Goal: Task Accomplishment & Management: Use online tool/utility

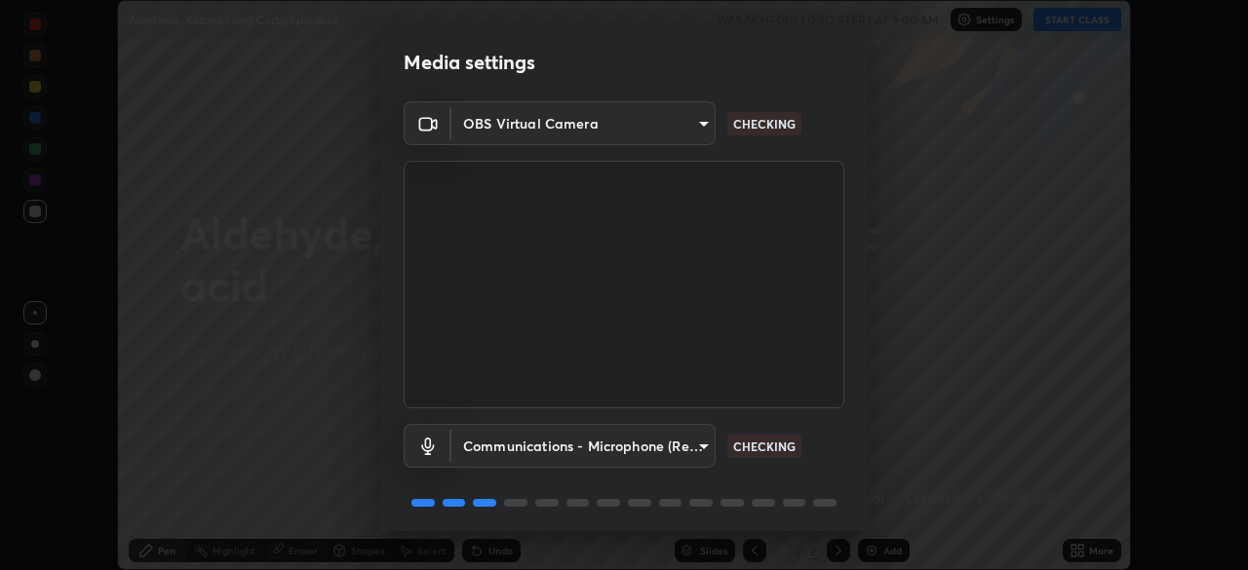
scroll to position [69, 0]
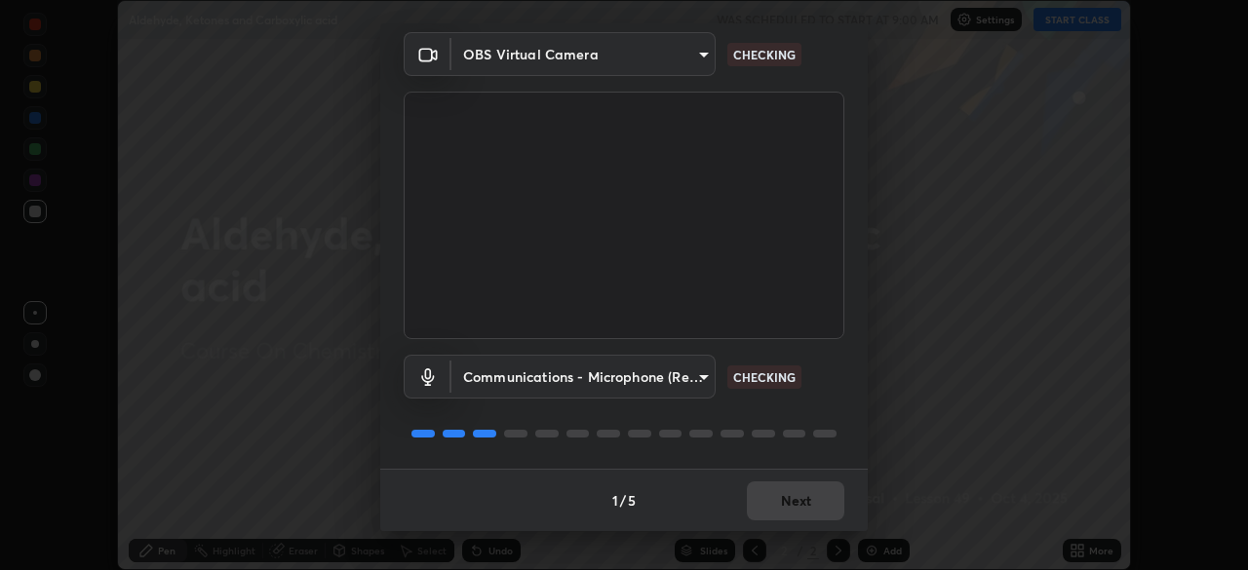
click at [676, 381] on body "Erase all Aldehyde, Ketones and Carboxylic acid WAS SCHEDULED TO START AT 9:00 …" at bounding box center [624, 285] width 1248 height 570
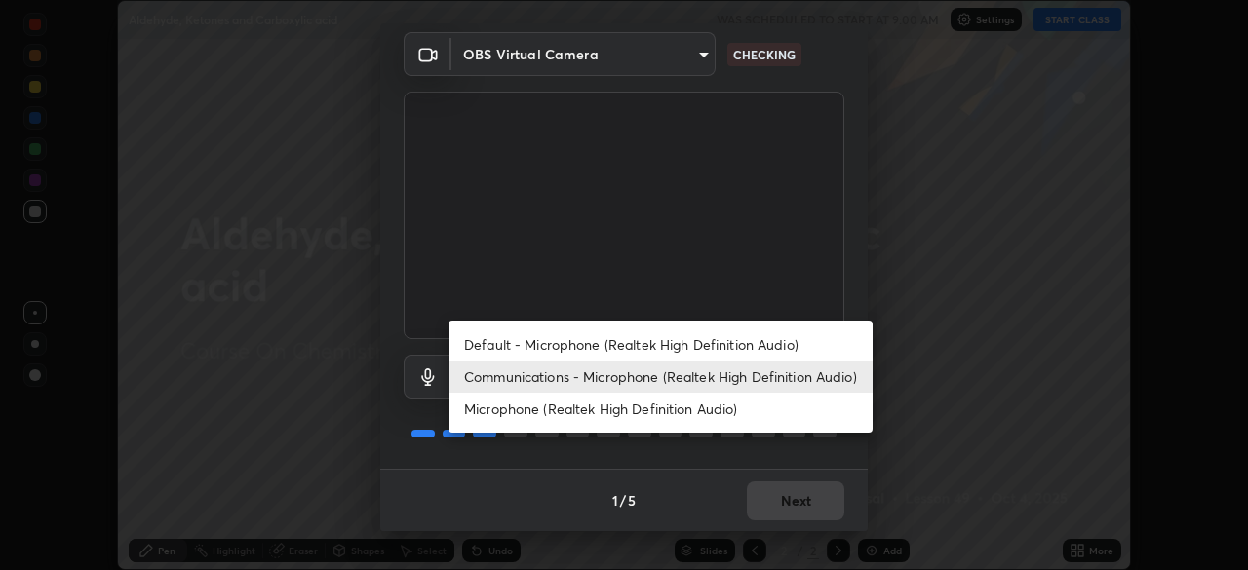
click at [715, 345] on li "Default - Microphone (Realtek High Definition Audio)" at bounding box center [660, 345] width 424 height 32
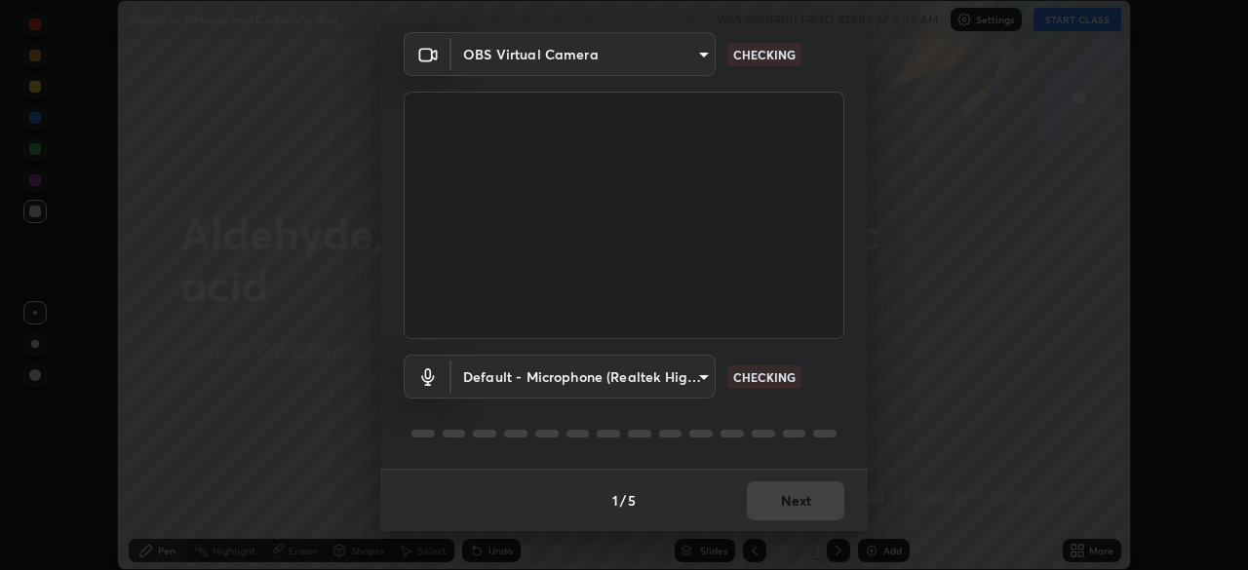
click at [687, 380] on body "Erase all Aldehyde, Ketones and Carboxylic acid WAS SCHEDULED TO START AT 9:00 …" at bounding box center [624, 285] width 1248 height 570
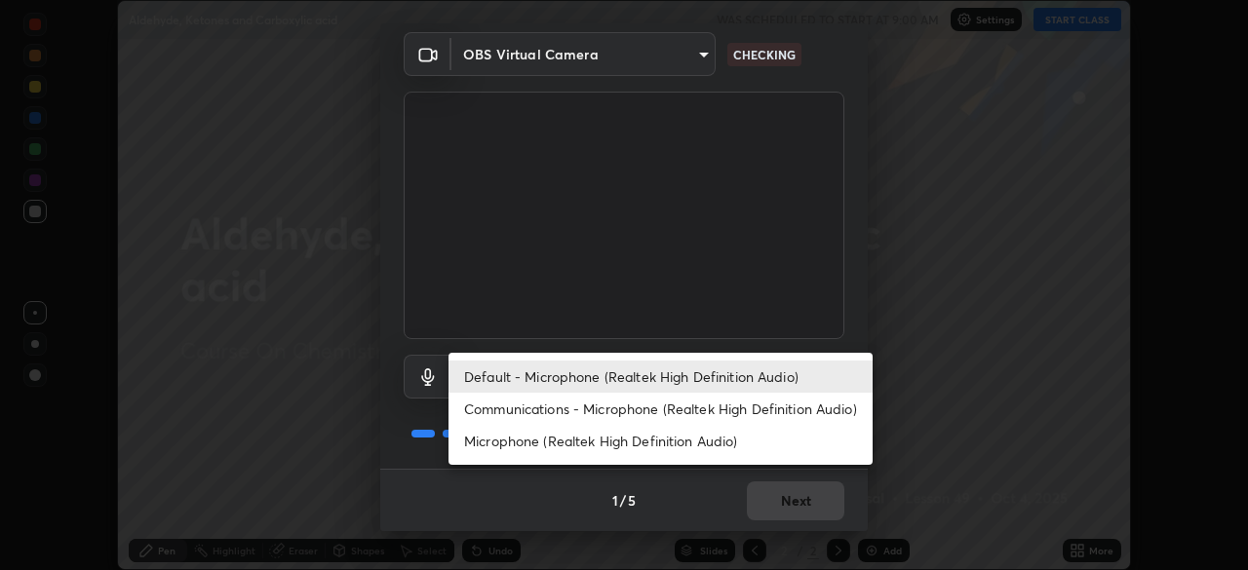
click at [724, 411] on li "Communications - Microphone (Realtek High Definition Audio)" at bounding box center [660, 409] width 424 height 32
type input "communications"
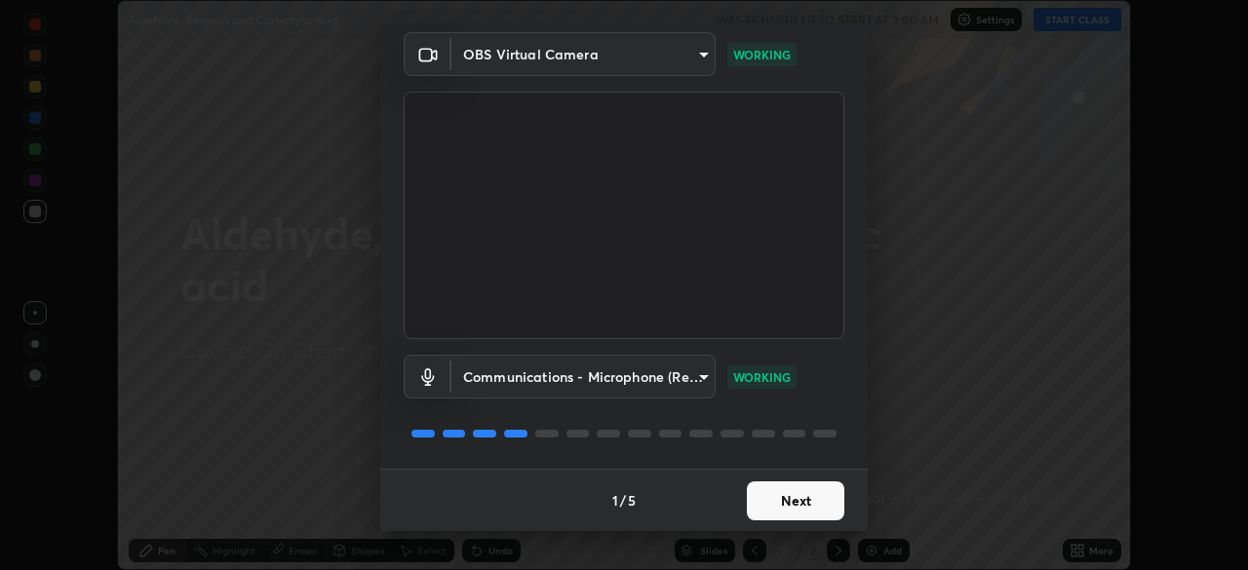
click at [817, 499] on button "Next" at bounding box center [795, 501] width 97 height 39
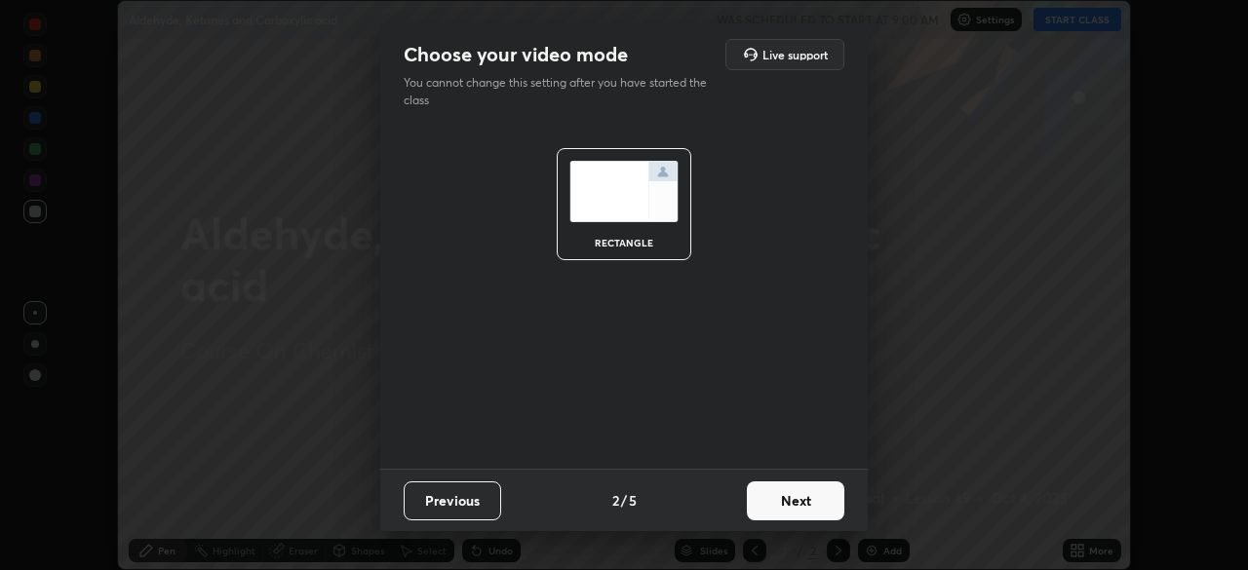
click at [812, 495] on button "Next" at bounding box center [795, 501] width 97 height 39
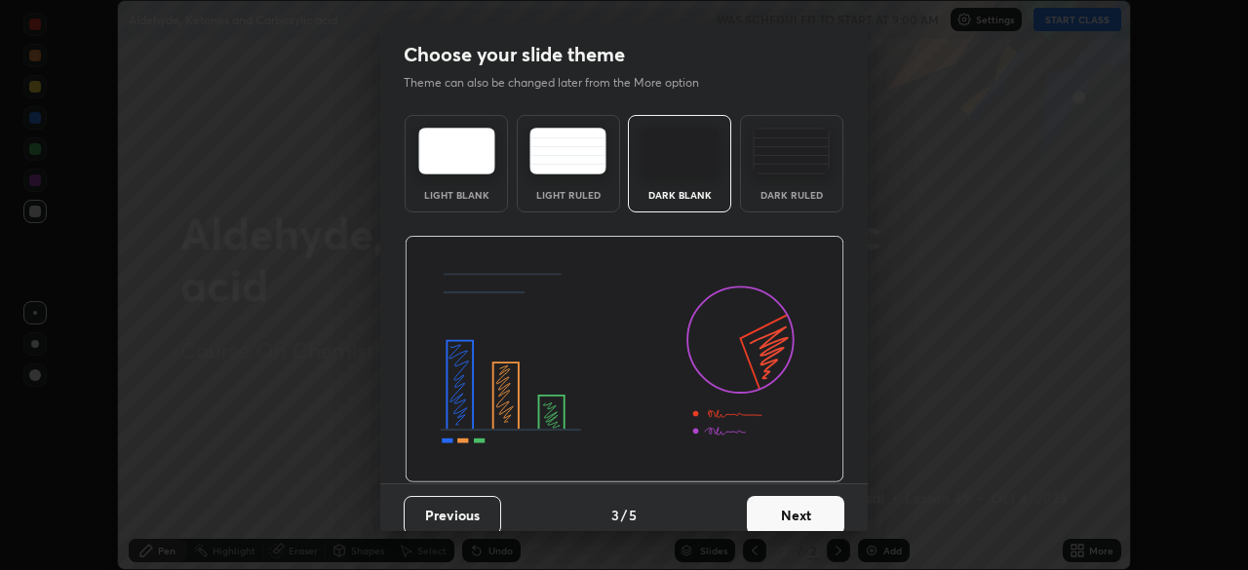
click at [807, 500] on button "Next" at bounding box center [795, 515] width 97 height 39
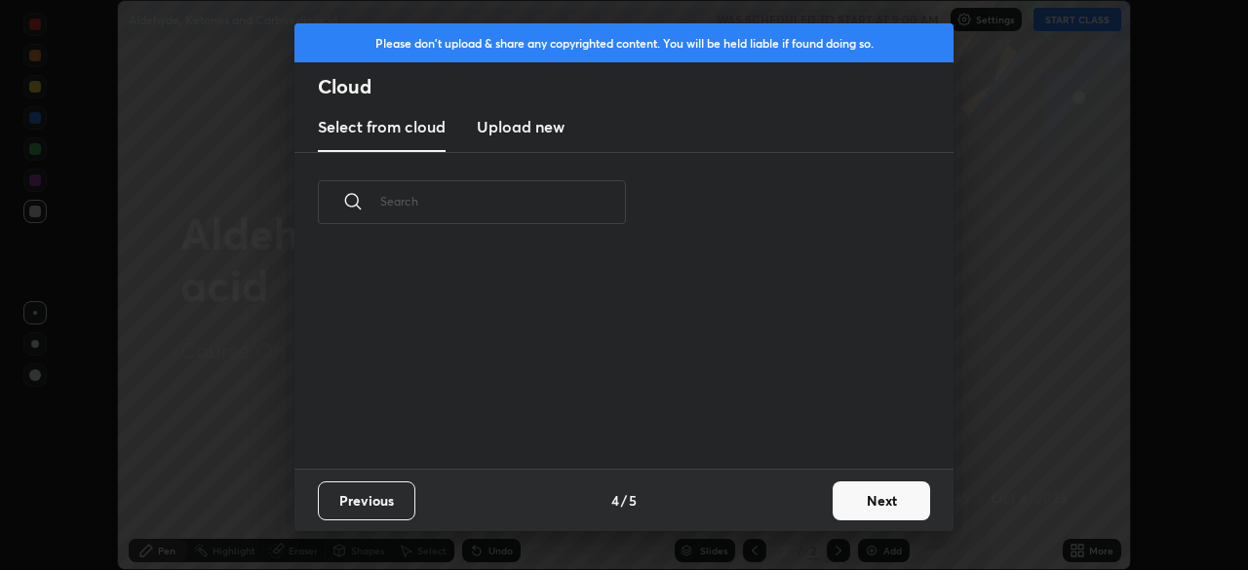
click at [854, 508] on button "Next" at bounding box center [880, 501] width 97 height 39
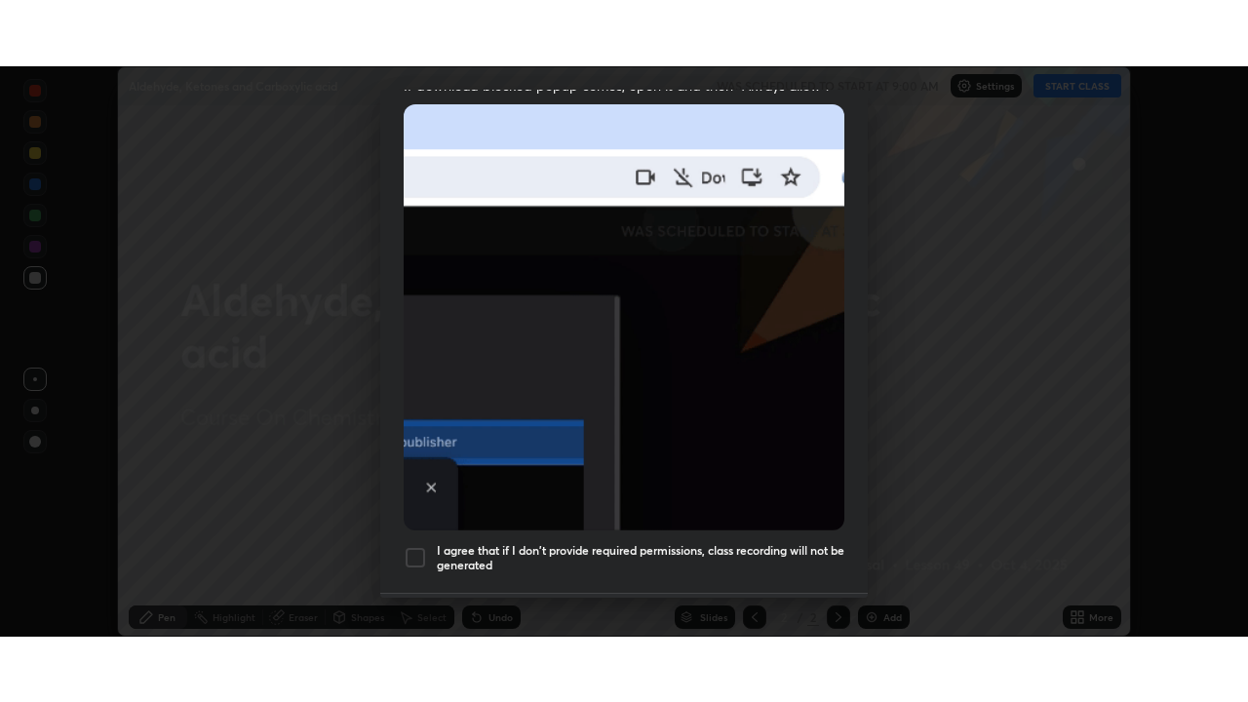
scroll to position [467, 0]
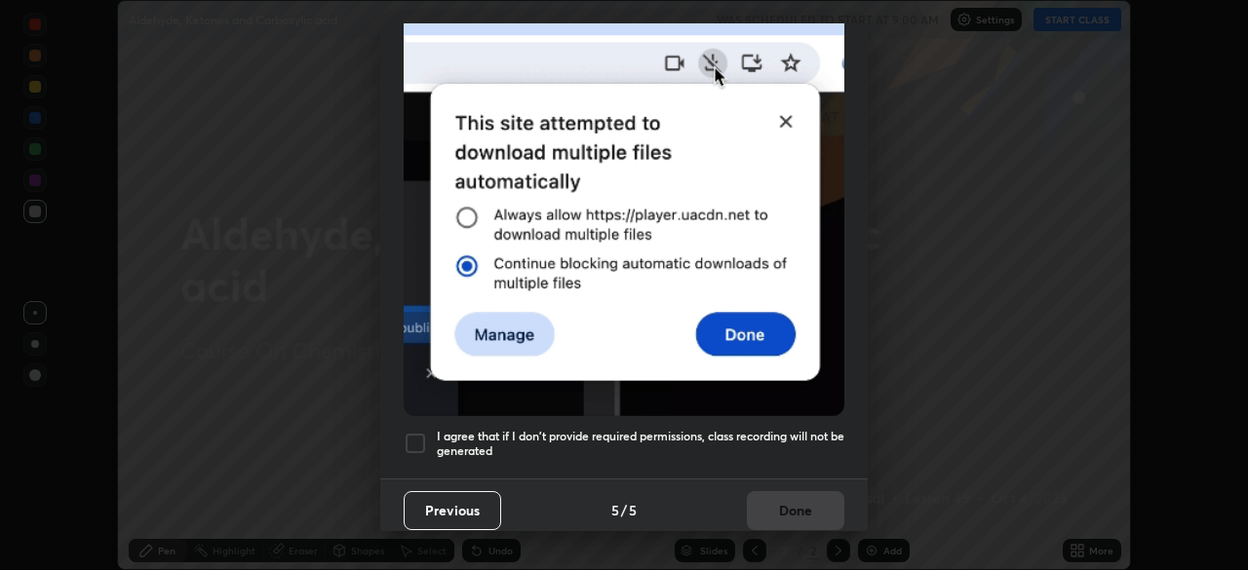
click at [800, 429] on h5 "I agree that if I don't provide required permissions, class recording will not …" at bounding box center [640, 444] width 407 height 30
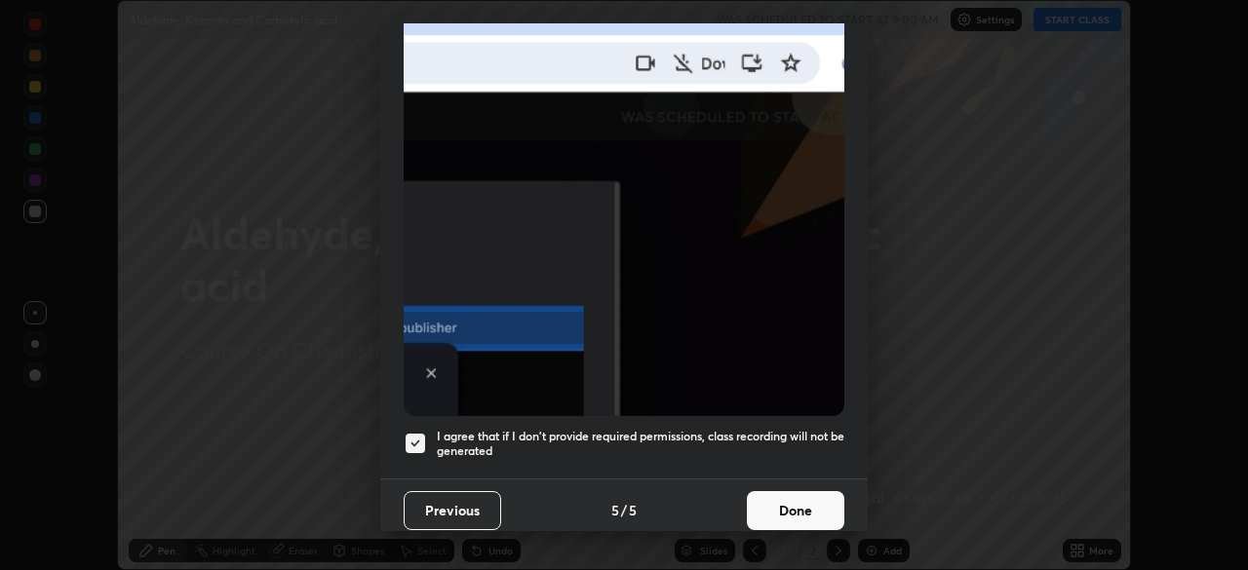
click at [807, 504] on button "Done" at bounding box center [795, 510] width 97 height 39
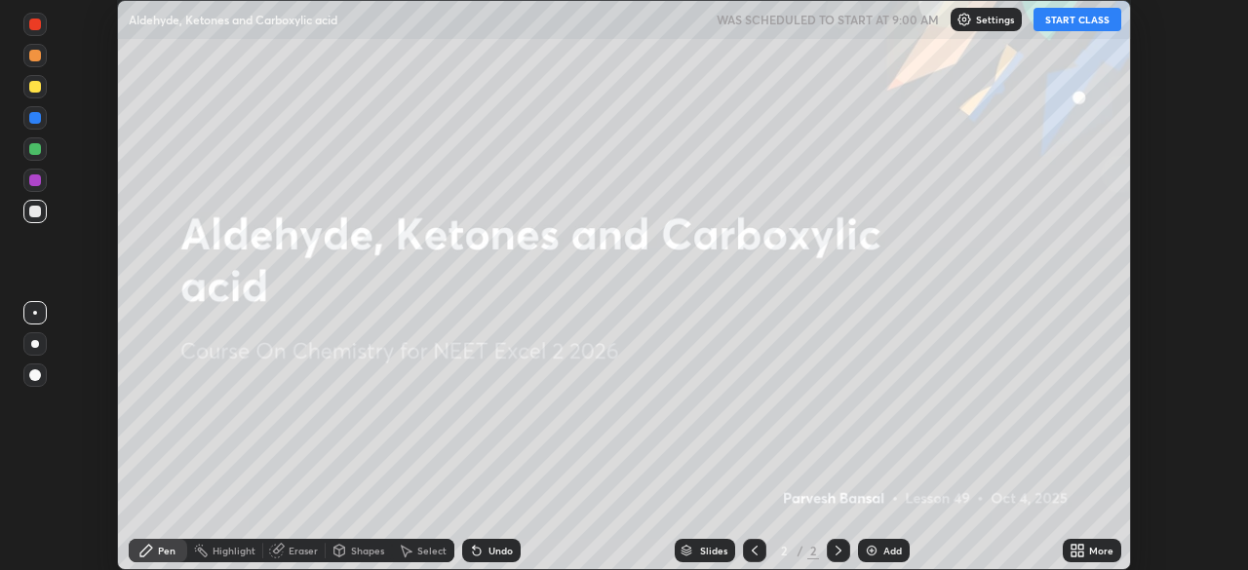
click at [1075, 551] on icon at bounding box center [1077, 551] width 16 height 16
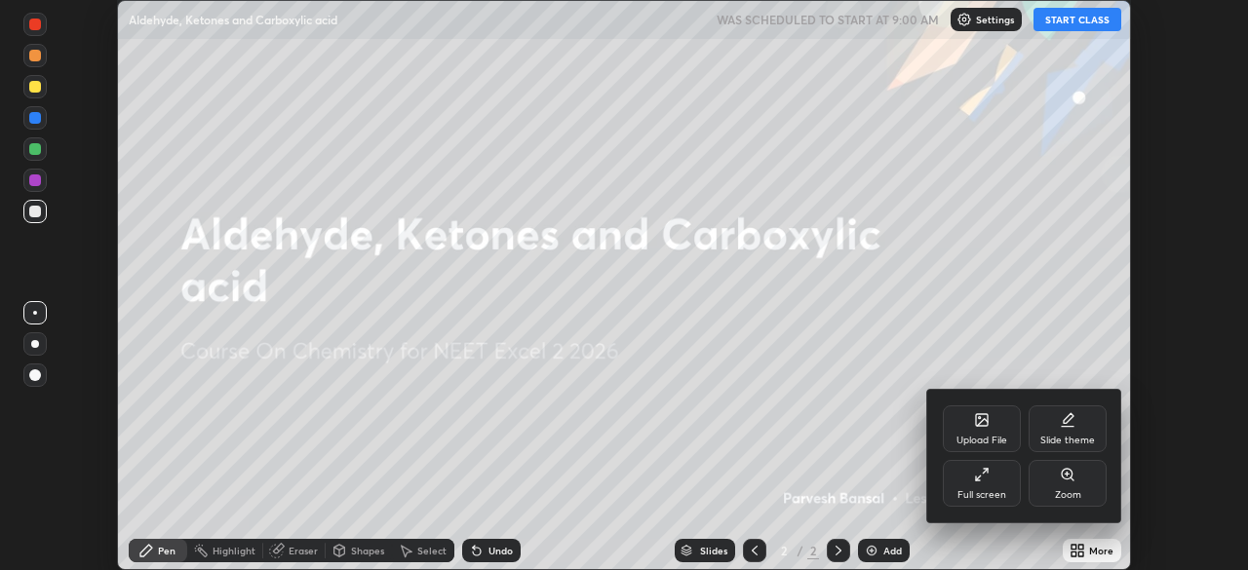
click at [989, 491] on div "Full screen" at bounding box center [981, 495] width 49 height 10
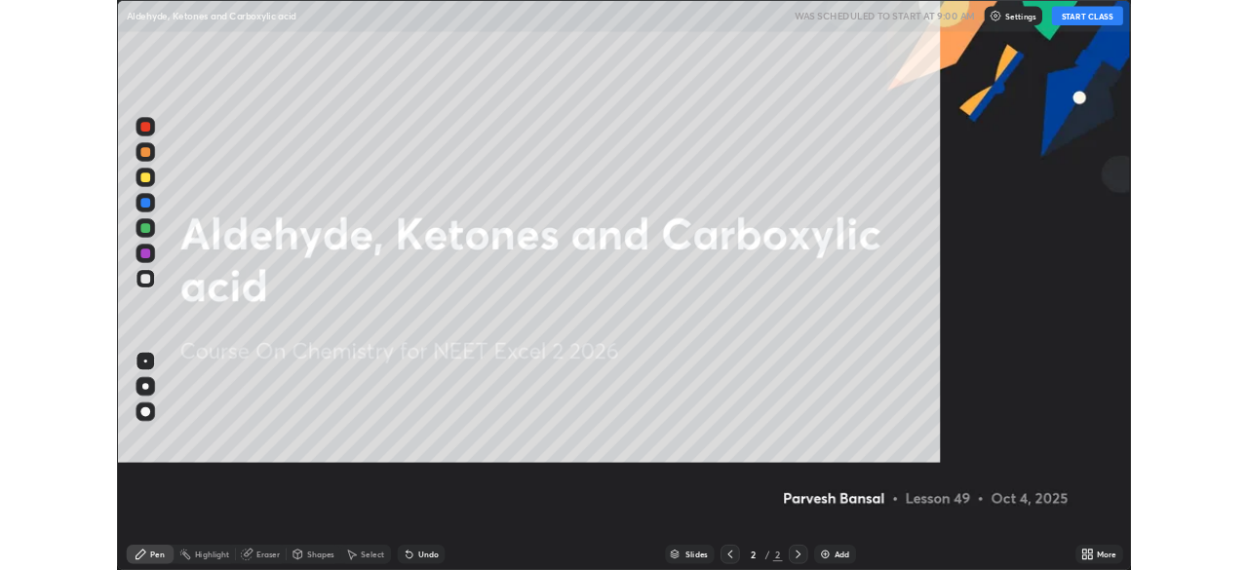
scroll to position [702, 1248]
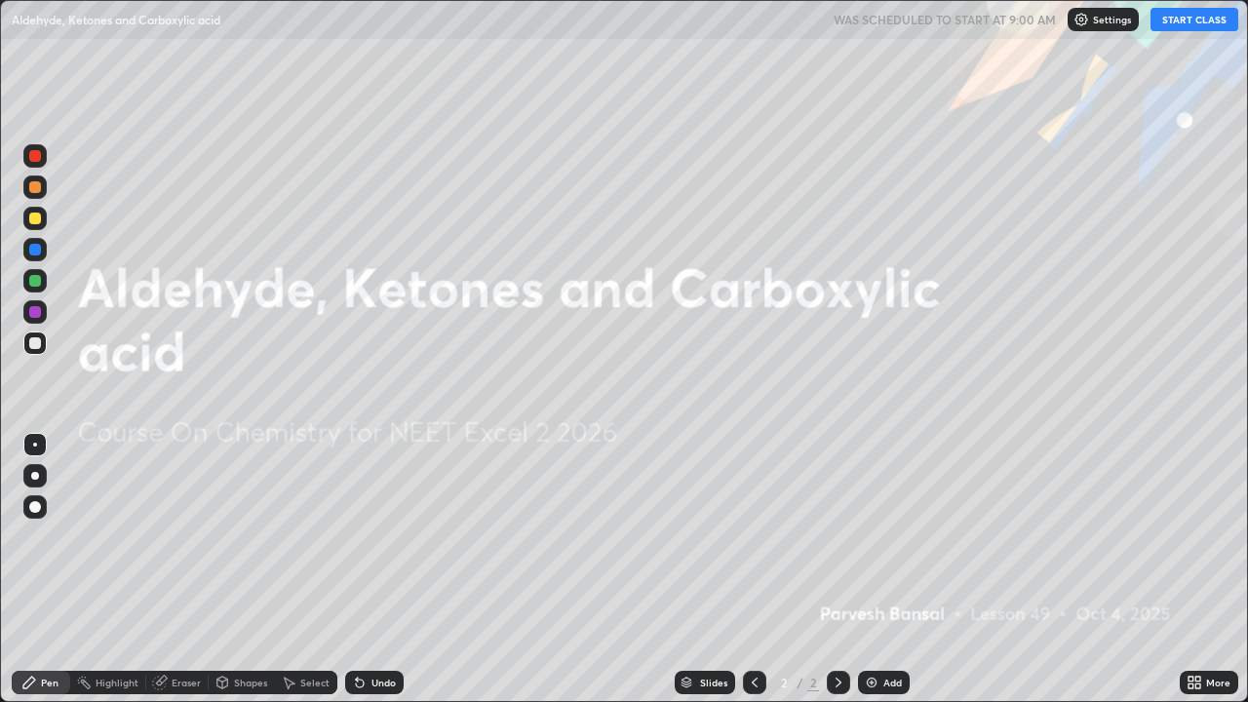
click at [1209, 22] on button "START CLASS" at bounding box center [1194, 19] width 88 height 23
click at [875, 569] on img at bounding box center [872, 683] width 16 height 16
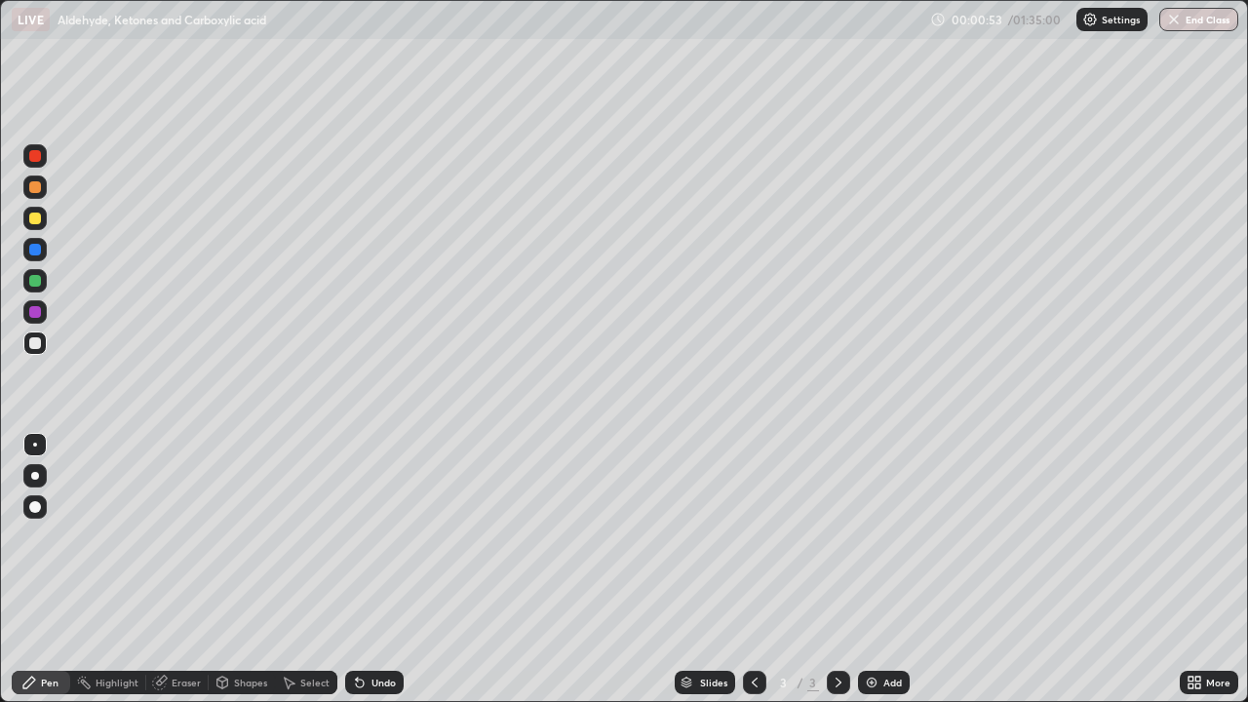
click at [33, 218] on div at bounding box center [35, 219] width 12 height 12
click at [37, 195] on div at bounding box center [34, 186] width 23 height 23
click at [36, 184] on div at bounding box center [35, 187] width 12 height 12
click at [35, 219] on div at bounding box center [35, 219] width 12 height 12
click at [37, 254] on div at bounding box center [35, 250] width 12 height 12
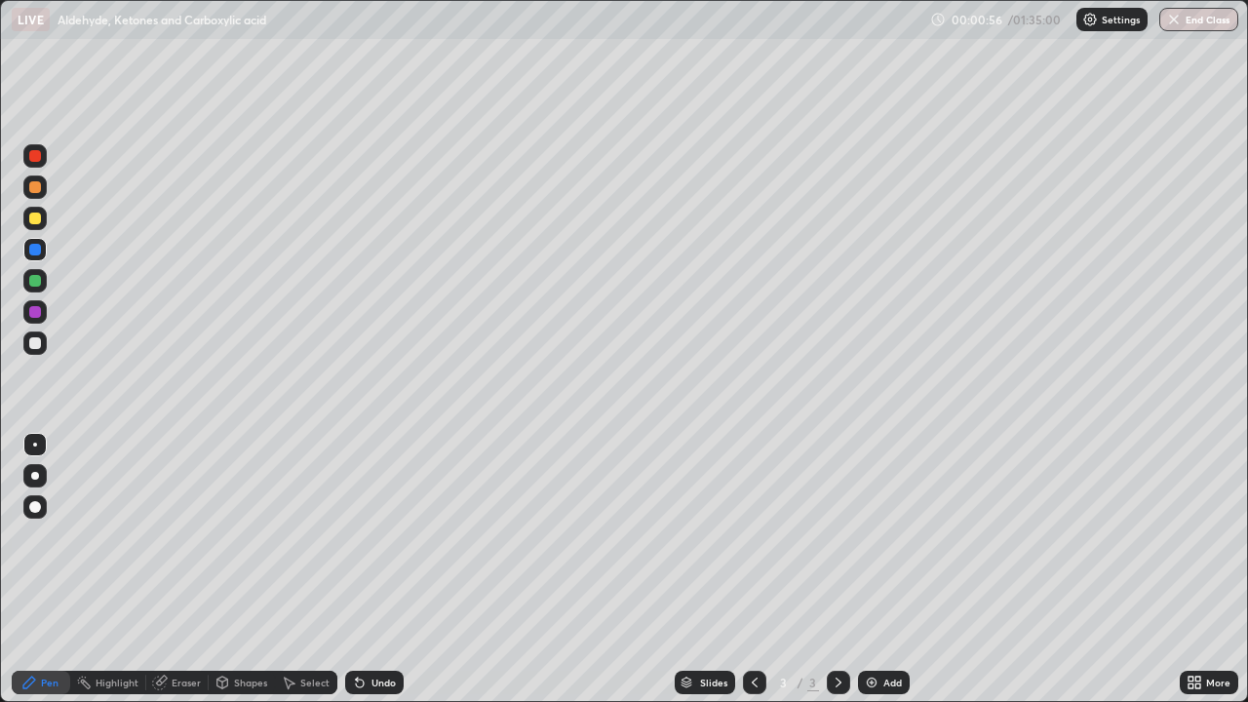
click at [39, 279] on div at bounding box center [35, 281] width 12 height 12
click at [33, 217] on div at bounding box center [35, 219] width 12 height 12
click at [374, 569] on div "Undo" at bounding box center [383, 682] width 24 height 10
click at [37, 340] on div at bounding box center [35, 343] width 12 height 12
click at [48, 222] on div at bounding box center [34, 218] width 31 height 31
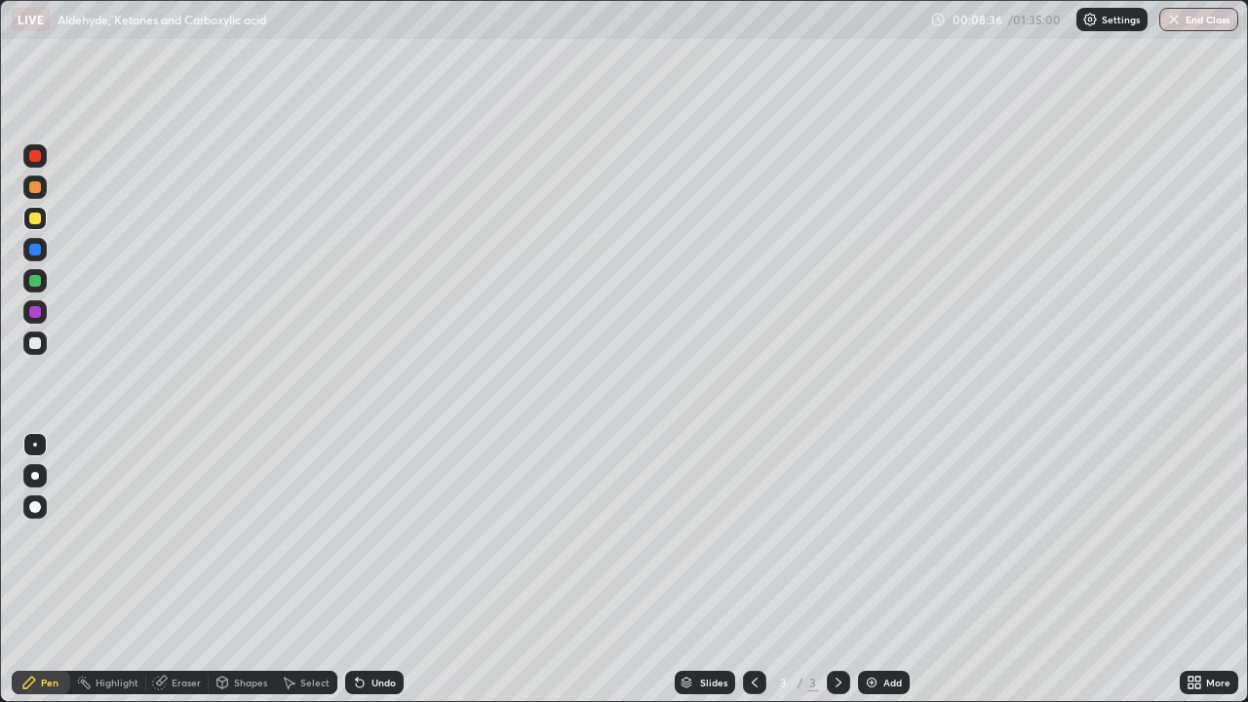
click at [39, 264] on div at bounding box center [34, 249] width 23 height 31
click at [36, 224] on div at bounding box center [34, 218] width 23 height 23
click at [39, 226] on div at bounding box center [34, 218] width 23 height 23
click at [39, 193] on div at bounding box center [34, 186] width 23 height 23
click at [33, 278] on div at bounding box center [35, 281] width 12 height 12
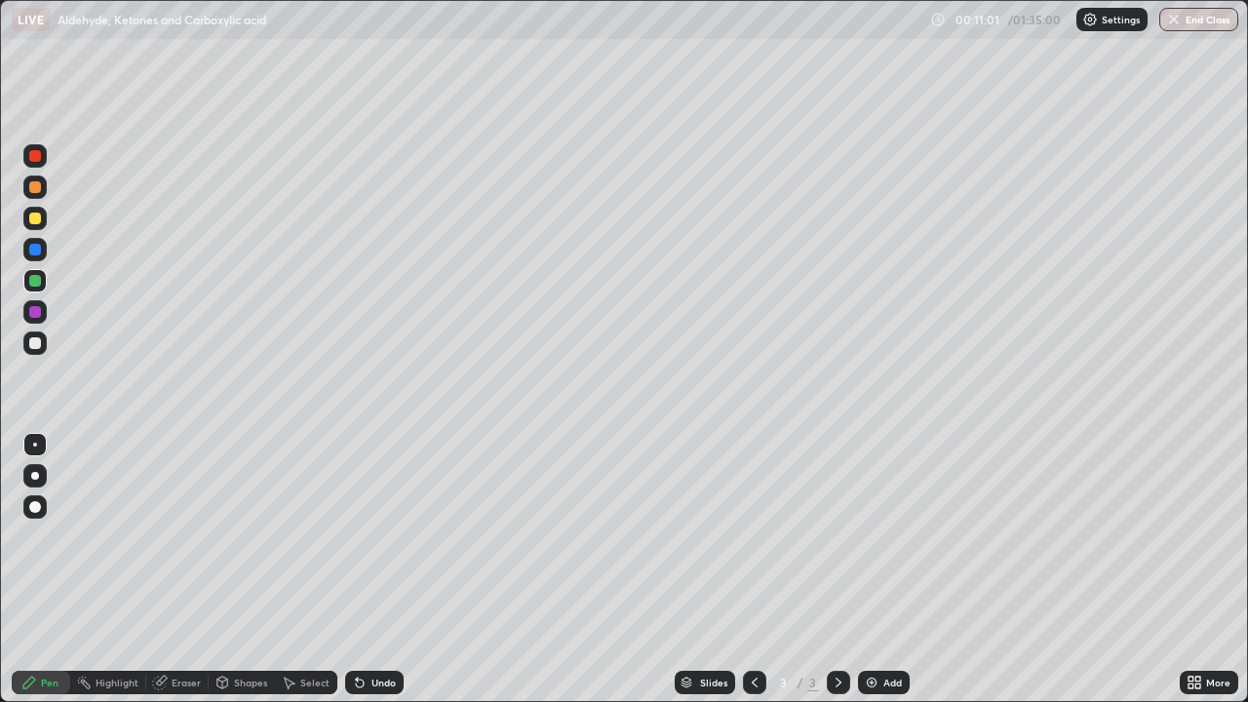
click at [46, 218] on div at bounding box center [34, 218] width 23 height 23
click at [43, 284] on div at bounding box center [34, 280] width 23 height 23
click at [42, 340] on div at bounding box center [34, 342] width 23 height 23
click at [373, 569] on div "Undo" at bounding box center [374, 682] width 58 height 23
click at [371, 569] on div "Undo" at bounding box center [374, 682] width 58 height 23
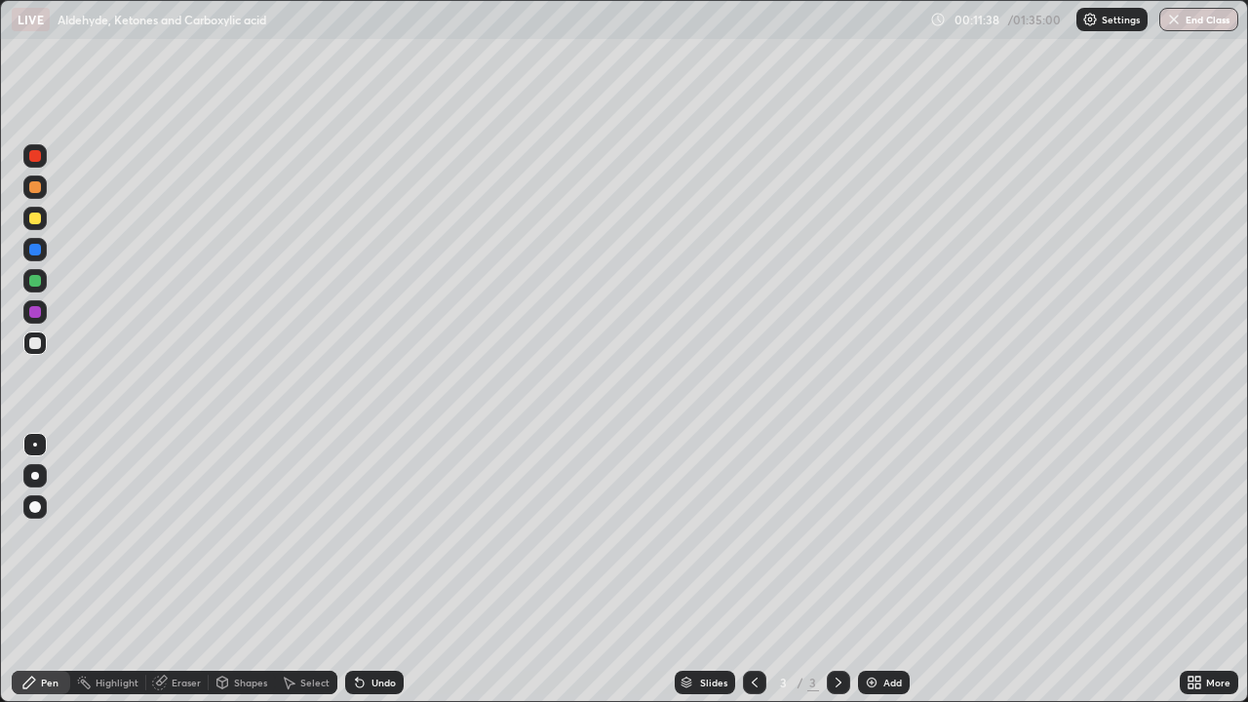
click at [33, 191] on div at bounding box center [35, 187] width 12 height 12
click at [30, 215] on div at bounding box center [35, 219] width 12 height 12
click at [33, 164] on div at bounding box center [34, 155] width 23 height 23
click at [367, 569] on div "Undo" at bounding box center [374, 682] width 58 height 23
click at [34, 225] on div at bounding box center [34, 218] width 23 height 23
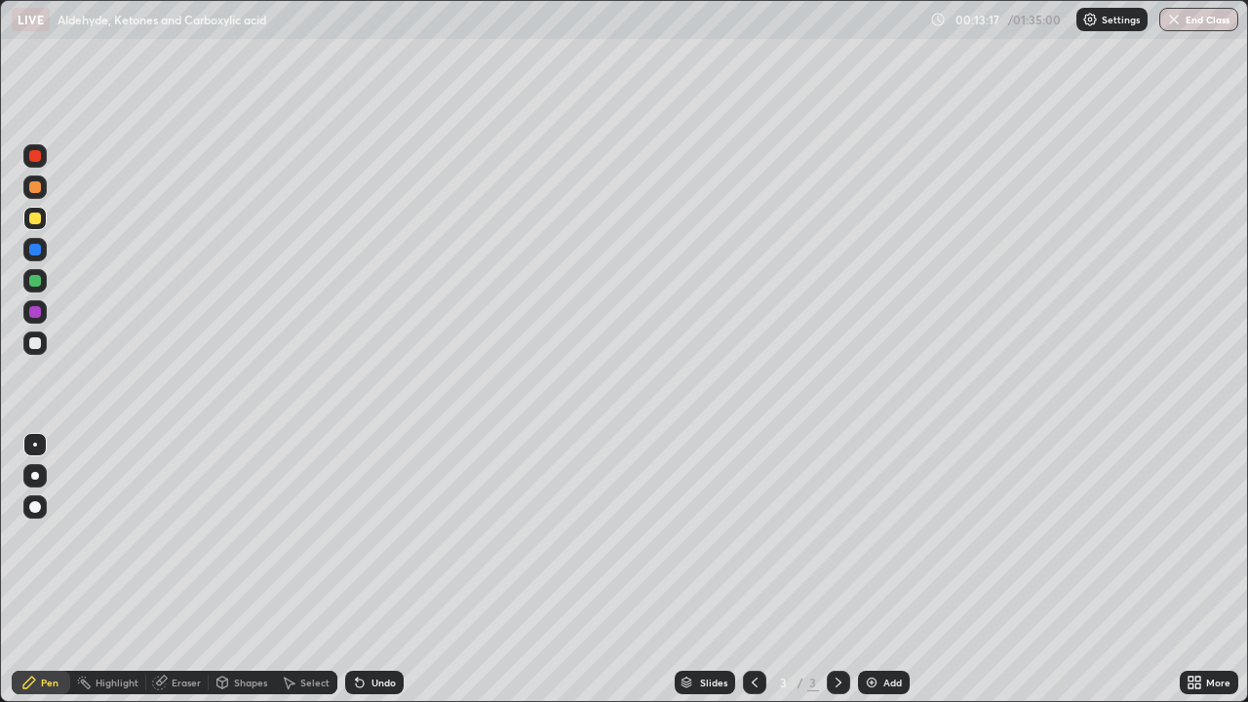
click at [38, 290] on div at bounding box center [34, 280] width 23 height 23
click at [41, 350] on div at bounding box center [34, 342] width 23 height 23
click at [367, 569] on div "Undo" at bounding box center [374, 682] width 58 height 23
click at [364, 569] on icon at bounding box center [360, 683] width 16 height 16
click at [369, 569] on div "Undo" at bounding box center [374, 682] width 58 height 23
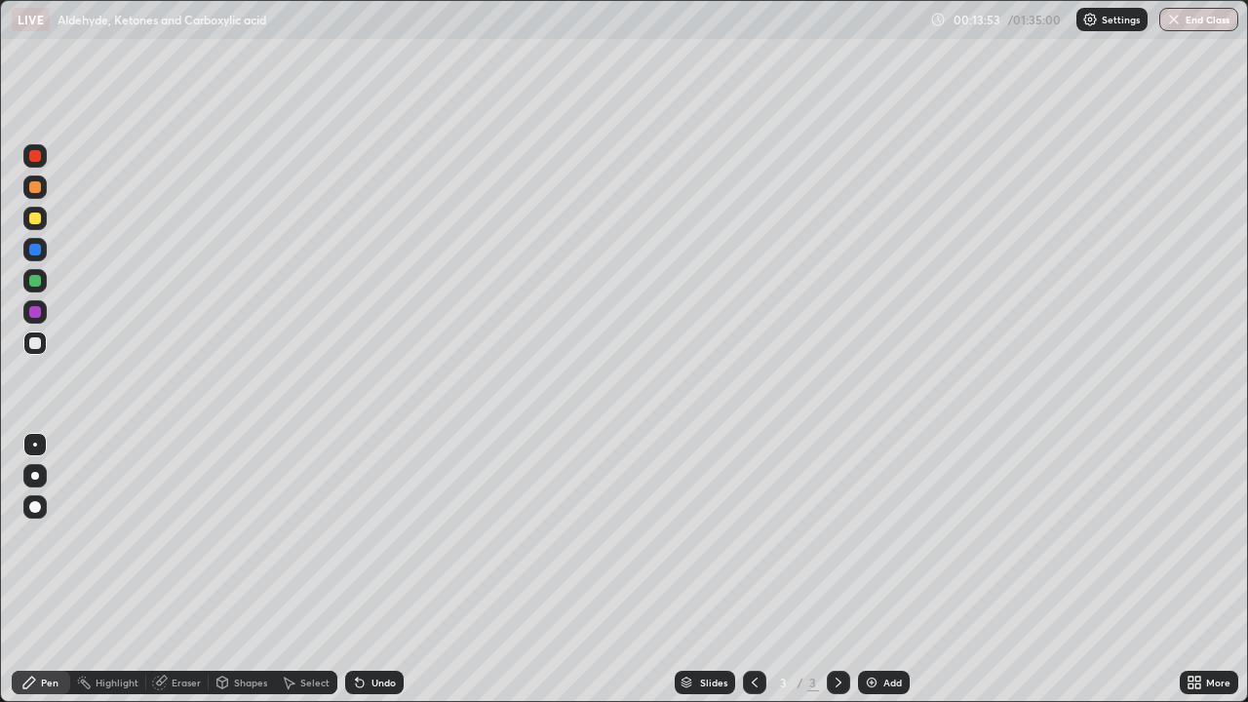
click at [373, 569] on div "Undo" at bounding box center [383, 682] width 24 height 10
click at [367, 569] on div "Undo" at bounding box center [374, 682] width 58 height 23
click at [33, 195] on div at bounding box center [34, 186] width 23 height 23
click at [39, 290] on div at bounding box center [34, 280] width 23 height 23
click at [32, 218] on div at bounding box center [35, 219] width 12 height 12
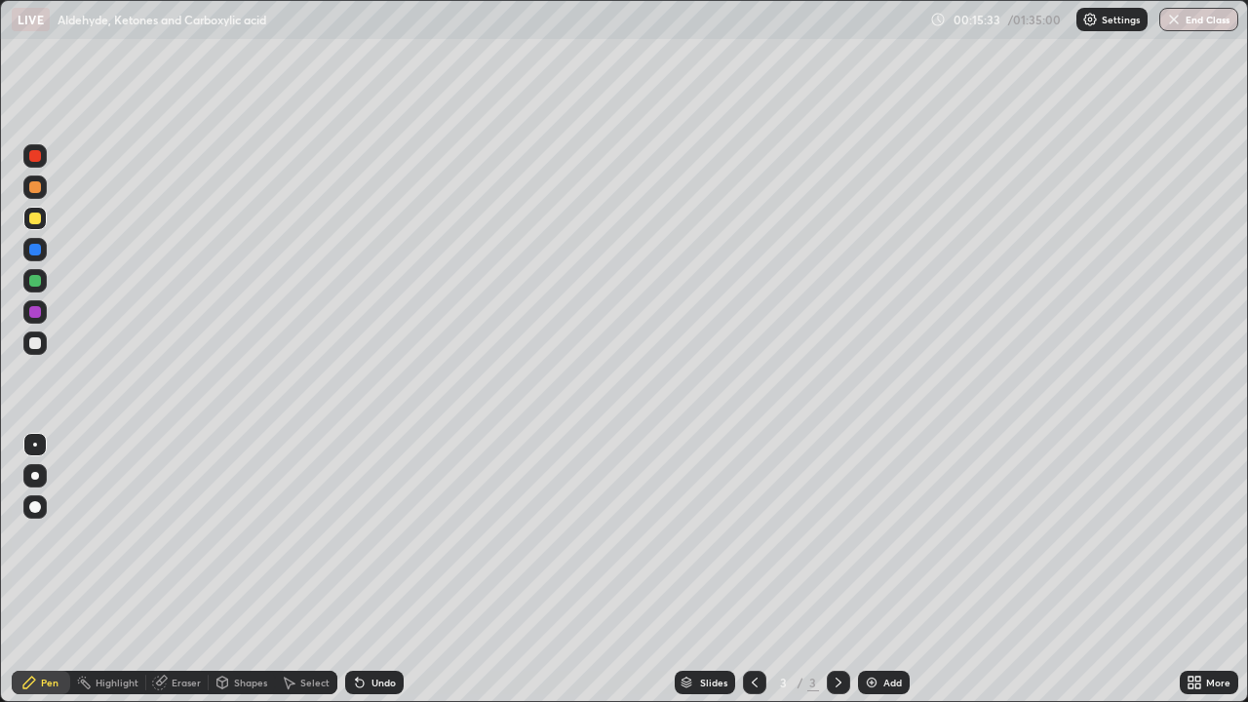
click at [35, 157] on div at bounding box center [35, 156] width 12 height 12
click at [36, 281] on div at bounding box center [35, 281] width 12 height 12
click at [377, 569] on div "Undo" at bounding box center [383, 682] width 24 height 10
click at [180, 569] on div "Eraser" at bounding box center [186, 682] width 29 height 10
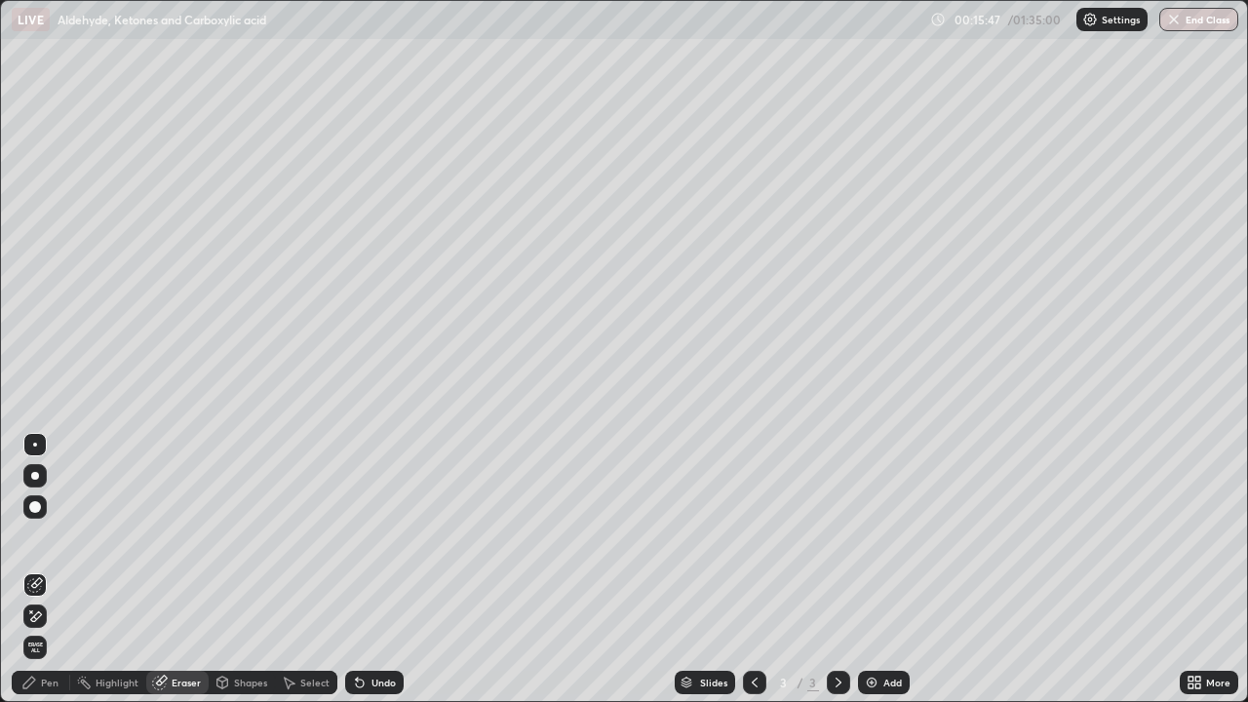
click at [45, 569] on div "Pen" at bounding box center [41, 682] width 58 height 23
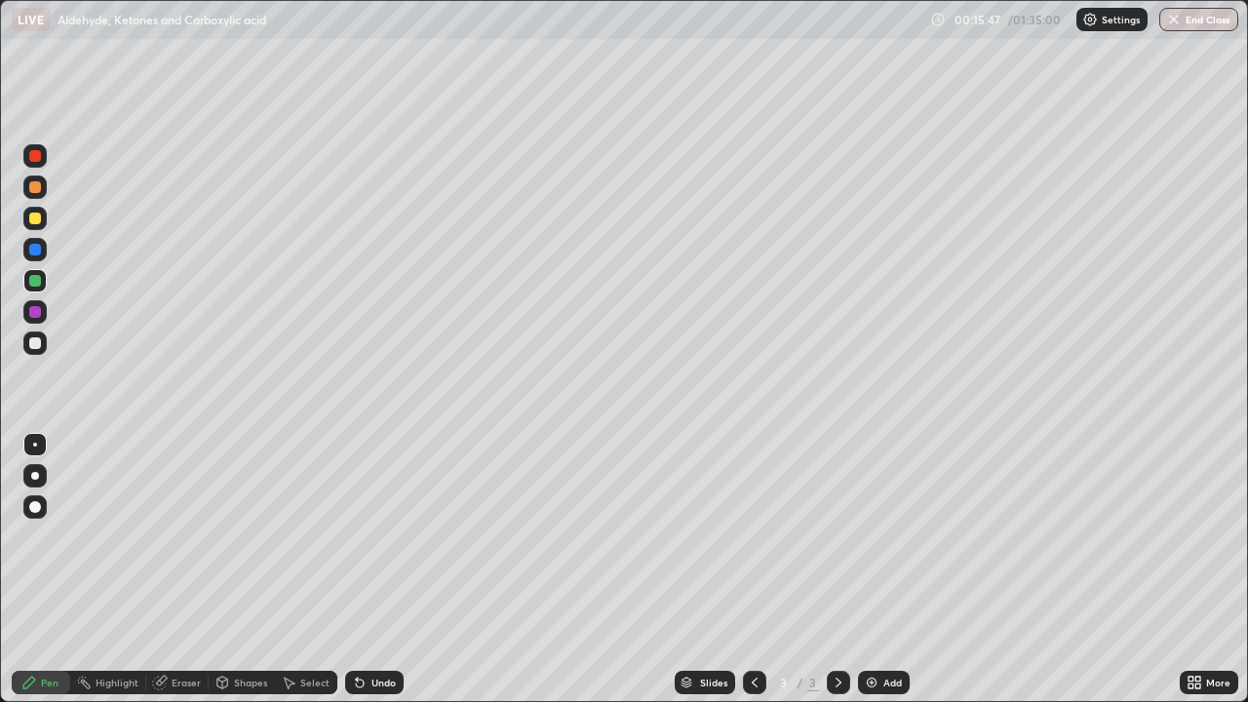
click at [35, 219] on div at bounding box center [35, 219] width 12 height 12
click at [371, 569] on div "Undo" at bounding box center [383, 682] width 24 height 10
click at [33, 195] on div at bounding box center [34, 186] width 23 height 23
click at [36, 342] on div at bounding box center [35, 343] width 12 height 12
click at [37, 220] on div at bounding box center [35, 219] width 12 height 12
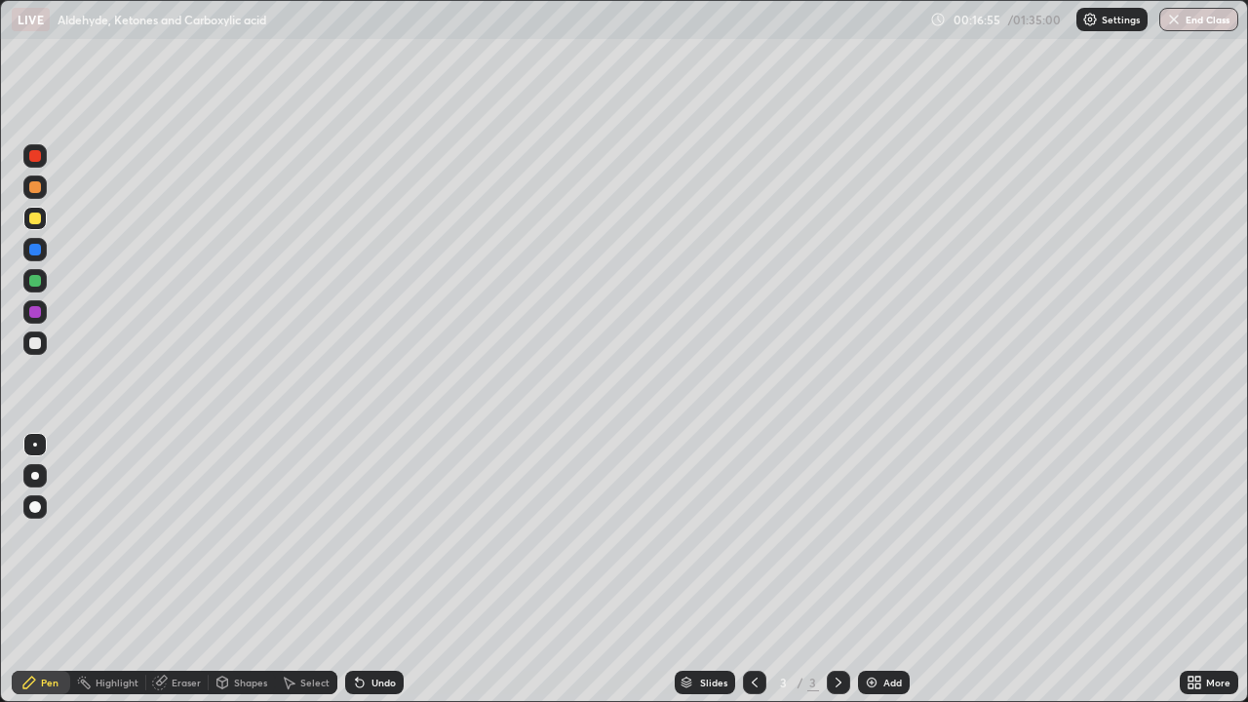
click at [42, 159] on div at bounding box center [34, 155] width 23 height 23
click at [39, 195] on div at bounding box center [34, 186] width 23 height 23
click at [38, 286] on div at bounding box center [35, 281] width 12 height 12
click at [27, 337] on div at bounding box center [34, 342] width 23 height 23
click at [369, 569] on div "Undo" at bounding box center [374, 682] width 58 height 23
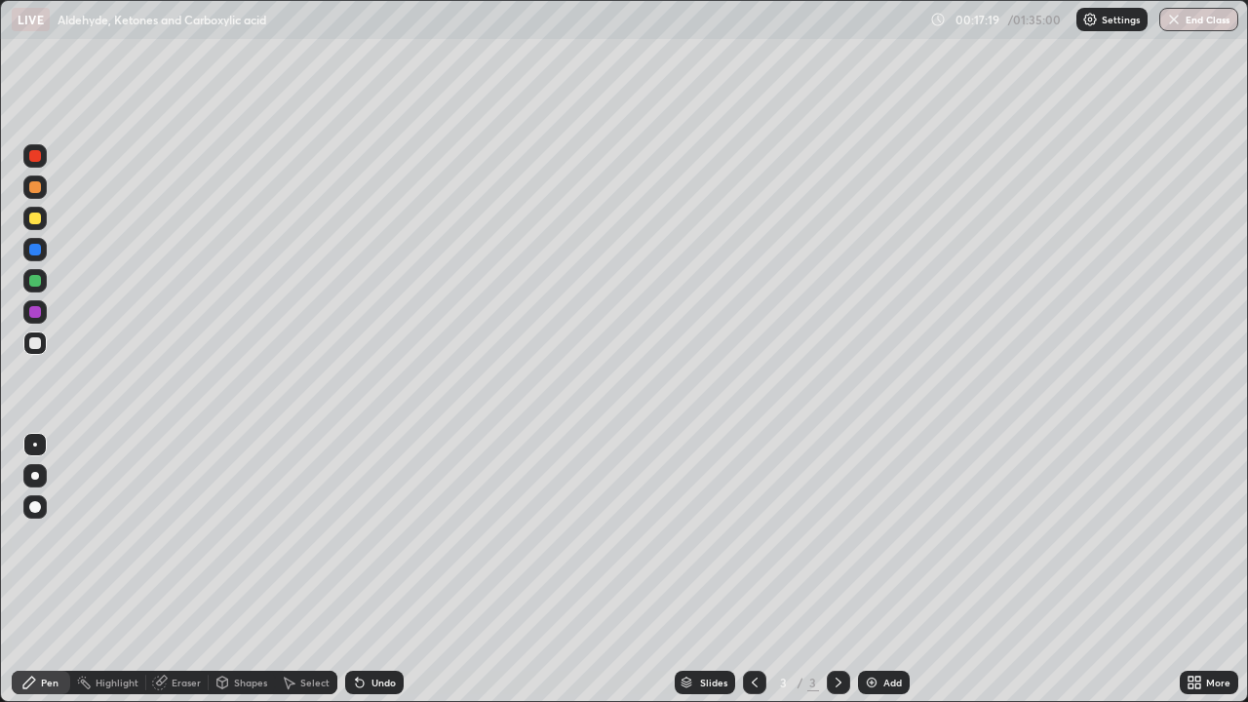
click at [31, 338] on div at bounding box center [35, 343] width 12 height 12
click at [32, 304] on div at bounding box center [34, 311] width 23 height 23
click at [32, 282] on div at bounding box center [35, 281] width 12 height 12
click at [42, 221] on div at bounding box center [34, 218] width 23 height 23
click at [119, 569] on div "Highlight" at bounding box center [117, 682] width 43 height 10
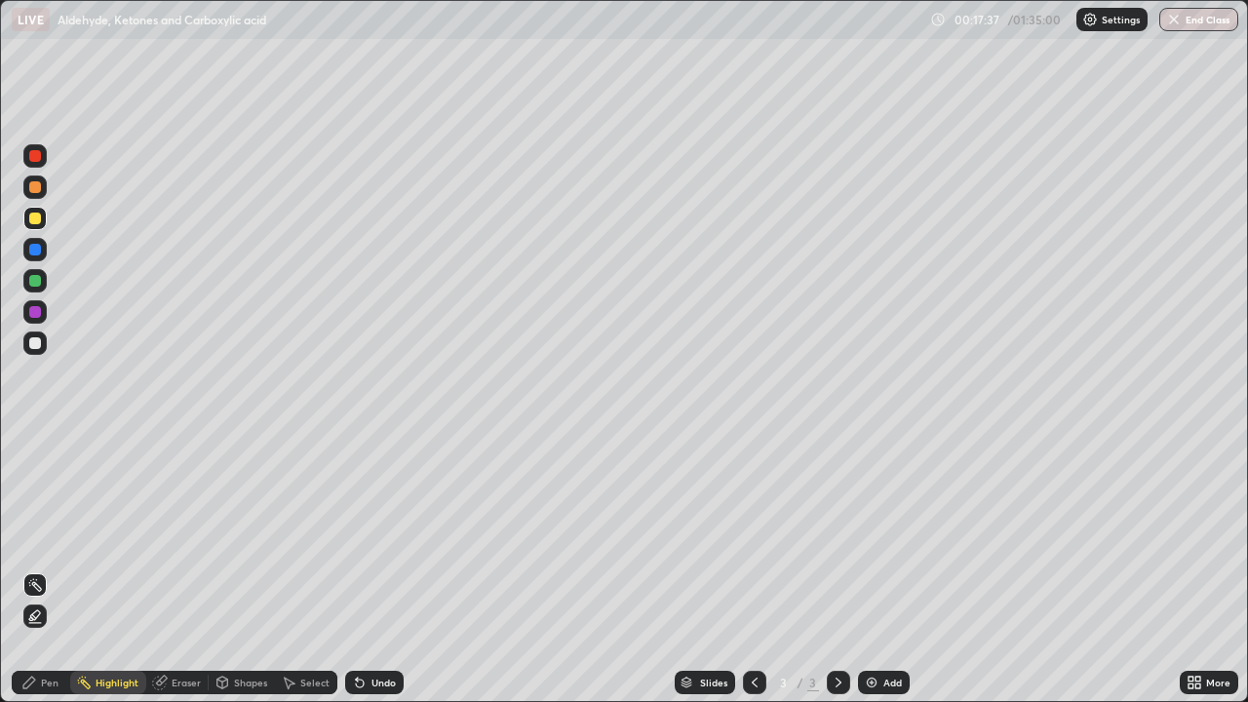
click at [36, 569] on icon at bounding box center [35, 616] width 16 height 16
click at [362, 569] on icon at bounding box center [360, 683] width 16 height 16
click at [30, 156] on div at bounding box center [35, 156] width 12 height 12
click at [42, 176] on div at bounding box center [34, 186] width 23 height 23
click at [37, 156] on div at bounding box center [35, 156] width 12 height 12
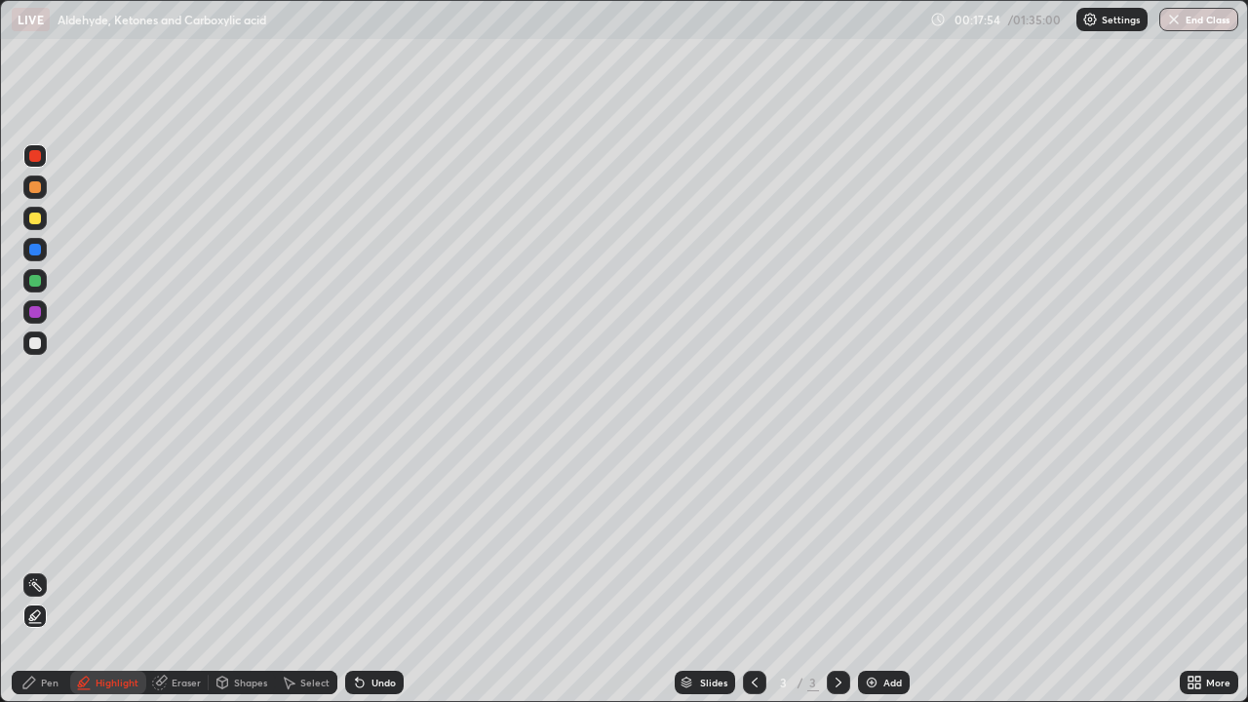
click at [40, 290] on div at bounding box center [34, 280] width 23 height 23
click at [372, 569] on div "Undo" at bounding box center [383, 682] width 24 height 10
click at [379, 569] on div "Undo" at bounding box center [374, 682] width 58 height 23
click at [373, 569] on div "Undo" at bounding box center [383, 682] width 24 height 10
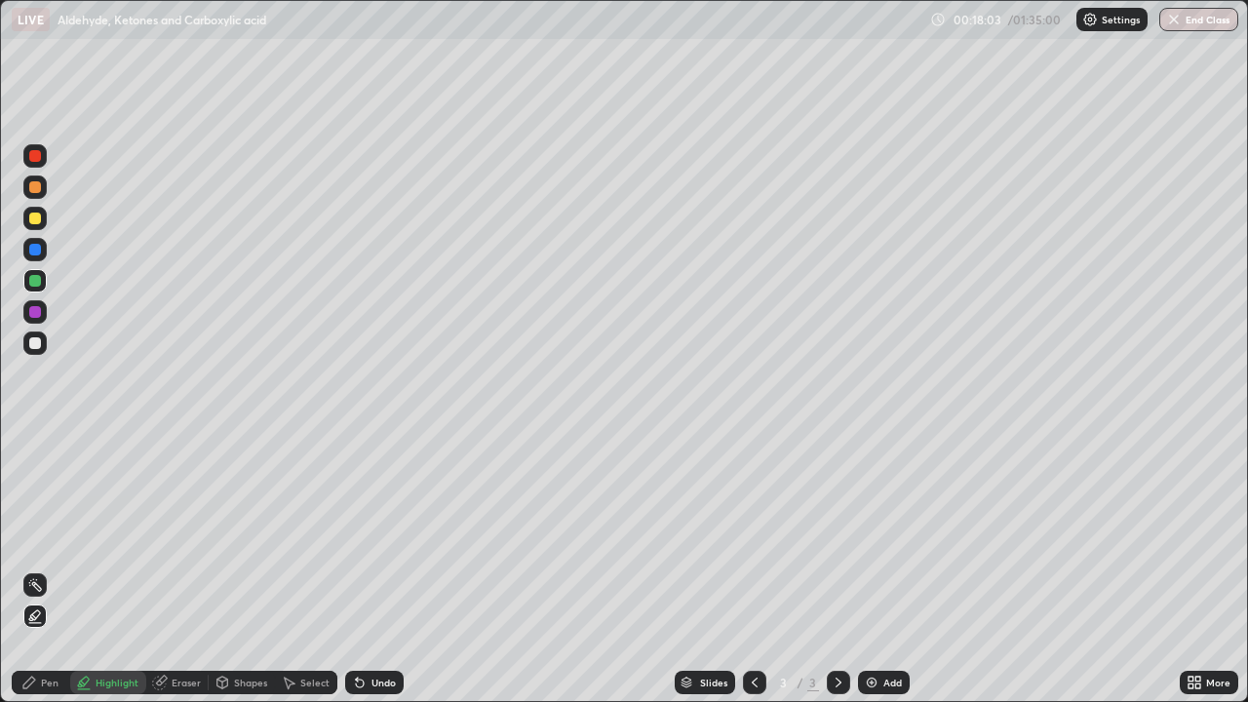
click at [42, 569] on div "Pen" at bounding box center [41, 682] width 58 height 23
click at [35, 348] on div at bounding box center [35, 343] width 12 height 12
click at [24, 217] on div at bounding box center [34, 218] width 23 height 23
click at [872, 569] on img at bounding box center [872, 683] width 16 height 16
click at [315, 569] on div "Select" at bounding box center [306, 682] width 62 height 23
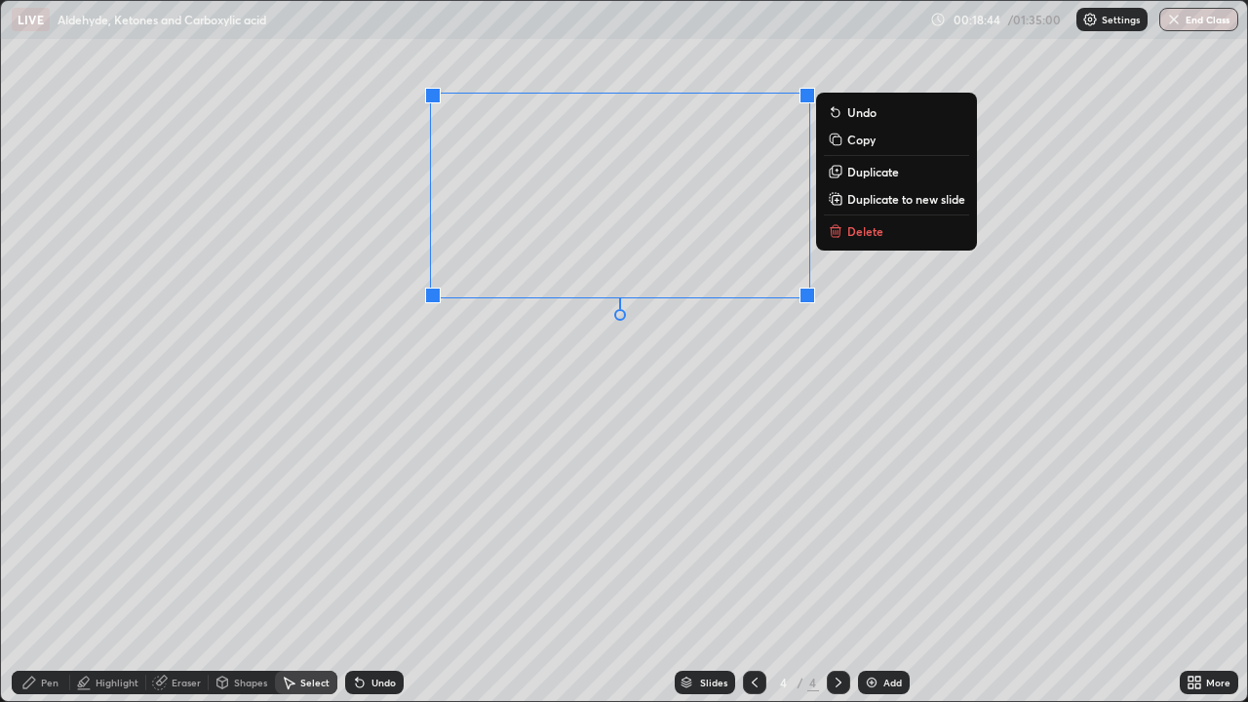
click at [855, 181] on button "Duplicate" at bounding box center [896, 171] width 145 height 23
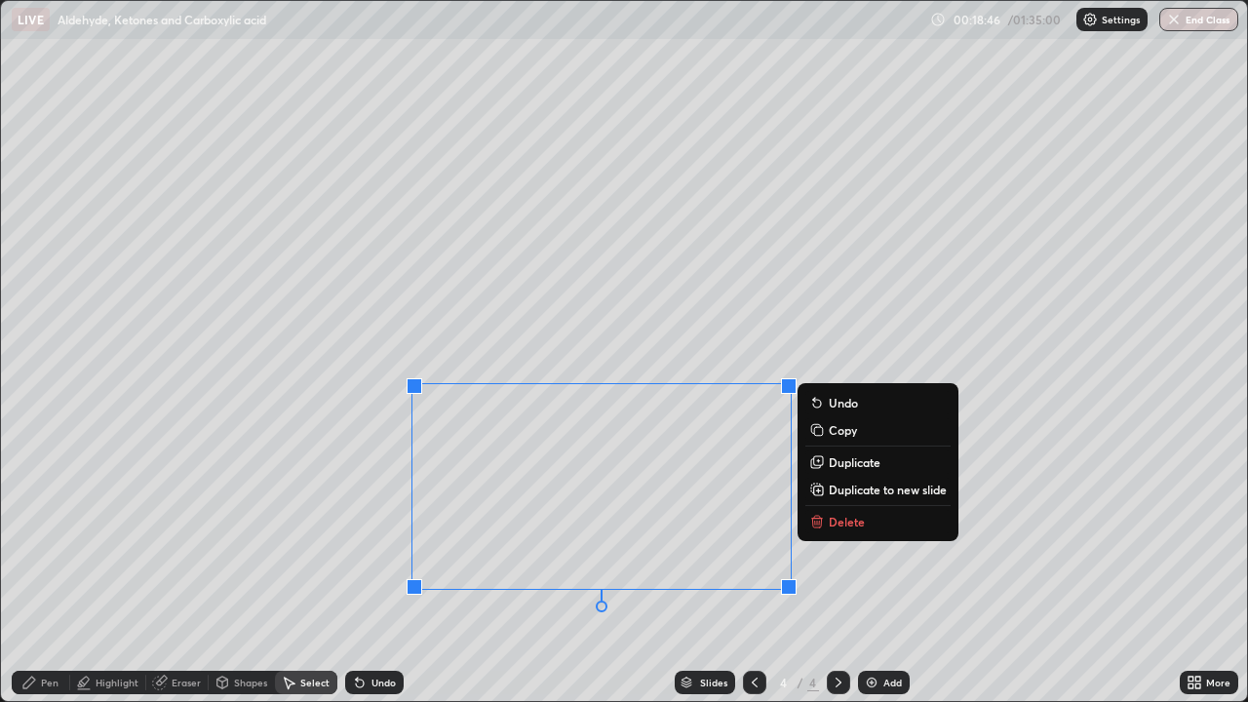
click at [33, 569] on icon at bounding box center [29, 683] width 16 height 16
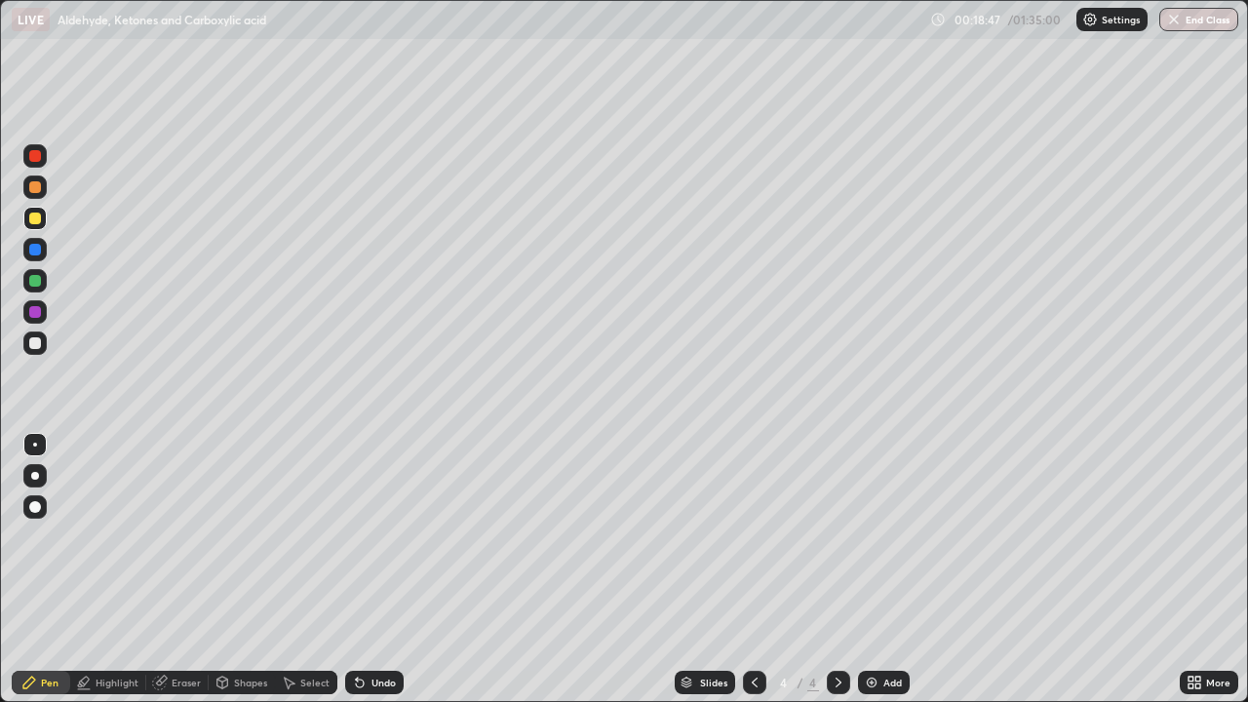
click at [40, 334] on div at bounding box center [34, 342] width 23 height 23
click at [581, 569] on div "Slides 4 / 4 Add" at bounding box center [792, 682] width 776 height 39
click at [37, 191] on div at bounding box center [35, 187] width 12 height 12
click at [1118, 569] on div "Slides 4 / 4 Add" at bounding box center [792, 682] width 776 height 39
click at [196, 569] on div "Eraser" at bounding box center [177, 682] width 62 height 23
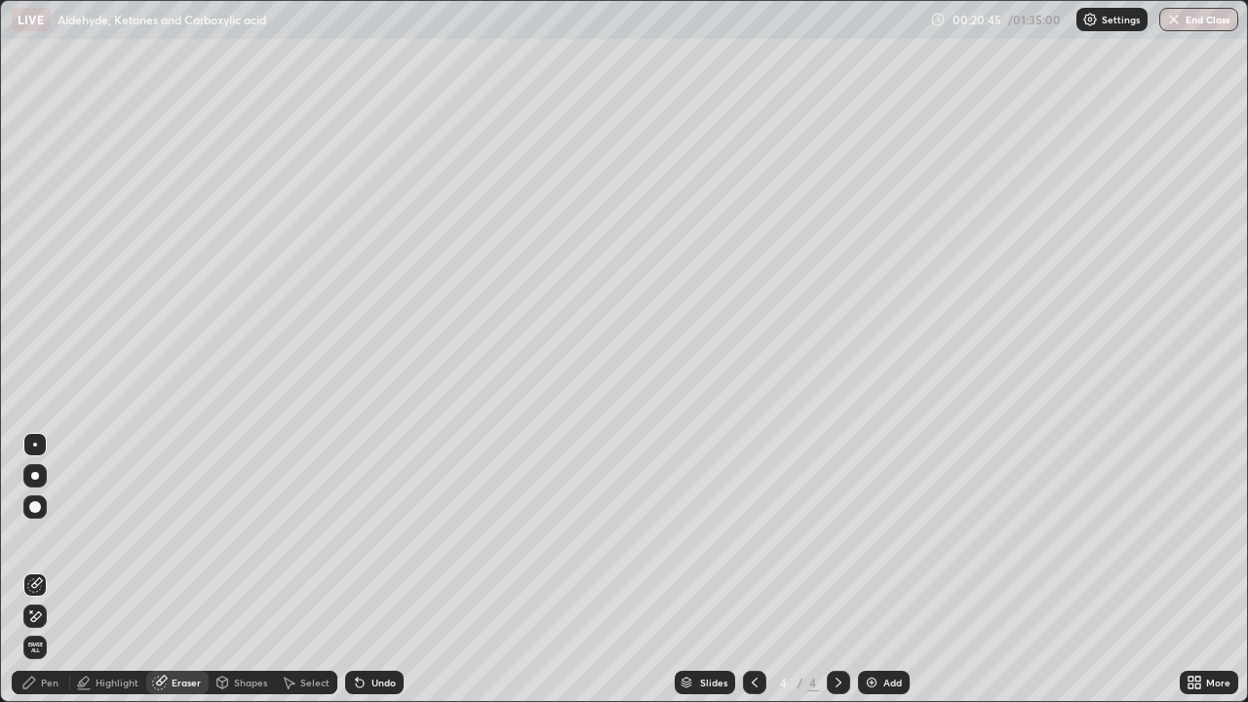
click at [41, 569] on icon at bounding box center [35, 616] width 16 height 17
click at [55, 569] on div "Pen" at bounding box center [50, 682] width 18 height 10
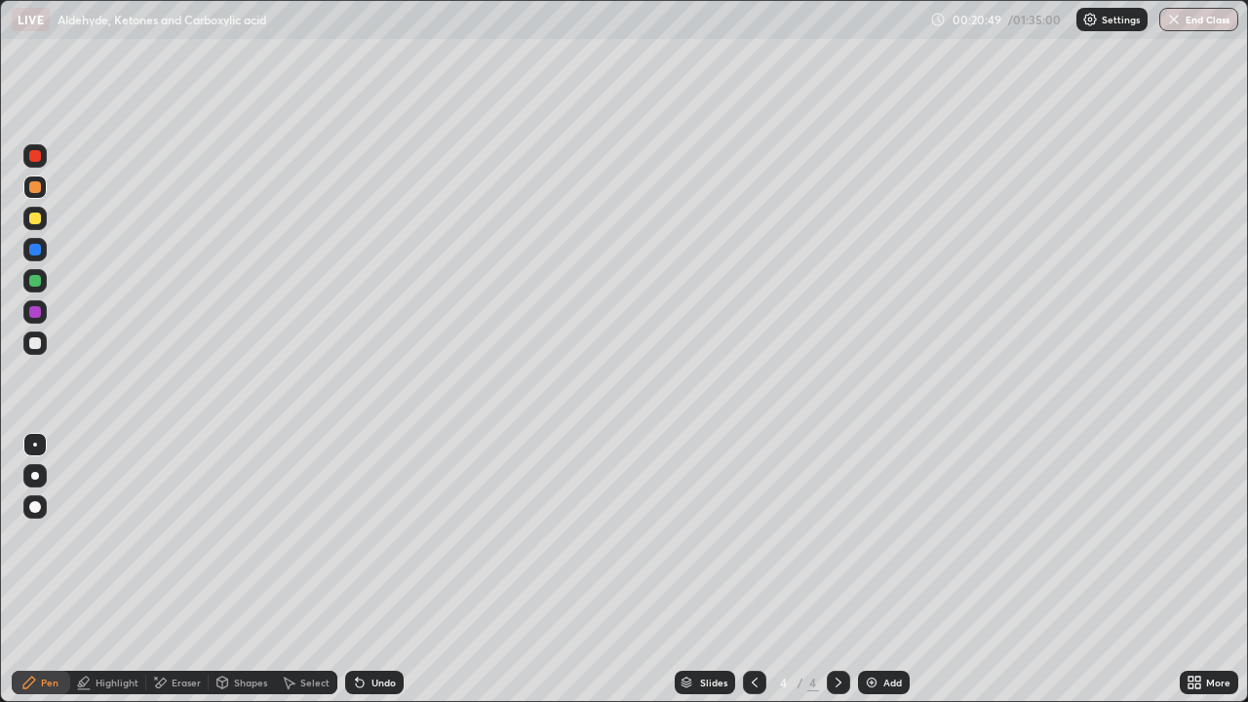
click at [23, 286] on div at bounding box center [34, 280] width 23 height 23
click at [35, 351] on div at bounding box center [34, 342] width 23 height 23
click at [318, 569] on div "Select" at bounding box center [314, 682] width 29 height 10
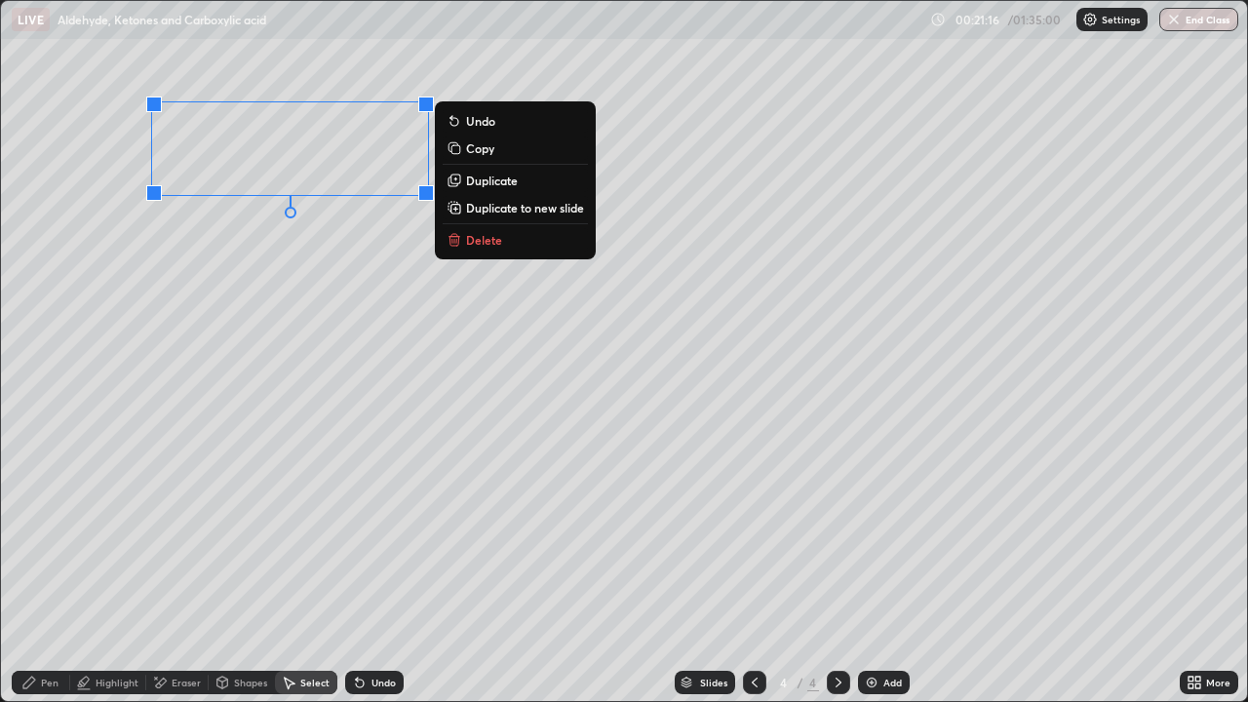
click at [499, 187] on p "Duplicate" at bounding box center [492, 181] width 52 height 16
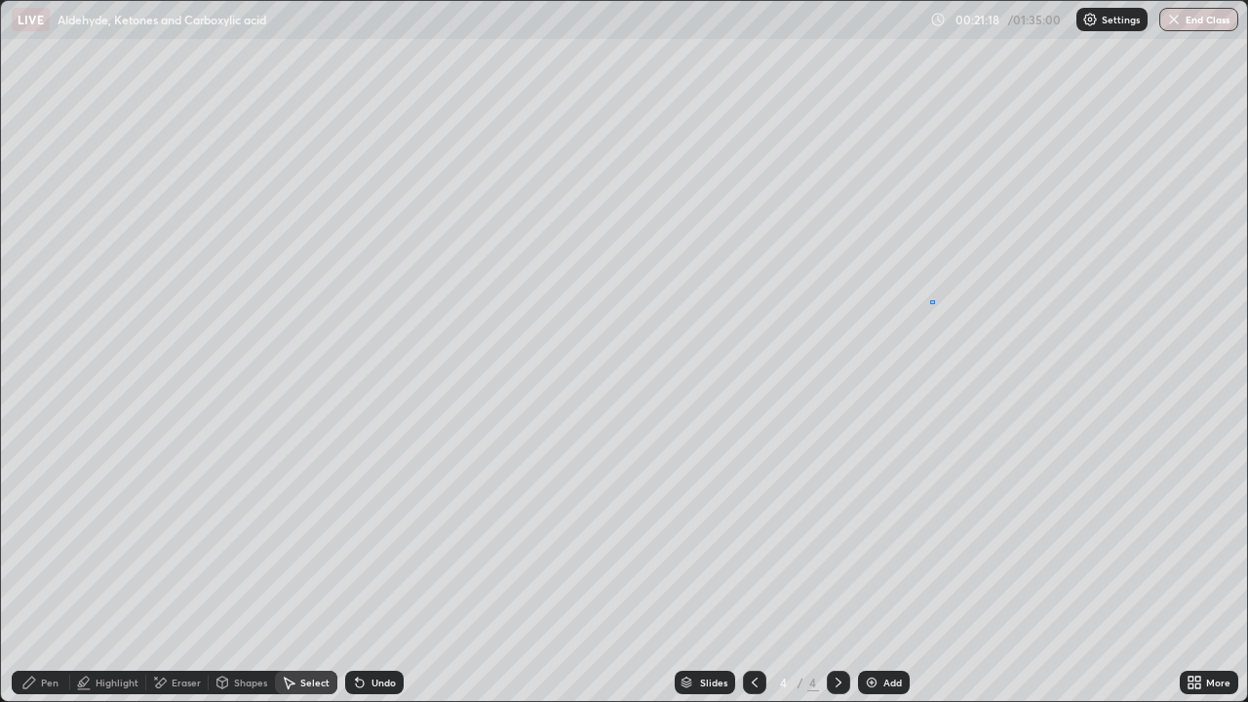
click at [930, 303] on div "0 ° Undo Copy Duplicate Duplicate to new slide Delete" at bounding box center [624, 351] width 1246 height 700
click at [198, 569] on div "Eraser" at bounding box center [186, 682] width 29 height 10
click at [52, 569] on div "Pen" at bounding box center [50, 682] width 18 height 10
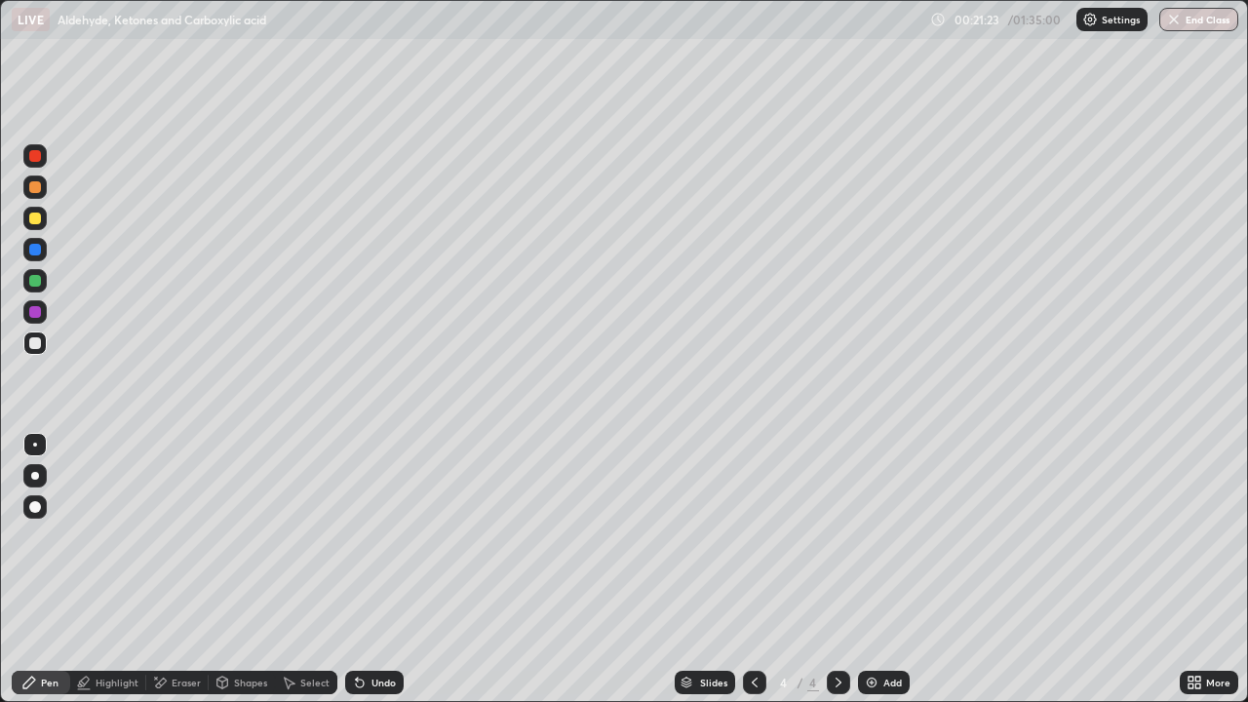
click at [43, 187] on div at bounding box center [34, 186] width 23 height 23
click at [312, 569] on div "Select" at bounding box center [314, 682] width 29 height 10
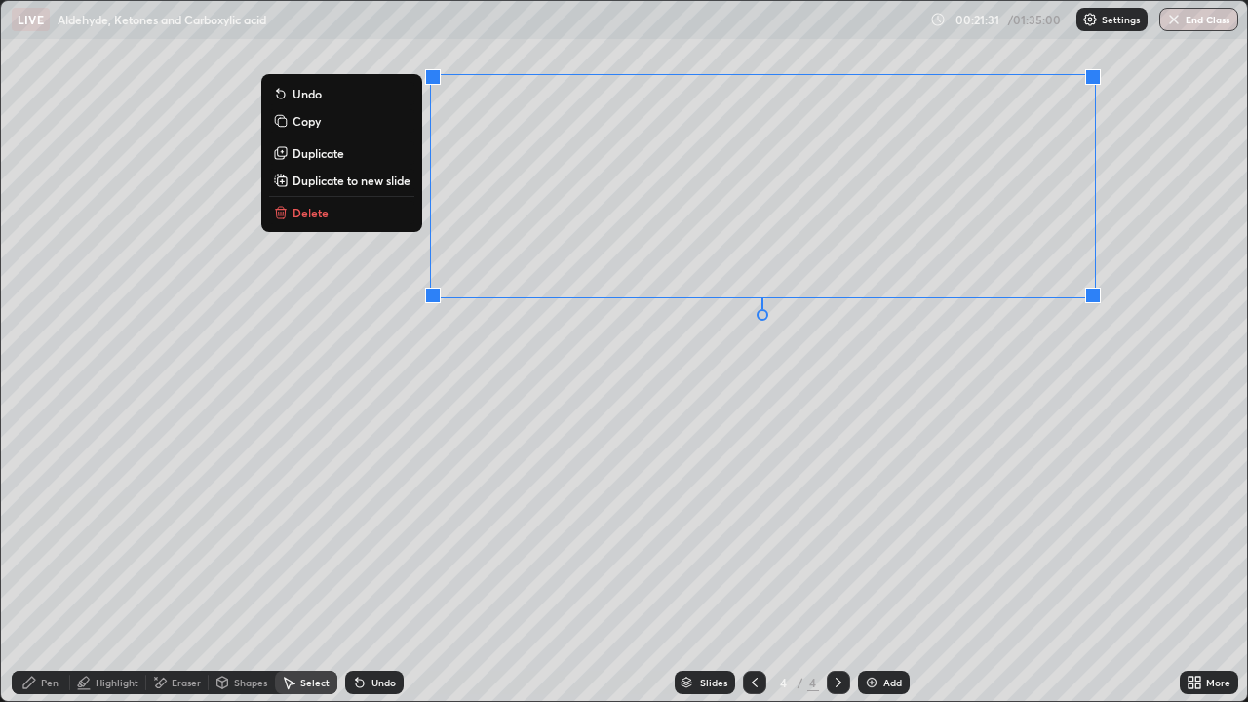
click at [920, 345] on div "0 ° Undo Copy Duplicate Duplicate to new slide Delete" at bounding box center [624, 351] width 1246 height 700
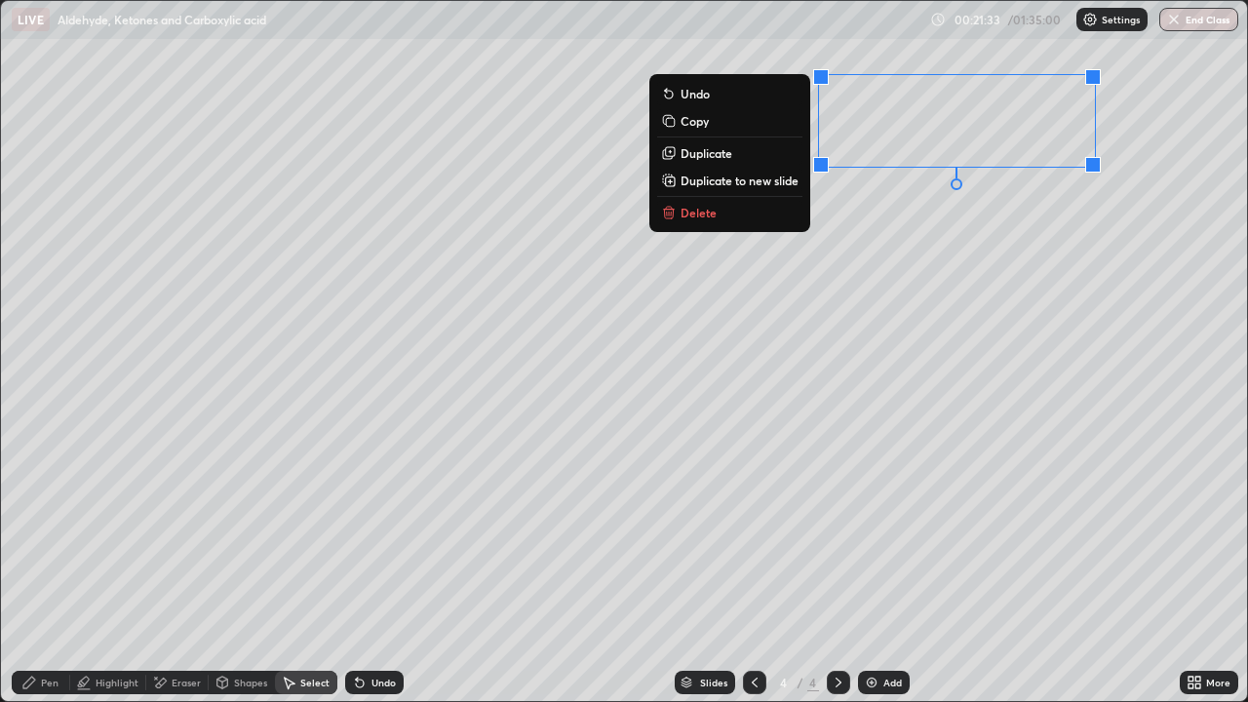
click at [751, 154] on button "Duplicate" at bounding box center [729, 152] width 145 height 23
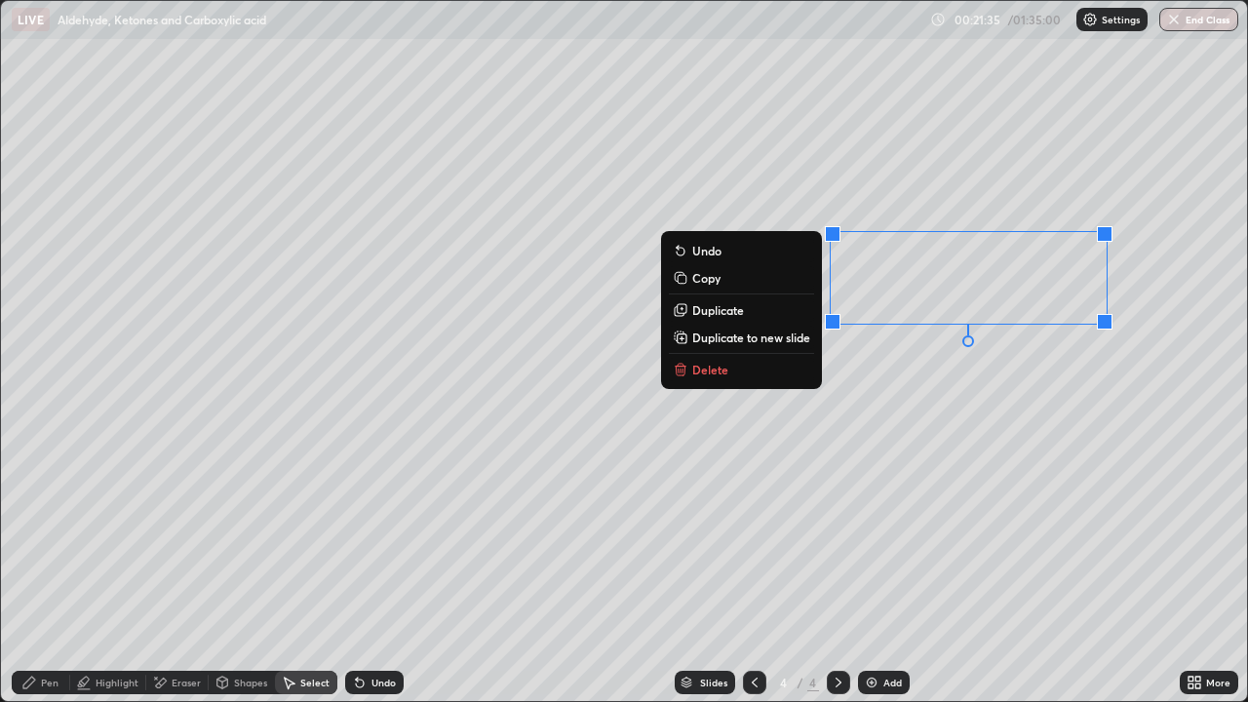
click at [314, 569] on div "Select" at bounding box center [306, 682] width 62 height 23
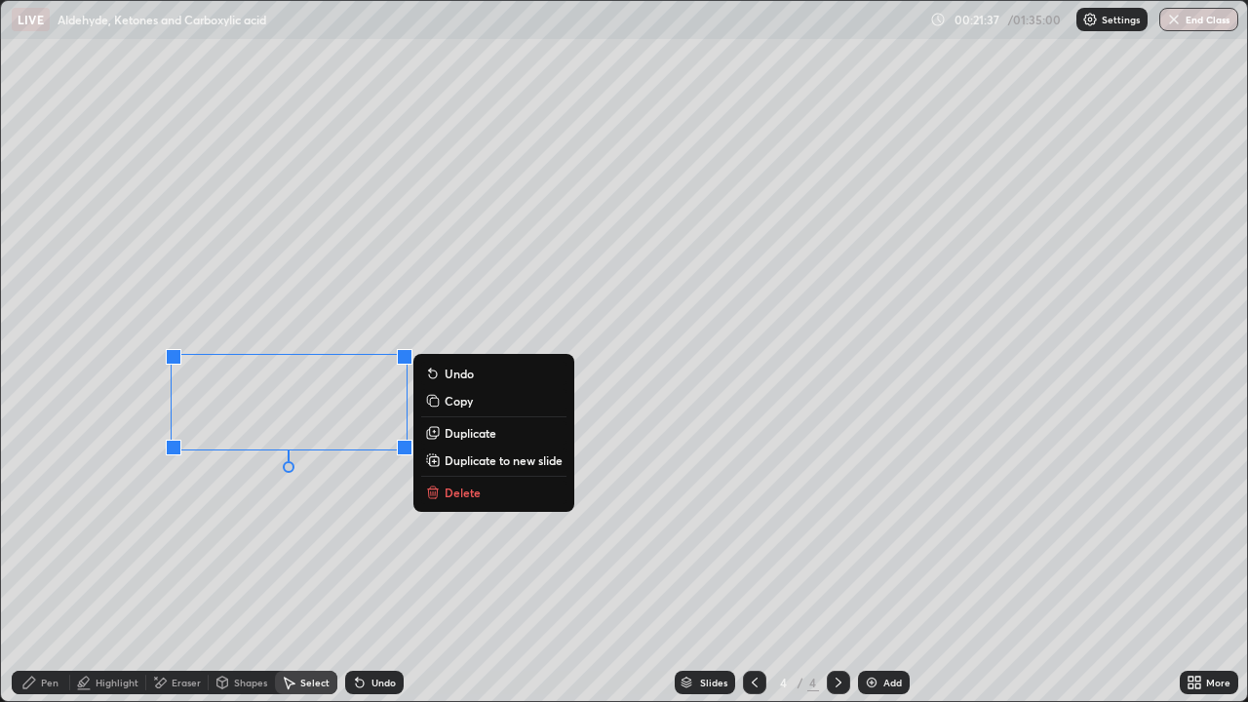
click at [463, 442] on button "Duplicate" at bounding box center [493, 432] width 145 height 23
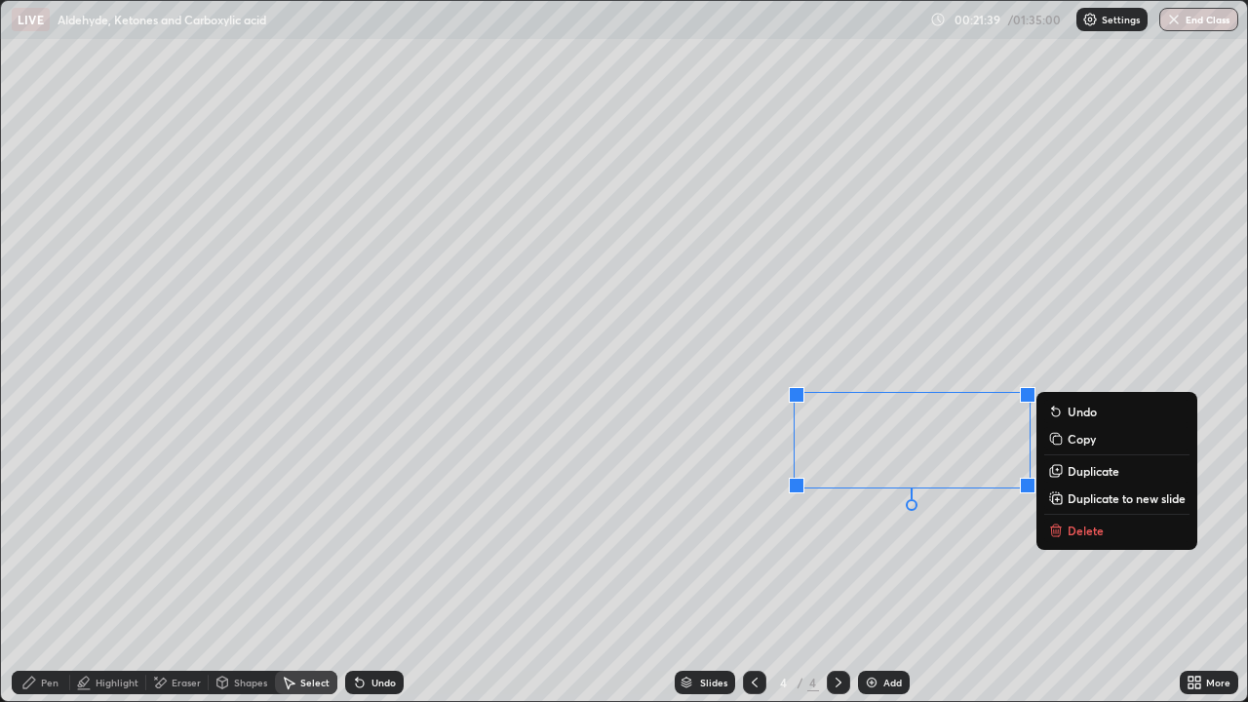
click at [1077, 477] on p "Duplicate" at bounding box center [1093, 471] width 52 height 16
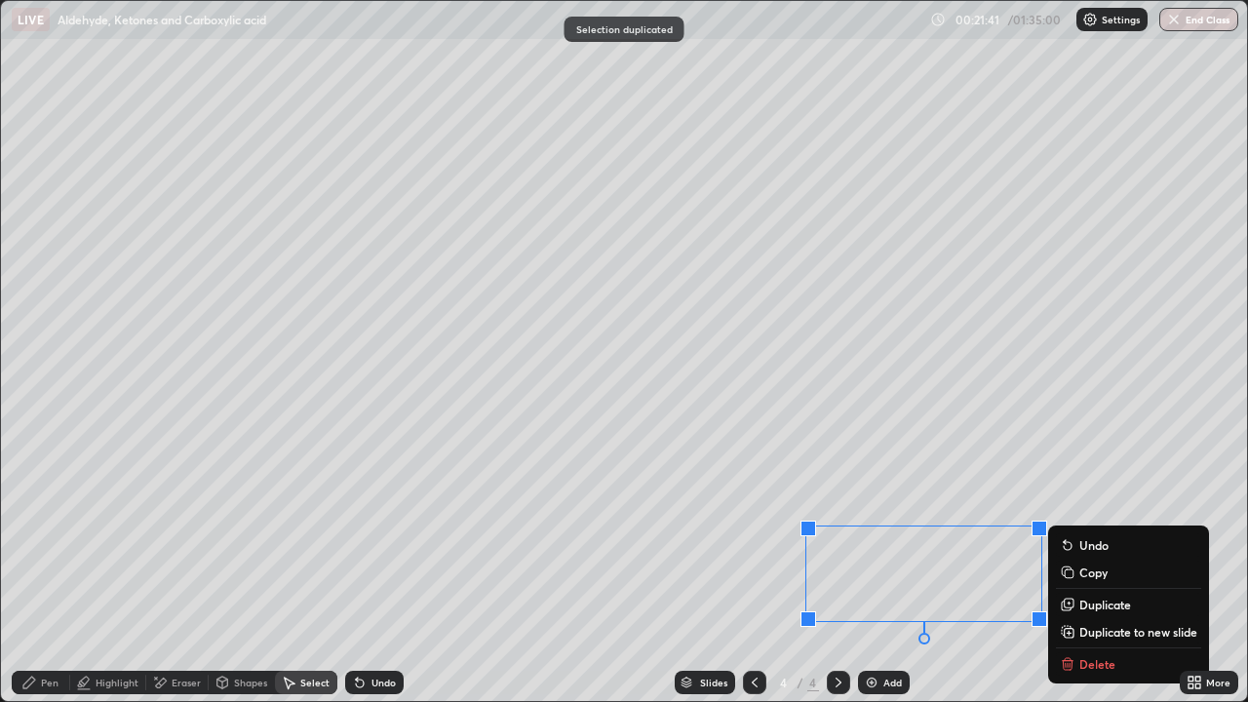
click at [183, 569] on div "Eraser" at bounding box center [186, 682] width 29 height 10
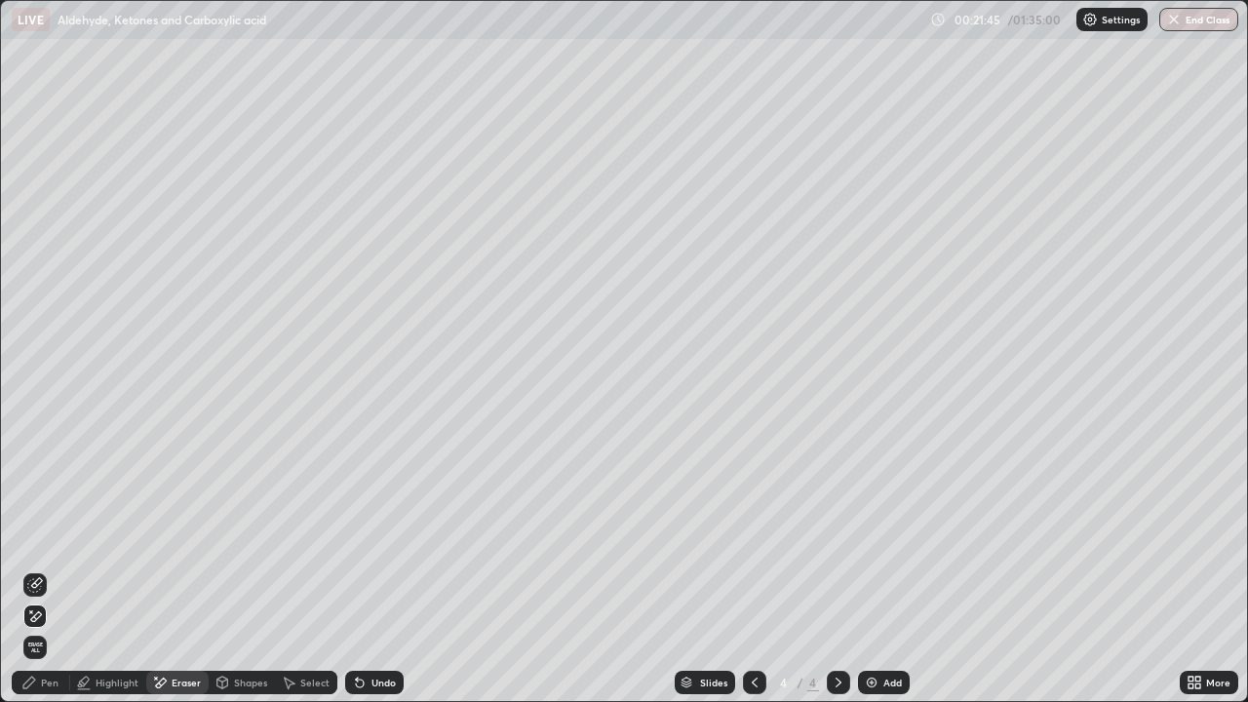
click at [52, 569] on div "Pen" at bounding box center [50, 682] width 18 height 10
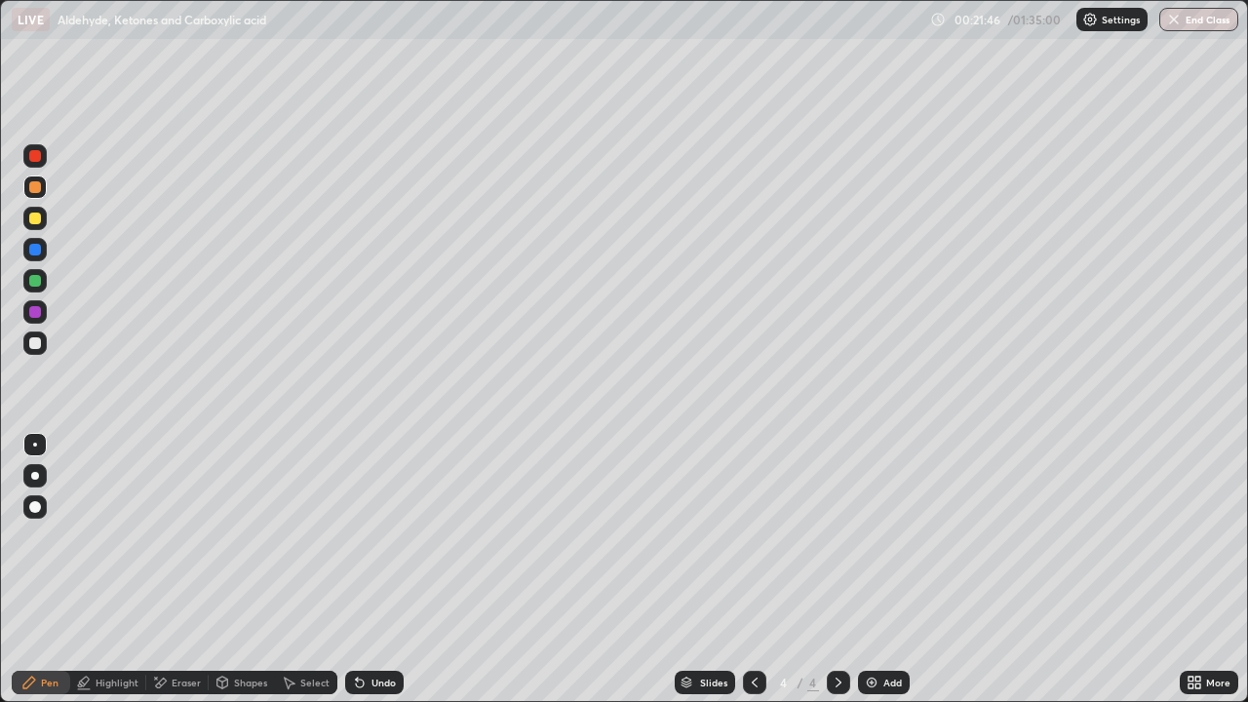
click at [37, 189] on div at bounding box center [35, 187] width 12 height 12
click at [25, 282] on div at bounding box center [34, 280] width 23 height 23
click at [33, 187] on div at bounding box center [35, 187] width 12 height 12
click at [356, 569] on icon at bounding box center [357, 678] width 2 height 2
click at [370, 569] on div "Undo" at bounding box center [374, 682] width 58 height 23
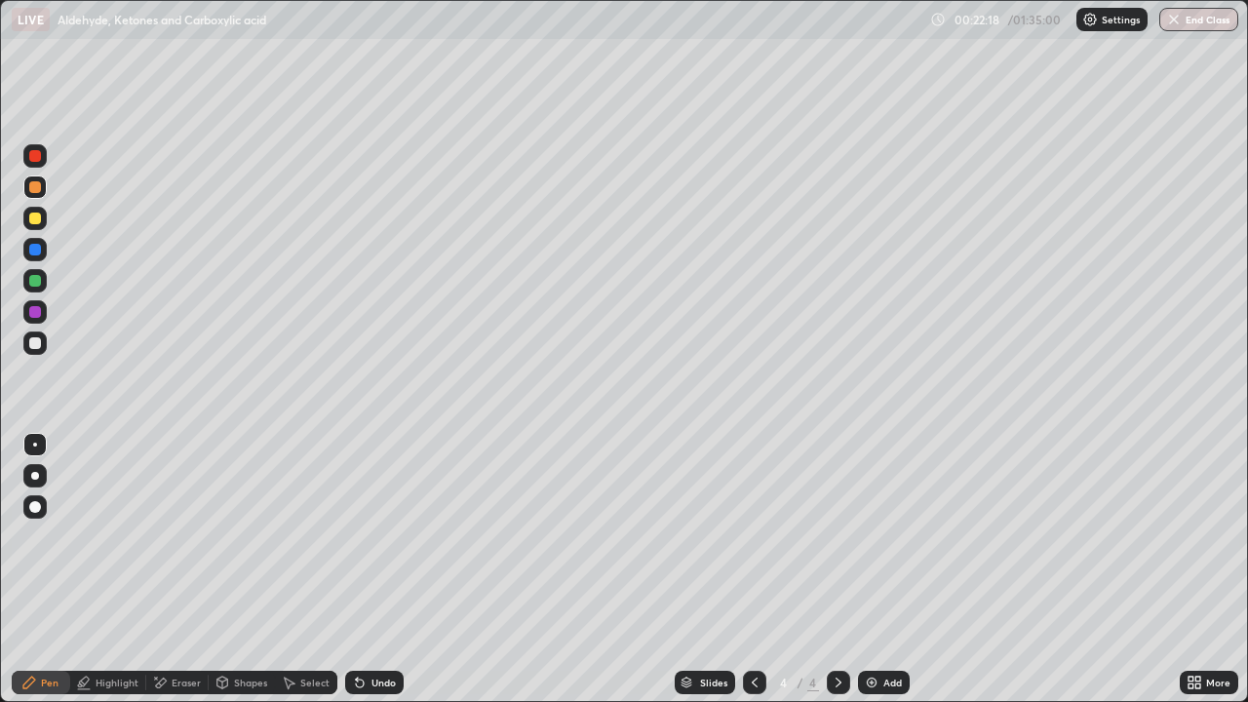
click at [357, 569] on div "Undo" at bounding box center [374, 682] width 58 height 23
click at [182, 569] on div "Eraser" at bounding box center [186, 682] width 29 height 10
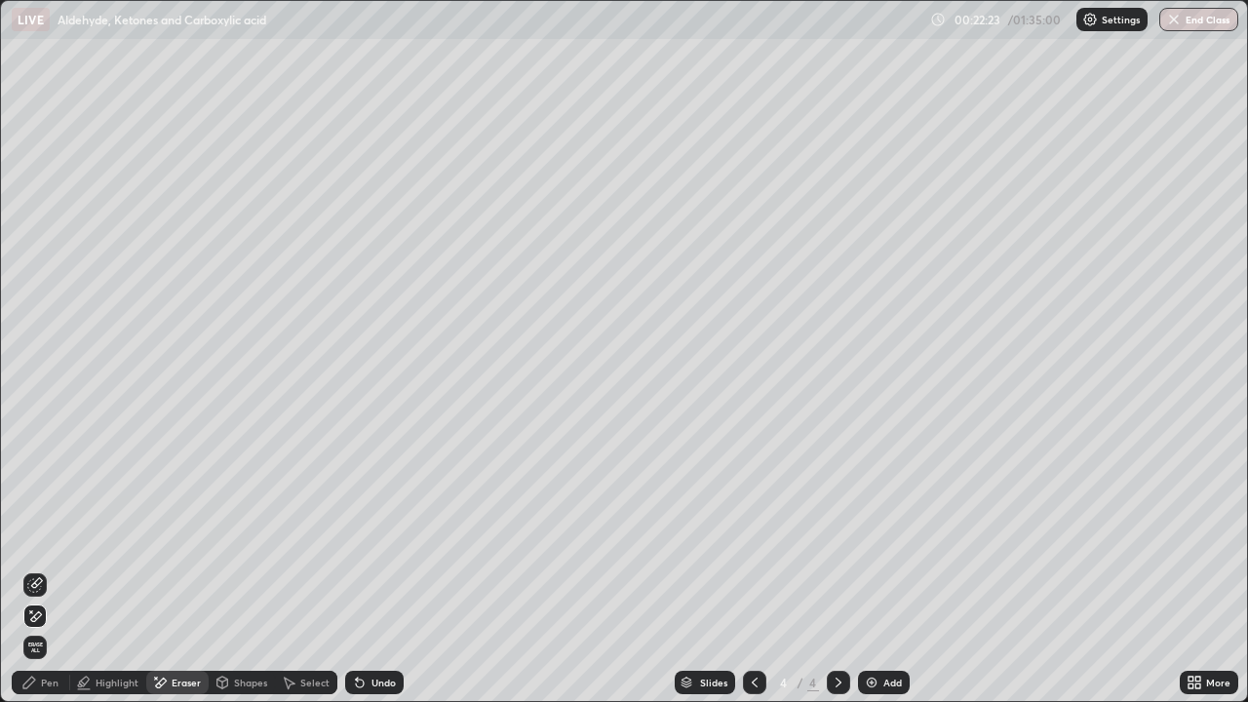
click at [57, 569] on div "Pen" at bounding box center [50, 682] width 18 height 10
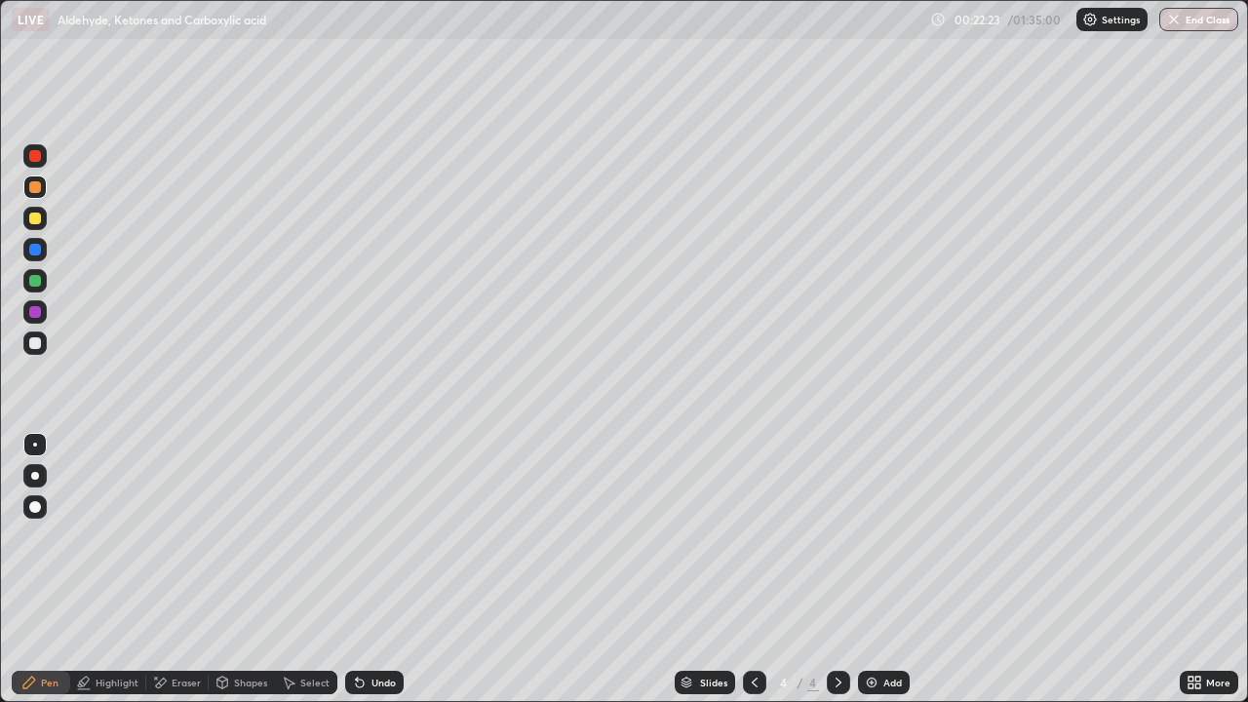
click at [30, 286] on div at bounding box center [35, 281] width 12 height 12
click at [38, 158] on div at bounding box center [35, 156] width 12 height 12
click at [367, 569] on div "Undo" at bounding box center [374, 682] width 58 height 23
click at [376, 569] on div "Undo" at bounding box center [374, 682] width 58 height 23
click at [175, 569] on div "Eraser" at bounding box center [186, 682] width 29 height 10
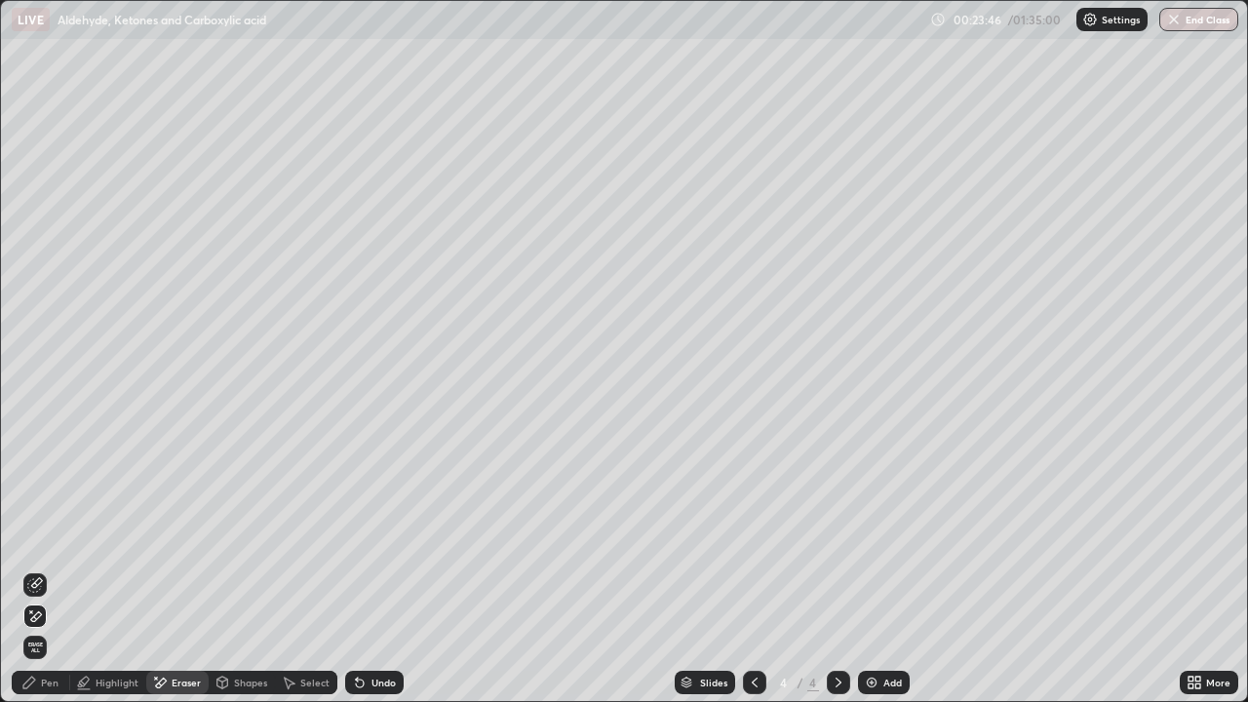
click at [51, 569] on div "Pen" at bounding box center [50, 682] width 18 height 10
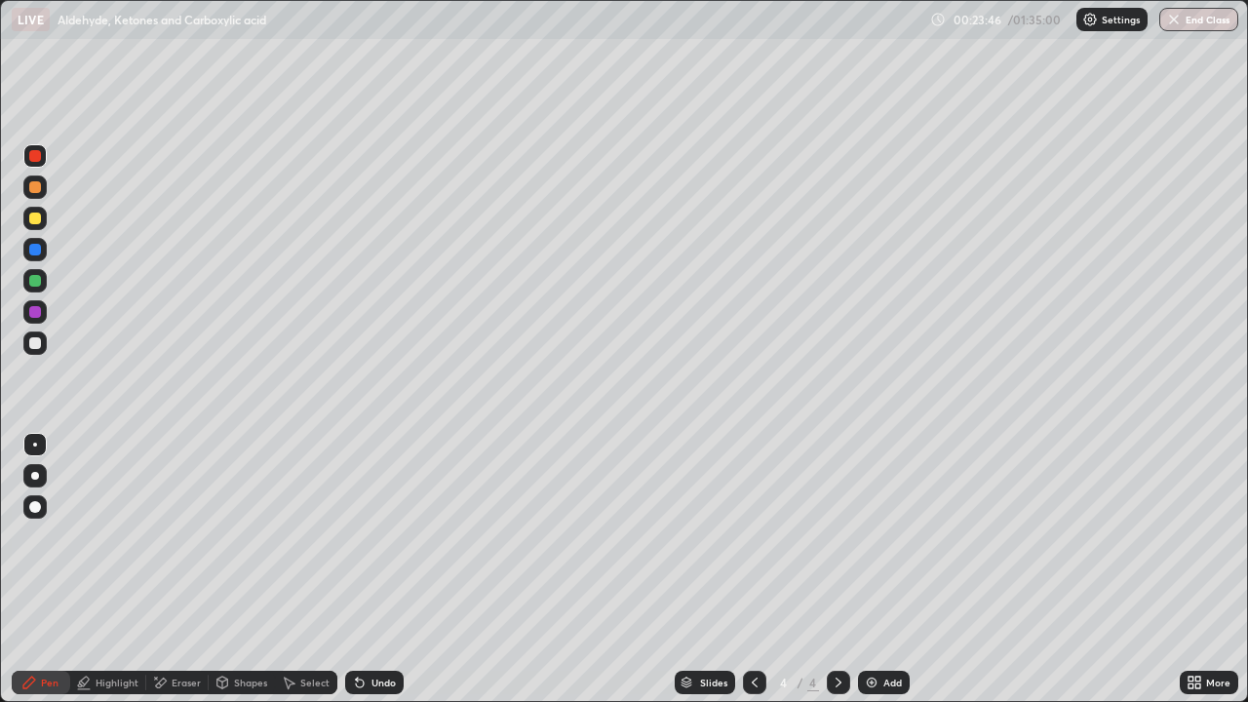
click at [23, 345] on div at bounding box center [34, 342] width 23 height 23
click at [36, 187] on div at bounding box center [35, 187] width 12 height 12
click at [753, 569] on icon at bounding box center [755, 683] width 16 height 16
click at [845, 569] on div at bounding box center [838, 682] width 23 height 23
click at [882, 569] on div "Add" at bounding box center [884, 682] width 52 height 23
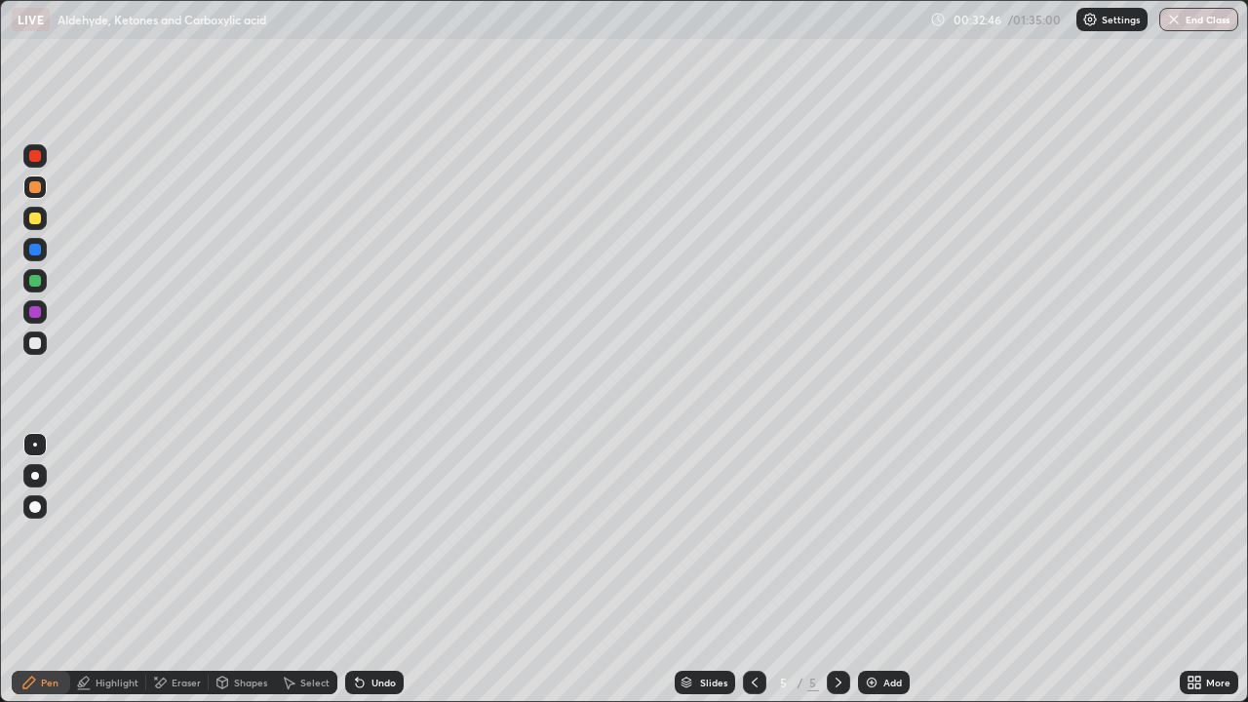
click at [35, 221] on div at bounding box center [35, 219] width 12 height 12
click at [26, 186] on div at bounding box center [34, 186] width 23 height 23
click at [37, 342] on div at bounding box center [35, 343] width 12 height 12
click at [372, 569] on div "Undo" at bounding box center [374, 682] width 58 height 23
click at [385, 569] on div "Undo" at bounding box center [374, 682] width 58 height 23
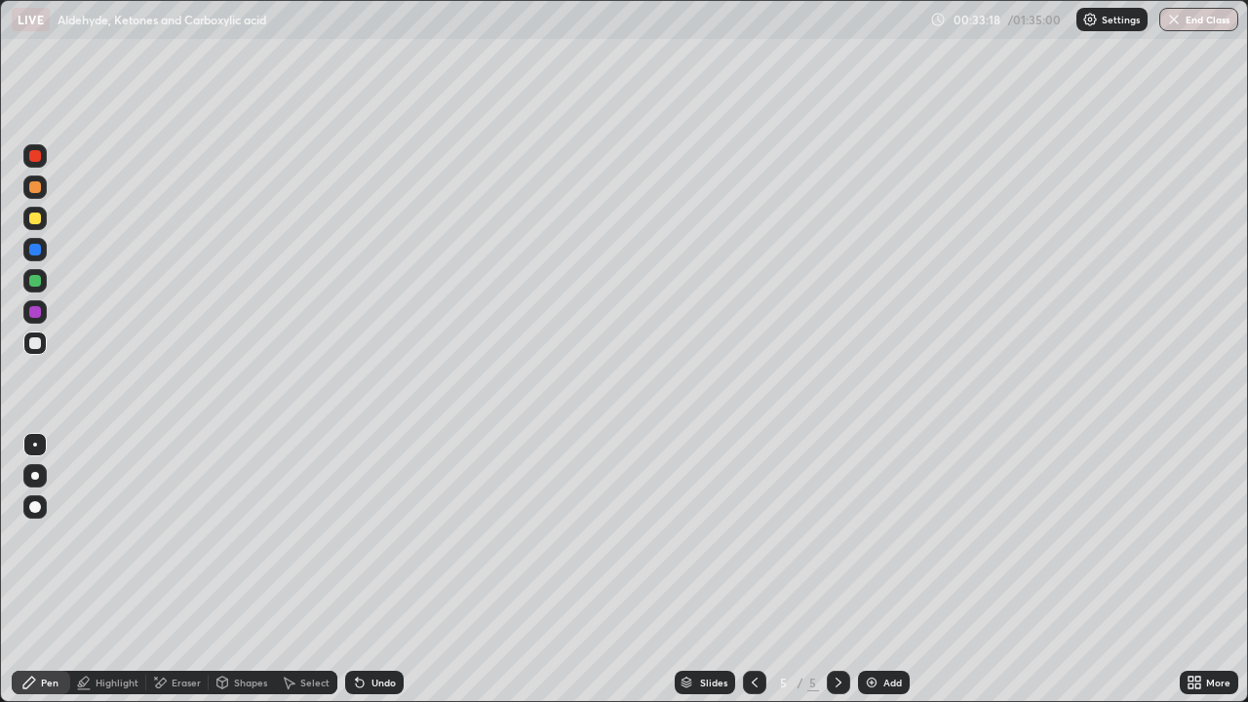
click at [396, 569] on div "Undo" at bounding box center [374, 682] width 58 height 23
click at [26, 290] on div at bounding box center [34, 280] width 23 height 23
click at [889, 569] on div "Add" at bounding box center [884, 682] width 52 height 23
click at [26, 183] on div at bounding box center [34, 186] width 23 height 23
click at [26, 334] on div at bounding box center [34, 342] width 23 height 23
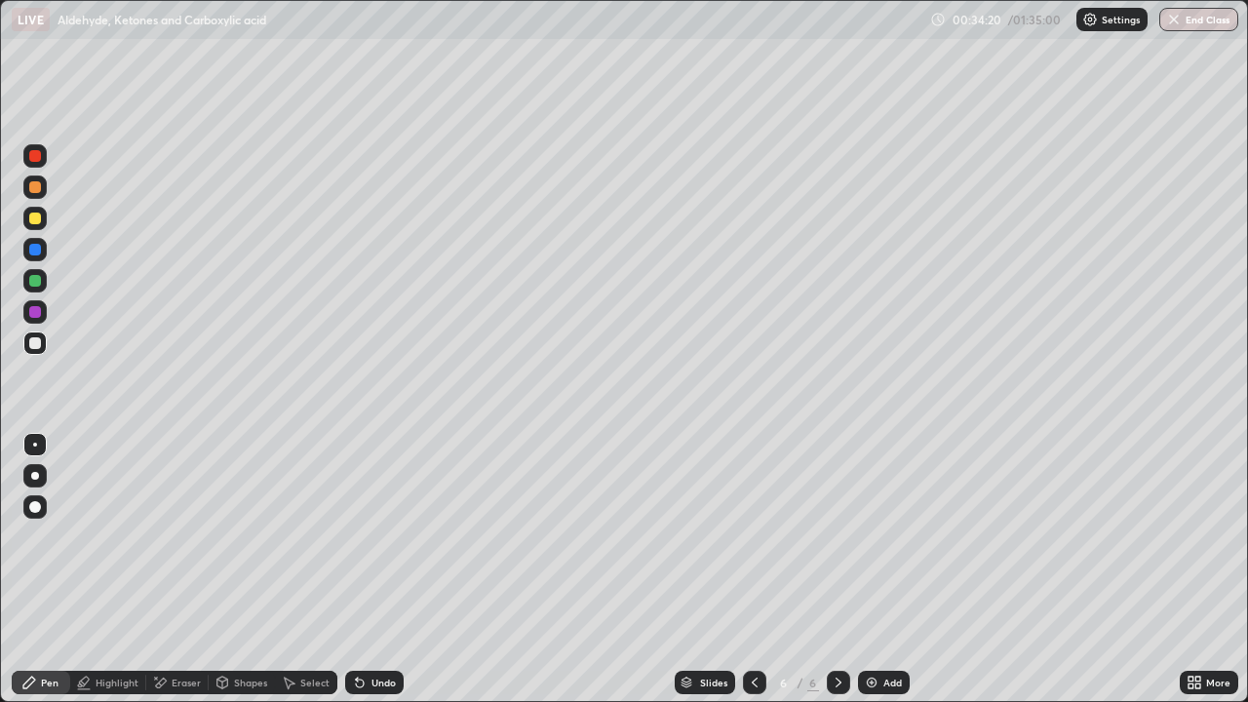
click at [37, 342] on div at bounding box center [35, 343] width 12 height 12
click at [317, 569] on div "Select" at bounding box center [306, 682] width 62 height 23
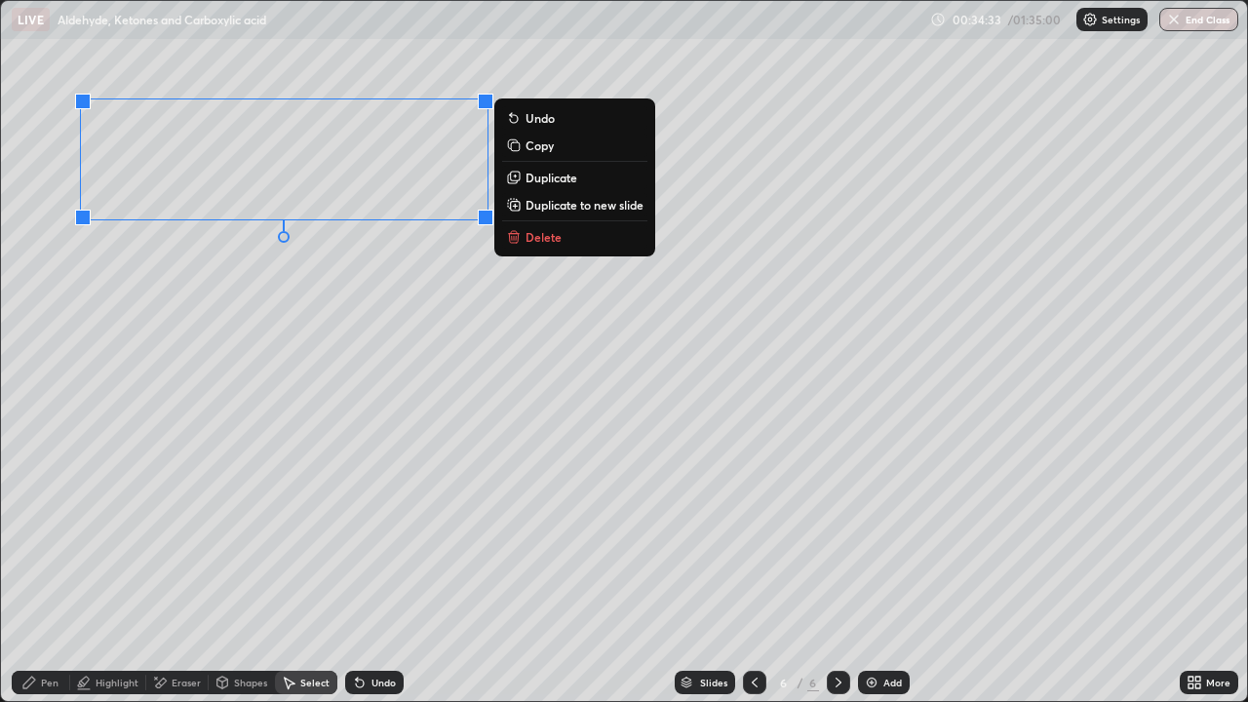
click at [548, 181] on p "Duplicate" at bounding box center [551, 178] width 52 height 16
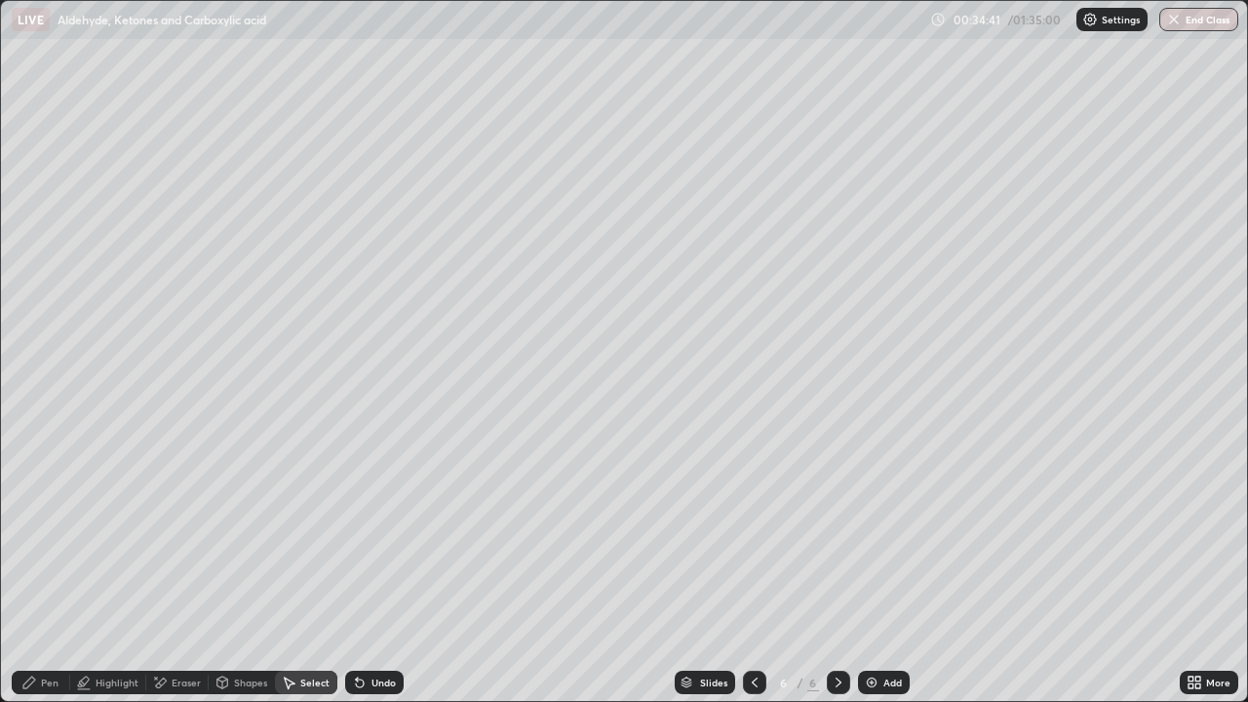
click at [174, 569] on div "Eraser" at bounding box center [186, 682] width 29 height 10
click at [60, 569] on div "Pen" at bounding box center [41, 682] width 58 height 23
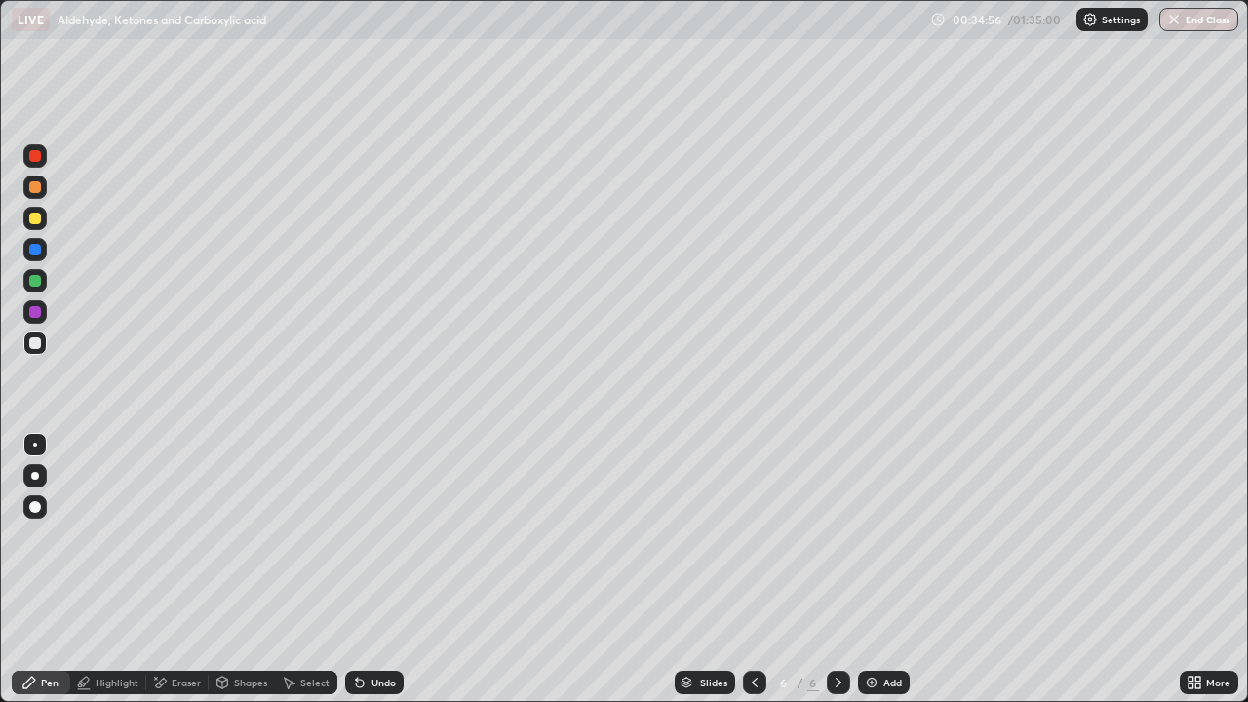
click at [42, 225] on div at bounding box center [34, 218] width 23 height 23
click at [385, 569] on div "Undo" at bounding box center [383, 682] width 24 height 10
click at [384, 569] on div "Undo" at bounding box center [374, 682] width 58 height 23
click at [35, 157] on div at bounding box center [35, 156] width 12 height 12
click at [0, 139] on div "Setting up your live class" at bounding box center [624, 351] width 1248 height 702
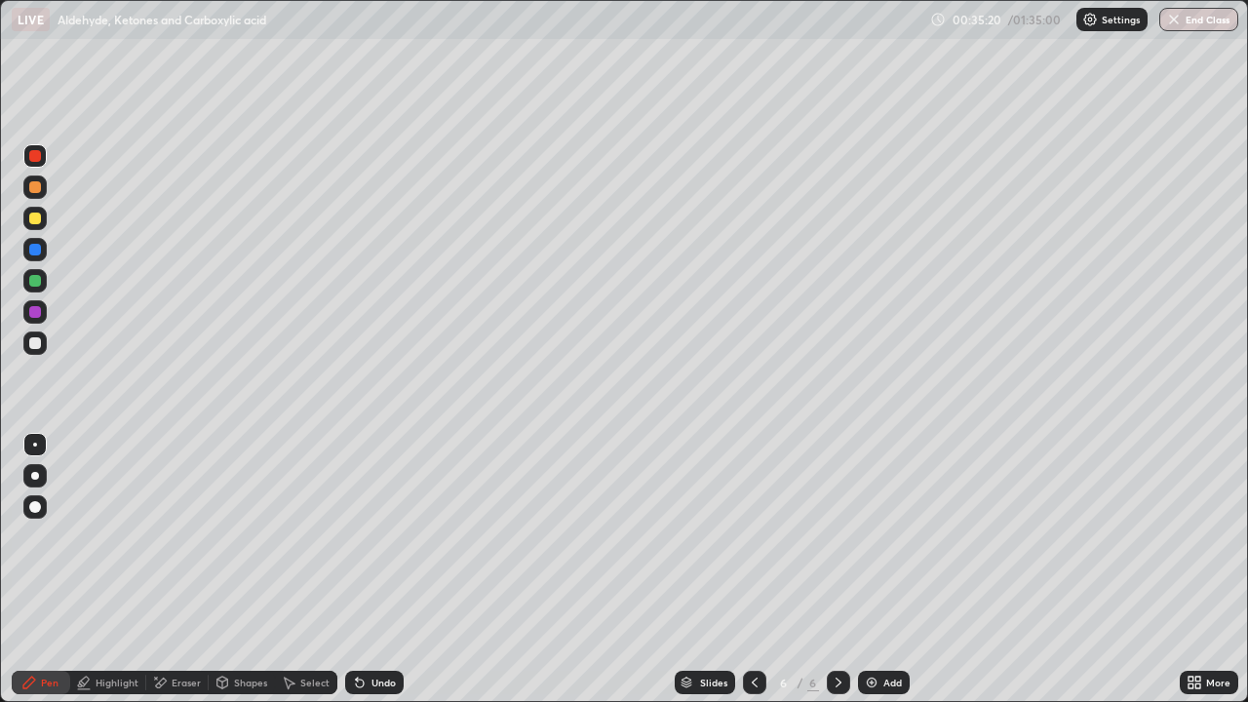
click at [40, 337] on div at bounding box center [34, 342] width 23 height 23
click at [38, 225] on div at bounding box center [34, 218] width 23 height 23
click at [38, 194] on div at bounding box center [34, 186] width 23 height 23
click at [38, 338] on div at bounding box center [35, 343] width 12 height 12
click at [879, 569] on div "Add" at bounding box center [884, 682] width 52 height 23
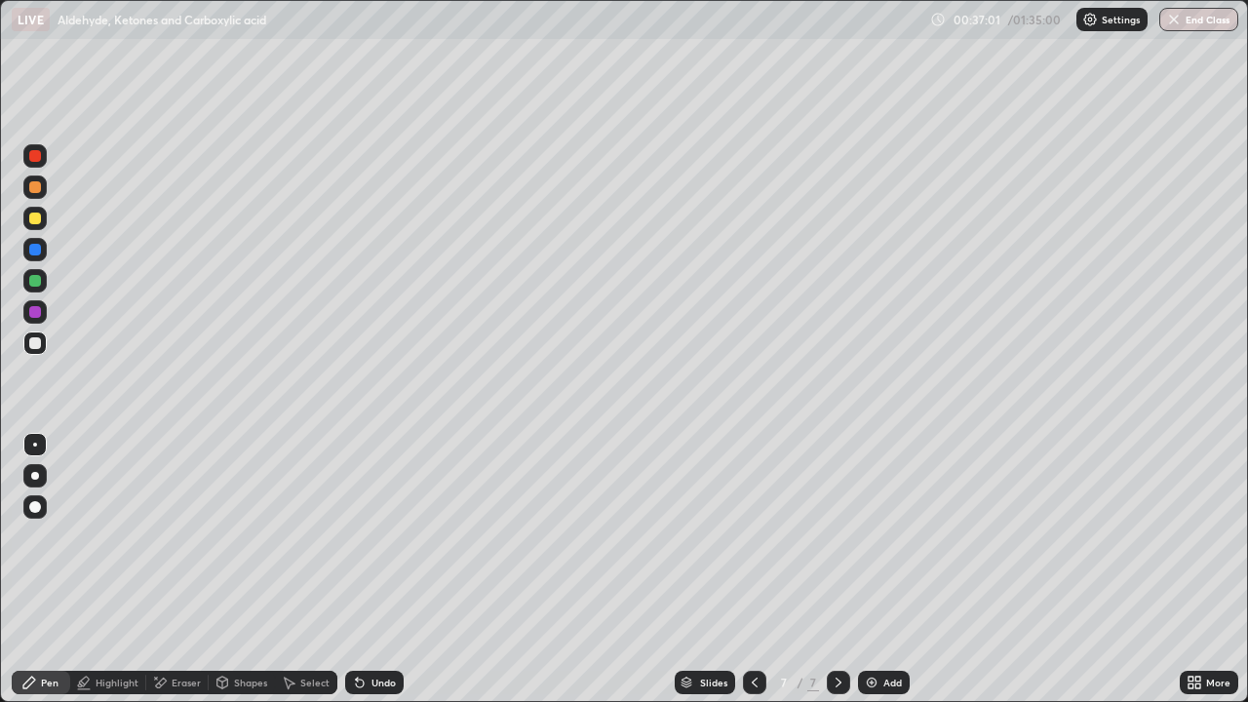
click at [36, 222] on div at bounding box center [35, 219] width 12 height 12
click at [39, 347] on div at bounding box center [35, 343] width 12 height 12
click at [38, 228] on div at bounding box center [34, 218] width 23 height 23
click at [392, 569] on div "Undo" at bounding box center [370, 682] width 66 height 39
click at [114, 569] on div "Highlight" at bounding box center [117, 682] width 43 height 10
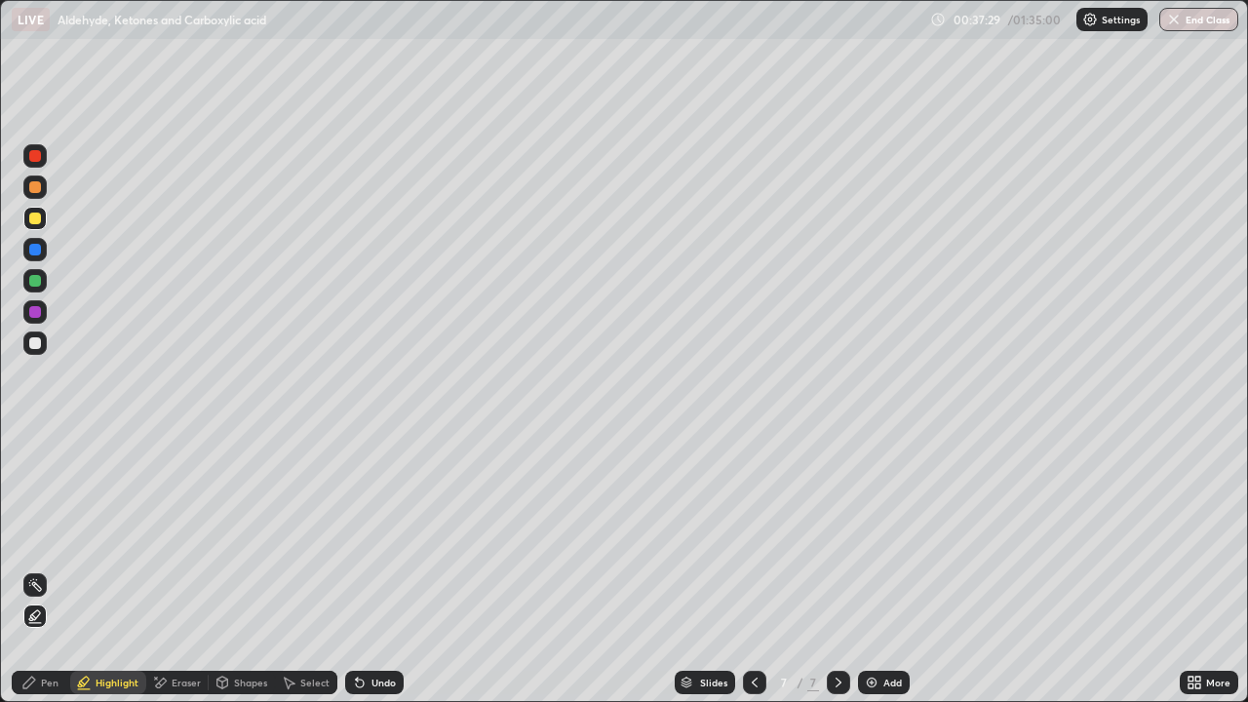
click at [357, 569] on div "Undo" at bounding box center [374, 682] width 58 height 23
click at [48, 569] on div "Pen" at bounding box center [41, 682] width 58 height 23
click at [27, 196] on div at bounding box center [34, 186] width 23 height 23
click at [178, 569] on div "Eraser" at bounding box center [186, 682] width 29 height 10
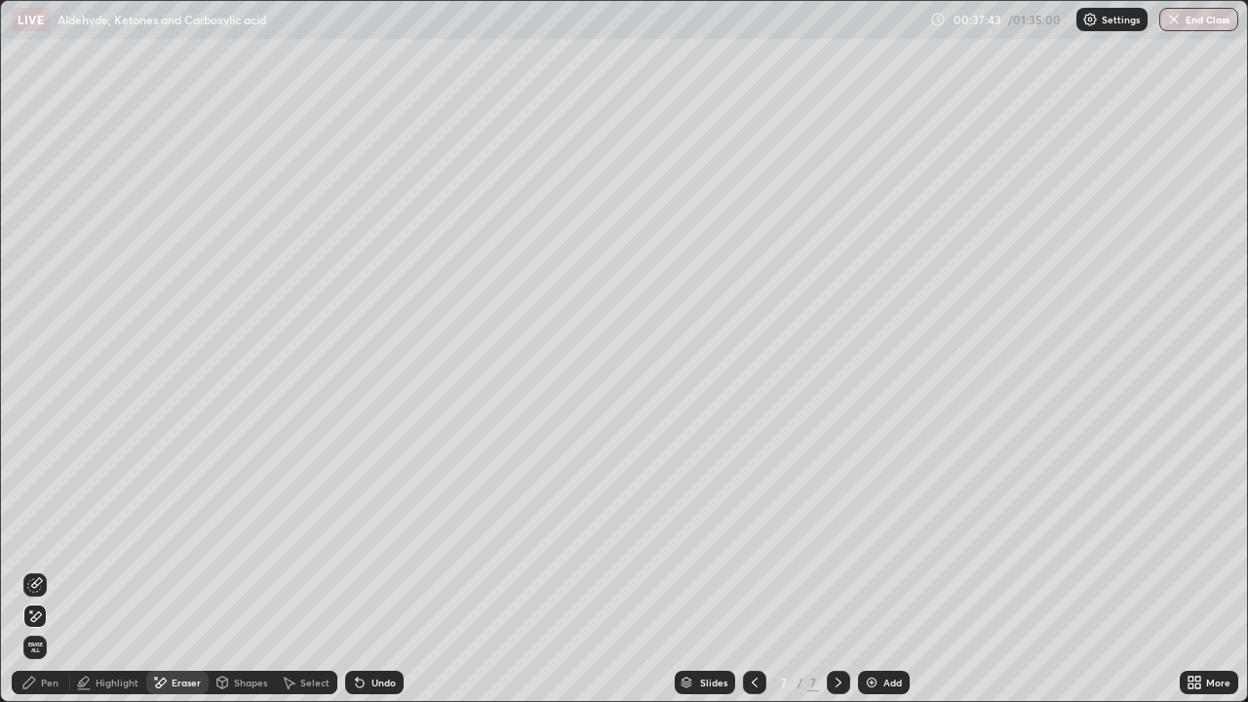
click at [51, 569] on div "Pen" at bounding box center [50, 682] width 18 height 10
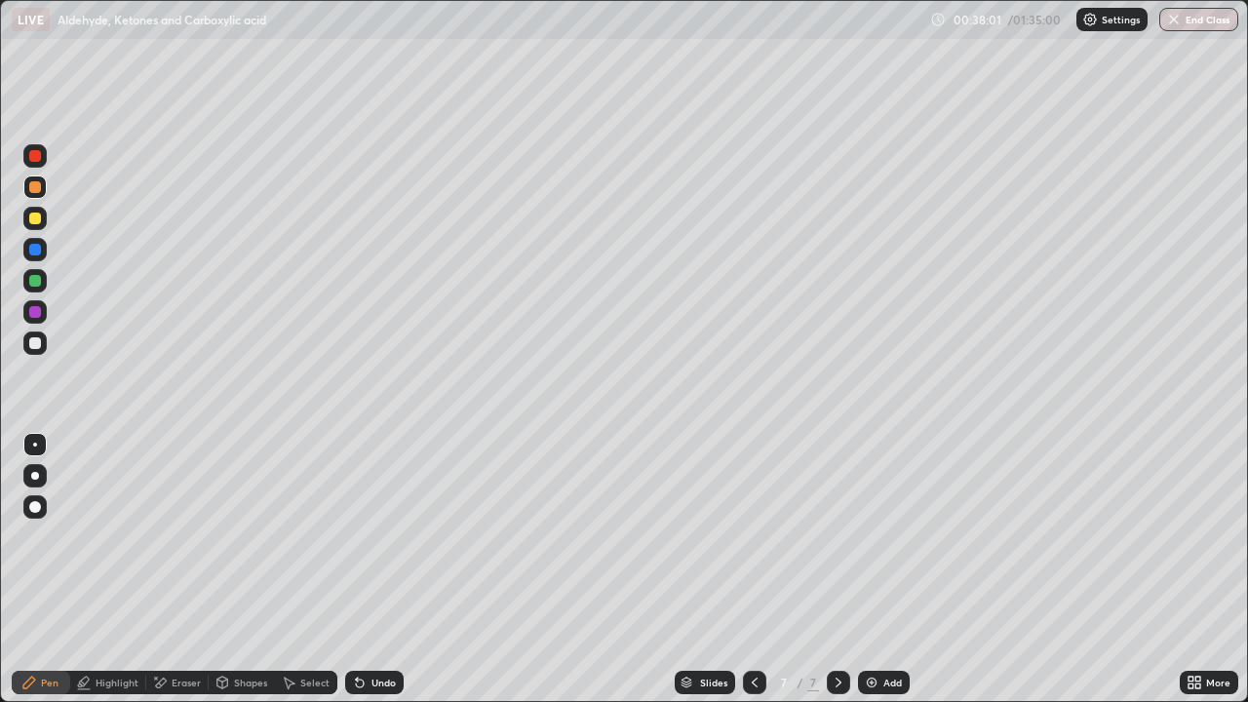
click at [34, 225] on div at bounding box center [34, 218] width 23 height 23
click at [367, 569] on div "Undo" at bounding box center [374, 682] width 58 height 23
click at [357, 569] on icon at bounding box center [360, 683] width 8 height 8
click at [185, 569] on div "Eraser" at bounding box center [186, 682] width 29 height 10
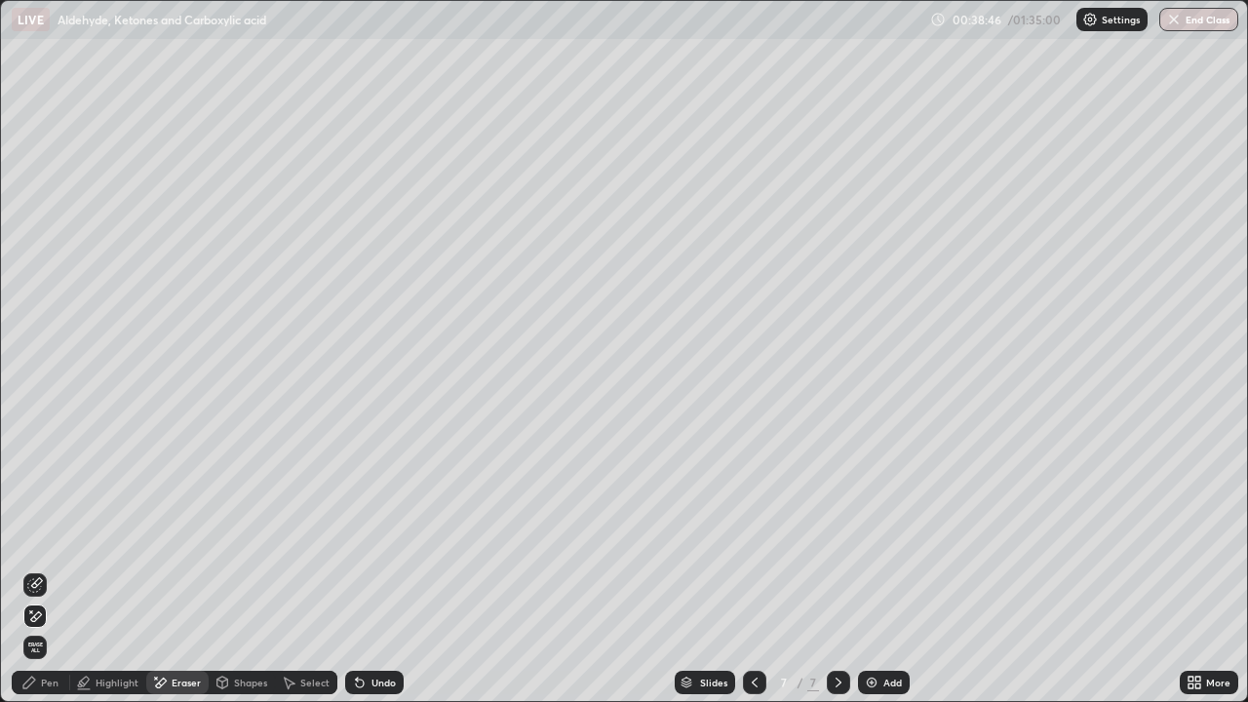
click at [46, 569] on div "Pen" at bounding box center [50, 682] width 18 height 10
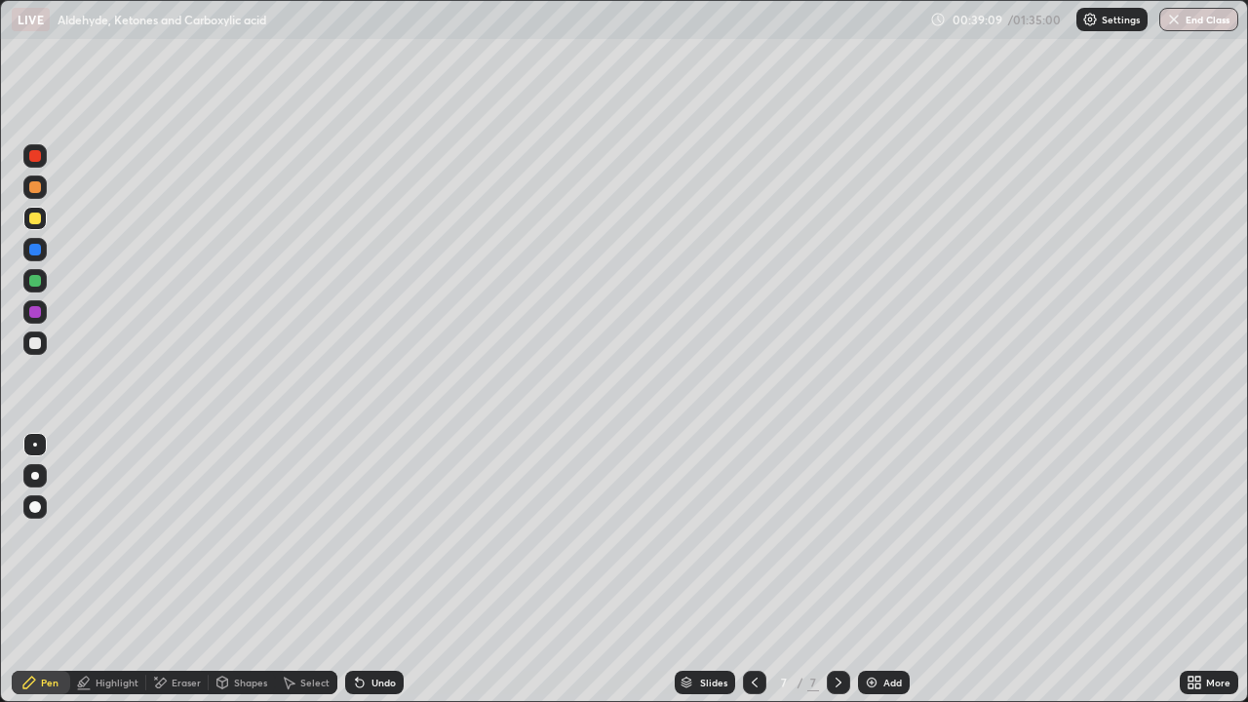
click at [34, 277] on div at bounding box center [35, 281] width 12 height 12
click at [33, 226] on div at bounding box center [34, 218] width 23 height 23
click at [20, 371] on div "Erase all" at bounding box center [35, 351] width 47 height 624
click at [38, 352] on div at bounding box center [34, 342] width 23 height 23
click at [41, 211] on div at bounding box center [34, 218] width 23 height 23
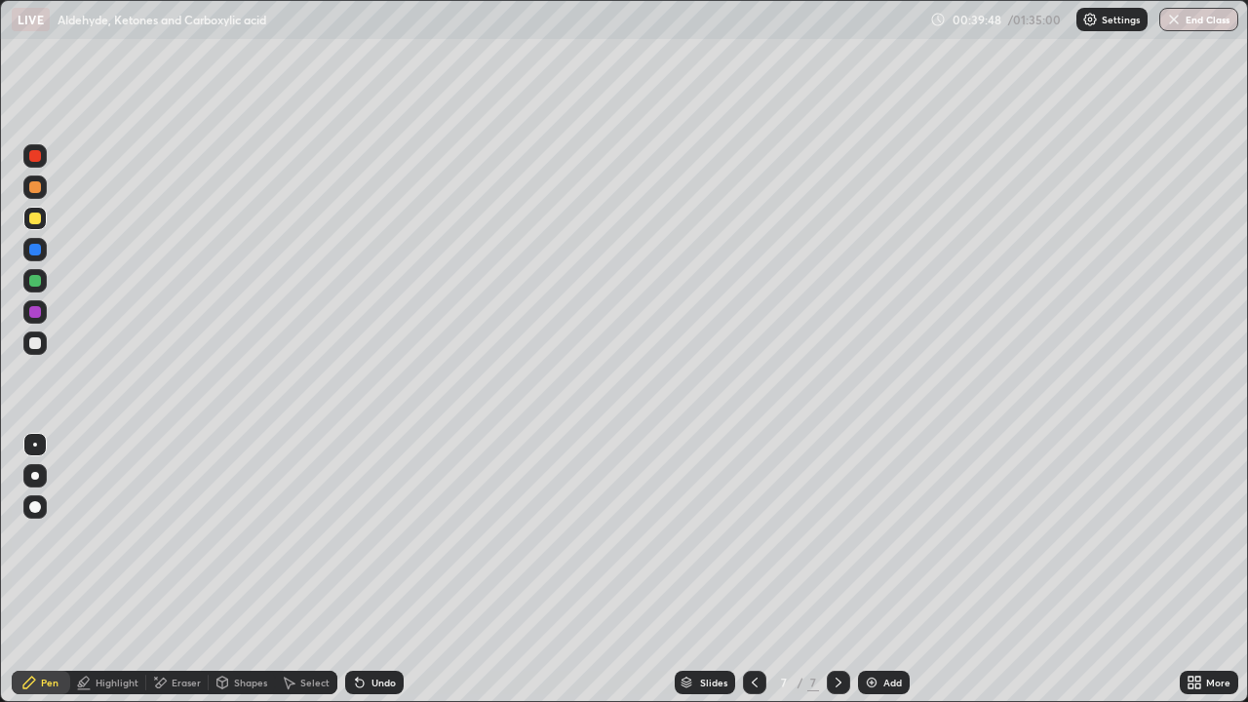
click at [40, 343] on div at bounding box center [35, 343] width 12 height 12
click at [40, 310] on div at bounding box center [35, 312] width 12 height 12
click at [39, 286] on div at bounding box center [34, 280] width 23 height 23
click at [37, 251] on div at bounding box center [35, 250] width 12 height 12
click at [357, 569] on icon at bounding box center [360, 683] width 8 height 8
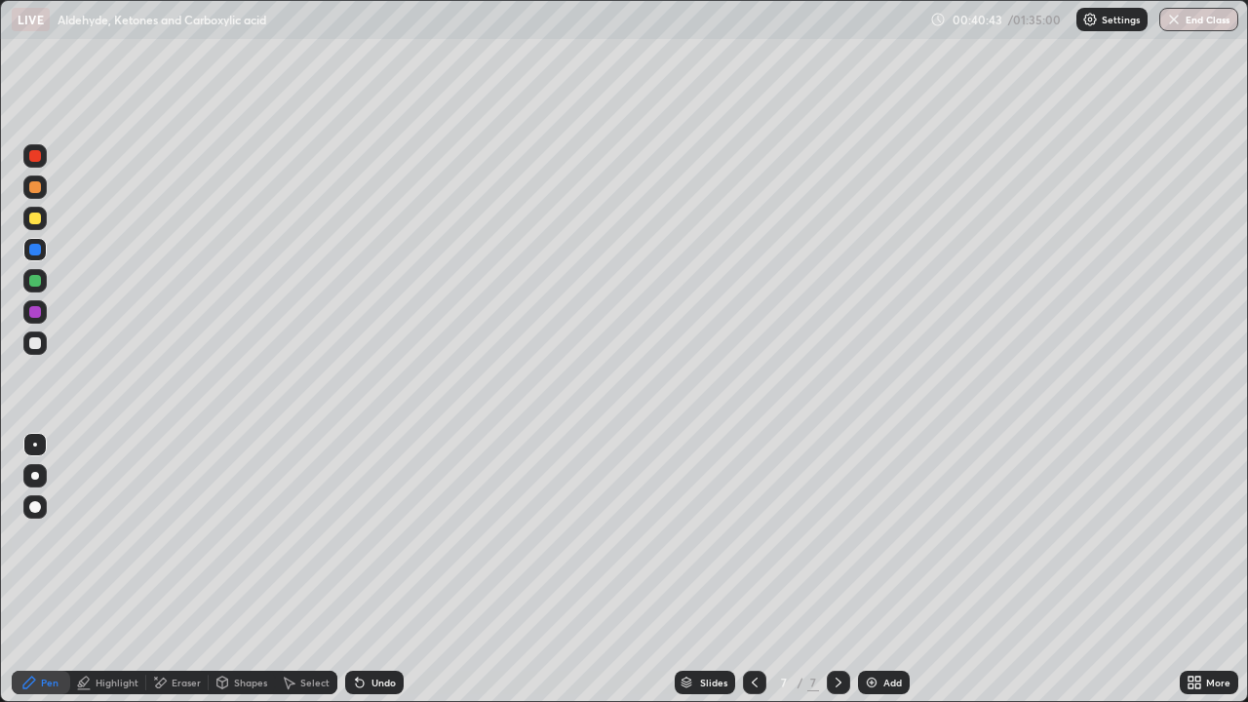
click at [1217, 569] on div "More" at bounding box center [1218, 682] width 24 height 10
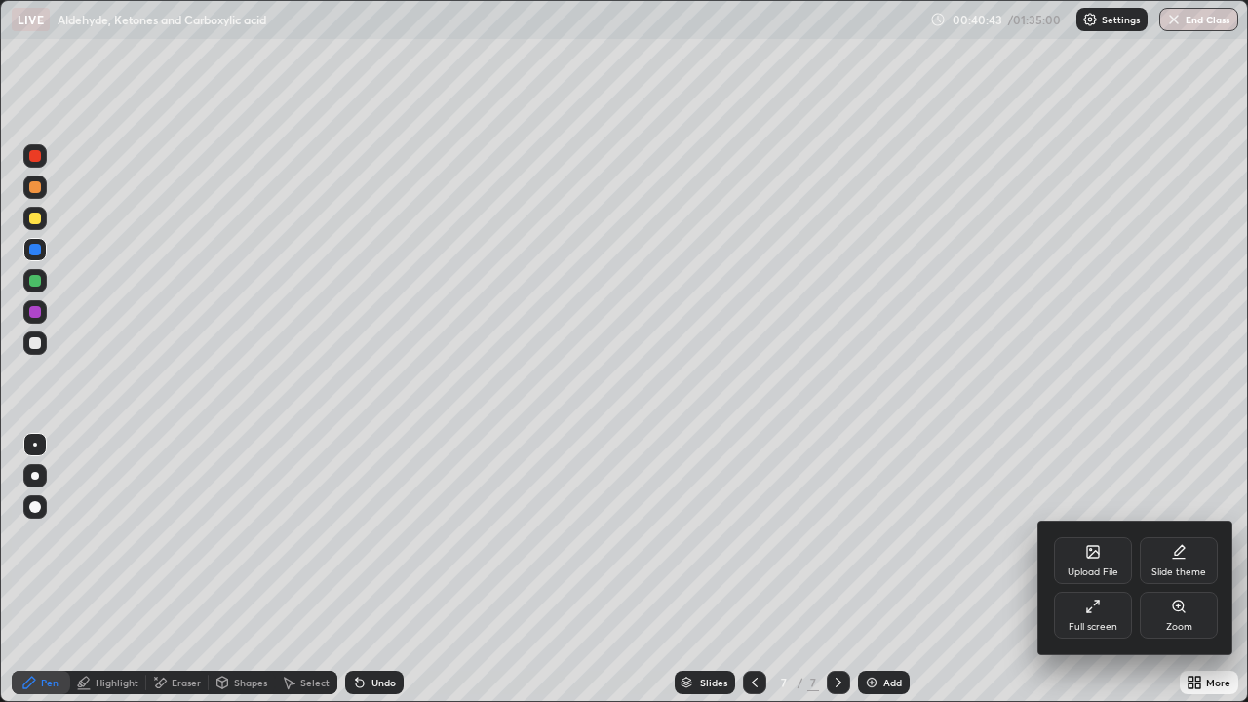
click at [1094, 569] on div "Full screen" at bounding box center [1093, 615] width 78 height 47
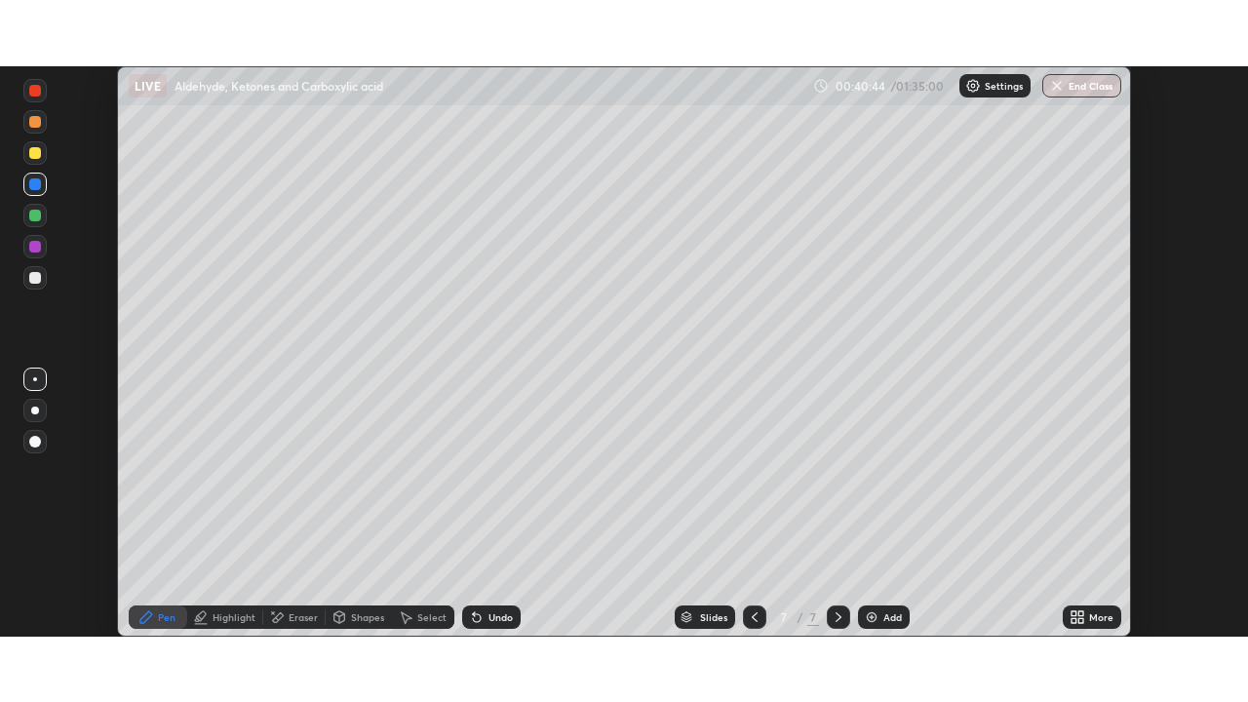
scroll to position [96909, 96231]
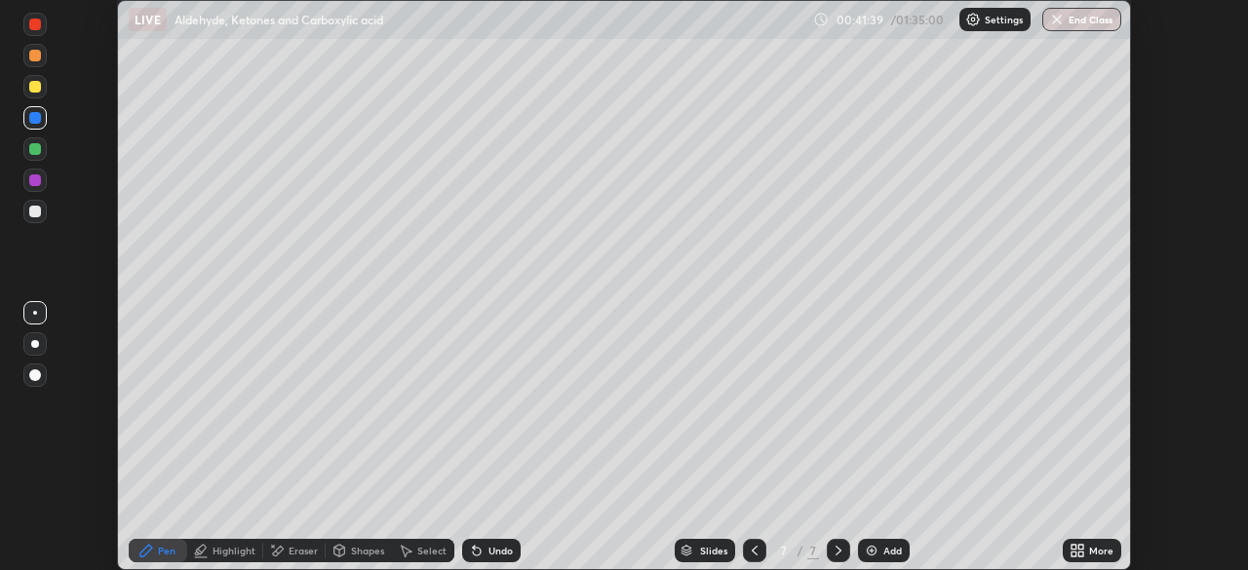
click at [1080, 547] on icon at bounding box center [1080, 547] width 5 height 5
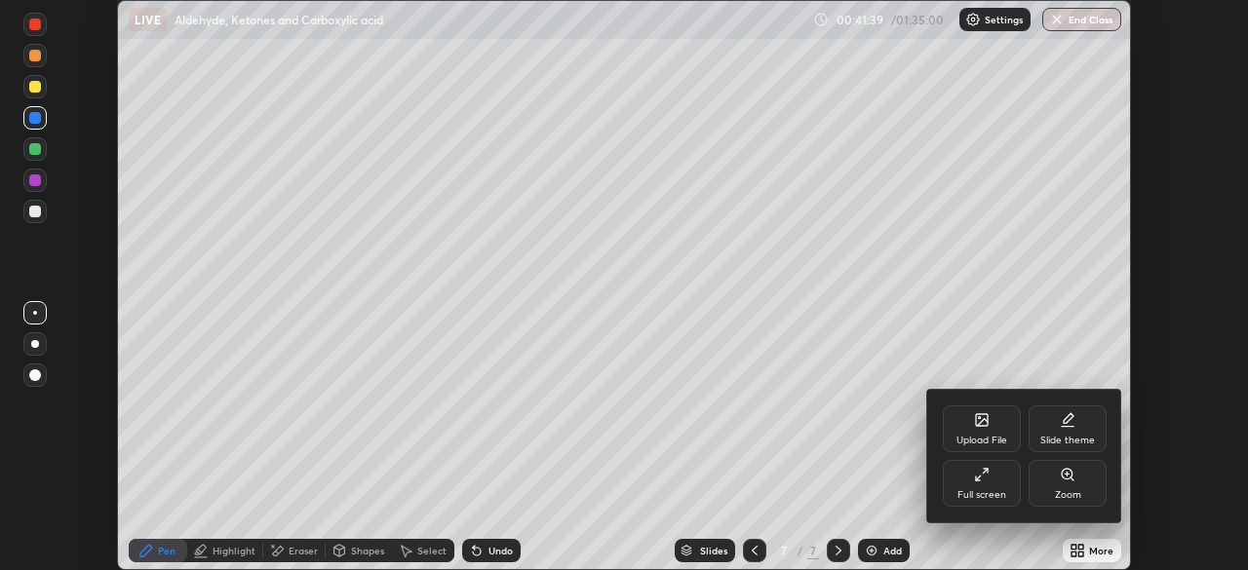
click at [980, 490] on div "Full screen" at bounding box center [981, 495] width 49 height 10
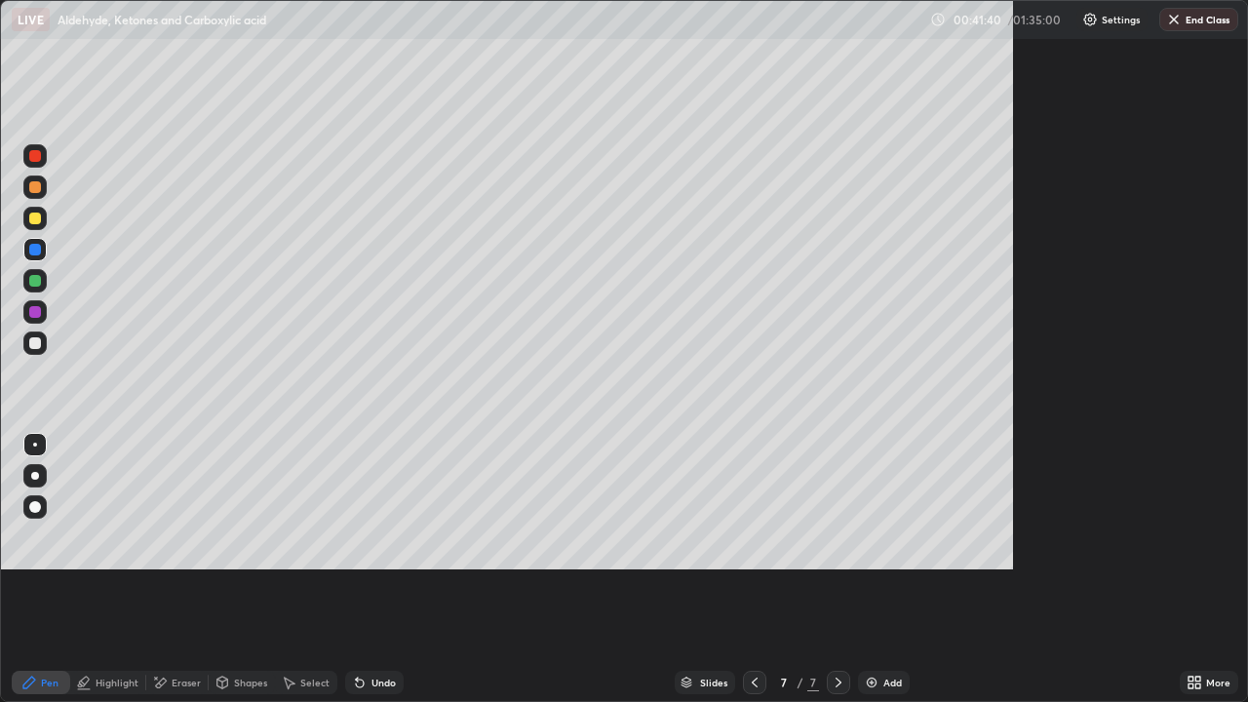
scroll to position [702, 1248]
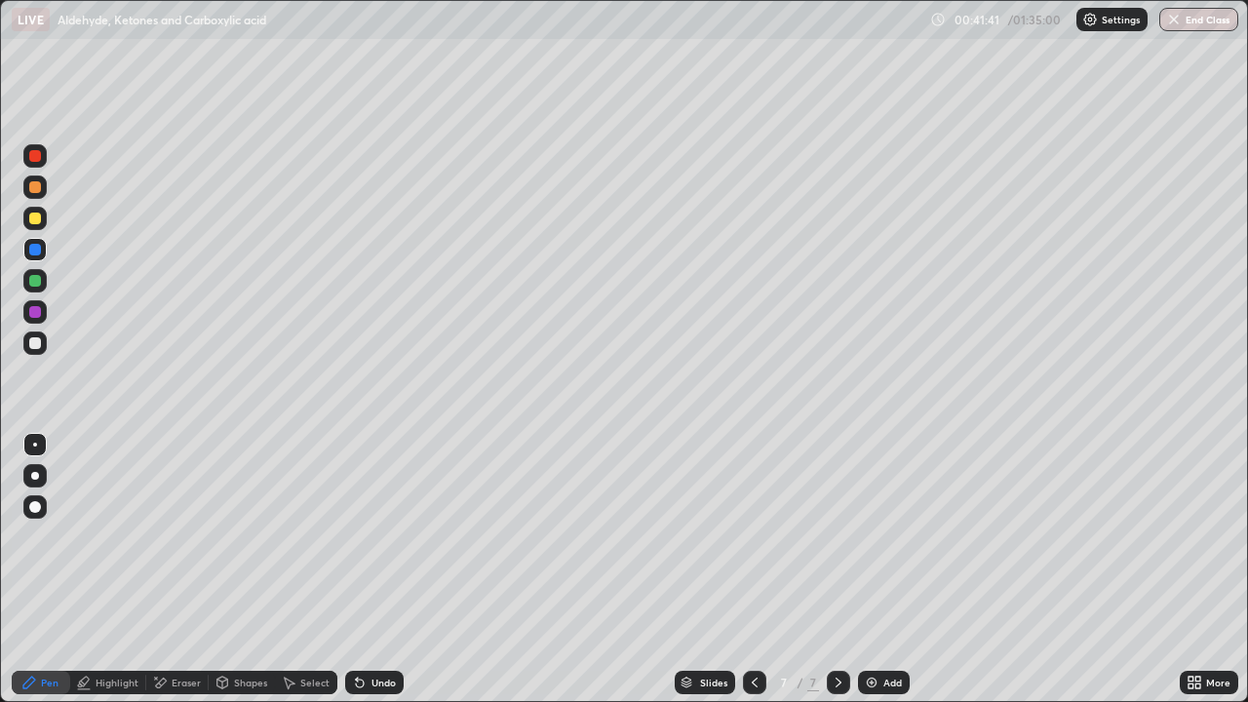
click at [33, 343] on div at bounding box center [35, 343] width 12 height 12
click at [374, 569] on div "Undo" at bounding box center [374, 682] width 58 height 23
click at [375, 569] on div "Undo" at bounding box center [374, 682] width 58 height 23
click at [382, 569] on div "Undo" at bounding box center [374, 682] width 58 height 23
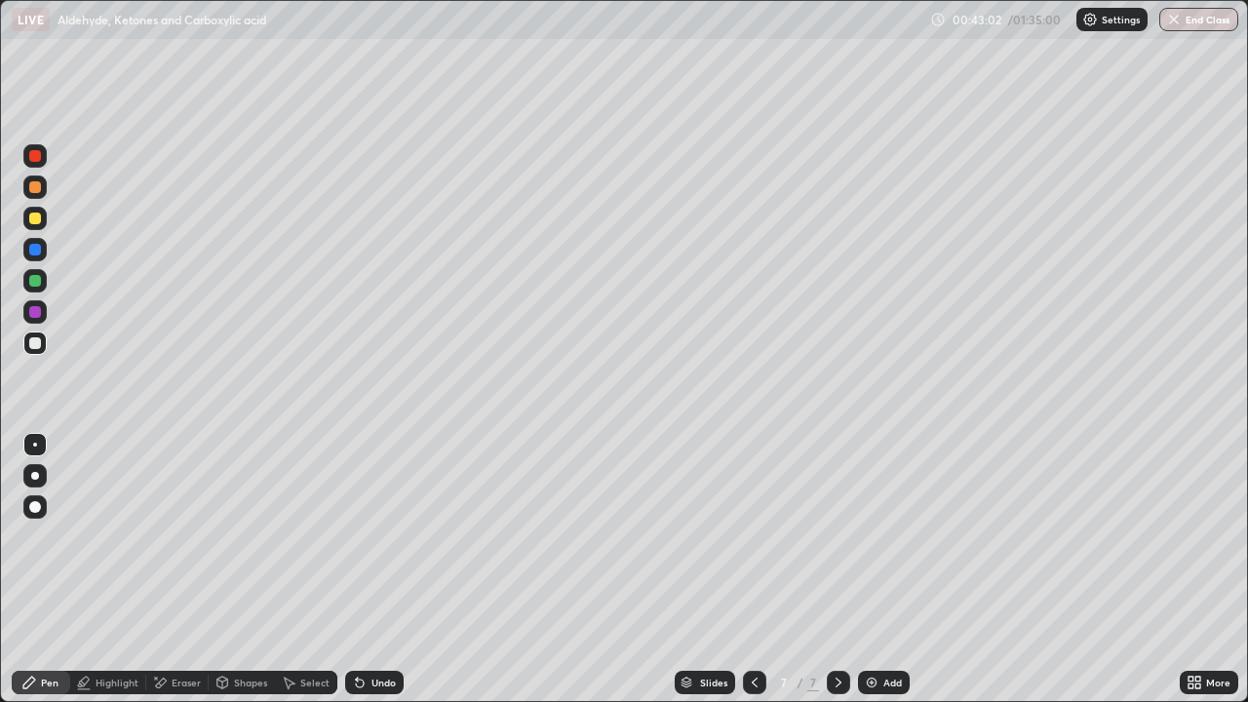
click at [117, 569] on div "Highlight" at bounding box center [117, 682] width 43 height 10
click at [377, 569] on div "Undo" at bounding box center [383, 682] width 24 height 10
click at [383, 569] on div "Undo" at bounding box center [383, 682] width 24 height 10
click at [372, 569] on div "Undo" at bounding box center [374, 682] width 58 height 23
click at [365, 569] on div "Undo" at bounding box center [374, 682] width 58 height 23
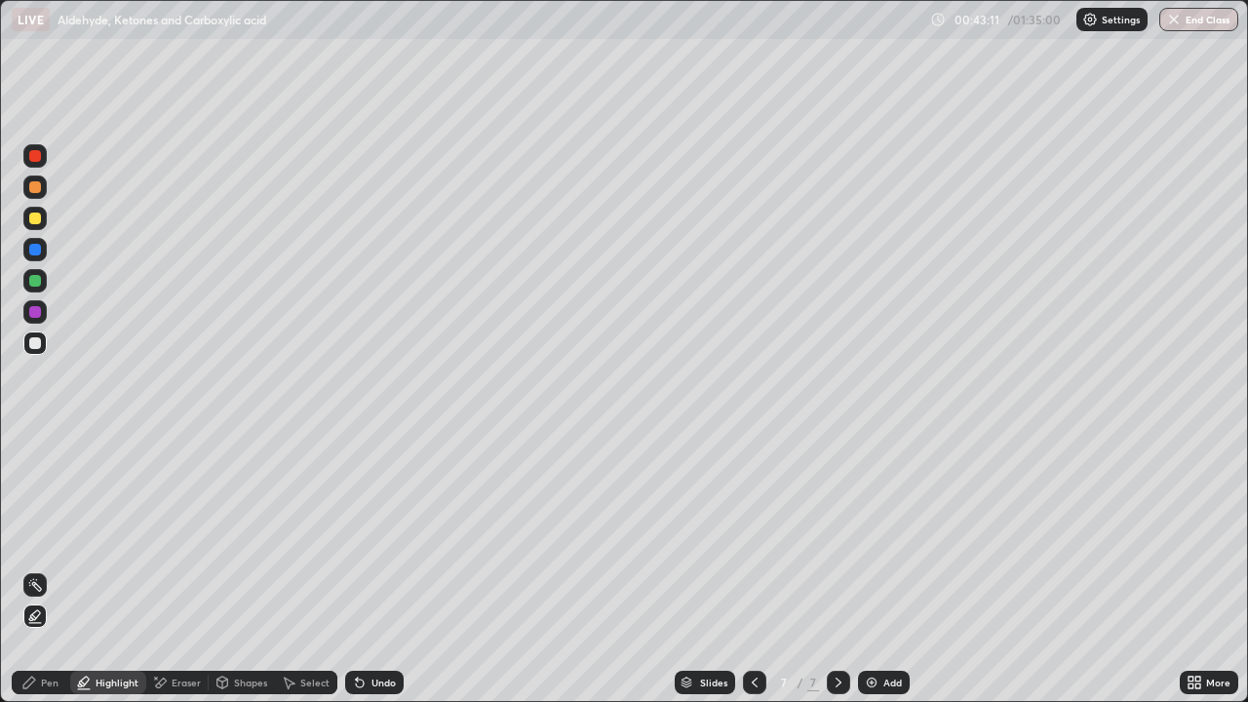
click at [371, 569] on div "Undo" at bounding box center [383, 682] width 24 height 10
click at [882, 569] on div "Add" at bounding box center [884, 682] width 52 height 23
click at [42, 569] on div "Pen" at bounding box center [41, 682] width 58 height 23
click at [35, 514] on div at bounding box center [34, 506] width 23 height 23
click at [36, 281] on div at bounding box center [35, 281] width 12 height 12
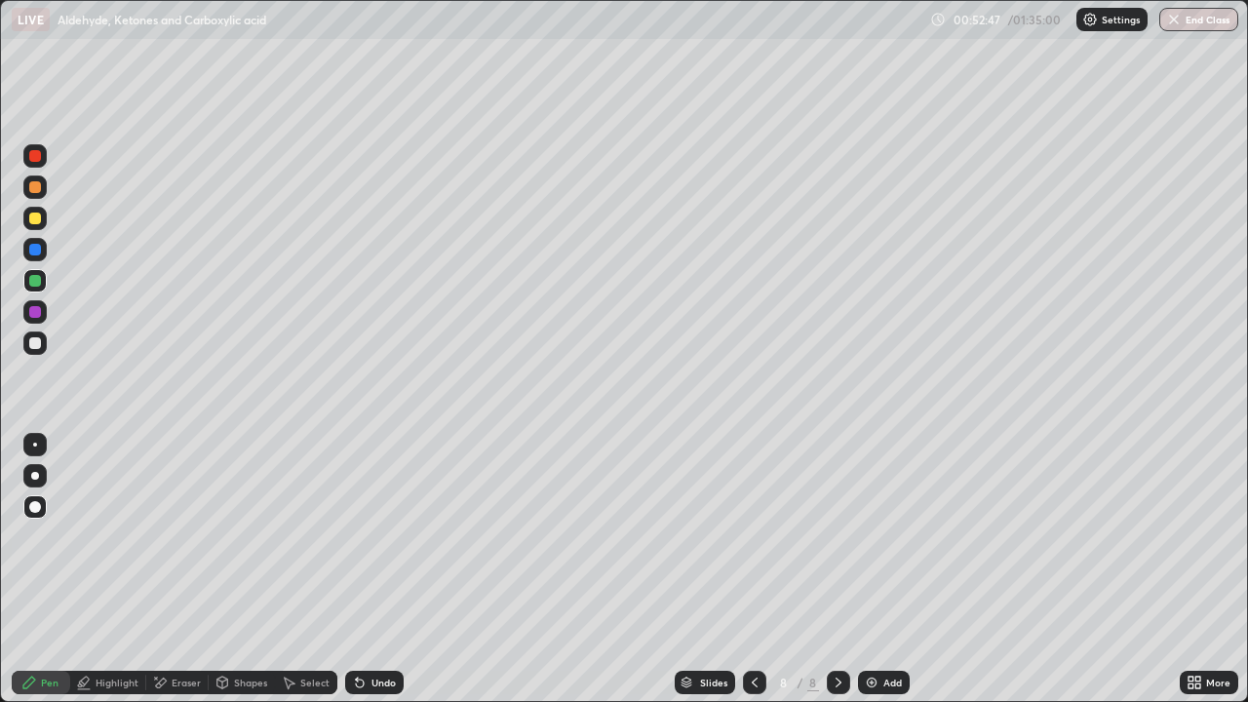
click at [34, 218] on div at bounding box center [35, 219] width 12 height 12
click at [132, 569] on div "Highlight" at bounding box center [117, 682] width 43 height 10
click at [369, 569] on div "Undo" at bounding box center [374, 682] width 58 height 23
click at [32, 303] on div at bounding box center [34, 311] width 23 height 23
click at [58, 569] on div "Pen" at bounding box center [41, 682] width 58 height 23
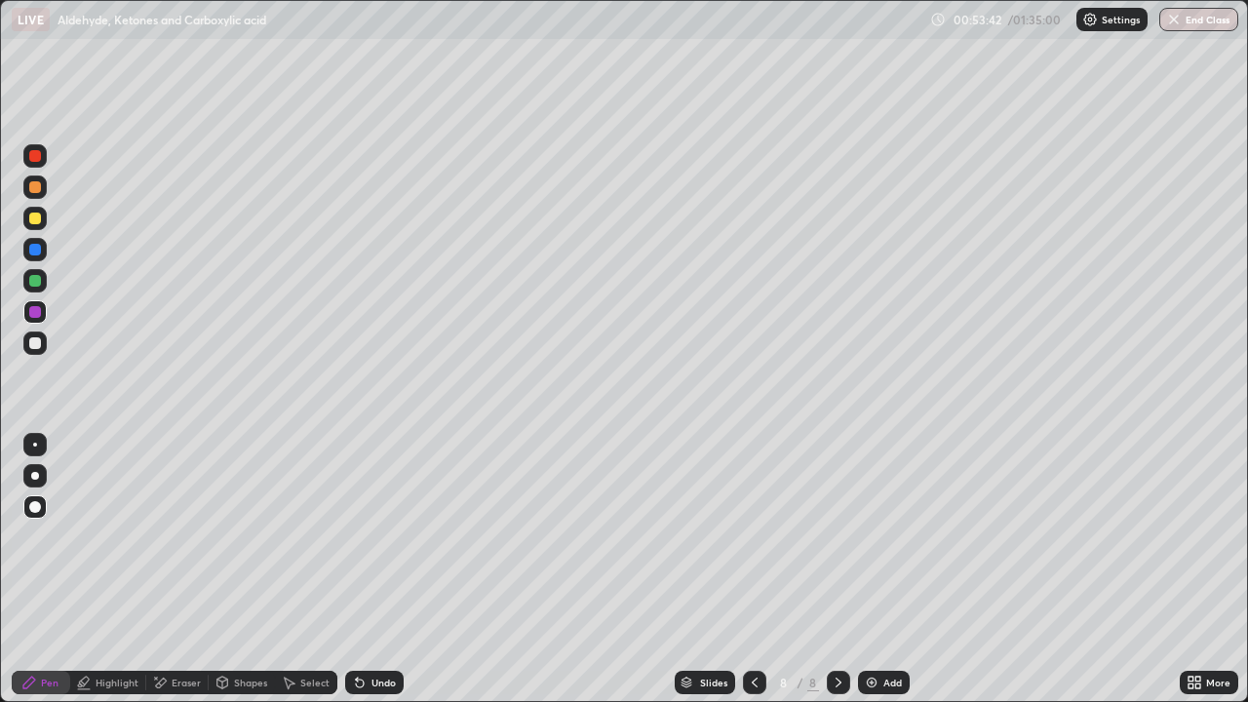
click at [29, 340] on div at bounding box center [35, 343] width 12 height 12
click at [37, 183] on div at bounding box center [35, 187] width 12 height 12
click at [319, 569] on div "Select" at bounding box center [306, 682] width 62 height 23
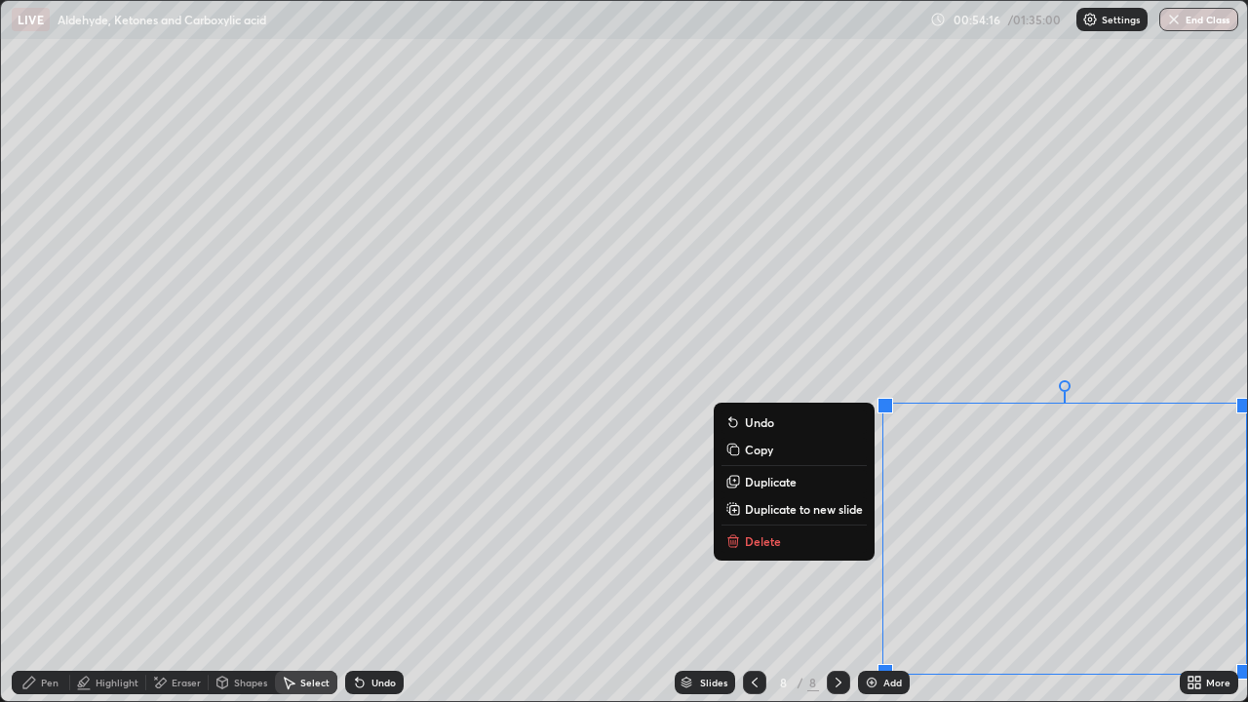
click at [783, 452] on button "Copy" at bounding box center [793, 449] width 145 height 23
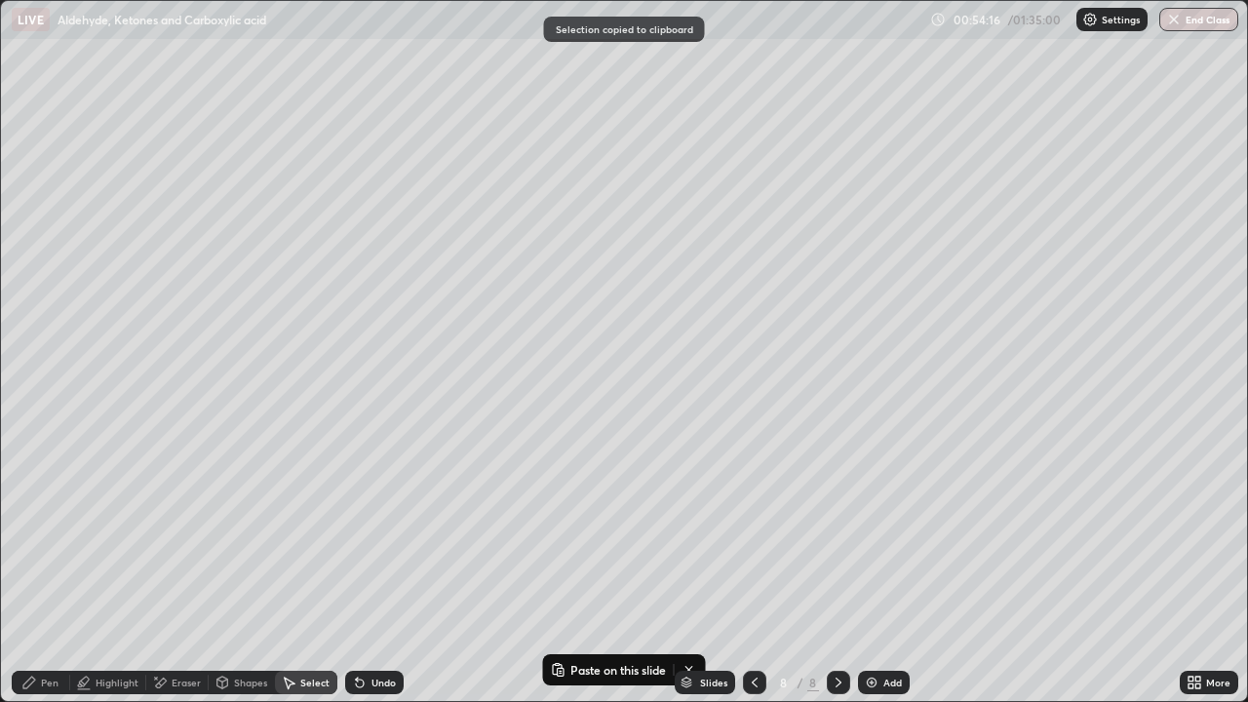
click at [832, 569] on icon at bounding box center [839, 683] width 16 height 16
click at [51, 569] on div "Pen" at bounding box center [41, 682] width 58 height 23
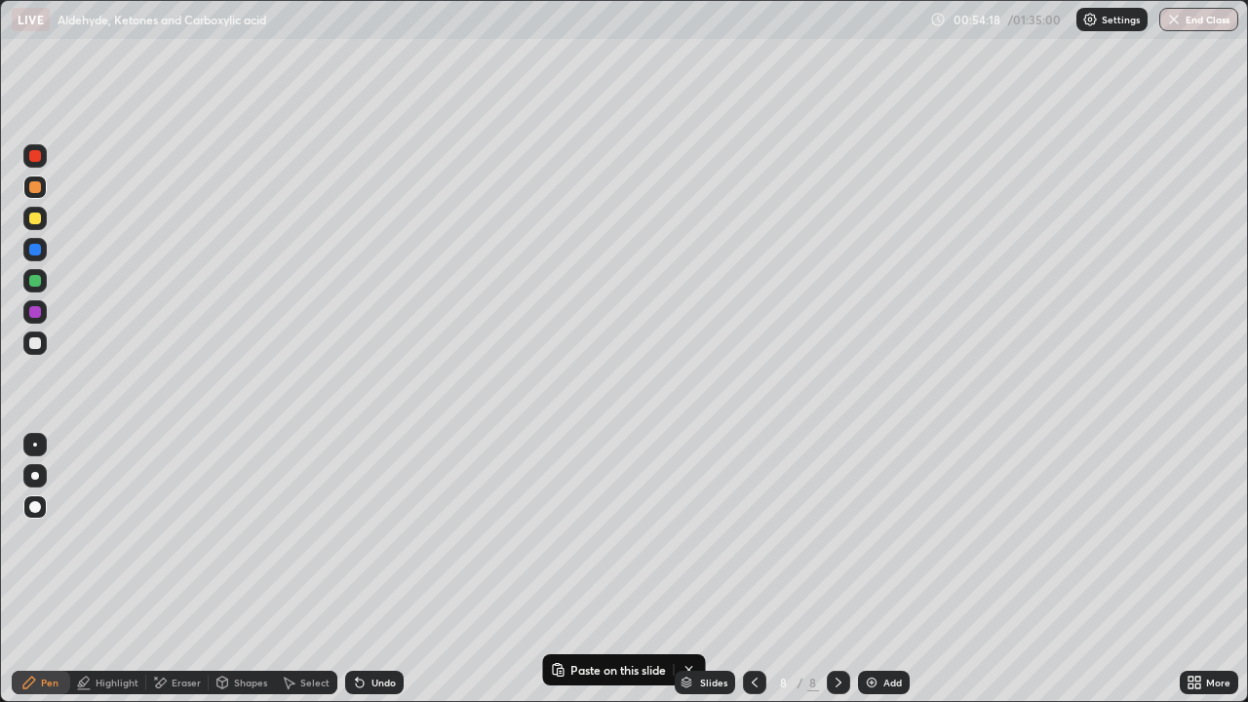
click at [39, 229] on div at bounding box center [34, 218] width 23 height 23
click at [878, 569] on div "Add" at bounding box center [884, 682] width 52 height 23
click at [290, 569] on icon at bounding box center [290, 683] width 11 height 12
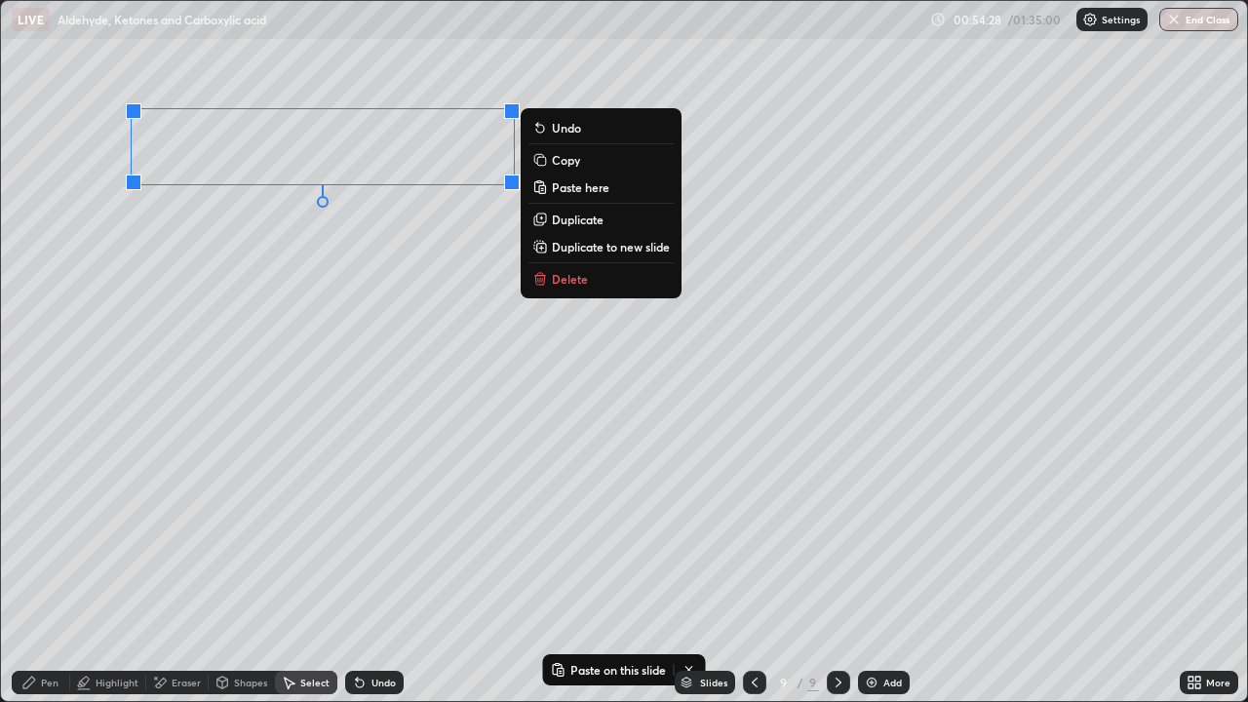
click at [558, 222] on p "Duplicate" at bounding box center [578, 220] width 52 height 16
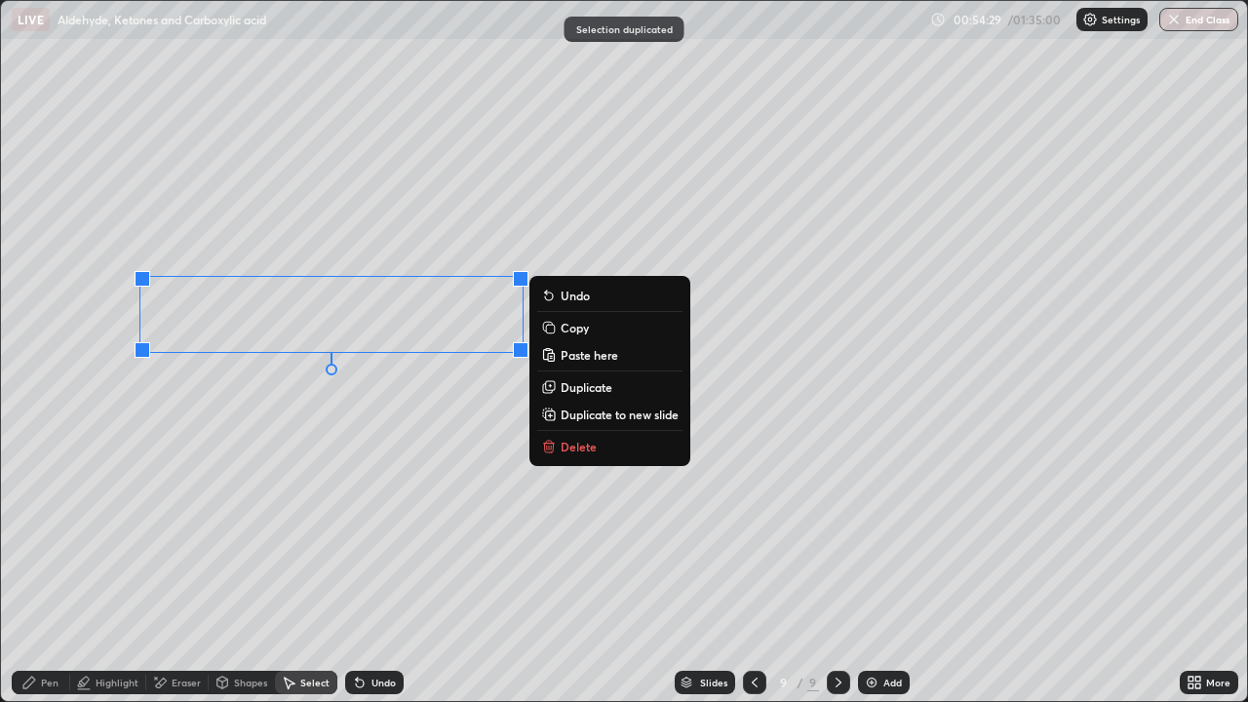
click at [185, 569] on div "Eraser" at bounding box center [186, 682] width 29 height 10
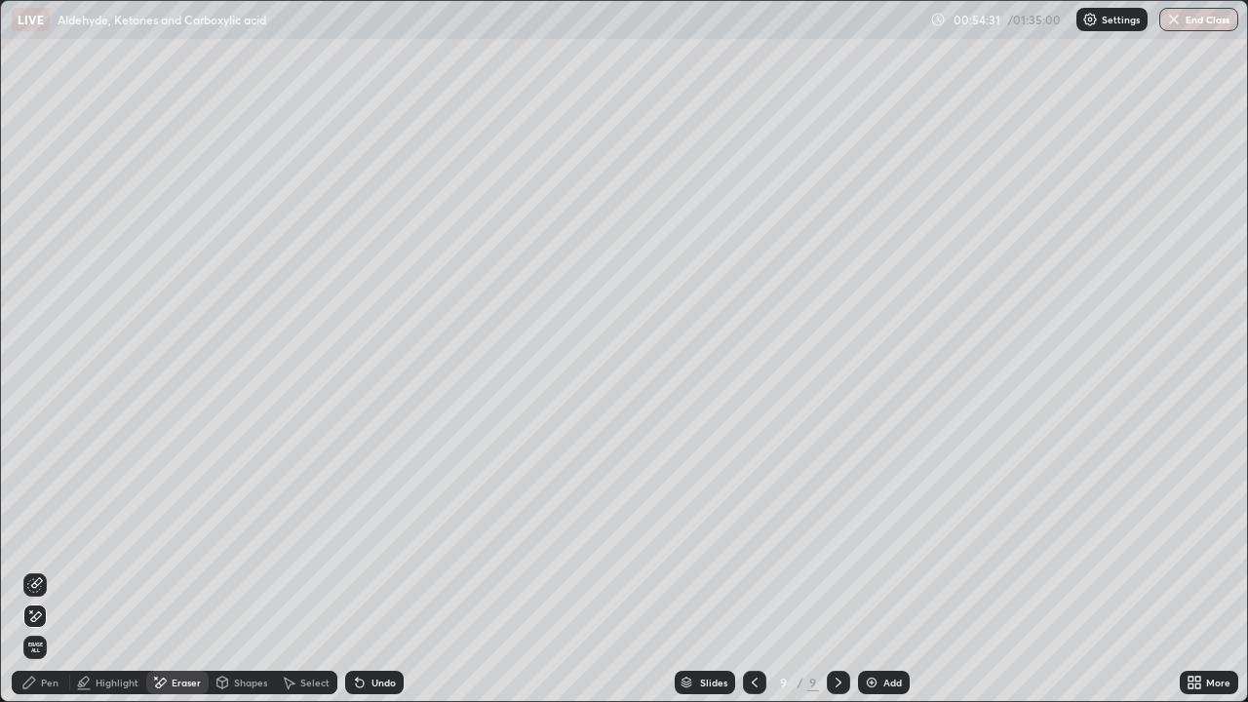
click at [302, 569] on div "Select" at bounding box center [306, 682] width 62 height 23
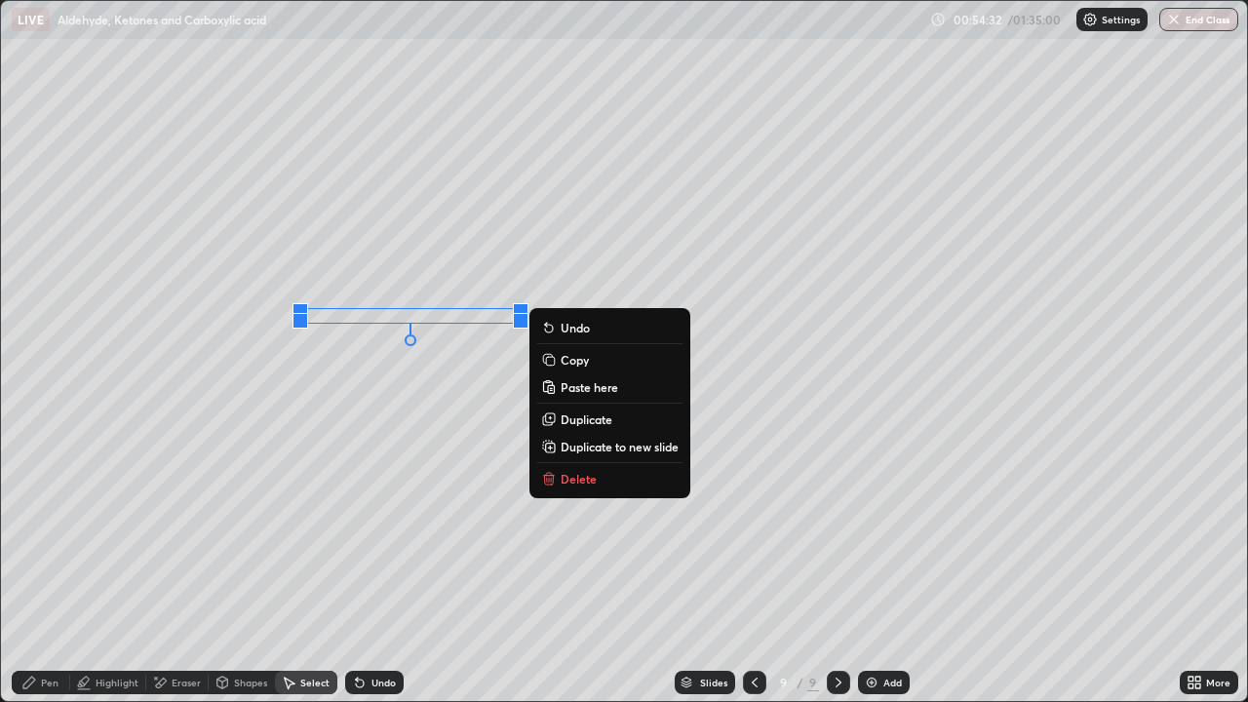
click at [573, 389] on p "Paste here" at bounding box center [590, 387] width 58 height 16
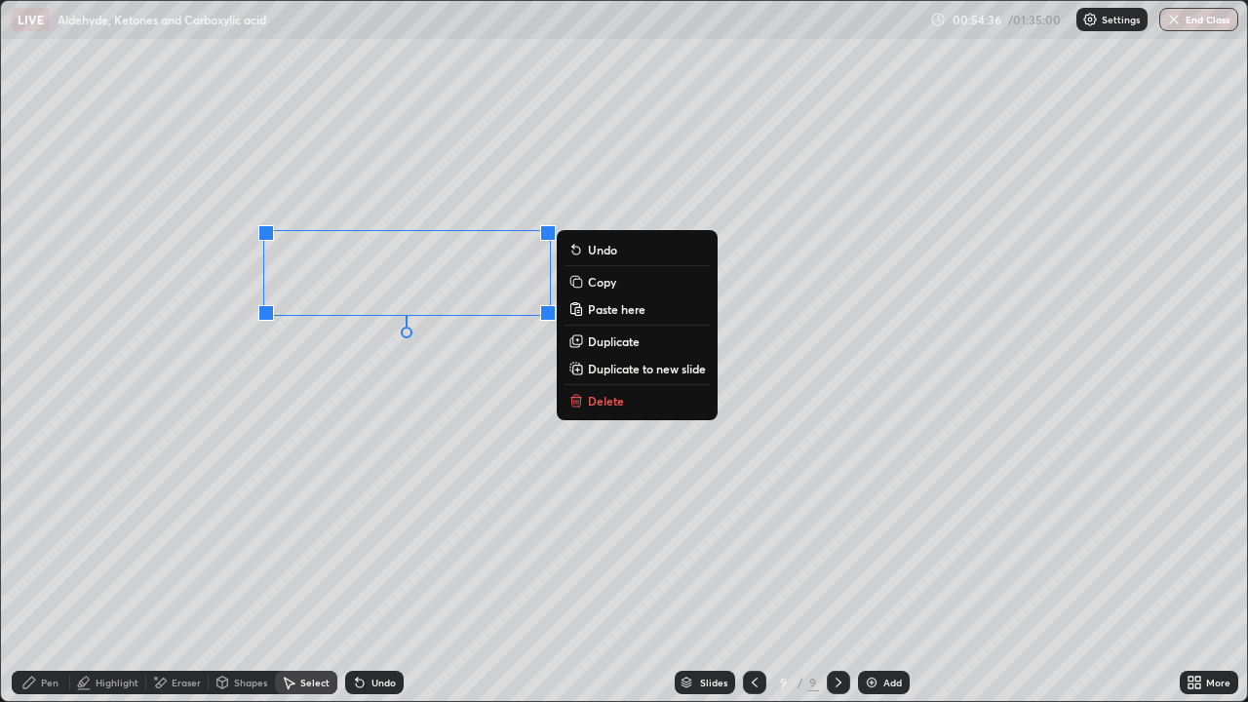
click at [177, 569] on div "Eraser" at bounding box center [177, 682] width 62 height 23
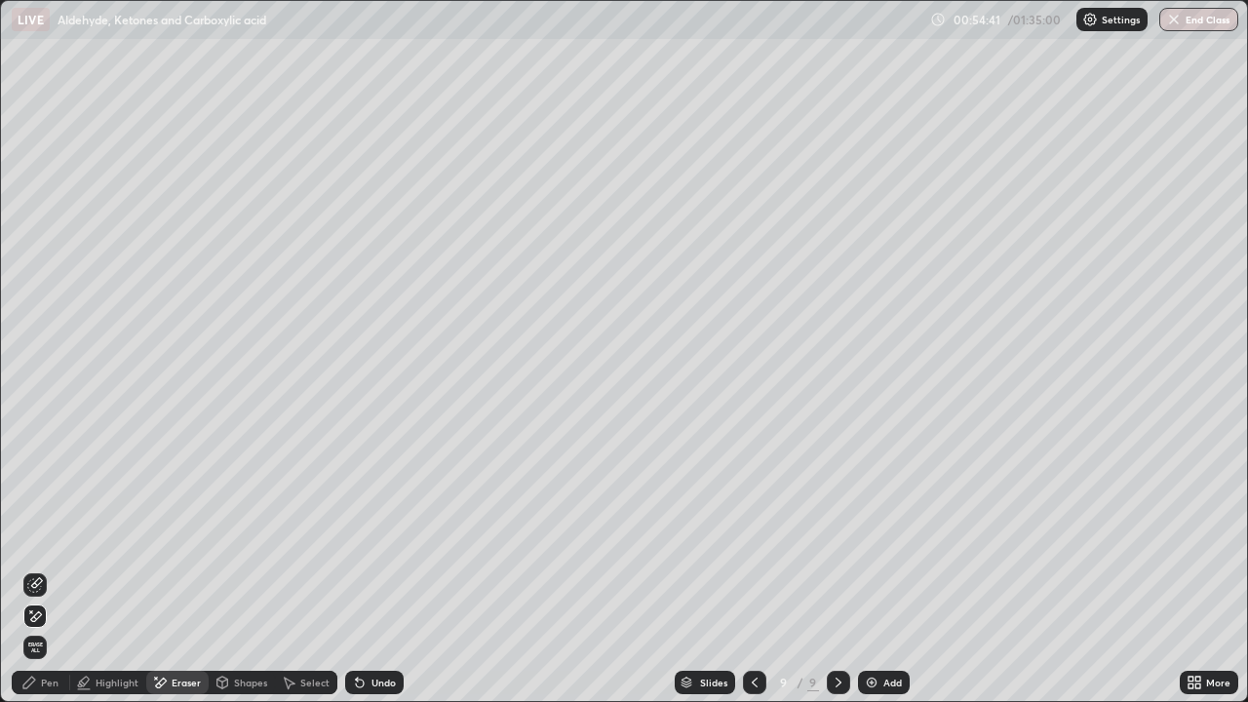
click at [61, 569] on div "Pen" at bounding box center [41, 682] width 58 height 23
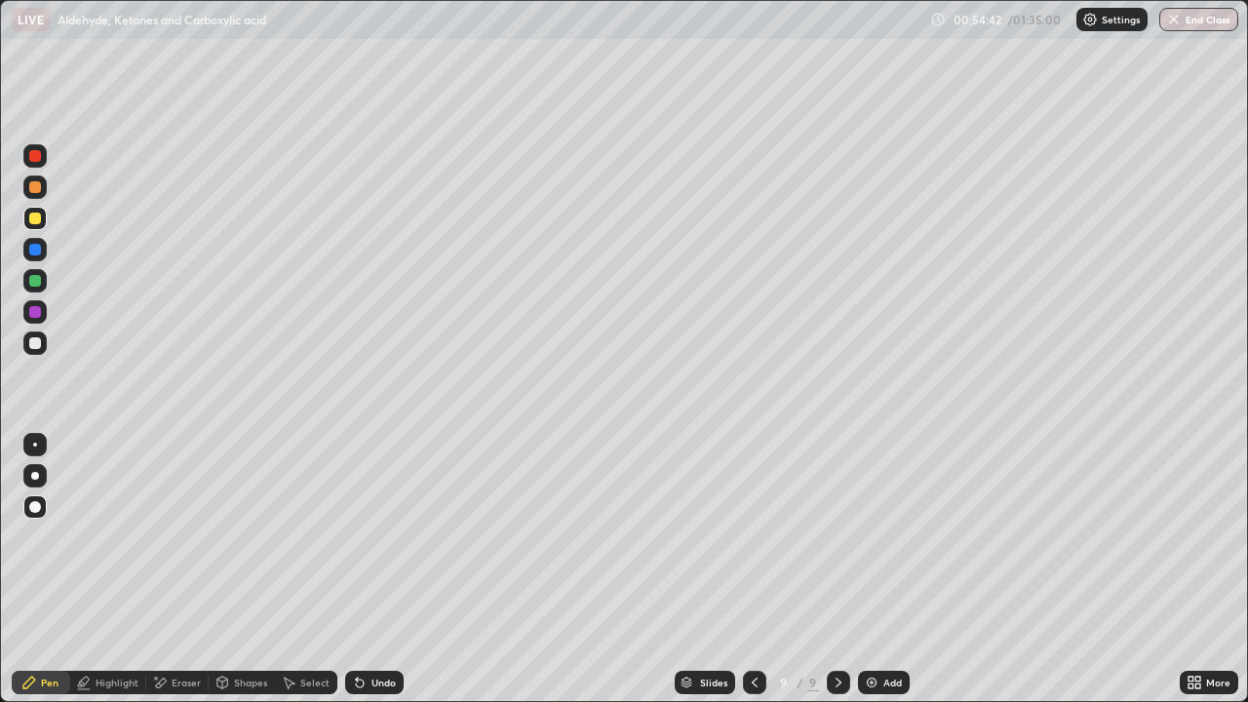
click at [172, 569] on div "Eraser" at bounding box center [177, 682] width 62 height 23
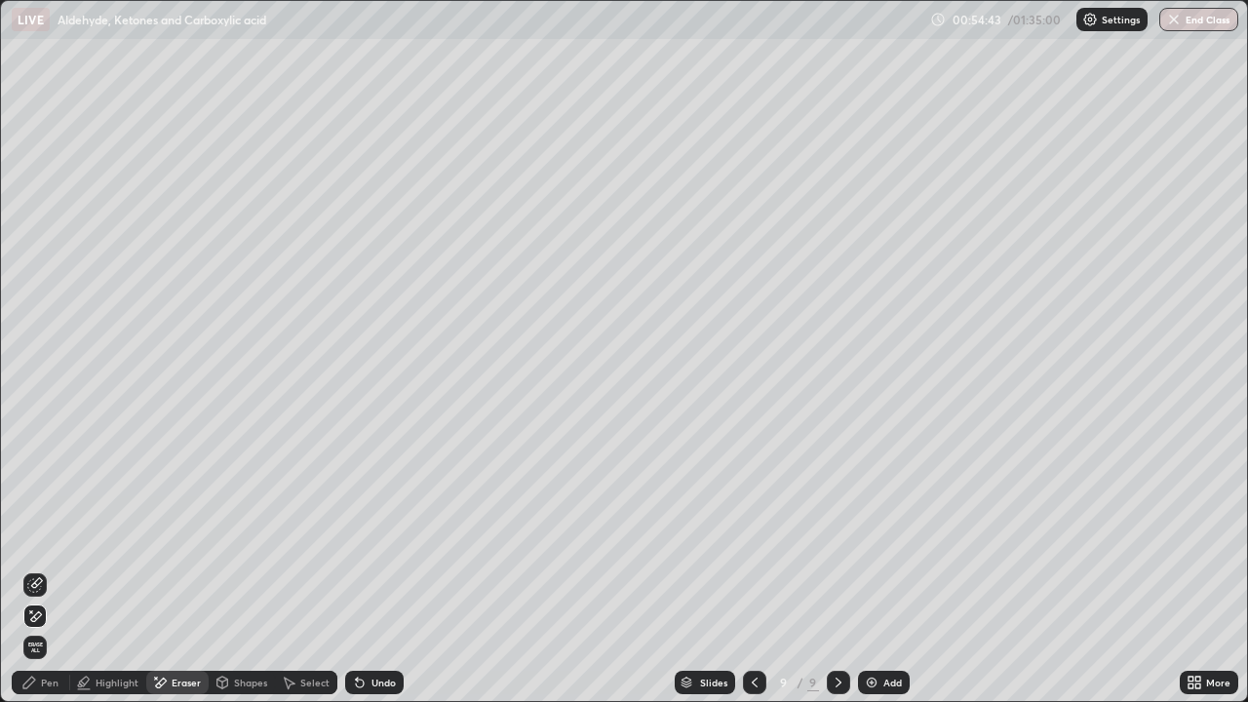
click at [35, 569] on icon at bounding box center [29, 683] width 16 height 16
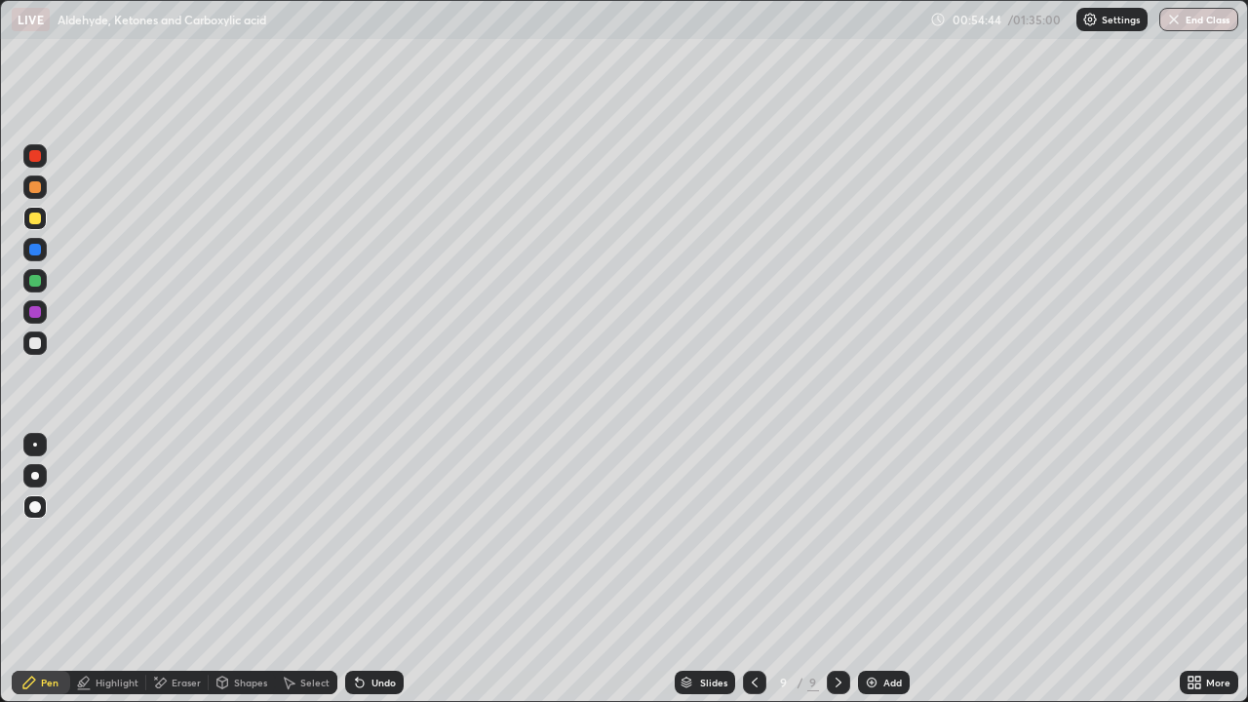
click at [37, 344] on div at bounding box center [35, 343] width 12 height 12
click at [372, 569] on div "Undo" at bounding box center [374, 682] width 58 height 23
click at [37, 351] on div at bounding box center [34, 342] width 23 height 23
click at [33, 288] on div at bounding box center [34, 280] width 23 height 23
click at [316, 569] on div "Select" at bounding box center [306, 682] width 62 height 23
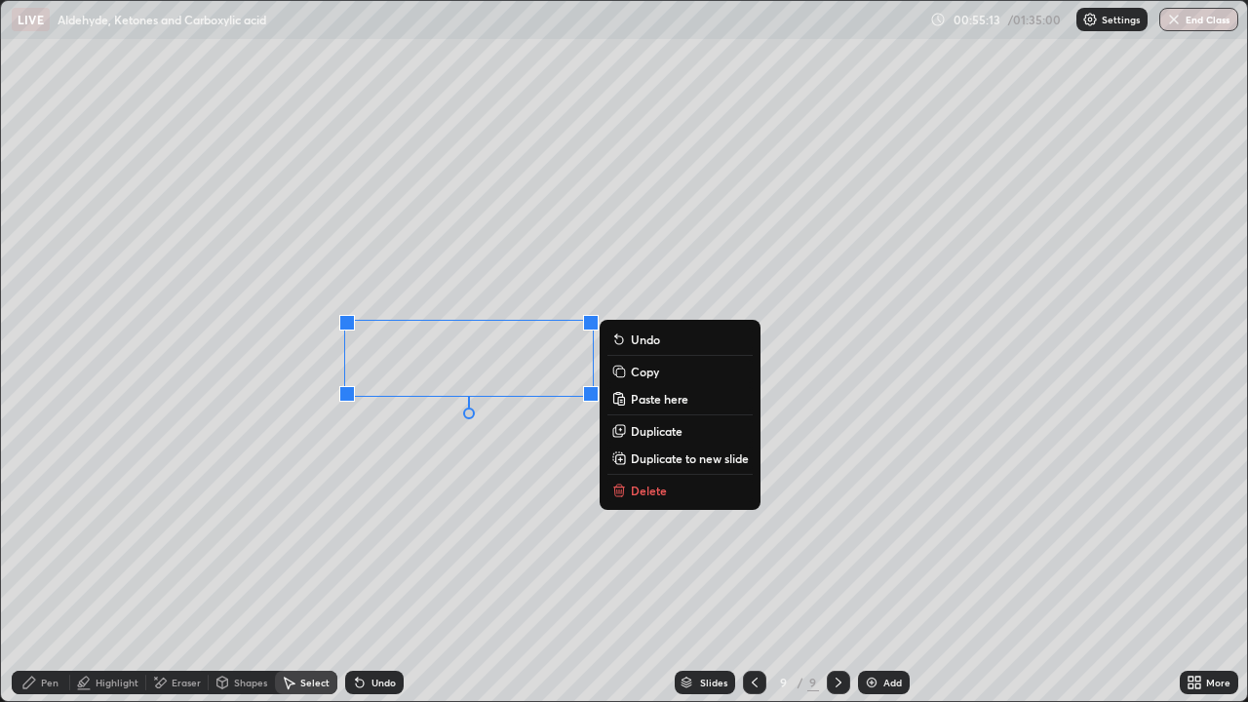
click at [456, 362] on div "0 ° Undo Copy Paste here Duplicate Duplicate to new slide Delete" at bounding box center [624, 351] width 1246 height 700
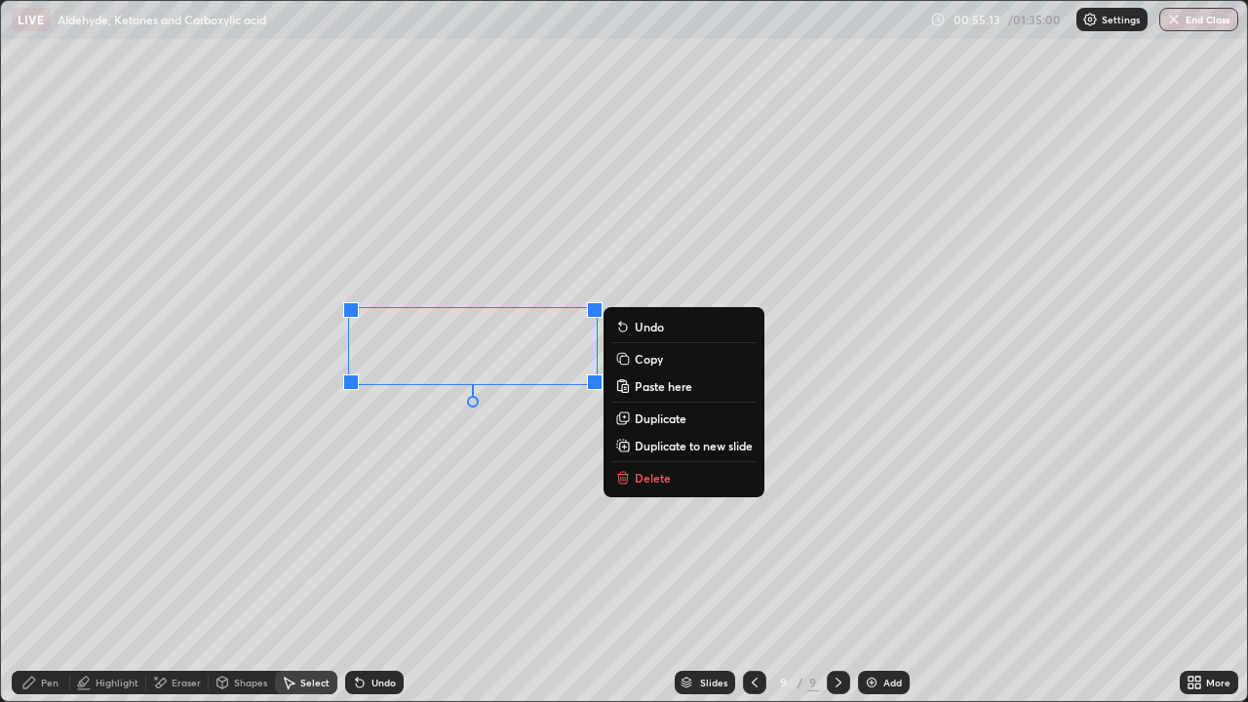
click at [396, 512] on div "0 ° Undo Copy Paste here Duplicate Duplicate to new slide Delete" at bounding box center [624, 351] width 1246 height 700
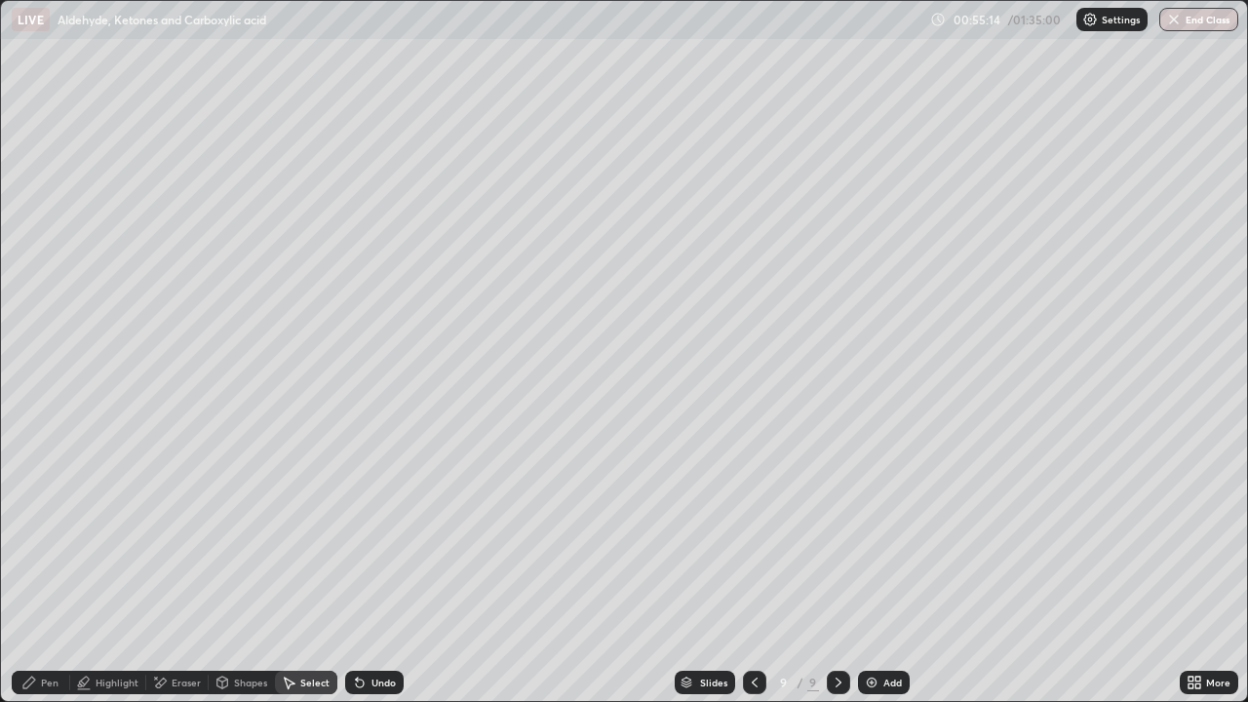
click at [43, 569] on div "Pen" at bounding box center [50, 682] width 18 height 10
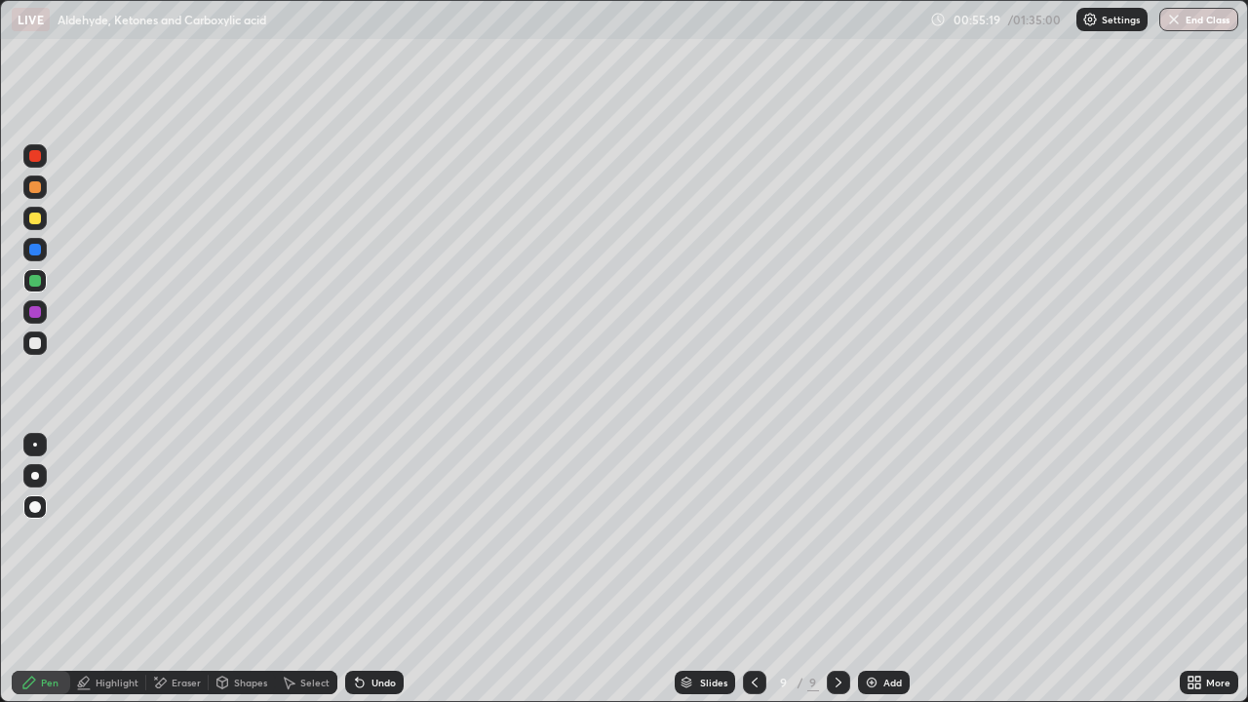
click at [36, 343] on div at bounding box center [35, 343] width 12 height 12
click at [36, 187] on div at bounding box center [35, 187] width 12 height 12
click at [865, 569] on div "Add" at bounding box center [884, 682] width 52 height 23
click at [35, 219] on div at bounding box center [35, 219] width 12 height 12
click at [43, 337] on div at bounding box center [34, 342] width 23 height 23
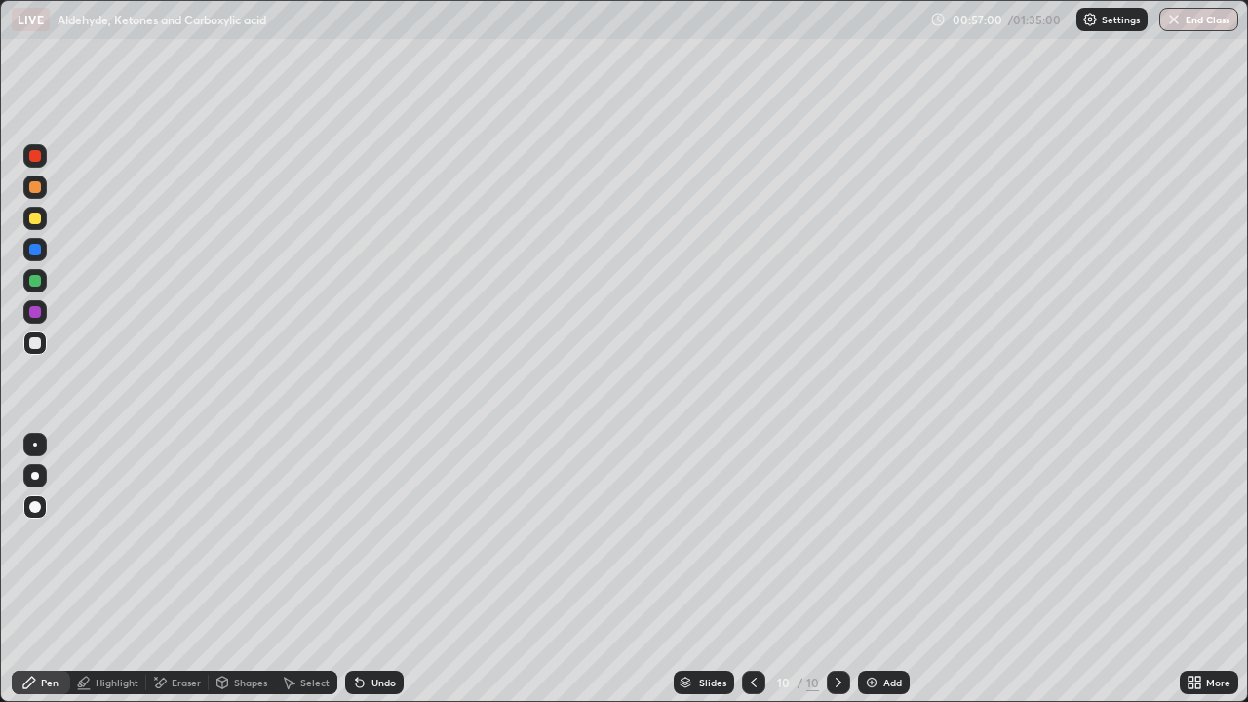
click at [32, 218] on div at bounding box center [35, 219] width 12 height 12
click at [38, 192] on div at bounding box center [35, 187] width 12 height 12
click at [374, 569] on div "Undo" at bounding box center [383, 682] width 24 height 10
click at [320, 569] on div "Select" at bounding box center [314, 682] width 29 height 10
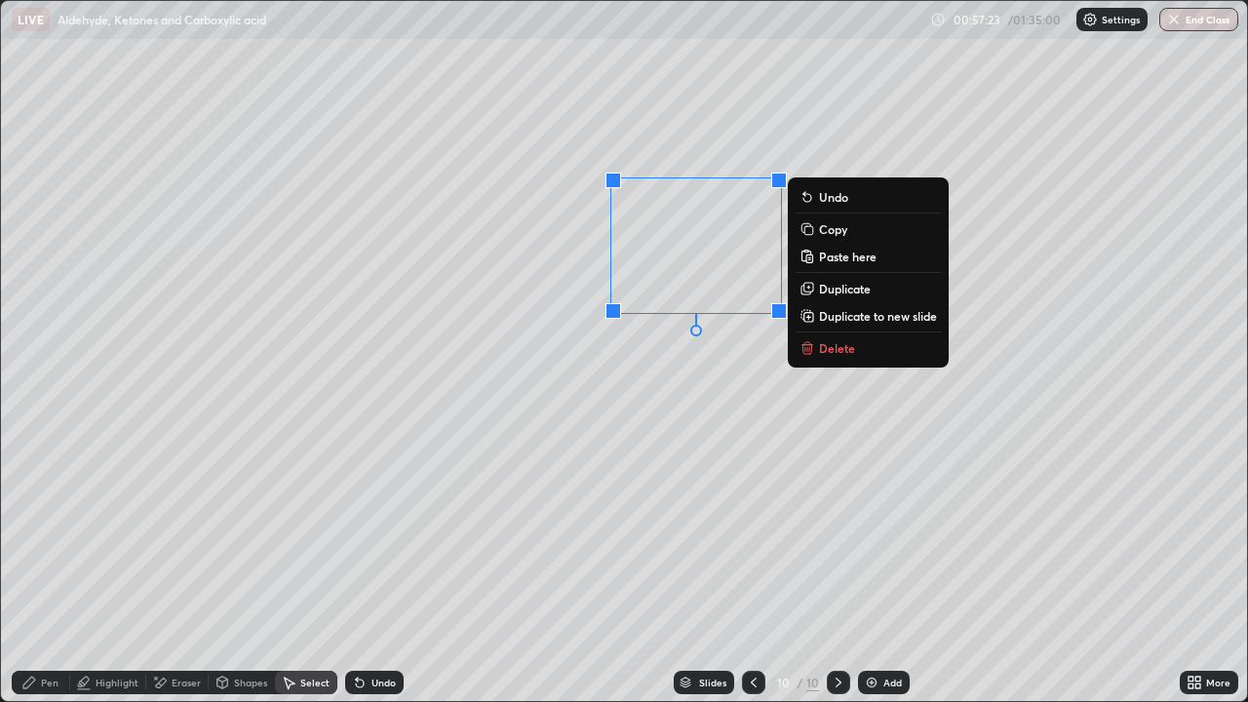
click at [42, 569] on div "Pen" at bounding box center [41, 682] width 58 height 23
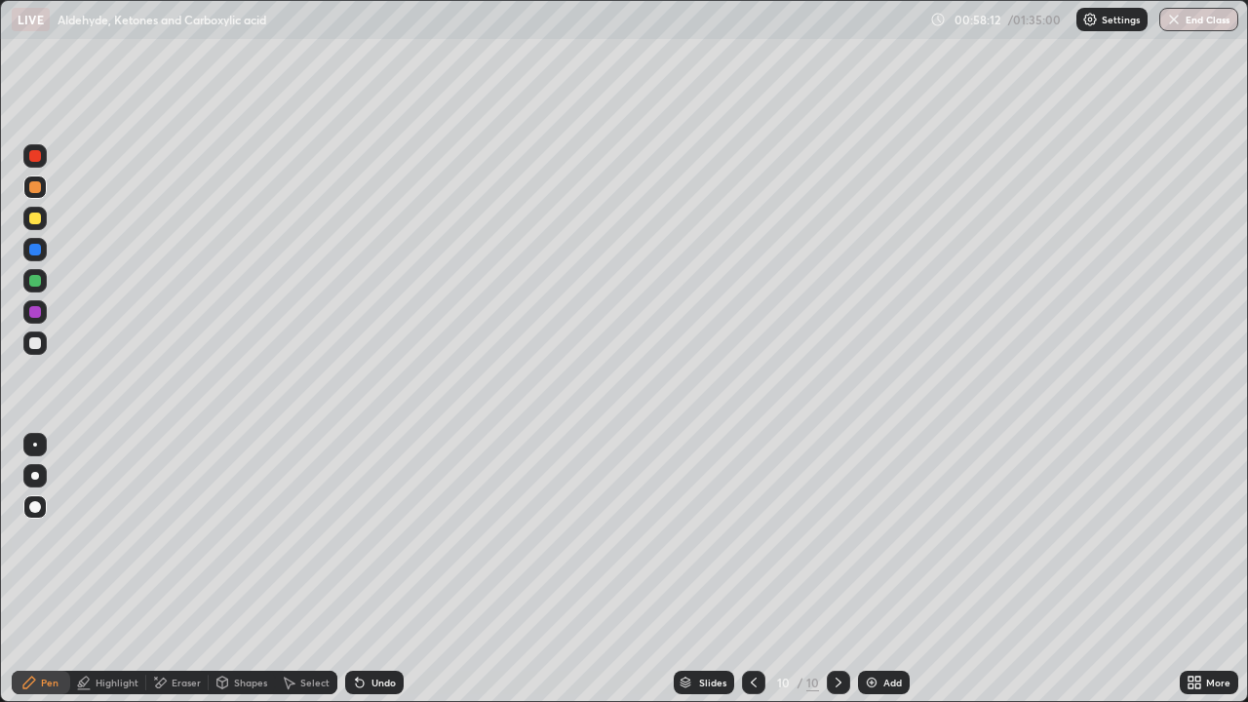
click at [34, 344] on div at bounding box center [35, 343] width 12 height 12
click at [879, 569] on div "Add" at bounding box center [884, 682] width 52 height 23
click at [46, 210] on div at bounding box center [34, 218] width 23 height 31
click at [45, 343] on div at bounding box center [34, 342] width 23 height 23
click at [32, 280] on div at bounding box center [35, 281] width 12 height 12
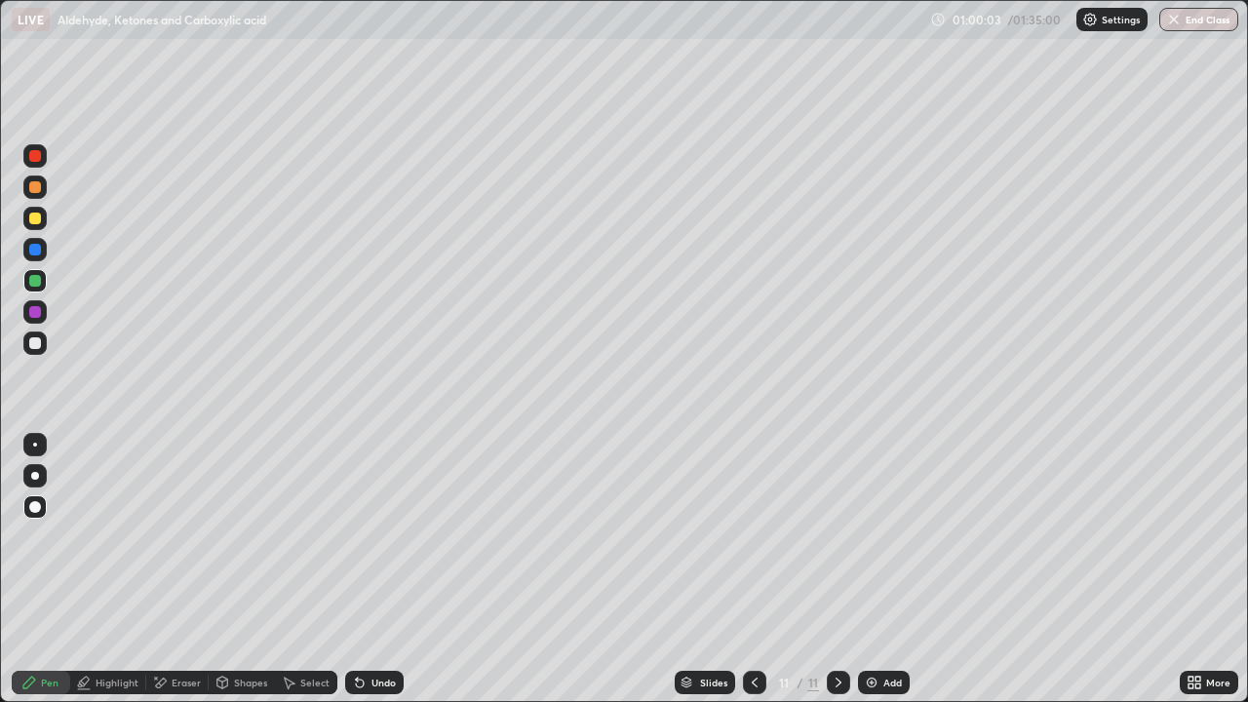
click at [238, 569] on div "Shapes" at bounding box center [250, 682] width 33 height 10
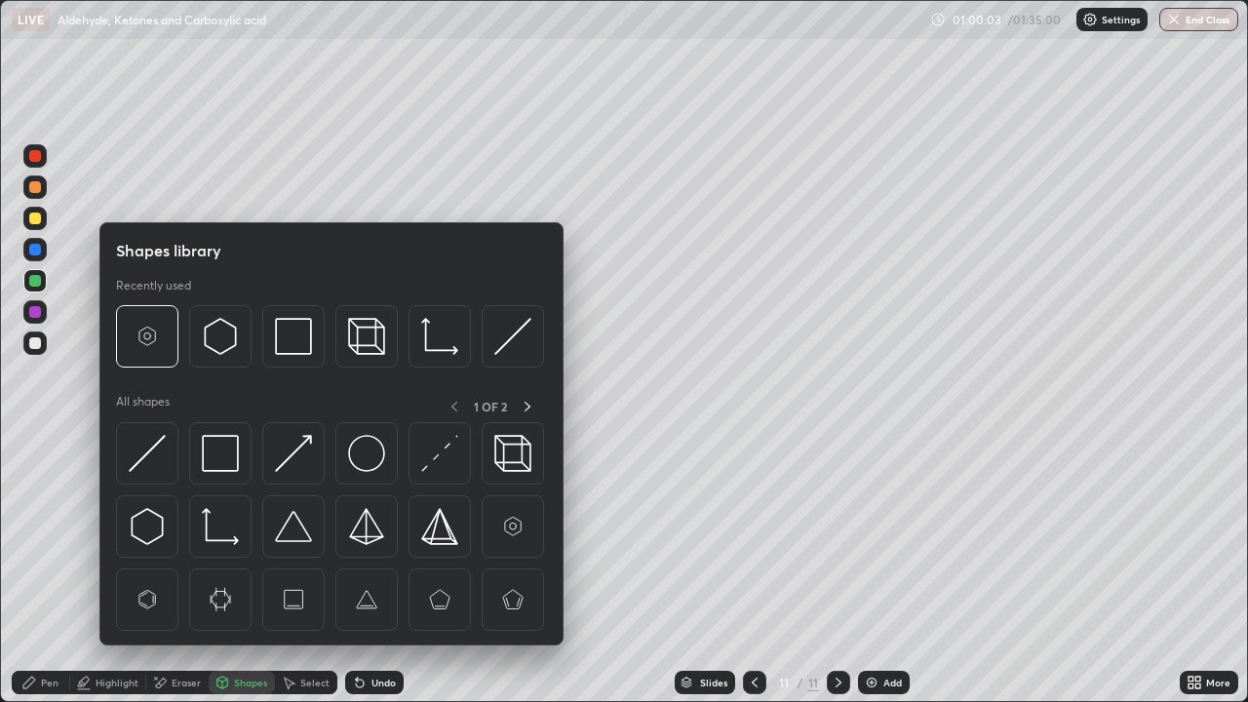
click at [323, 569] on div "Select" at bounding box center [314, 682] width 29 height 10
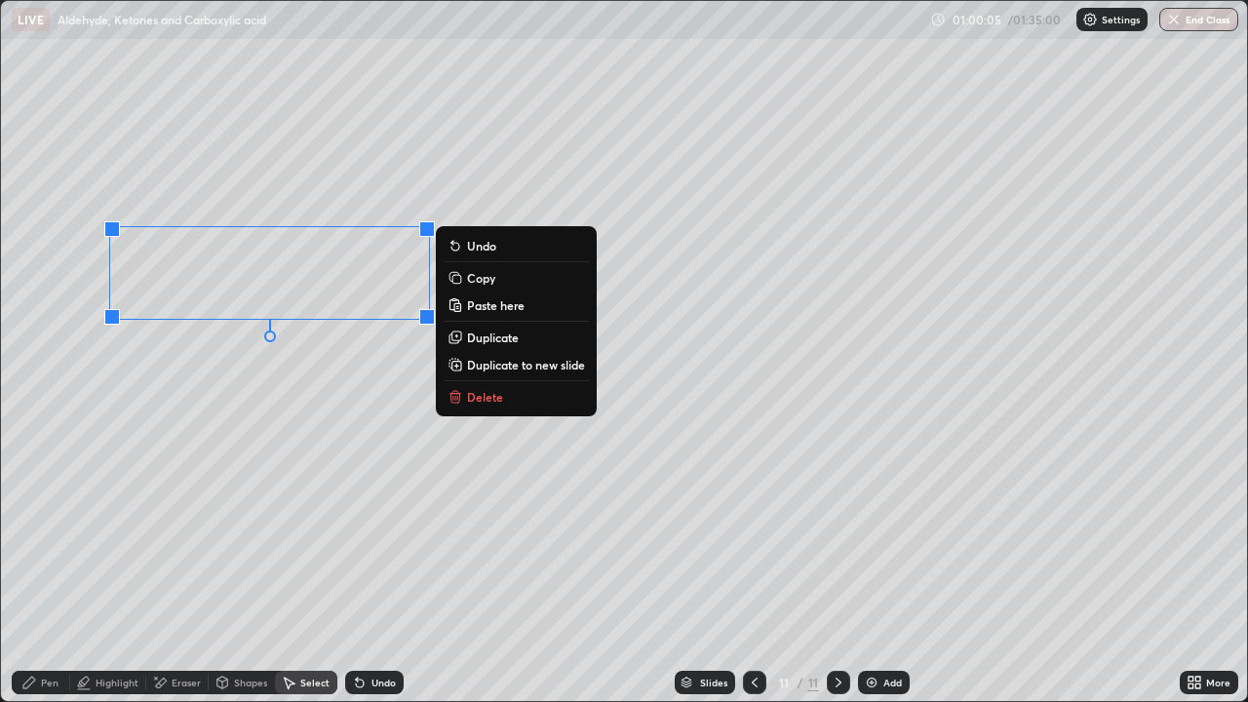
click at [490, 333] on p "Duplicate" at bounding box center [493, 337] width 52 height 16
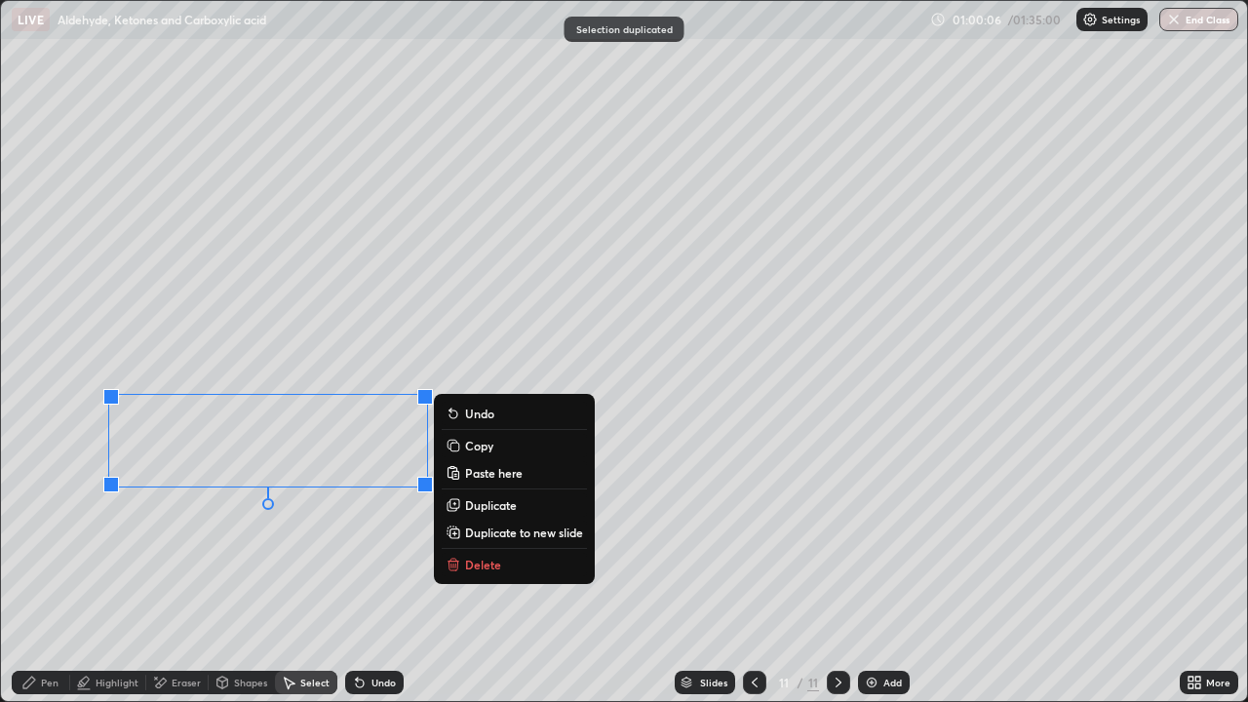
click at [168, 569] on div "Eraser" at bounding box center [177, 682] width 62 height 23
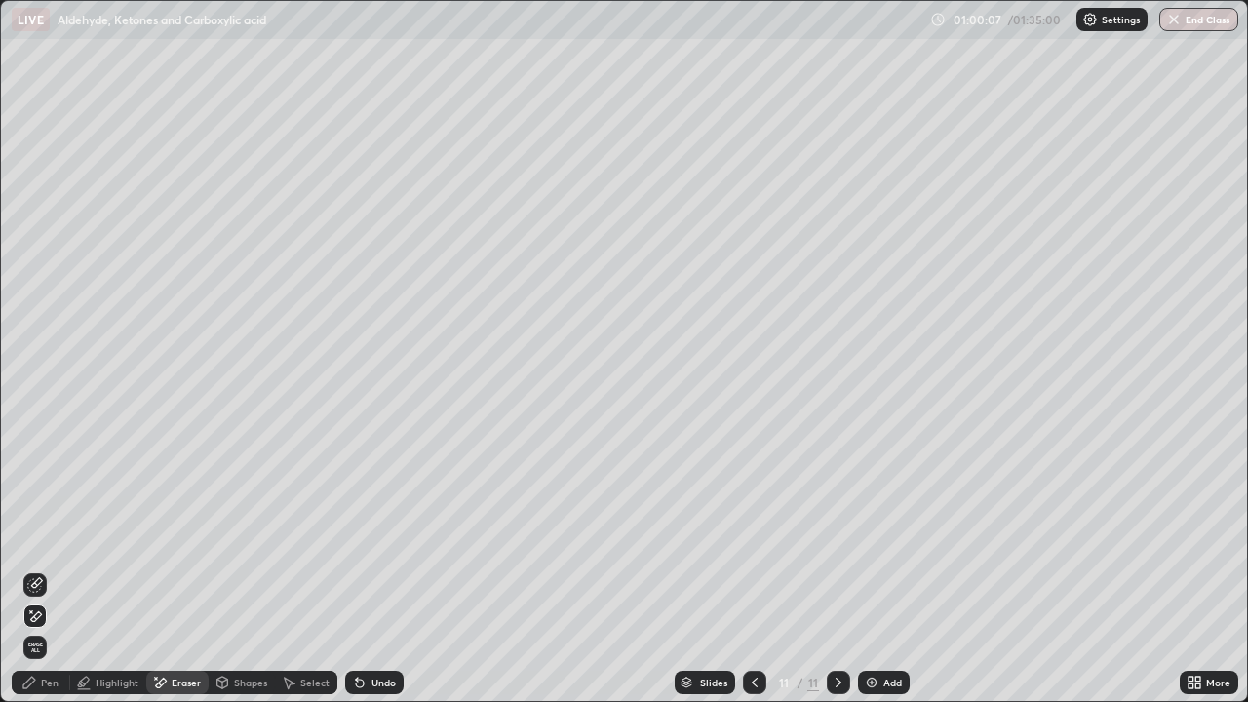
click at [356, 569] on icon at bounding box center [357, 678] width 2 height 2
click at [35, 569] on icon at bounding box center [36, 583] width 11 height 10
click at [12, 569] on div "Pen" at bounding box center [41, 682] width 58 height 23
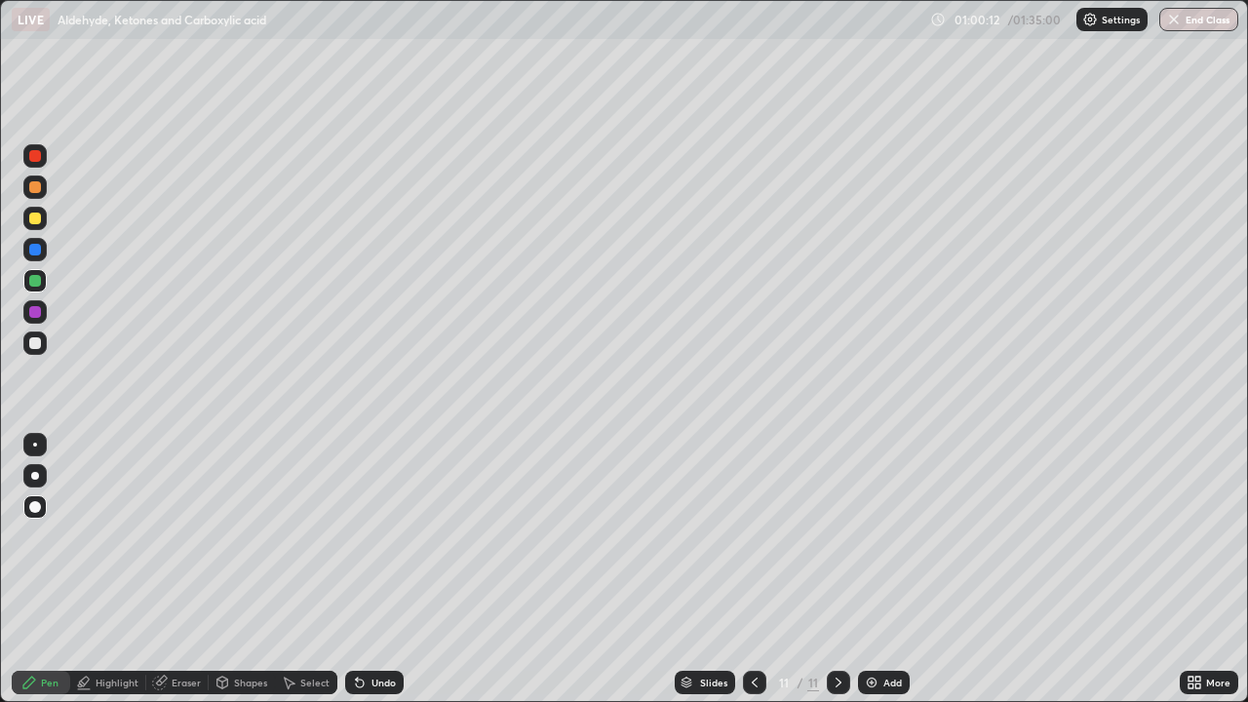
click at [193, 569] on div "Eraser" at bounding box center [186, 682] width 29 height 10
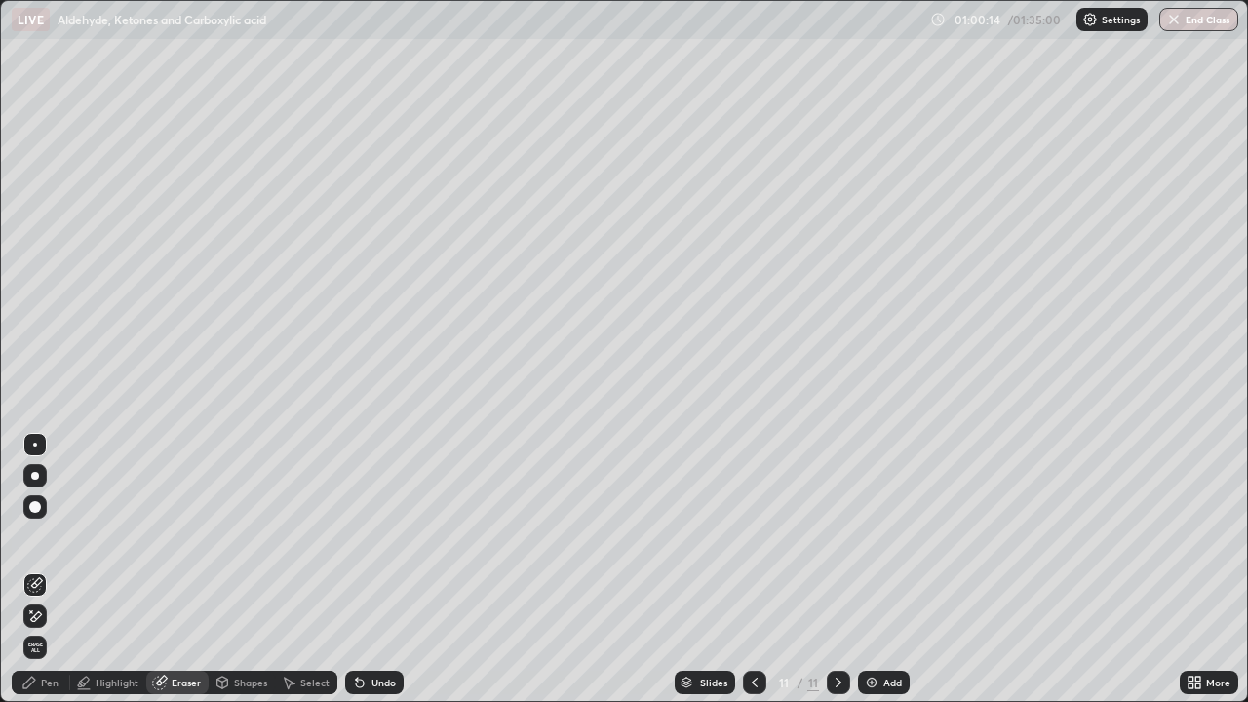
click at [50, 569] on div "Pen" at bounding box center [50, 682] width 18 height 10
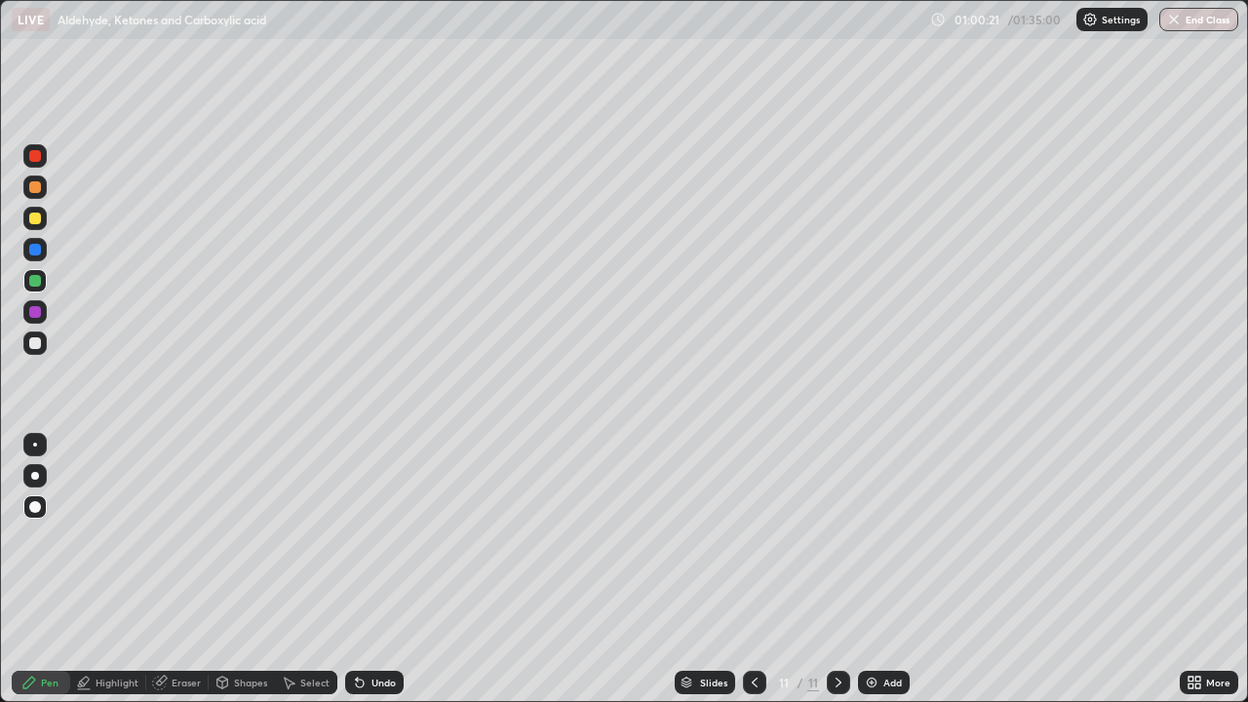
click at [29, 215] on div at bounding box center [35, 219] width 12 height 12
click at [38, 352] on div at bounding box center [34, 342] width 23 height 23
click at [888, 569] on div "Add" at bounding box center [884, 682] width 52 height 23
click at [38, 288] on div at bounding box center [34, 280] width 23 height 23
click at [38, 219] on div at bounding box center [35, 219] width 12 height 12
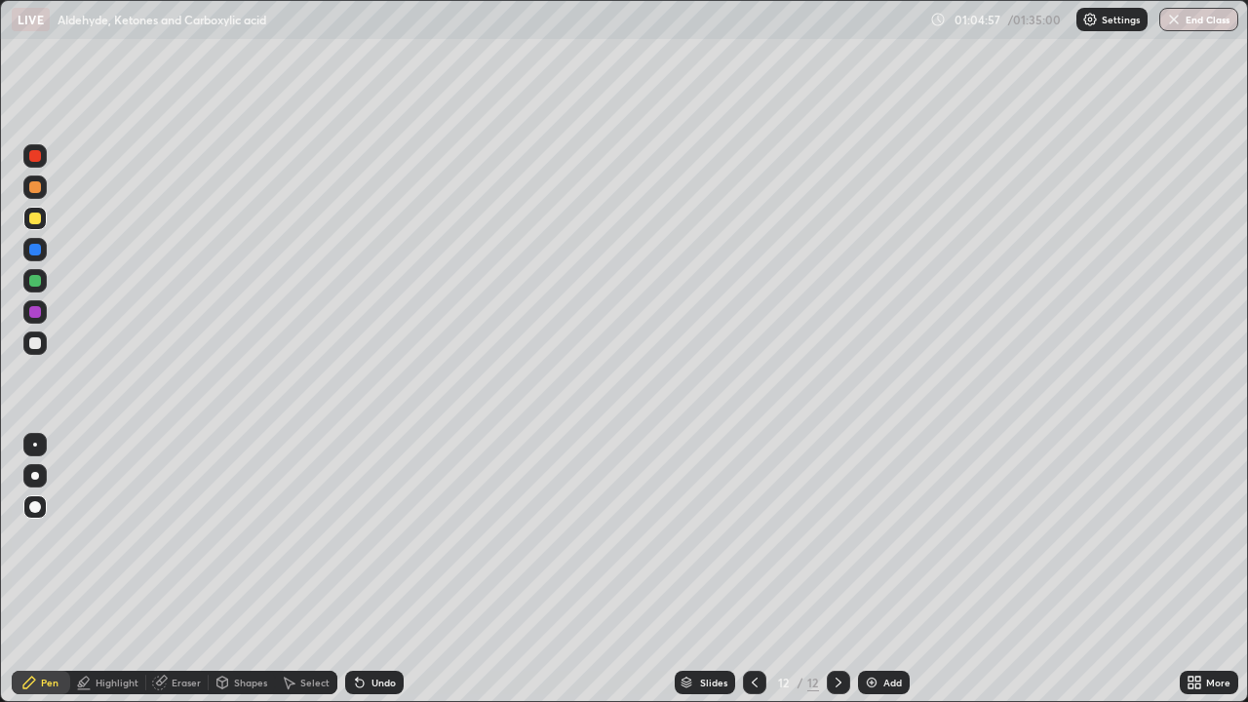
click at [360, 569] on icon at bounding box center [360, 683] width 8 height 8
click at [361, 569] on icon at bounding box center [360, 683] width 16 height 16
click at [362, 569] on icon at bounding box center [360, 683] width 16 height 16
click at [30, 283] on div at bounding box center [35, 281] width 12 height 12
click at [44, 446] on div at bounding box center [34, 444] width 23 height 23
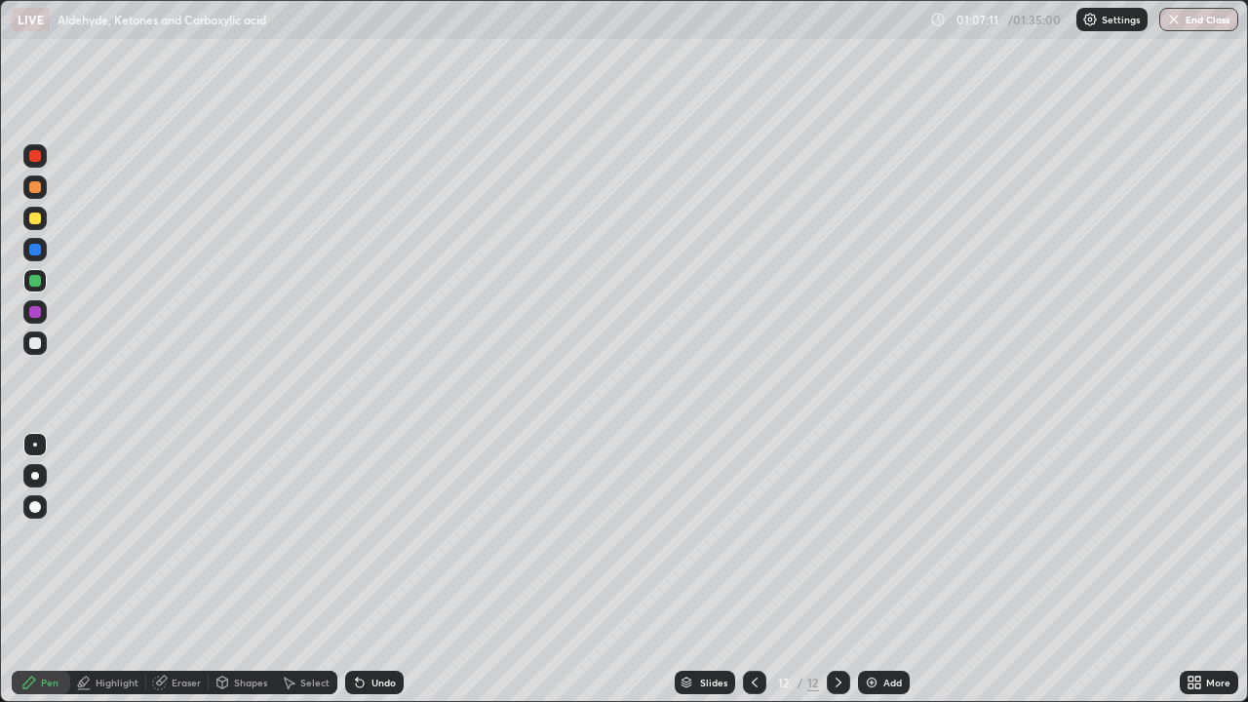
click at [34, 347] on div at bounding box center [35, 343] width 12 height 12
click at [33, 281] on div at bounding box center [35, 281] width 12 height 12
click at [889, 569] on div "Add" at bounding box center [892, 682] width 19 height 10
click at [35, 344] on div at bounding box center [35, 343] width 12 height 12
click at [34, 290] on div at bounding box center [34, 280] width 23 height 23
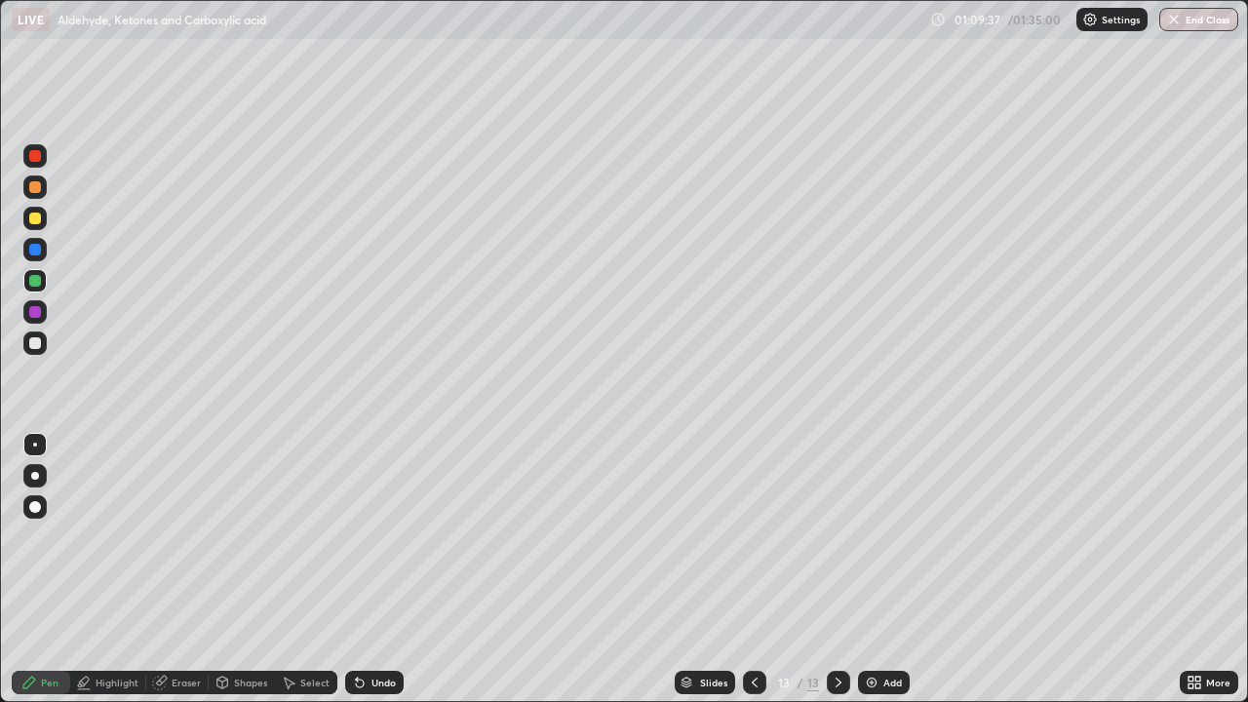
click at [35, 344] on div at bounding box center [35, 343] width 12 height 12
click at [744, 569] on div at bounding box center [754, 682] width 23 height 23
click at [827, 569] on div at bounding box center [838, 682] width 23 height 23
click at [36, 188] on div at bounding box center [35, 187] width 12 height 12
click at [35, 219] on div at bounding box center [35, 219] width 12 height 12
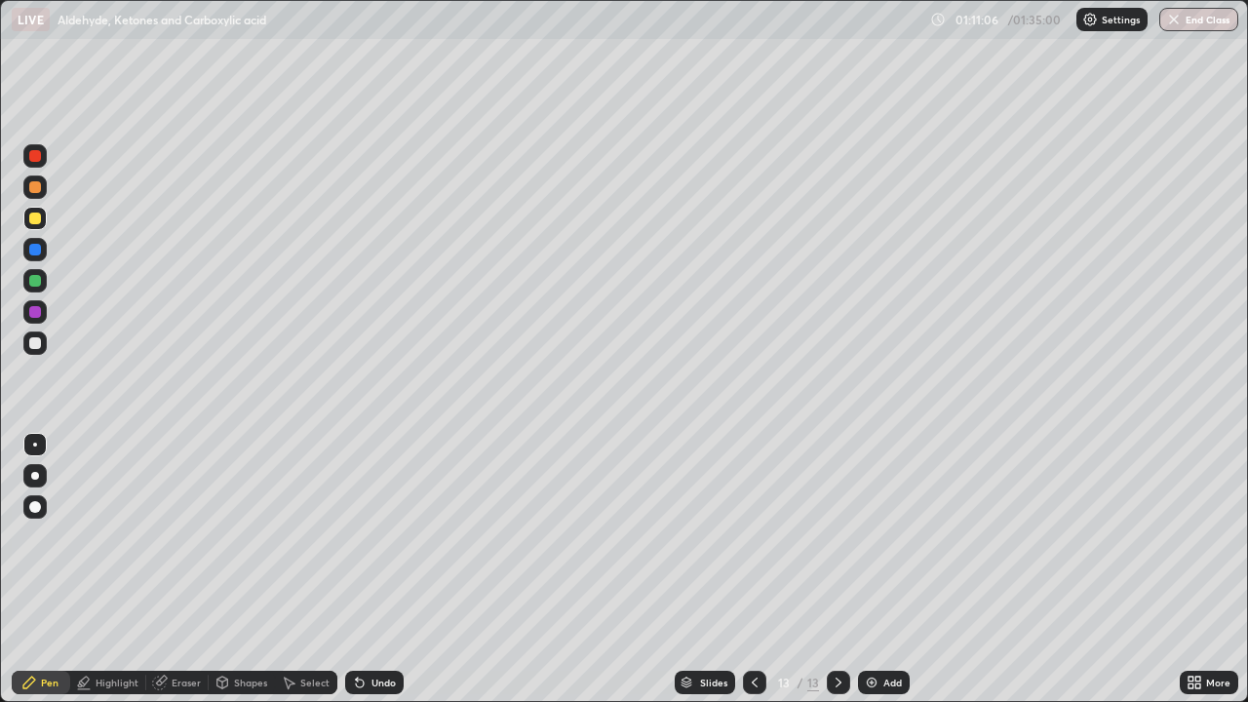
click at [883, 569] on div "Add" at bounding box center [884, 682] width 52 height 23
click at [34, 345] on div at bounding box center [35, 343] width 12 height 12
click at [38, 219] on div at bounding box center [35, 219] width 12 height 12
click at [309, 569] on div "Select" at bounding box center [314, 682] width 29 height 10
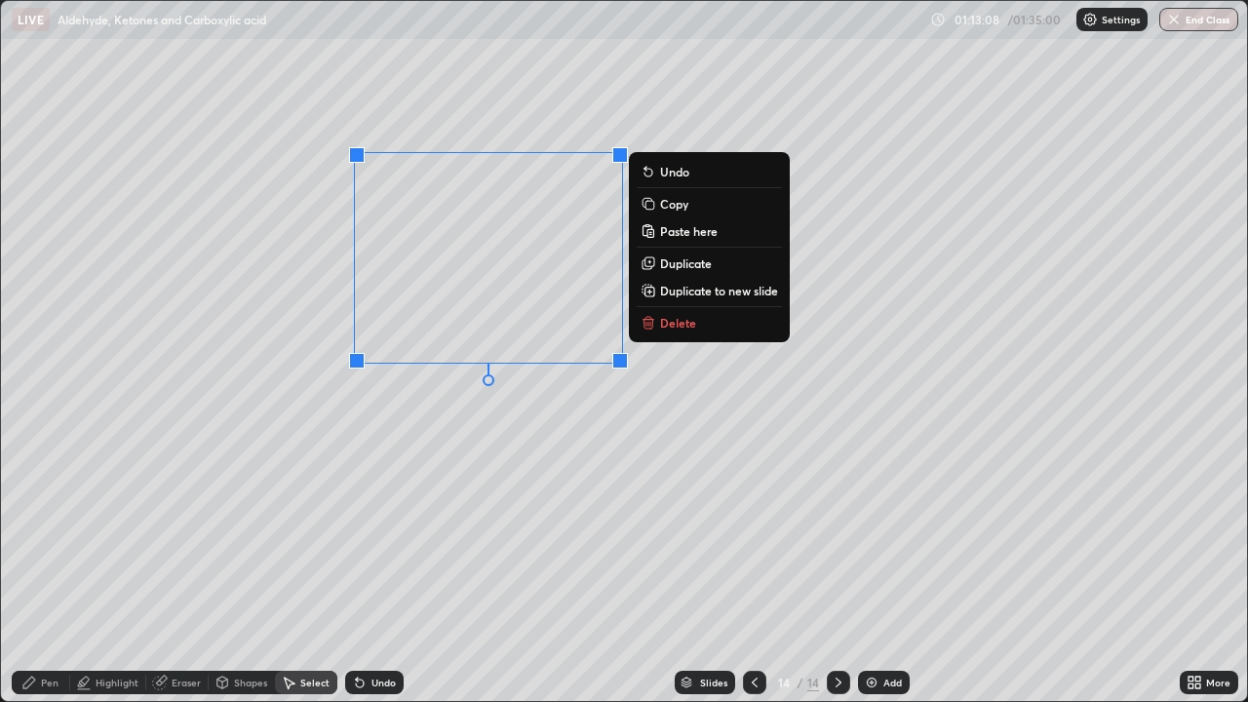
click at [46, 569] on div "Pen" at bounding box center [50, 682] width 18 height 10
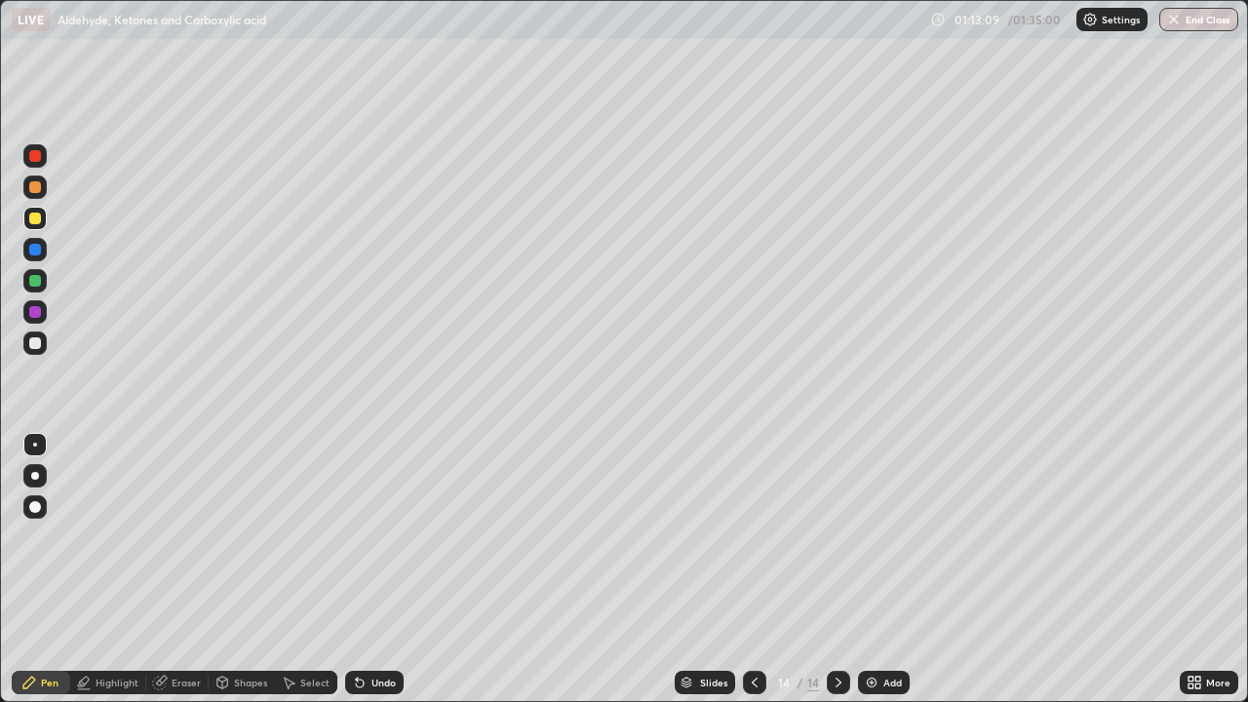
click at [44, 348] on div at bounding box center [34, 342] width 23 height 23
click at [37, 216] on div at bounding box center [35, 219] width 12 height 12
click at [186, 569] on div "Eraser" at bounding box center [186, 682] width 29 height 10
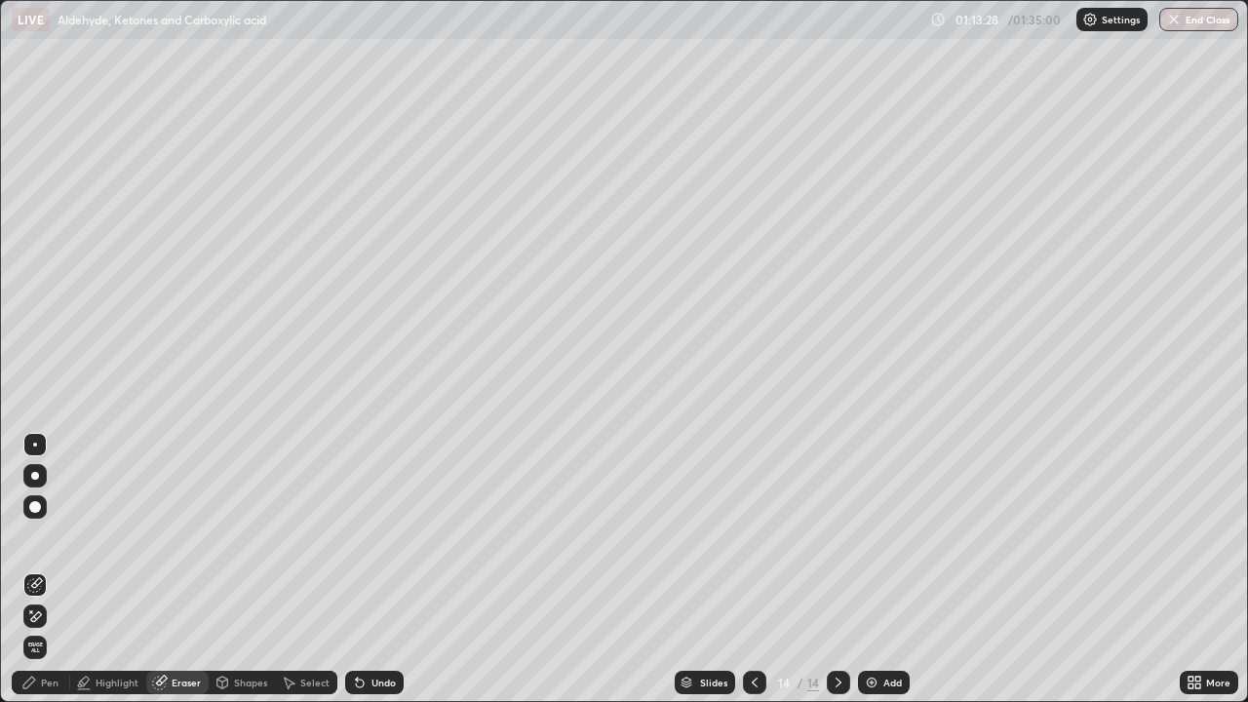
click at [49, 569] on div "Pen" at bounding box center [50, 682] width 18 height 10
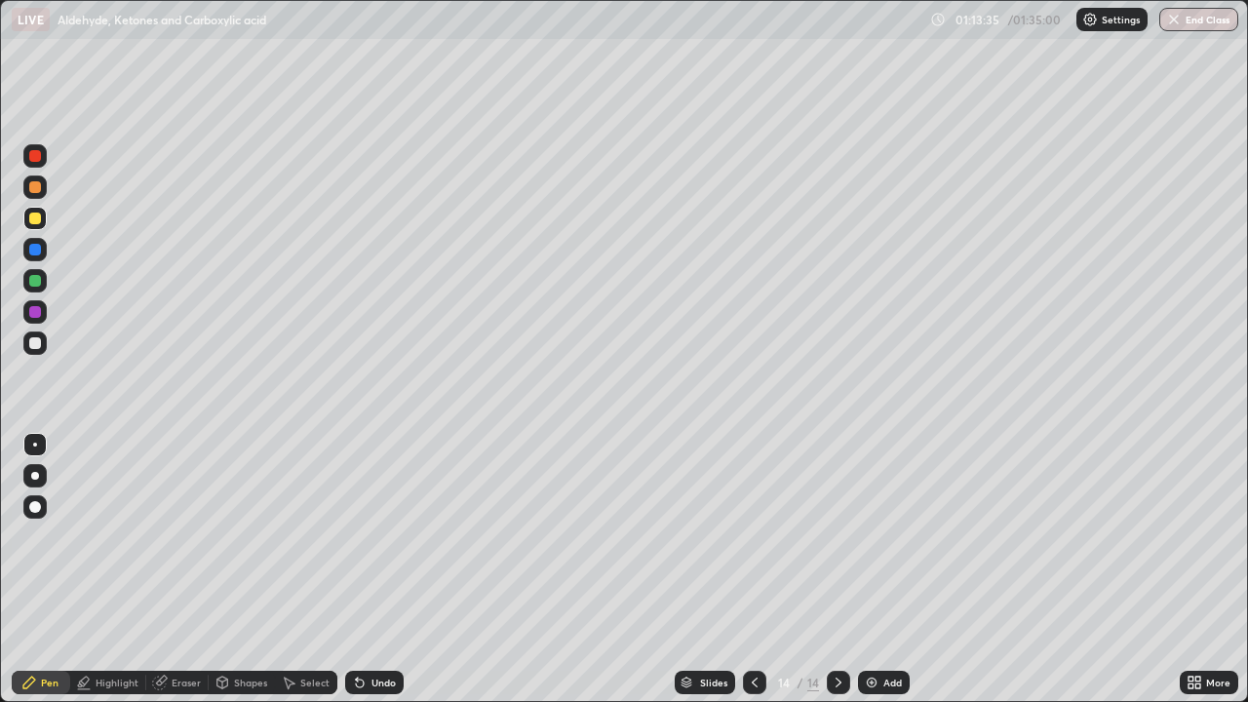
click at [40, 200] on div at bounding box center [34, 187] width 23 height 31
click at [28, 199] on div at bounding box center [34, 187] width 23 height 31
click at [35, 340] on div at bounding box center [35, 343] width 12 height 12
click at [43, 283] on div at bounding box center [34, 280] width 23 height 23
click at [43, 224] on div at bounding box center [34, 218] width 23 height 23
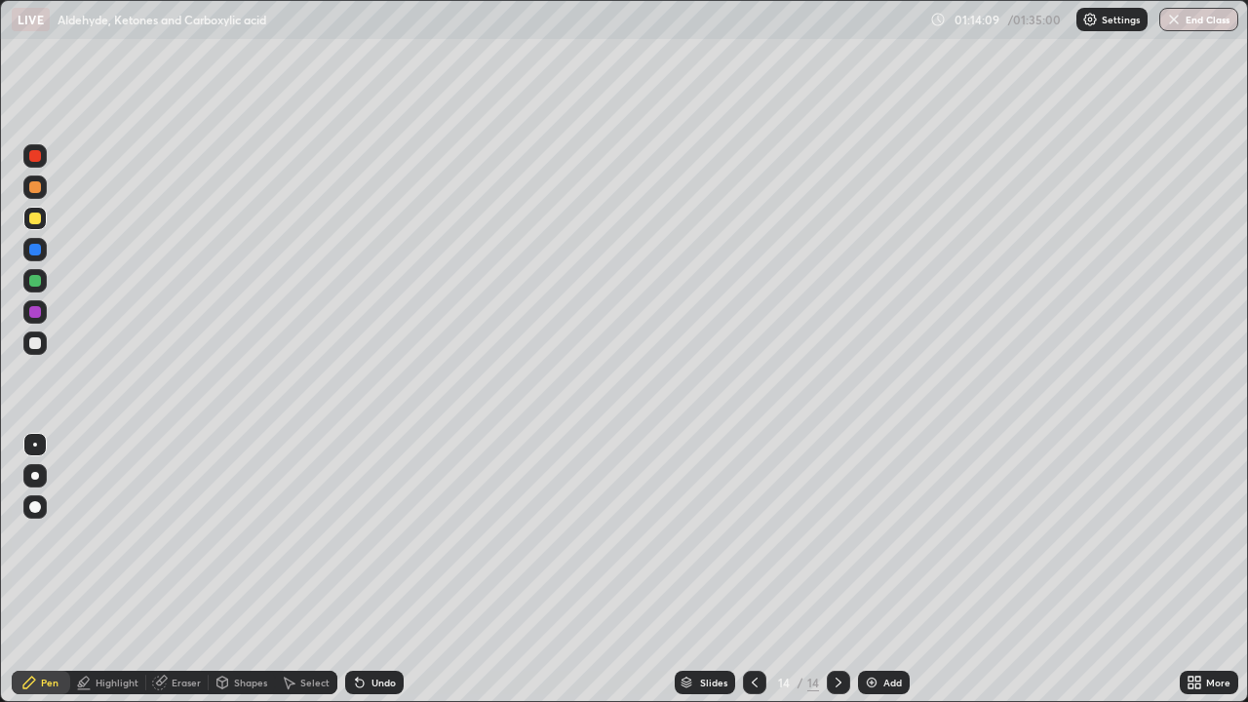
click at [863, 569] on div "Add" at bounding box center [884, 682] width 52 height 23
click at [35, 188] on div at bounding box center [35, 187] width 12 height 12
click at [303, 569] on div "Select" at bounding box center [306, 682] width 62 height 23
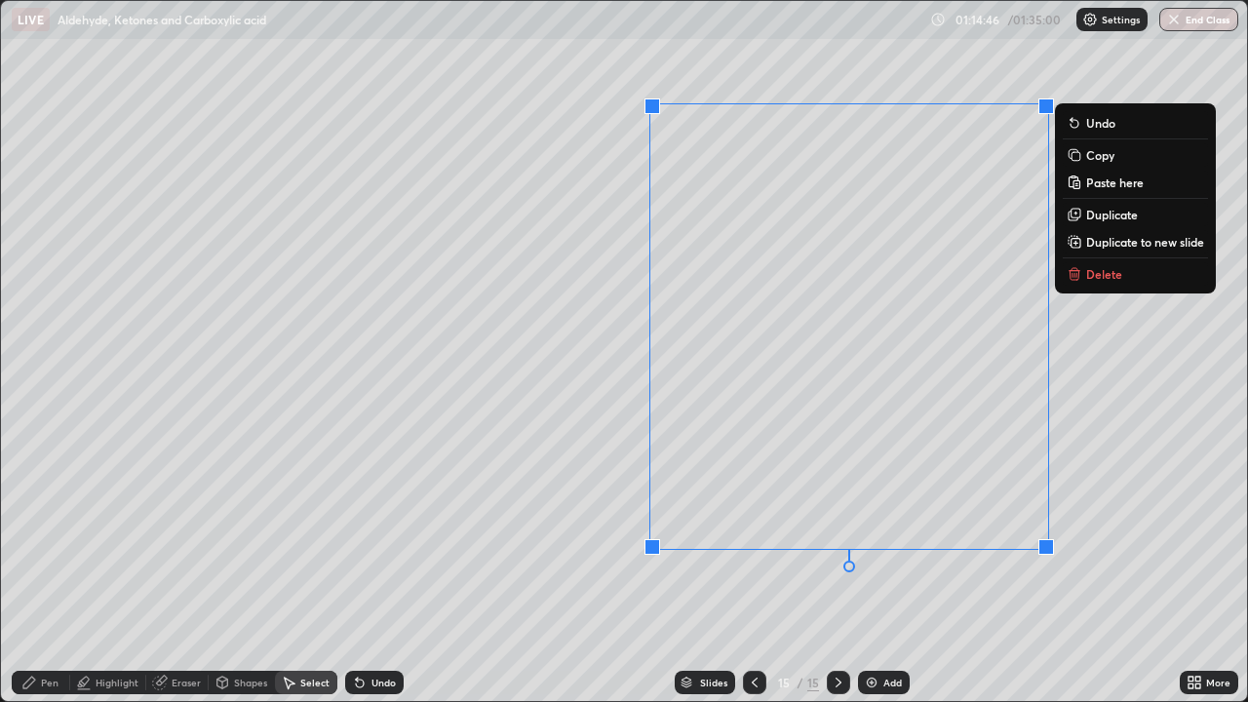
click at [57, 569] on div "Pen" at bounding box center [50, 682] width 18 height 10
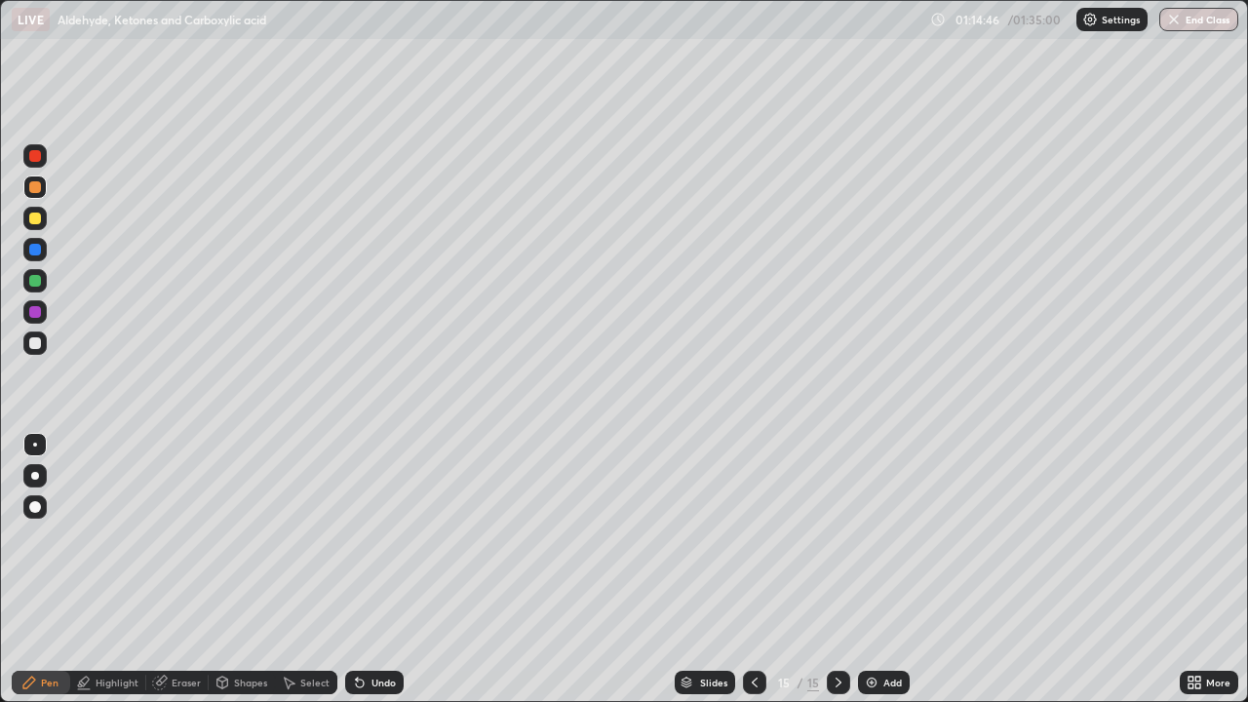
click at [37, 344] on div at bounding box center [35, 343] width 12 height 12
click at [192, 569] on div "Eraser" at bounding box center [177, 682] width 62 height 23
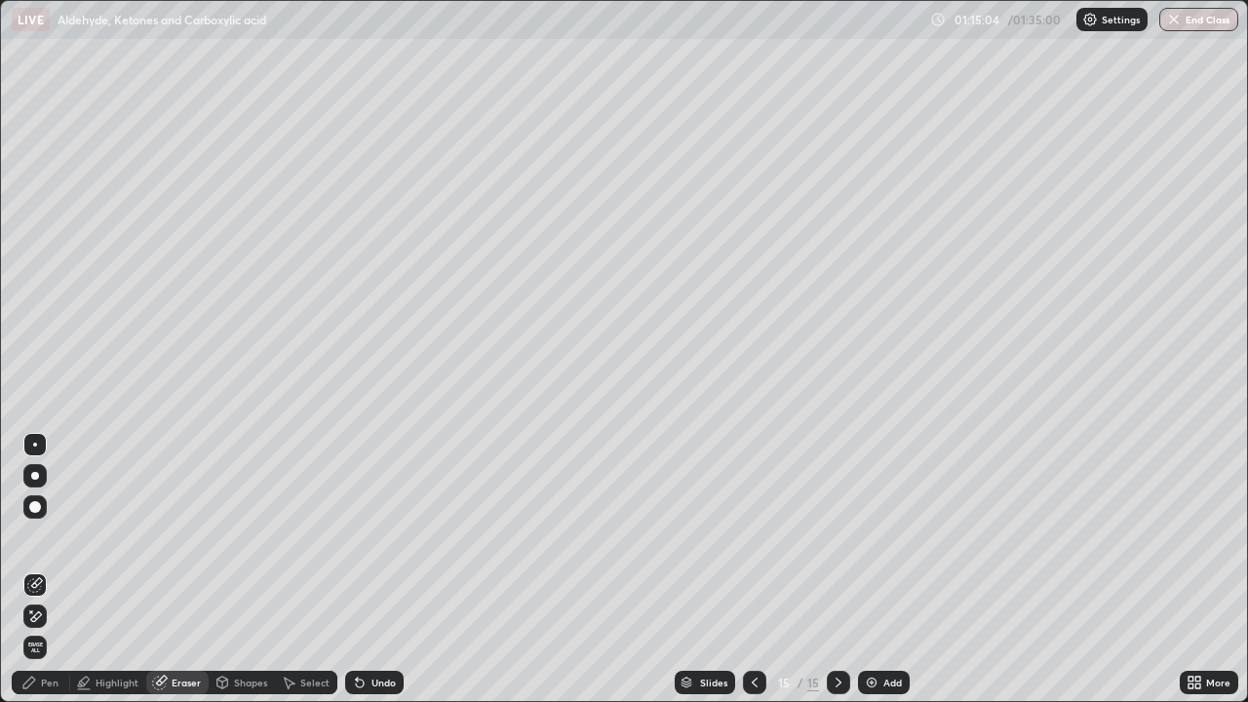
click at [48, 569] on div "Pen" at bounding box center [50, 682] width 18 height 10
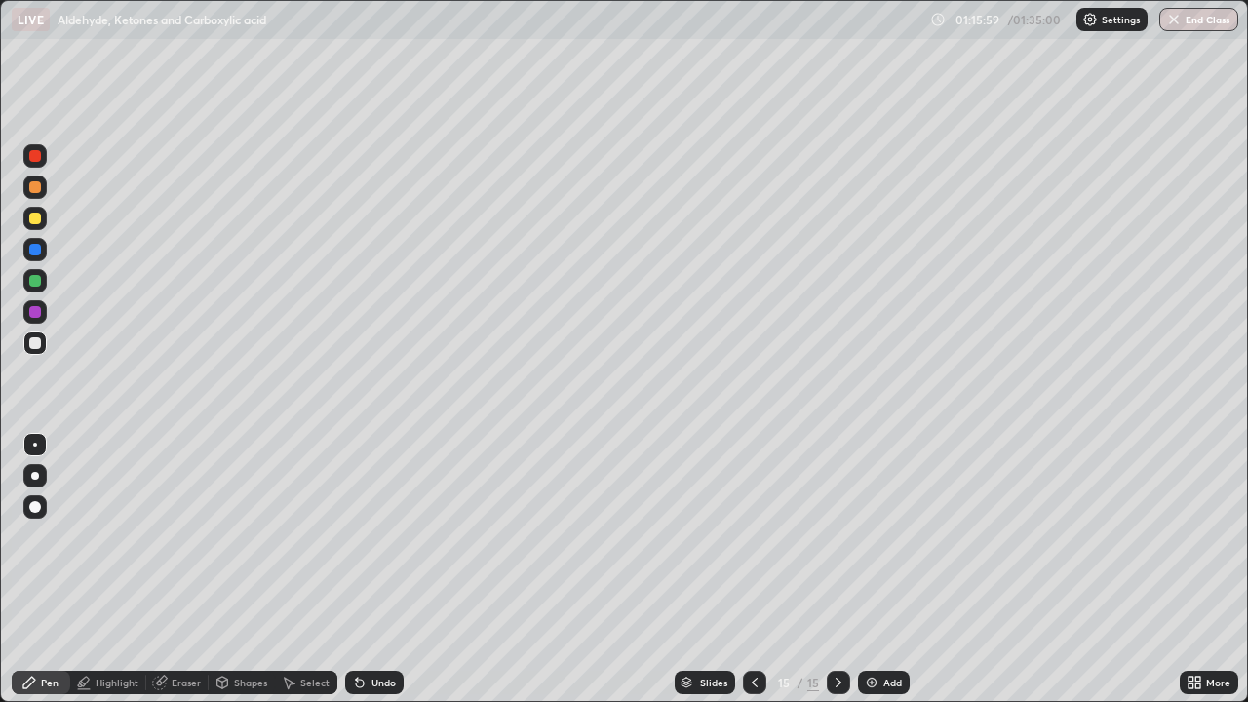
click at [871, 569] on img at bounding box center [872, 683] width 16 height 16
click at [40, 282] on div at bounding box center [35, 281] width 12 height 12
click at [377, 569] on div "Undo" at bounding box center [374, 682] width 58 height 23
click at [32, 221] on div at bounding box center [35, 219] width 12 height 12
click at [36, 190] on div at bounding box center [35, 187] width 12 height 12
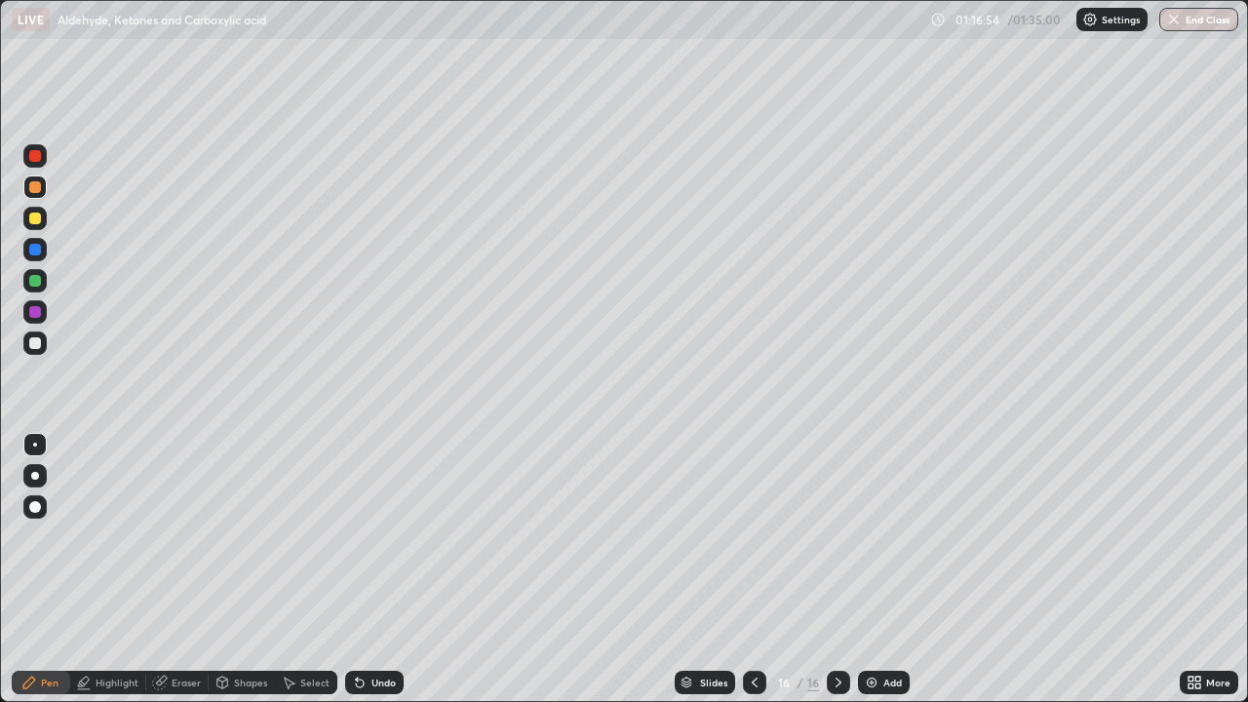
click at [37, 213] on div at bounding box center [35, 219] width 12 height 12
click at [35, 157] on div at bounding box center [35, 156] width 12 height 12
click at [31, 192] on div at bounding box center [34, 186] width 23 height 23
click at [371, 569] on div "Undo" at bounding box center [374, 682] width 58 height 23
click at [292, 569] on icon at bounding box center [289, 683] width 16 height 16
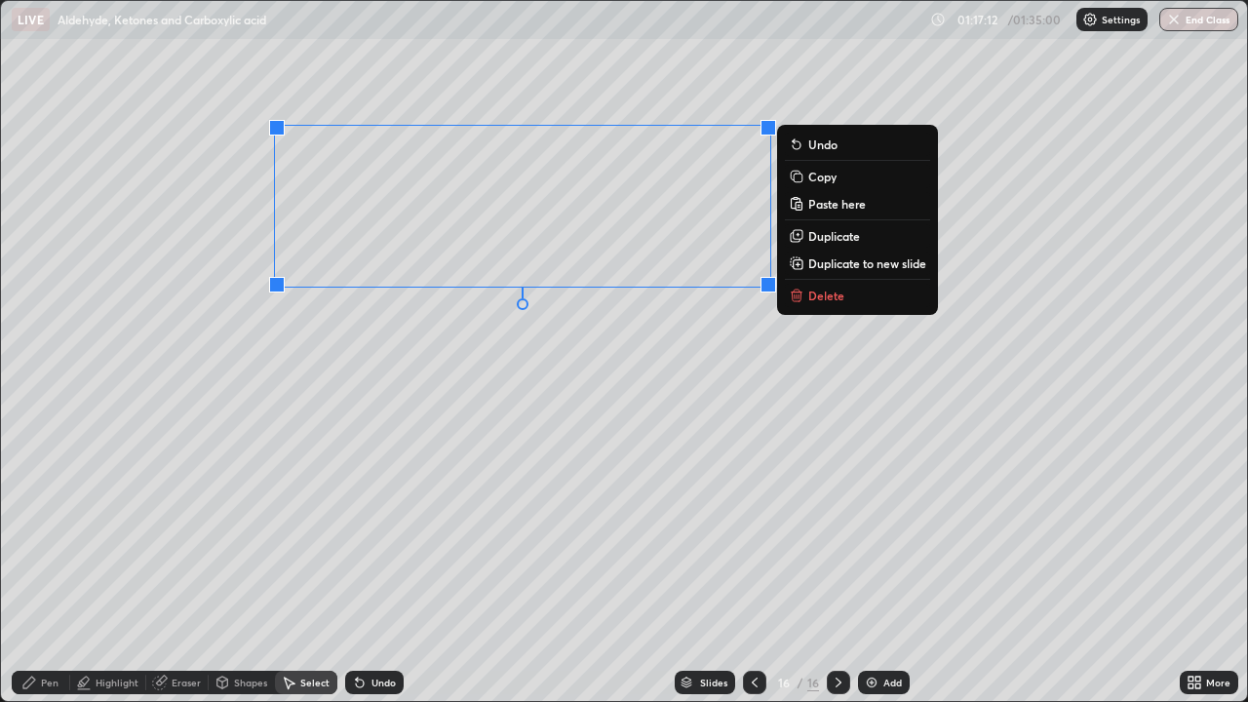
click at [804, 242] on button "Duplicate" at bounding box center [857, 235] width 145 height 23
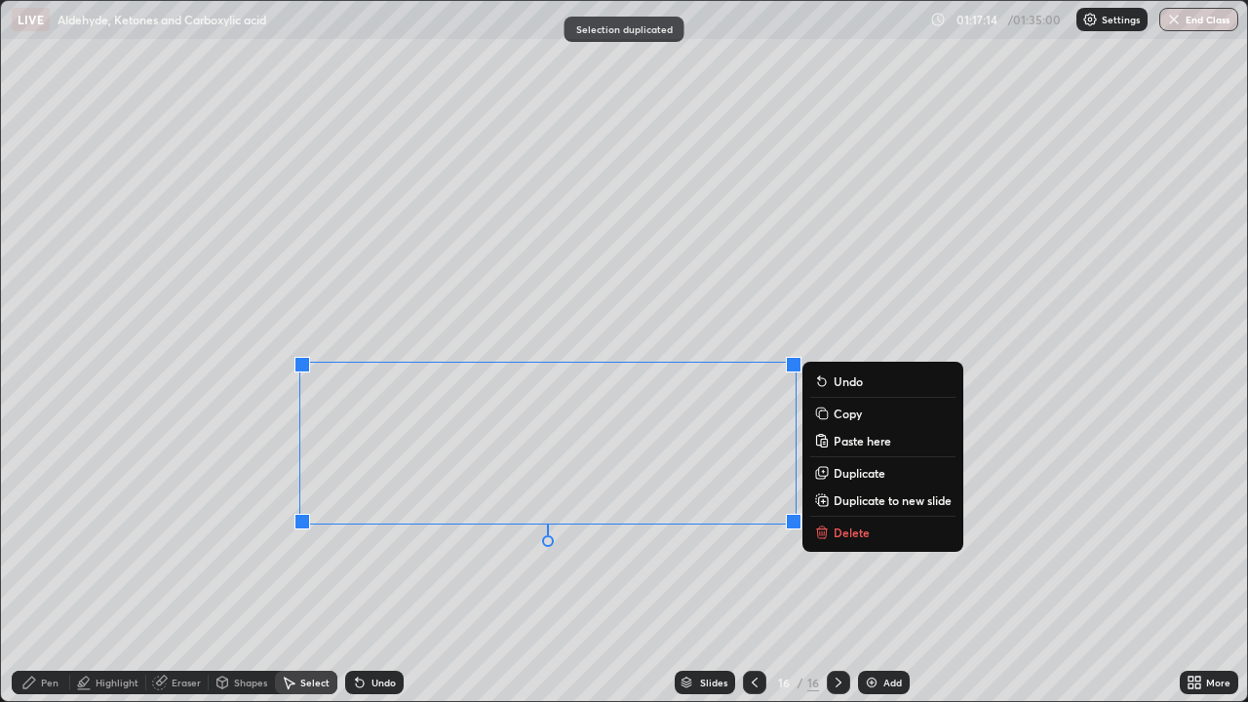
click at [24, 569] on icon at bounding box center [29, 683] width 16 height 16
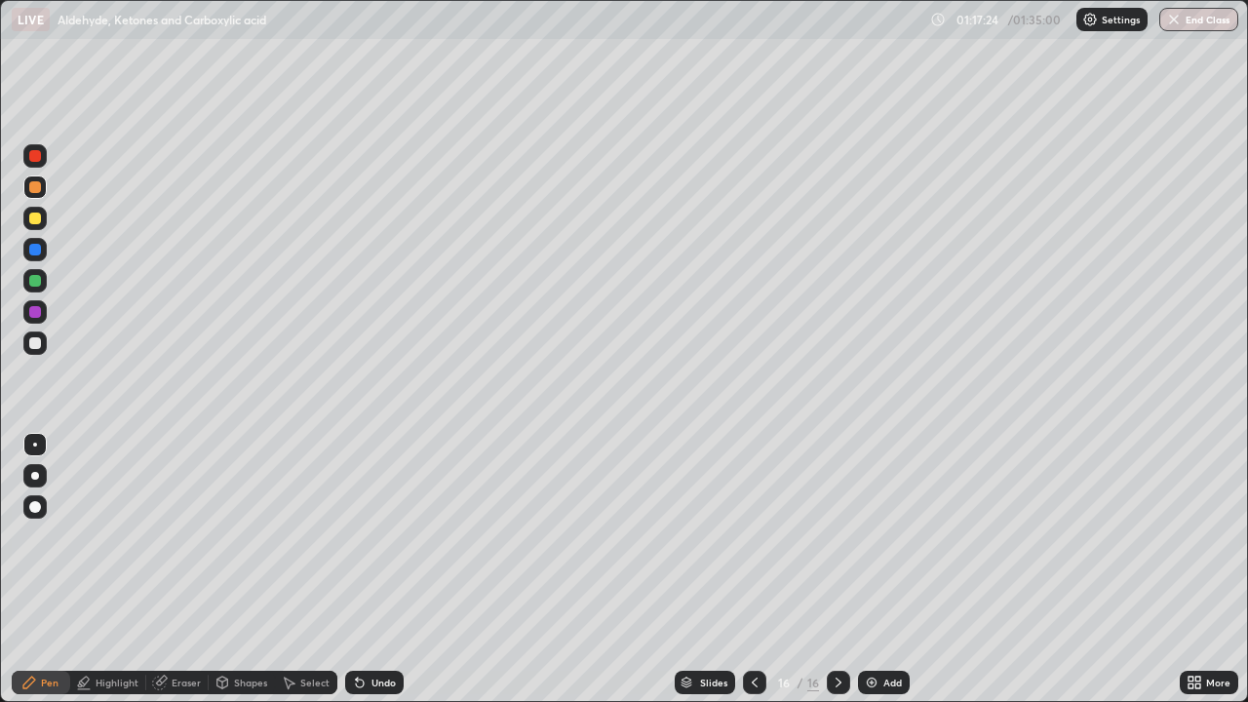
click at [356, 569] on icon at bounding box center [357, 678] width 2 height 2
click at [364, 569] on div "Undo" at bounding box center [374, 682] width 58 height 23
click at [369, 569] on div "Undo" at bounding box center [374, 682] width 58 height 23
click at [371, 569] on div "Undo" at bounding box center [374, 682] width 58 height 23
click at [373, 569] on div "Undo" at bounding box center [374, 682] width 58 height 23
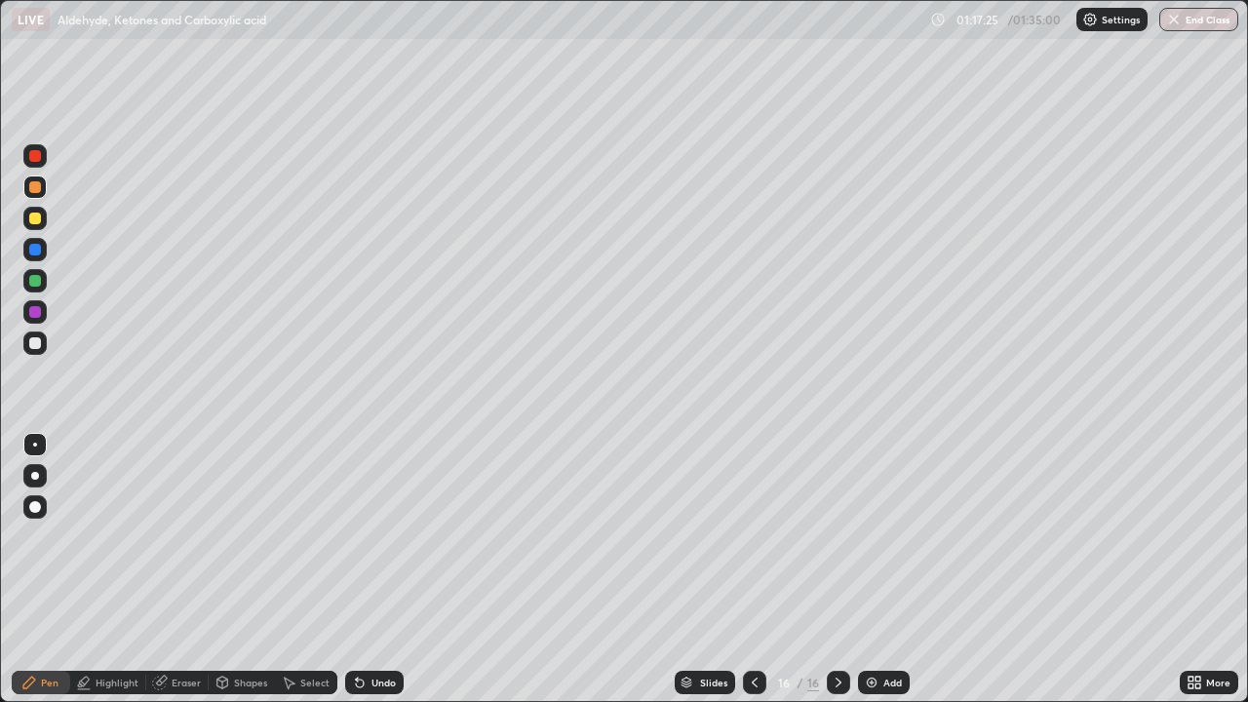
click at [377, 569] on div "Undo" at bounding box center [374, 682] width 58 height 23
click at [376, 569] on div "Undo" at bounding box center [370, 682] width 66 height 39
click at [371, 569] on div "Undo" at bounding box center [370, 682] width 66 height 39
click at [367, 569] on div "Undo" at bounding box center [374, 682] width 58 height 23
click at [292, 569] on icon at bounding box center [290, 683] width 11 height 12
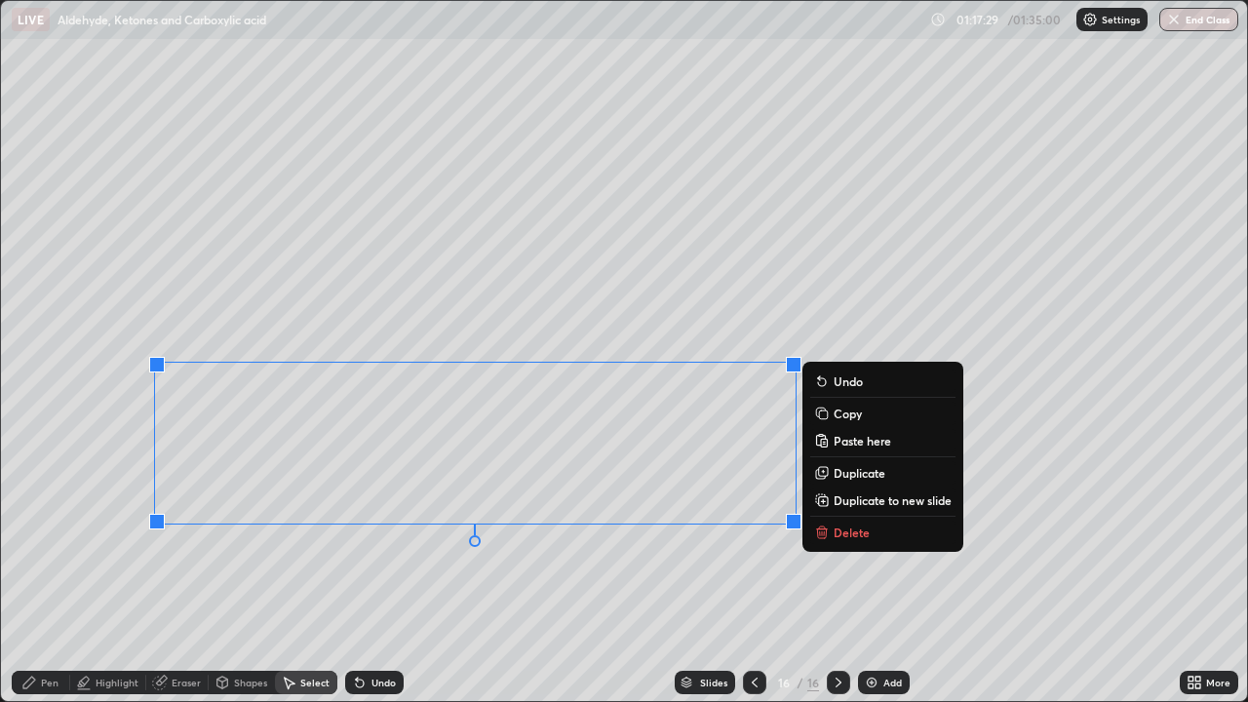
click at [849, 472] on p "Duplicate" at bounding box center [859, 473] width 52 height 16
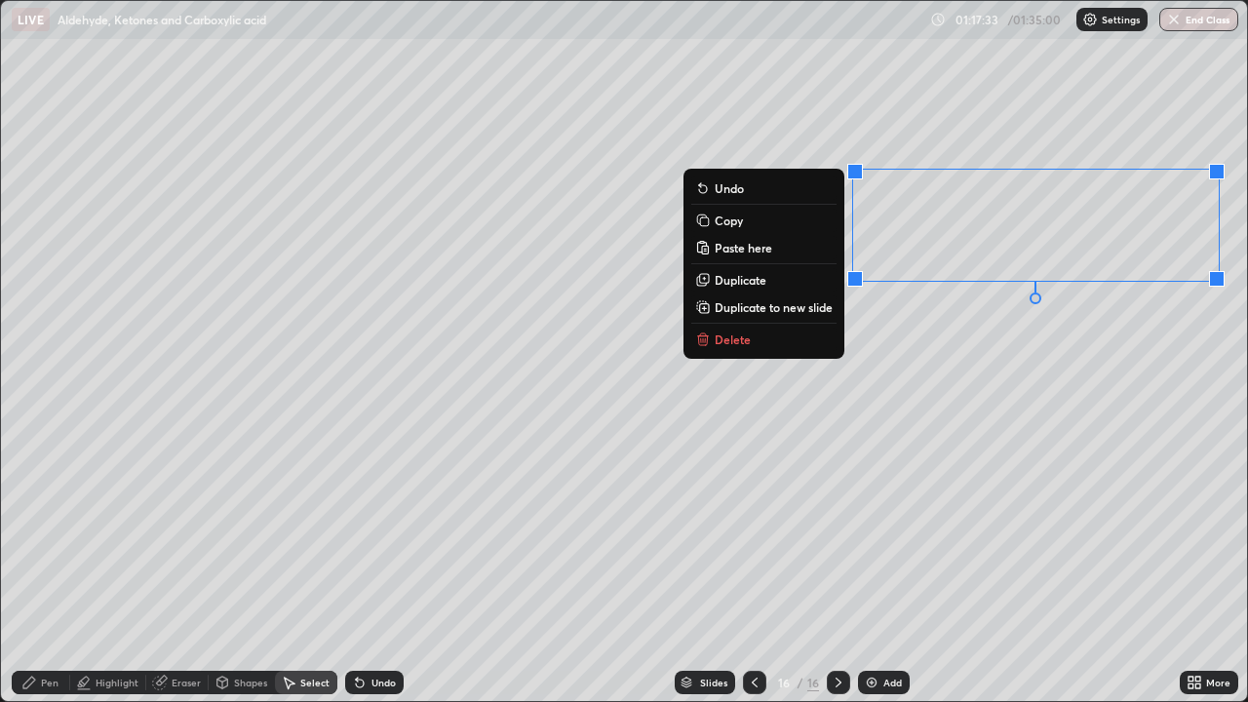
click at [986, 407] on div "0 ° Undo Copy Paste here Duplicate Duplicate to new slide Delete" at bounding box center [624, 351] width 1246 height 700
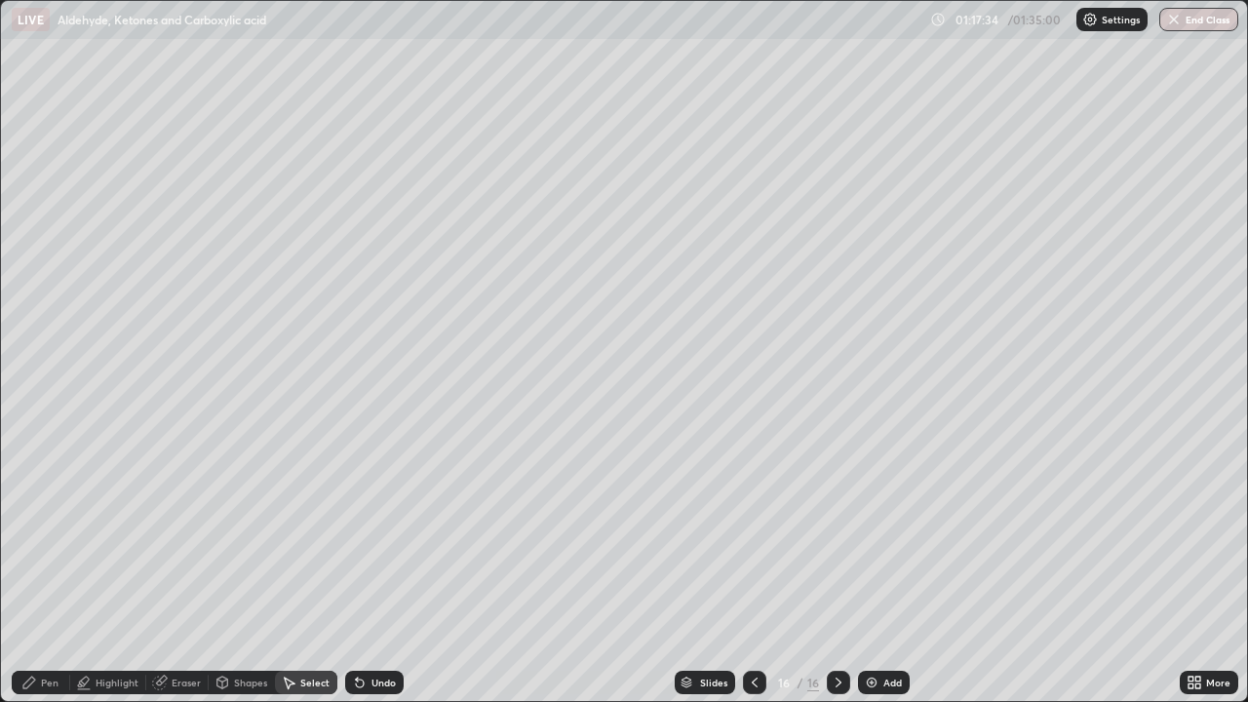
click at [874, 157] on div "0 ° Undo Copy Paste here Duplicate Duplicate to new slide Delete" at bounding box center [624, 351] width 1246 height 700
click at [873, 135] on div "0 ° Undo Copy Paste here Duplicate Duplicate to new slide Delete" at bounding box center [624, 351] width 1246 height 700
click at [56, 569] on div "Pen" at bounding box center [50, 682] width 18 height 10
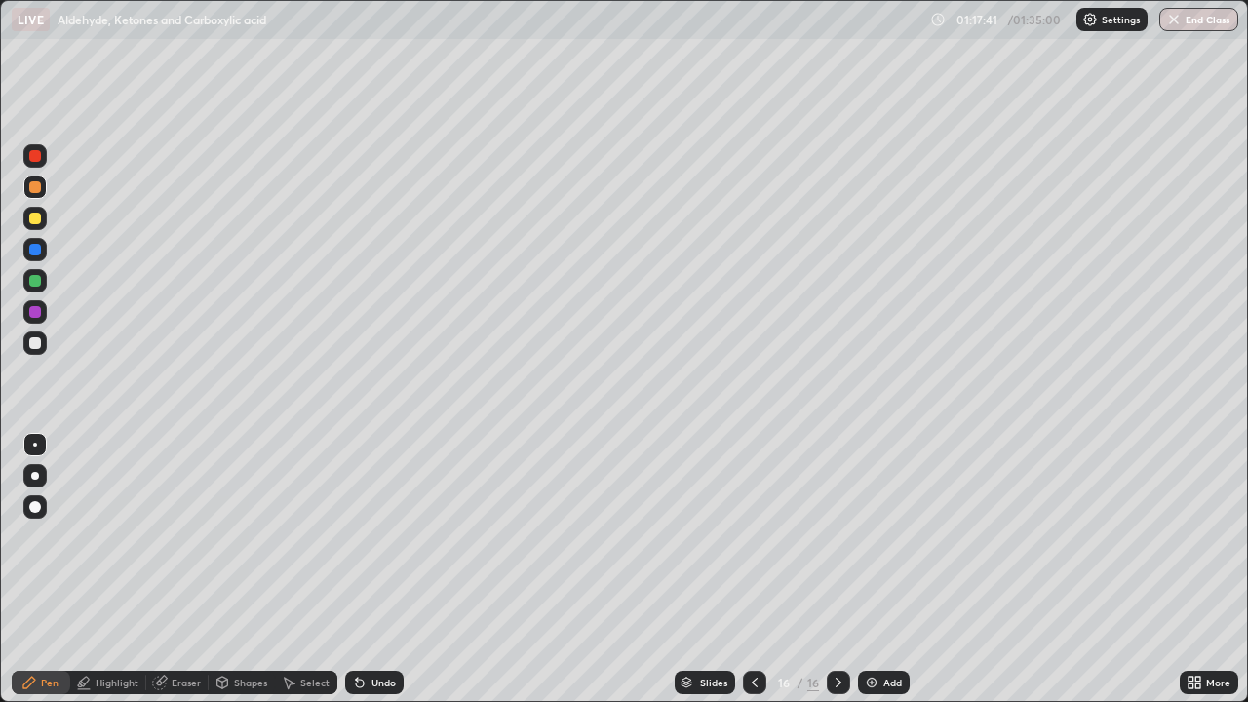
click at [319, 569] on div "Select" at bounding box center [306, 682] width 62 height 23
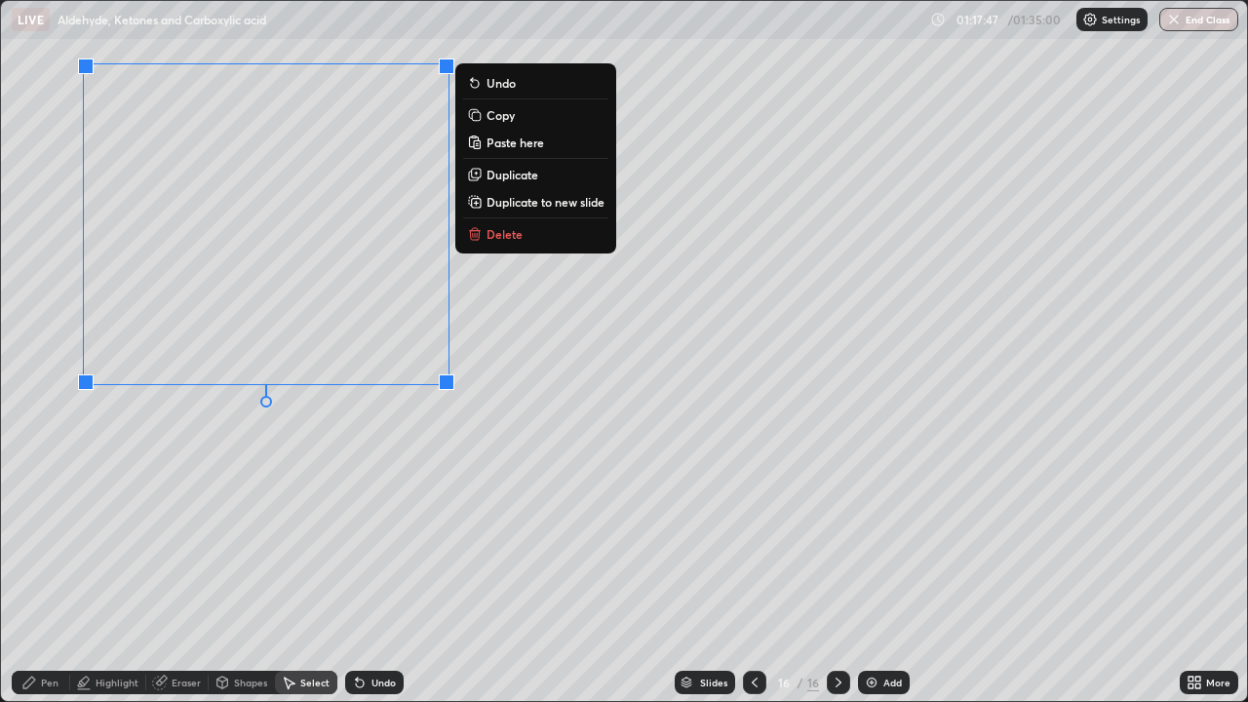
click at [394, 517] on div "0 ° Undo Copy Paste here Duplicate Duplicate to new slide Delete" at bounding box center [624, 351] width 1246 height 700
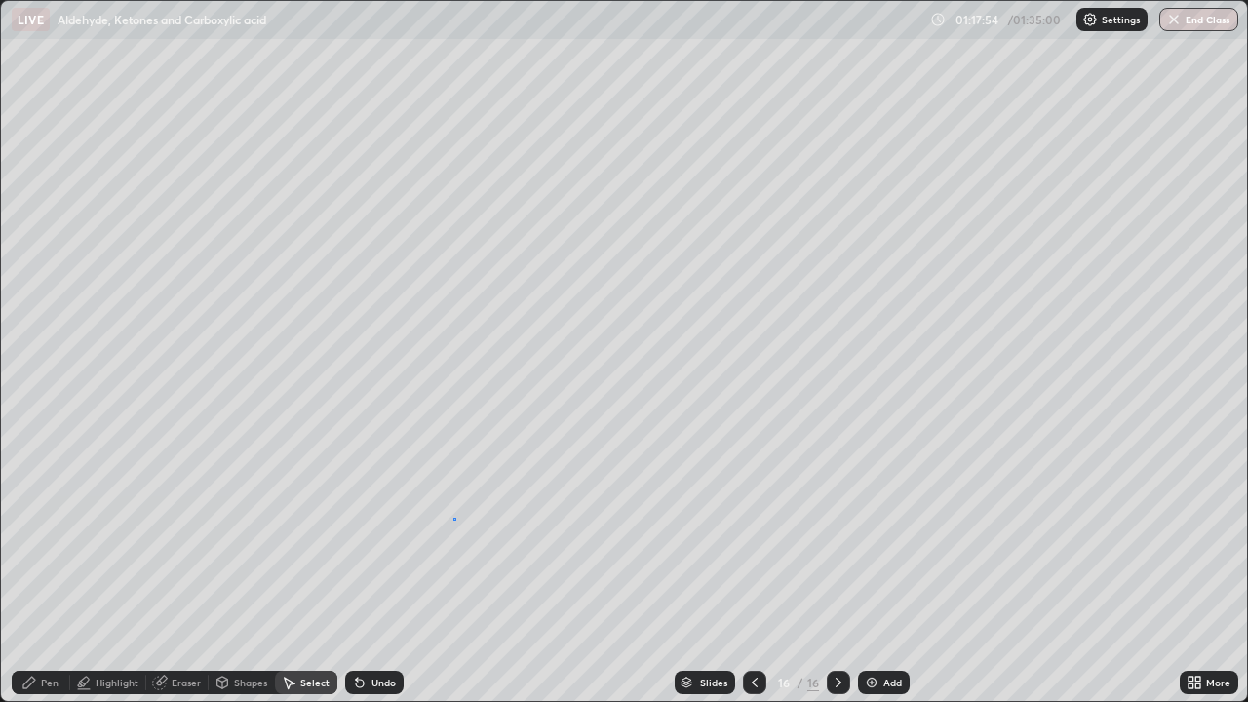
click at [453, 518] on div "0 ° Undo Copy Paste here Duplicate Duplicate to new slide Delete" at bounding box center [624, 351] width 1246 height 700
click at [318, 569] on div "Select" at bounding box center [306, 682] width 62 height 23
click at [47, 569] on div "Pen" at bounding box center [50, 682] width 18 height 10
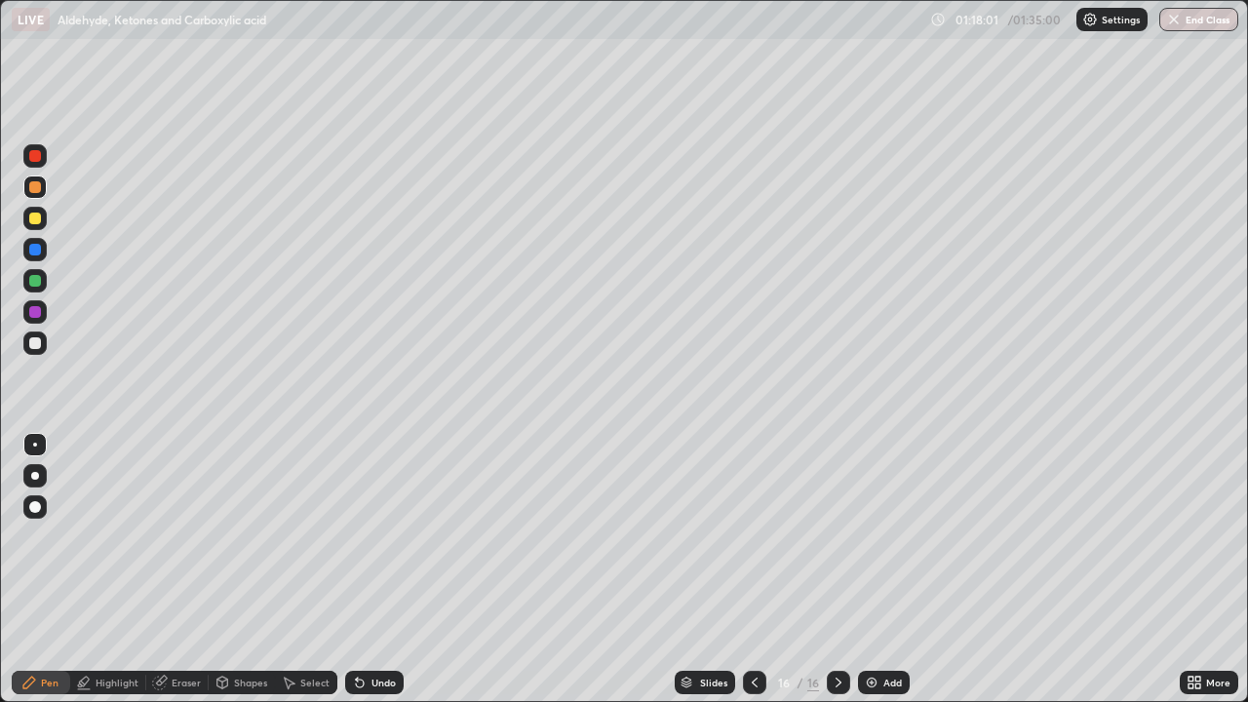
click at [33, 354] on div at bounding box center [34, 342] width 23 height 23
click at [178, 569] on div "Eraser" at bounding box center [177, 682] width 62 height 23
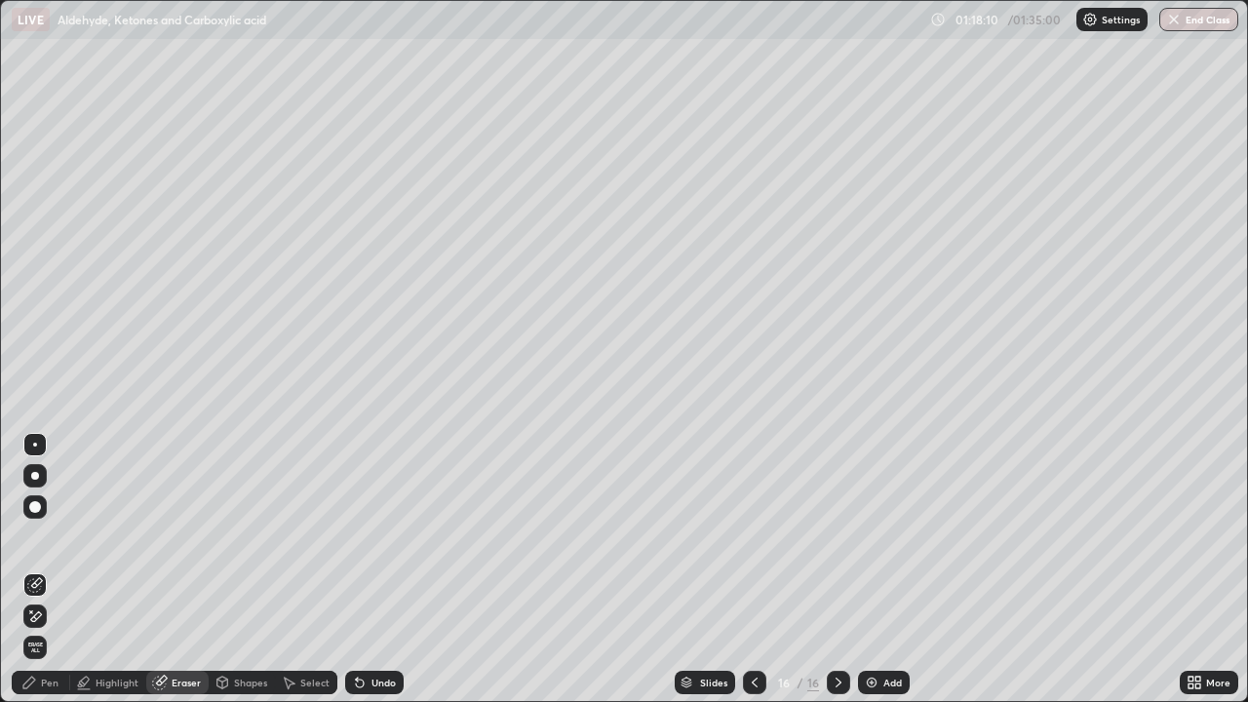
click at [23, 569] on icon at bounding box center [29, 683] width 16 height 16
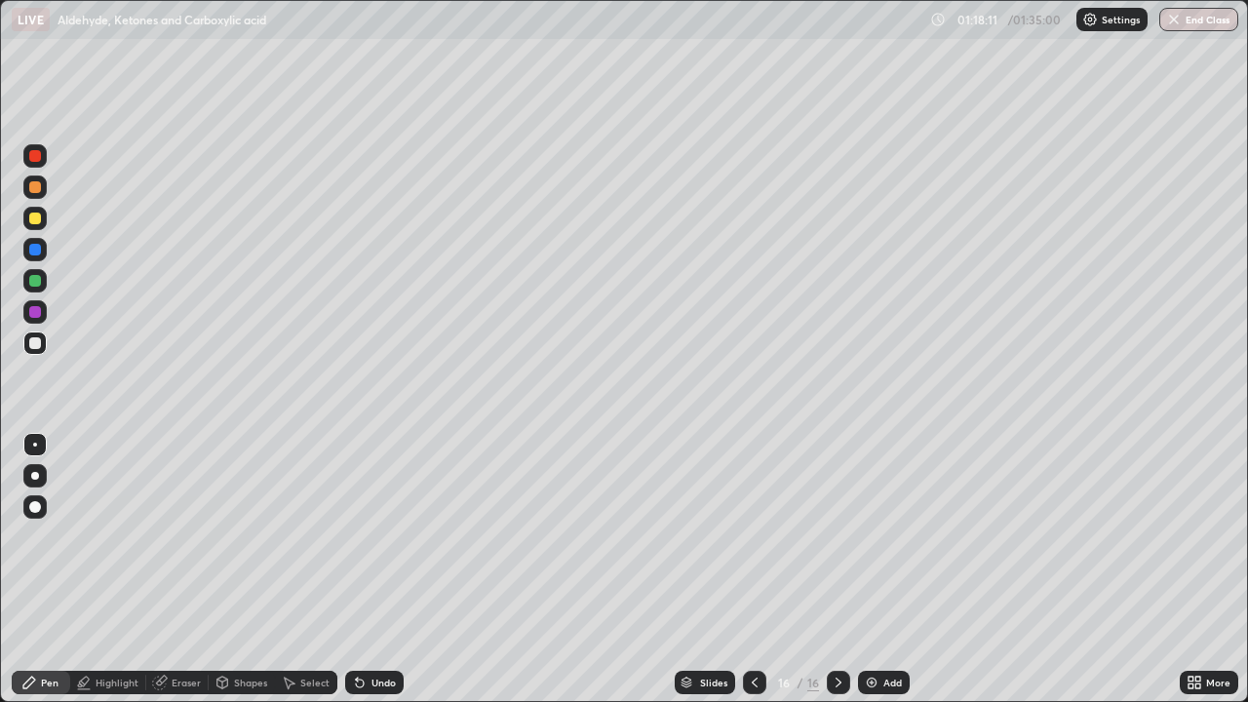
click at [370, 569] on div "Undo" at bounding box center [370, 682] width 66 height 39
click at [367, 569] on div "Undo" at bounding box center [374, 682] width 58 height 23
click at [179, 569] on div "Eraser" at bounding box center [186, 682] width 29 height 10
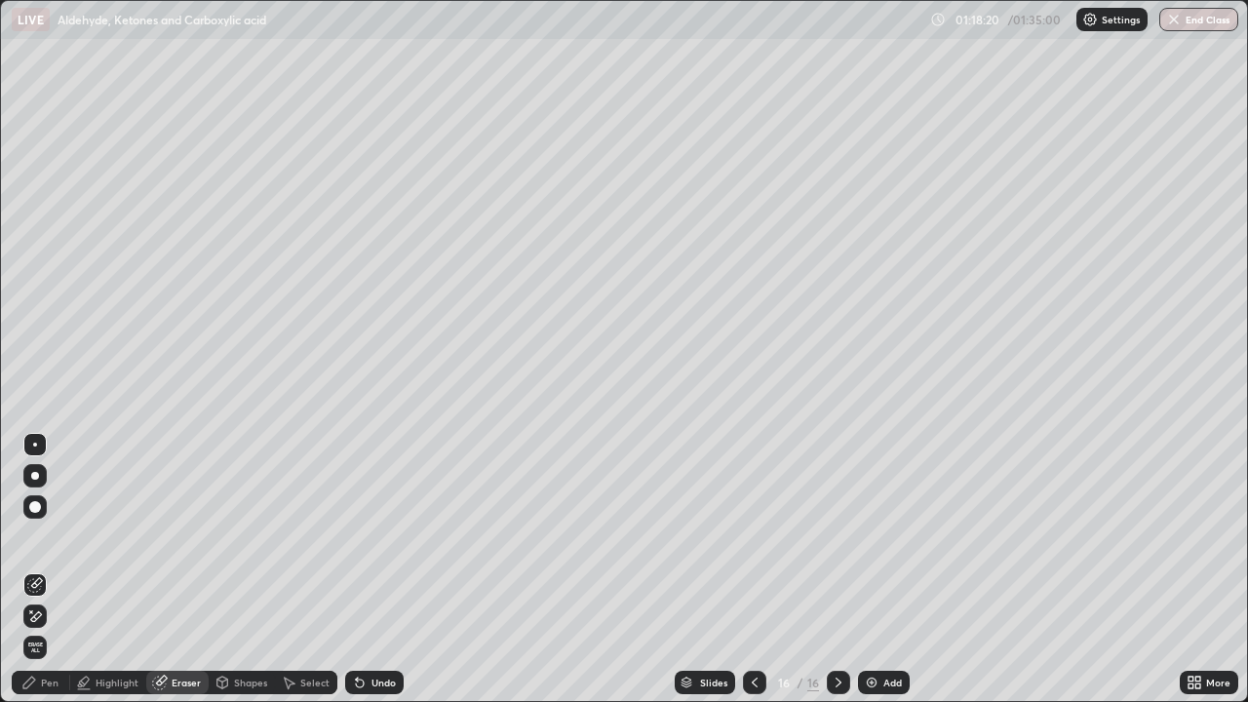
click at [57, 569] on div "Pen" at bounding box center [50, 682] width 18 height 10
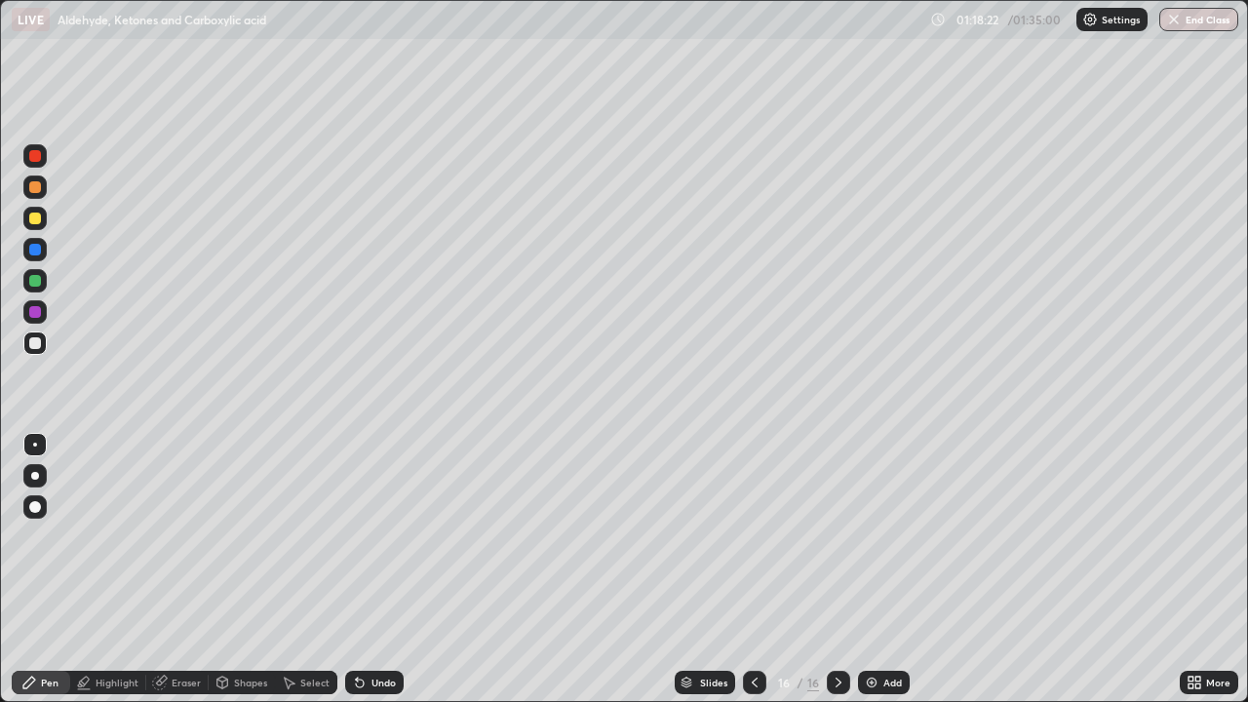
click at [308, 569] on div "Select" at bounding box center [306, 682] width 62 height 23
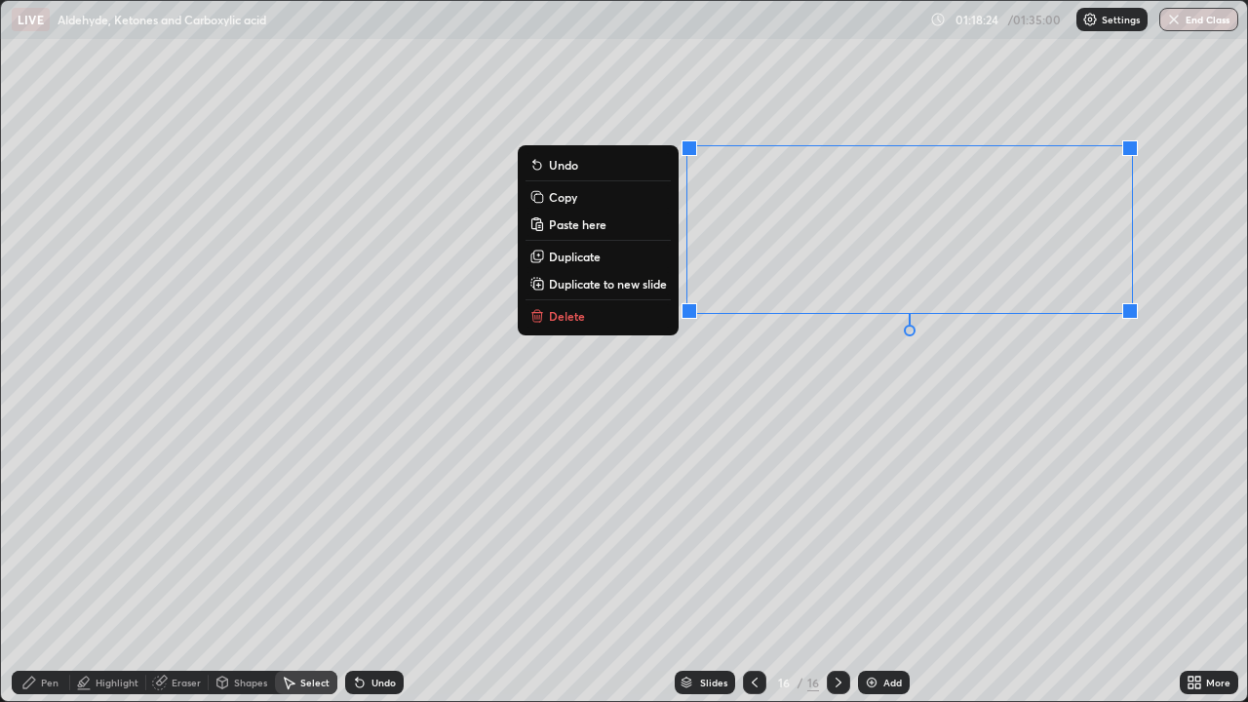
click at [608, 257] on button "Duplicate" at bounding box center [597, 256] width 145 height 23
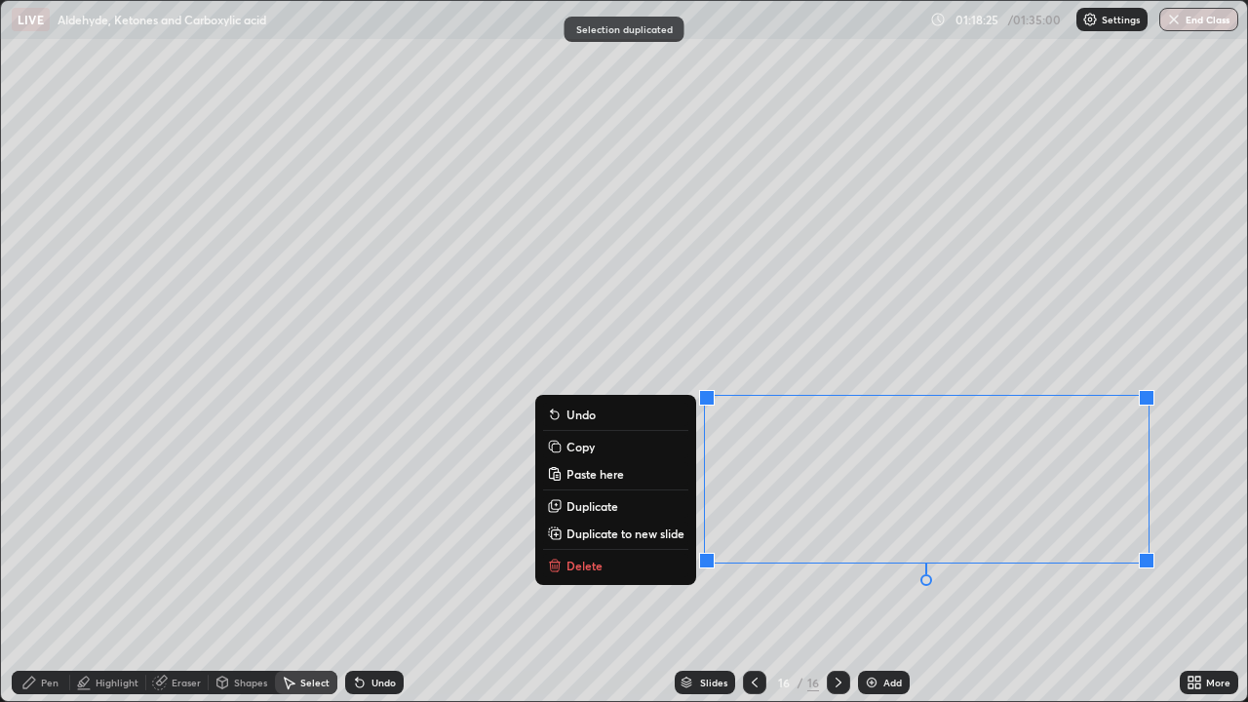
click at [50, 569] on div "Pen" at bounding box center [41, 682] width 58 height 23
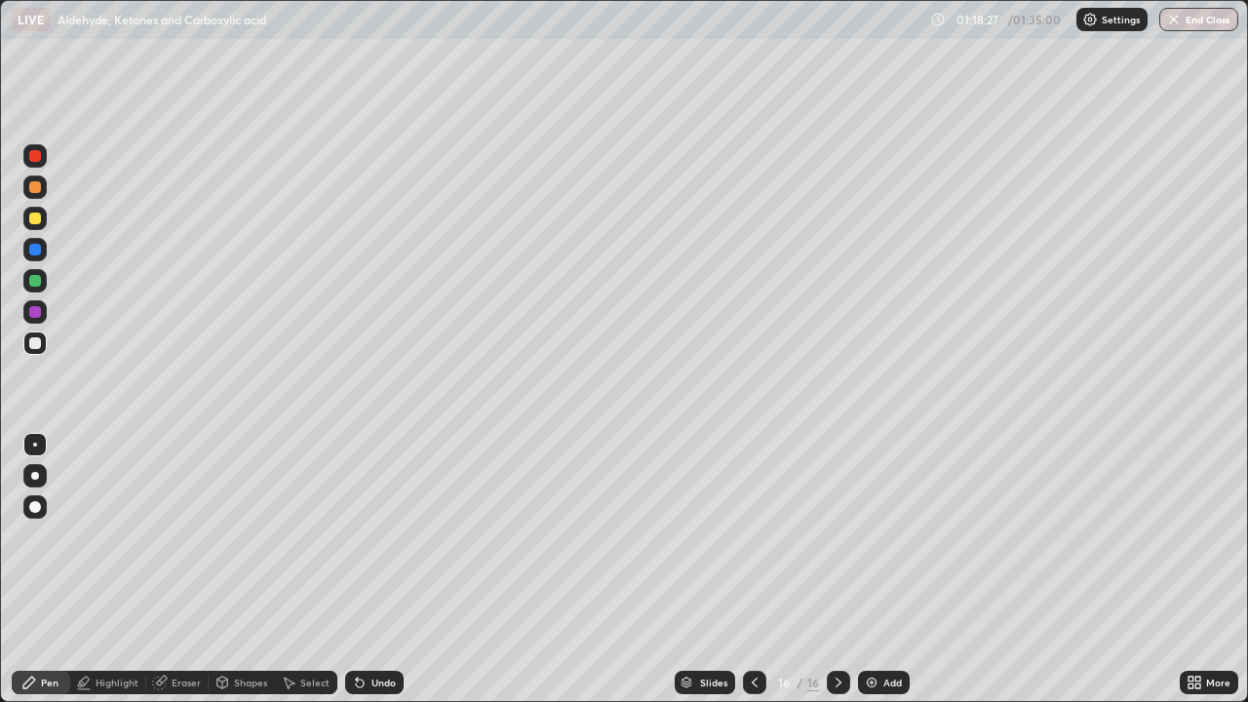
click at [188, 569] on div "Eraser" at bounding box center [186, 682] width 29 height 10
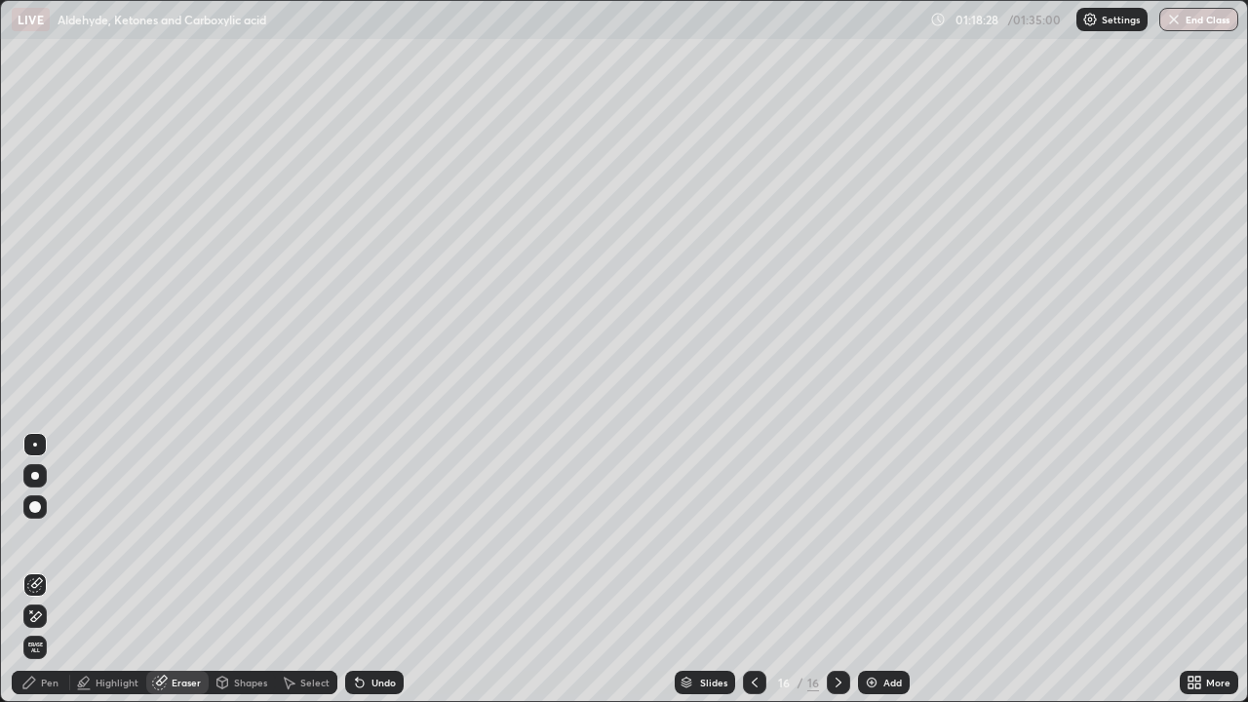
click at [39, 569] on icon at bounding box center [36, 616] width 11 height 10
click at [47, 569] on div "Pen" at bounding box center [50, 682] width 18 height 10
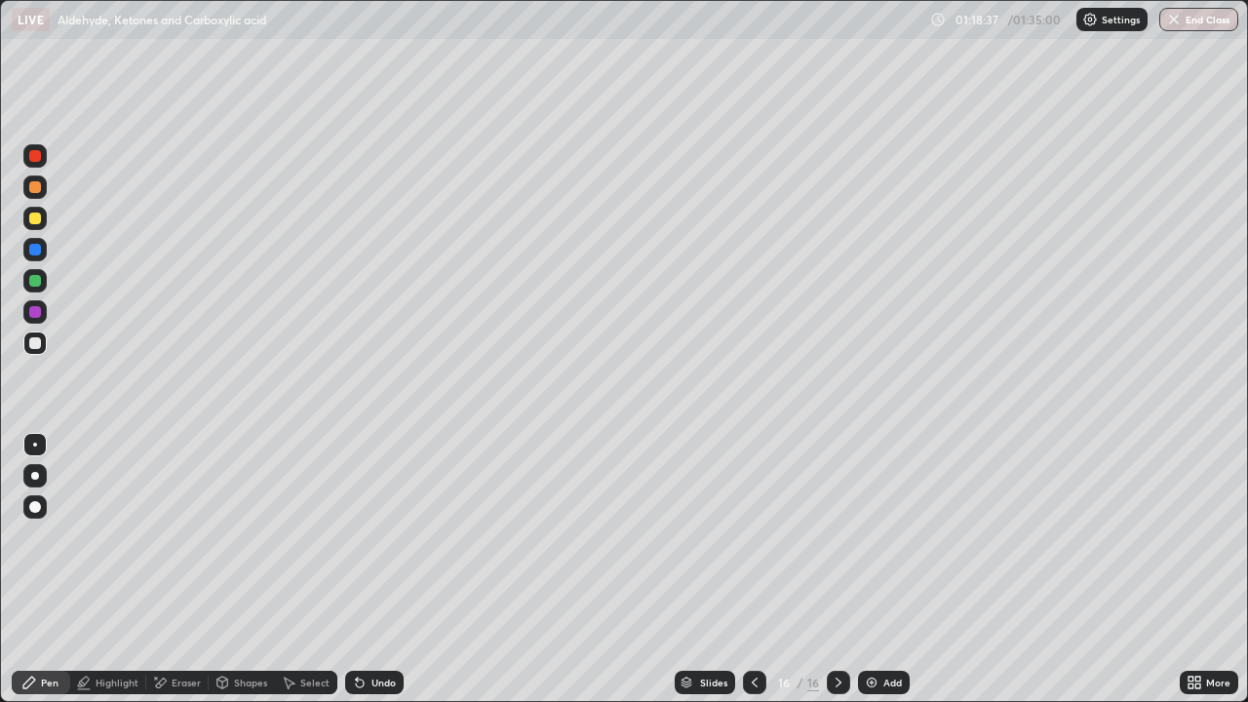
click at [36, 284] on div at bounding box center [35, 281] width 12 height 12
click at [306, 569] on div "Select" at bounding box center [314, 682] width 29 height 10
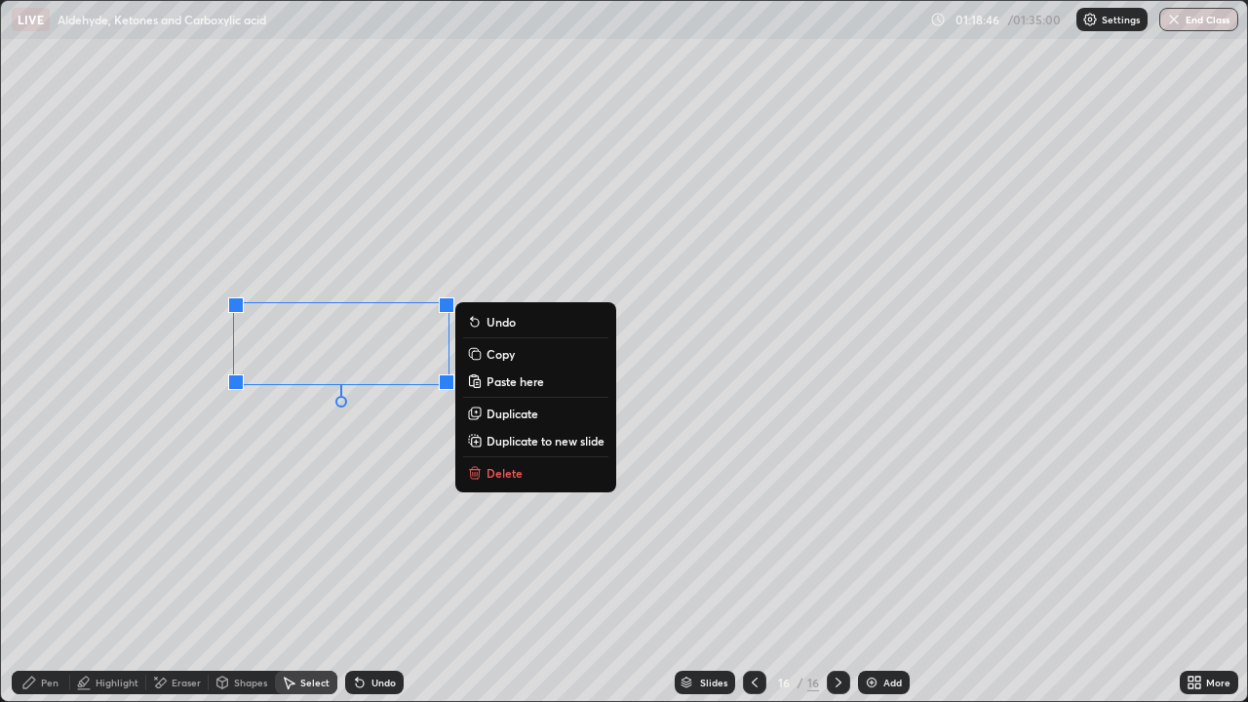
click at [495, 415] on p "Duplicate" at bounding box center [512, 414] width 52 height 16
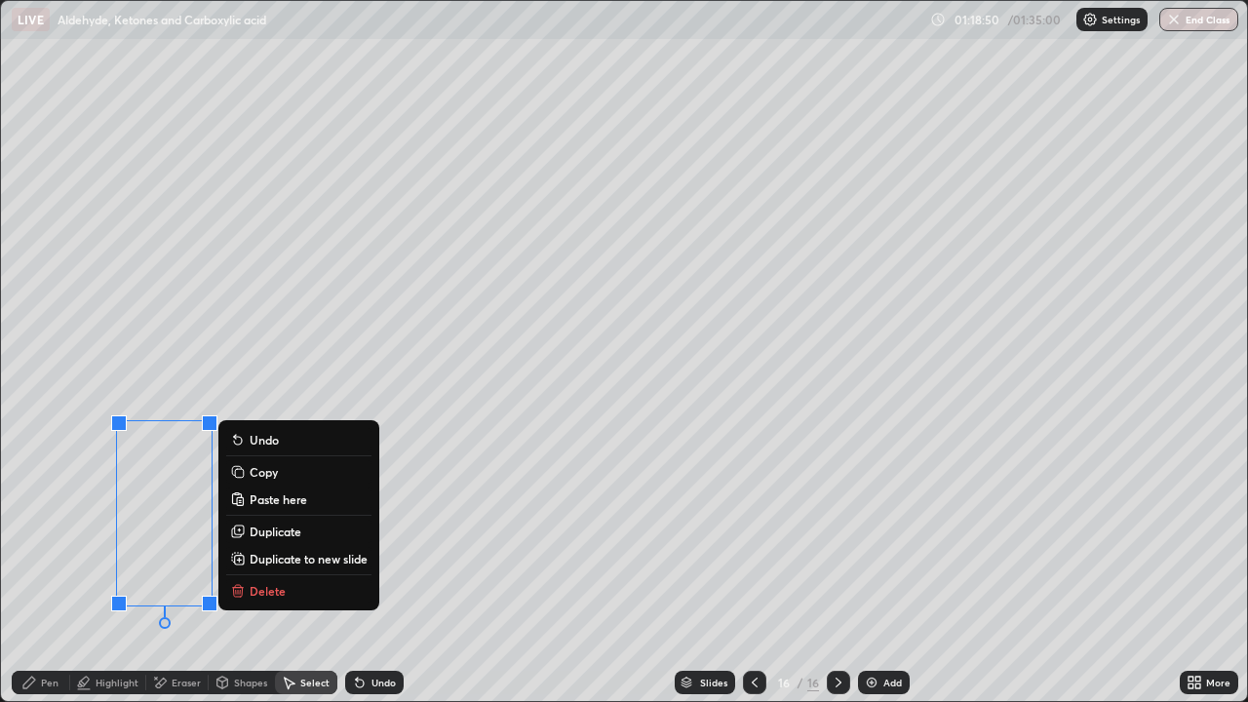
click at [268, 530] on p "Duplicate" at bounding box center [276, 531] width 52 height 16
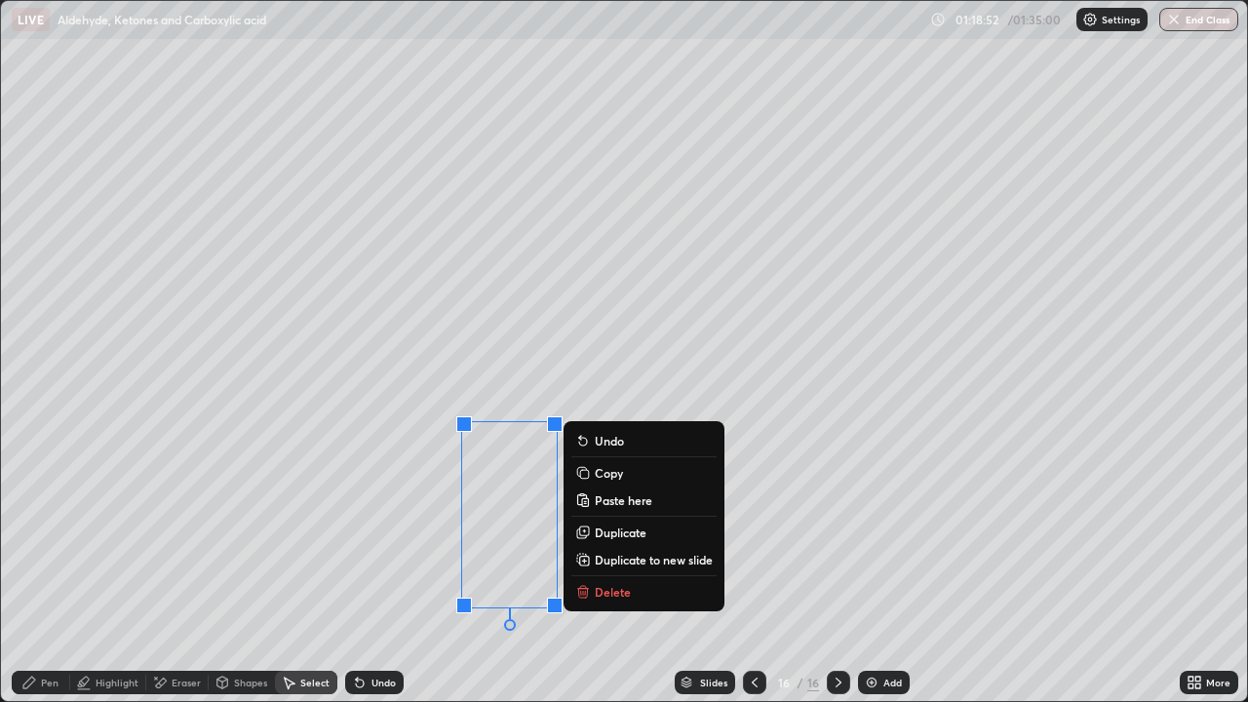
click at [169, 569] on div "Eraser" at bounding box center [177, 682] width 62 height 23
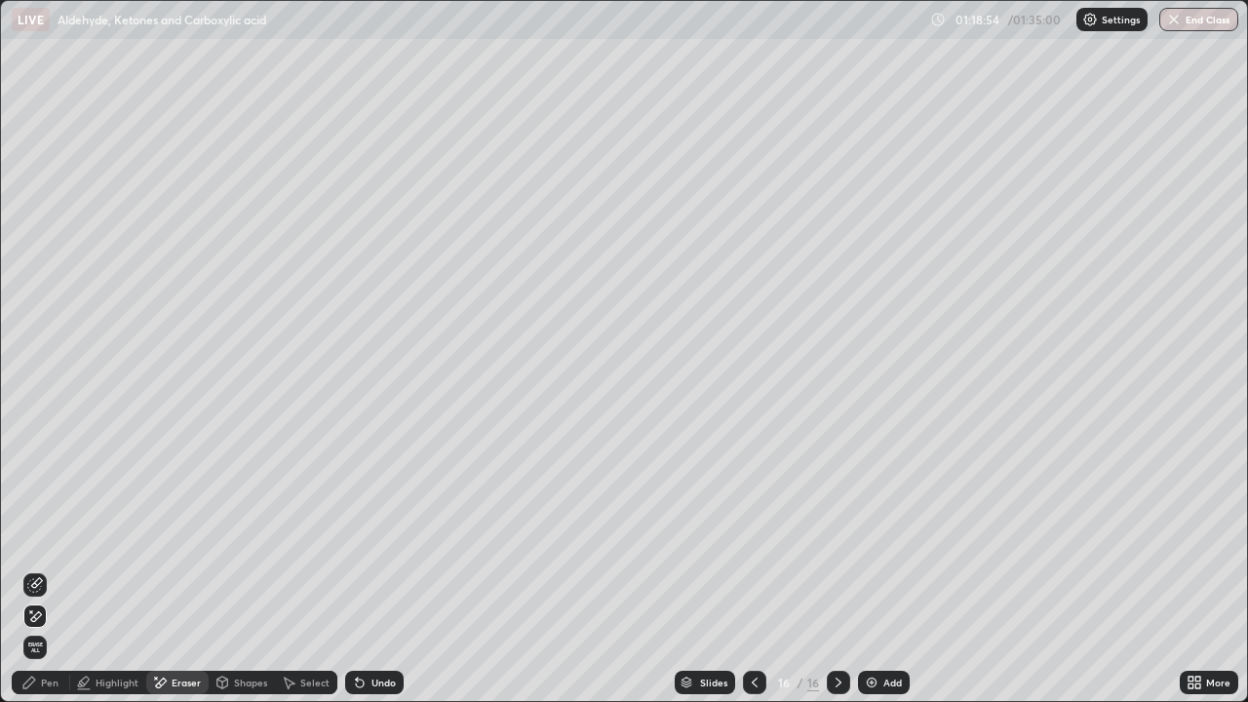
click at [33, 569] on icon at bounding box center [29, 683] width 16 height 16
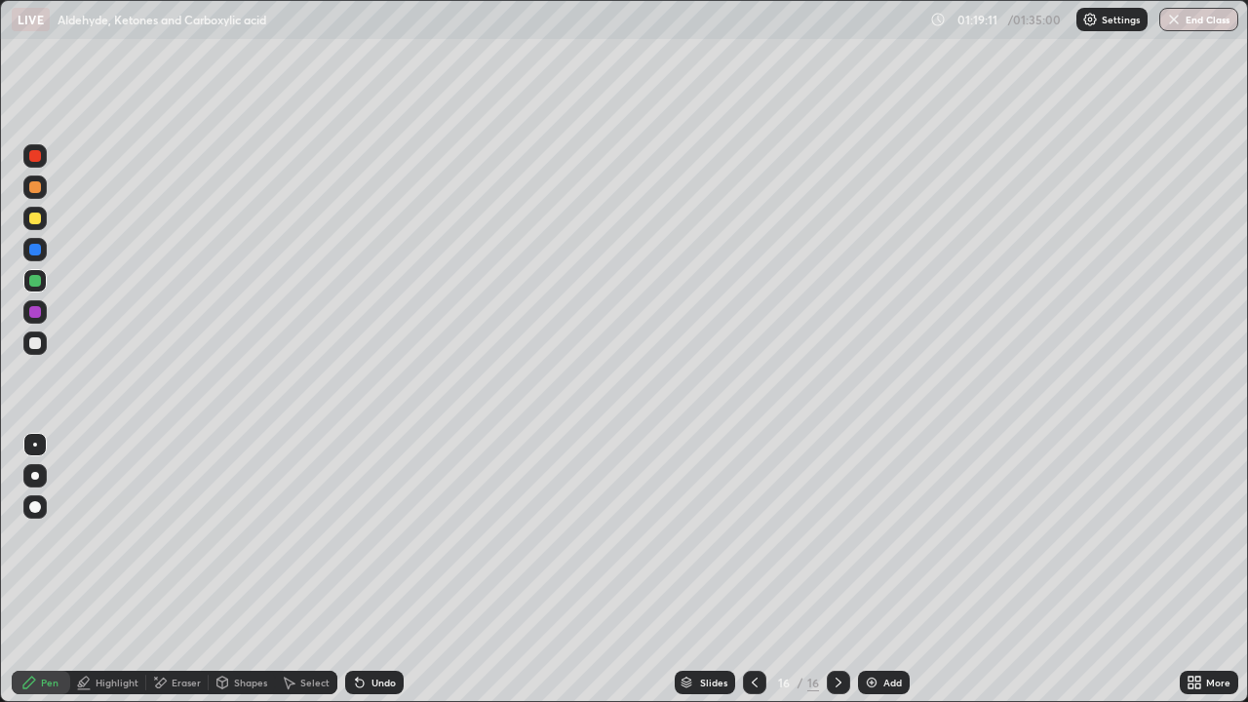
click at [841, 569] on icon at bounding box center [839, 683] width 16 height 16
click at [889, 569] on div "Add" at bounding box center [884, 682] width 52 height 23
click at [27, 217] on div at bounding box center [34, 218] width 23 height 23
click at [168, 569] on div "Eraser" at bounding box center [177, 682] width 62 height 23
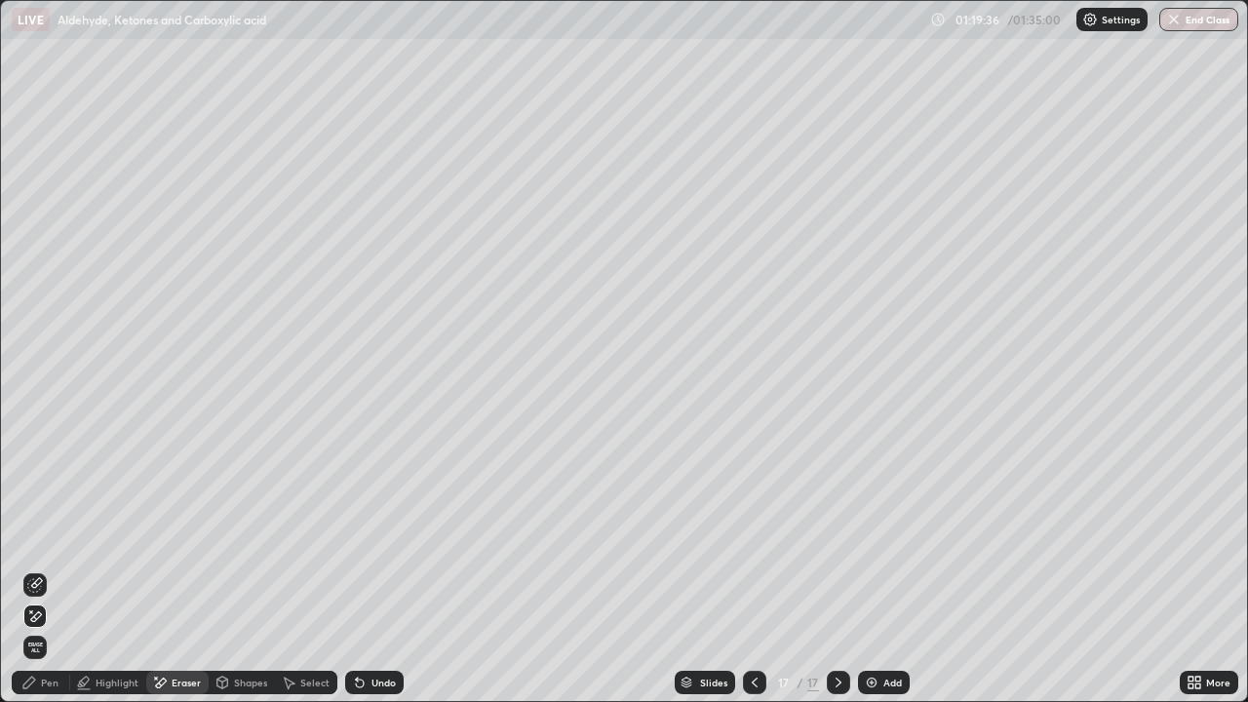
click at [53, 569] on div "Pen" at bounding box center [41, 682] width 58 height 23
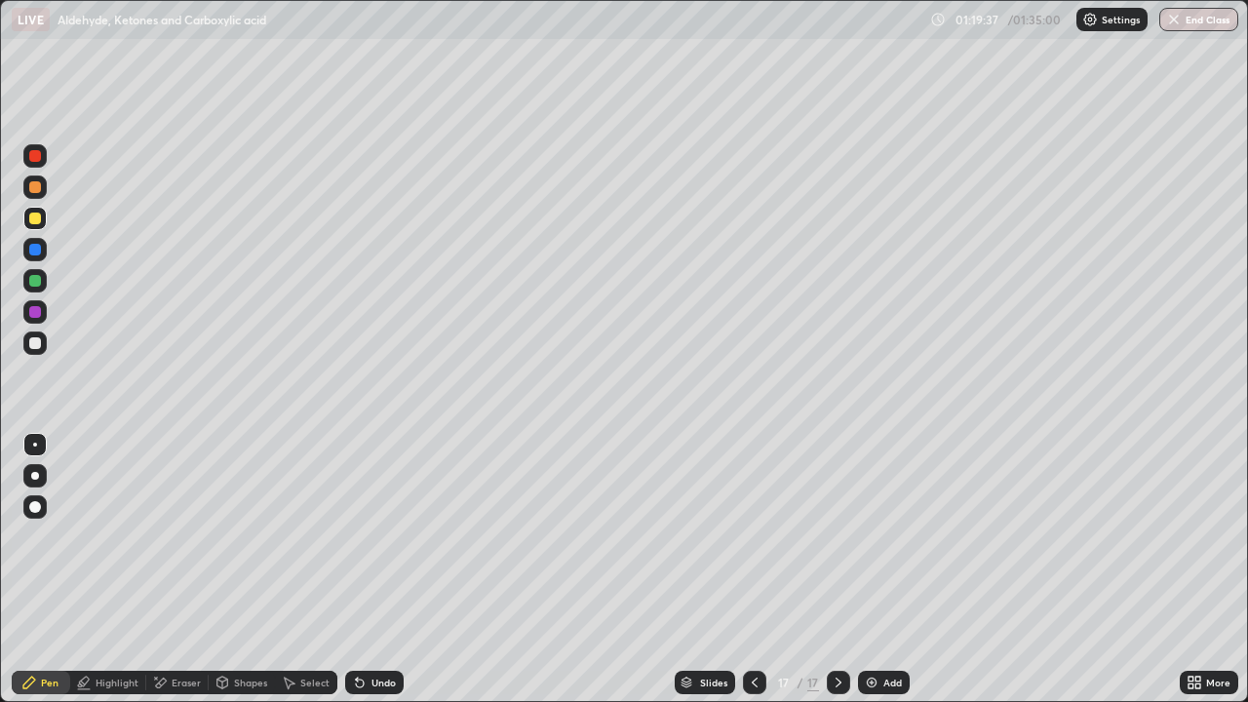
click at [39, 347] on div at bounding box center [35, 343] width 12 height 12
click at [38, 284] on div at bounding box center [35, 281] width 12 height 12
click at [35, 226] on div at bounding box center [34, 218] width 23 height 23
click at [39, 286] on div at bounding box center [34, 280] width 23 height 23
click at [312, 569] on div "Select" at bounding box center [306, 682] width 62 height 23
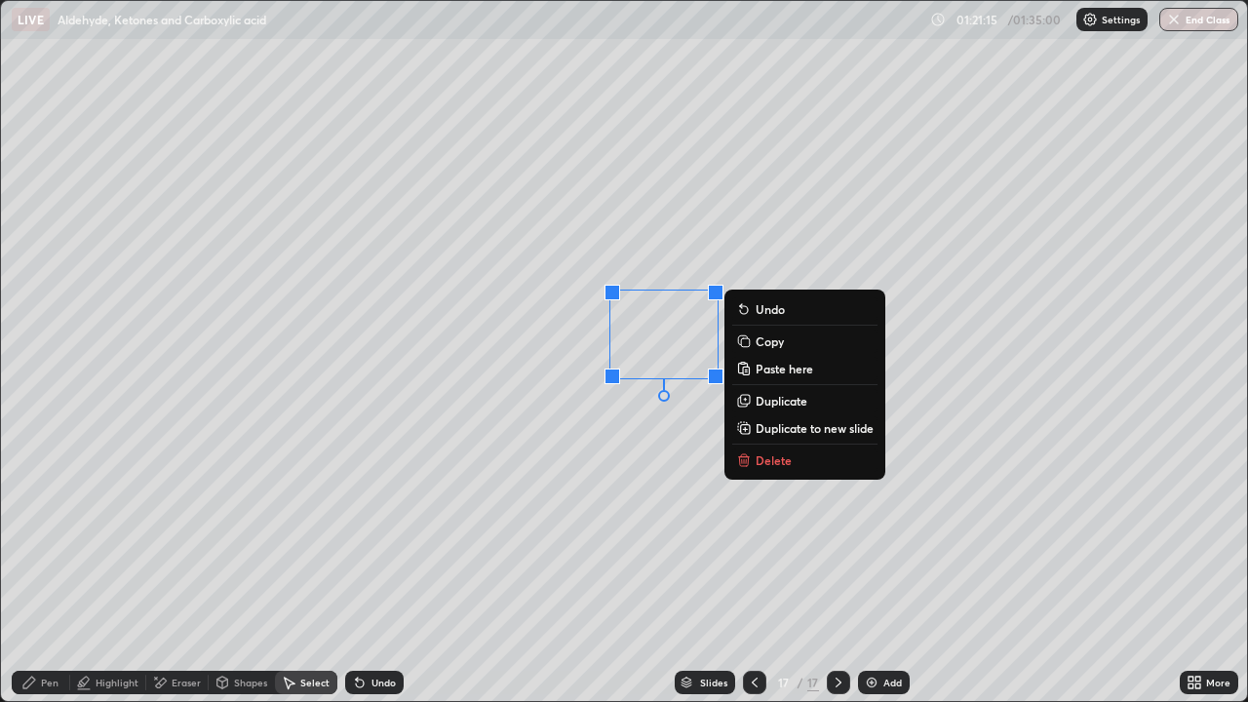
click at [663, 473] on div "0 ° Undo Copy Paste here Duplicate Duplicate to new slide Delete" at bounding box center [624, 351] width 1246 height 700
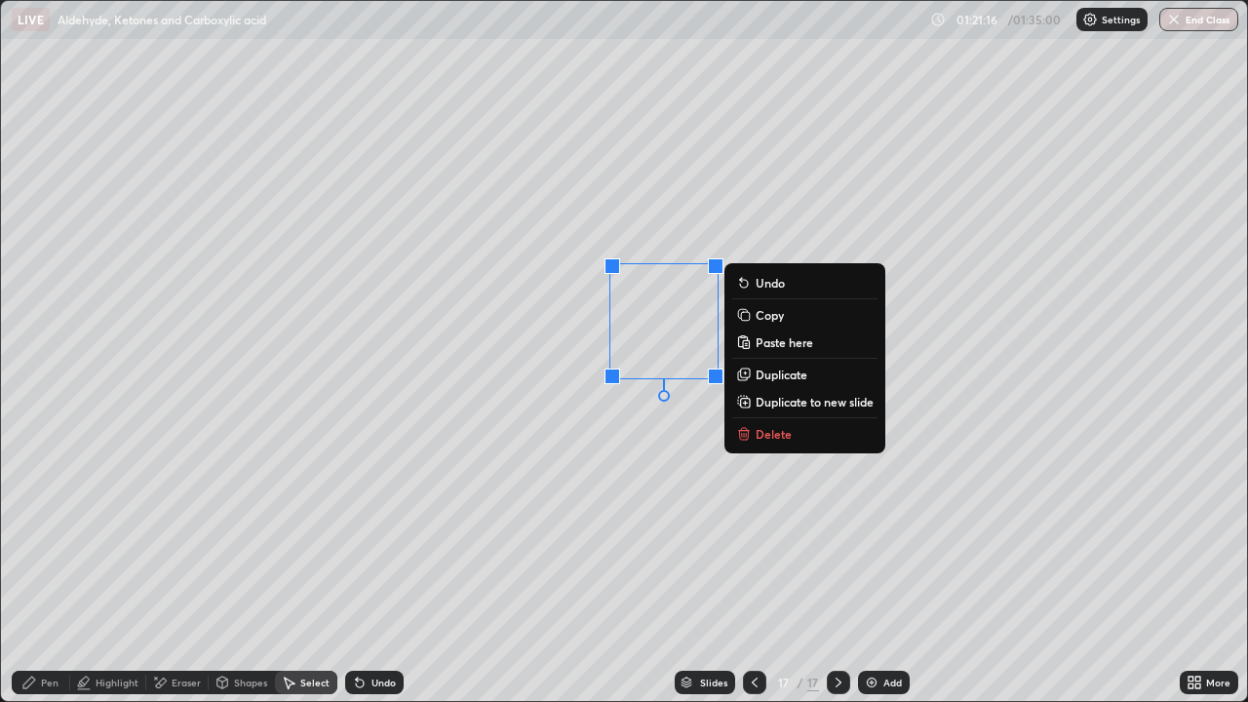
click at [773, 381] on p "Duplicate" at bounding box center [781, 375] width 52 height 16
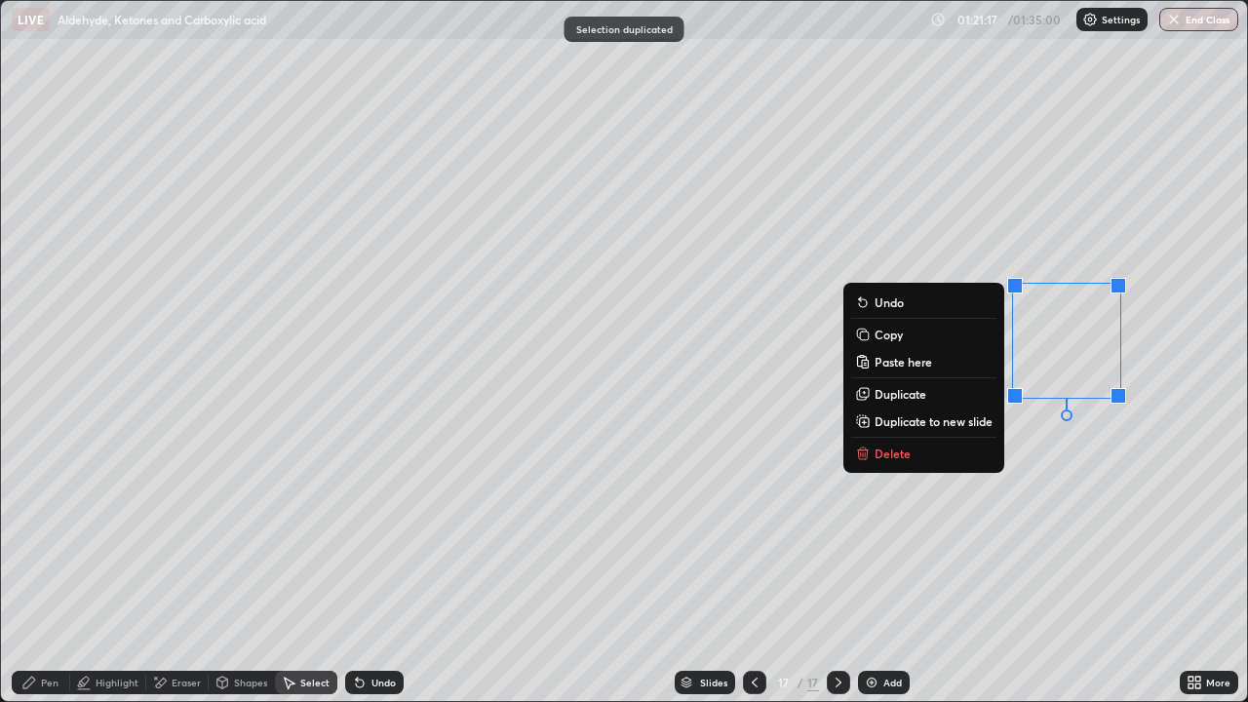
click at [1016, 511] on div "0 ° Undo Copy Paste here Duplicate Duplicate to new slide Delete" at bounding box center [624, 351] width 1246 height 700
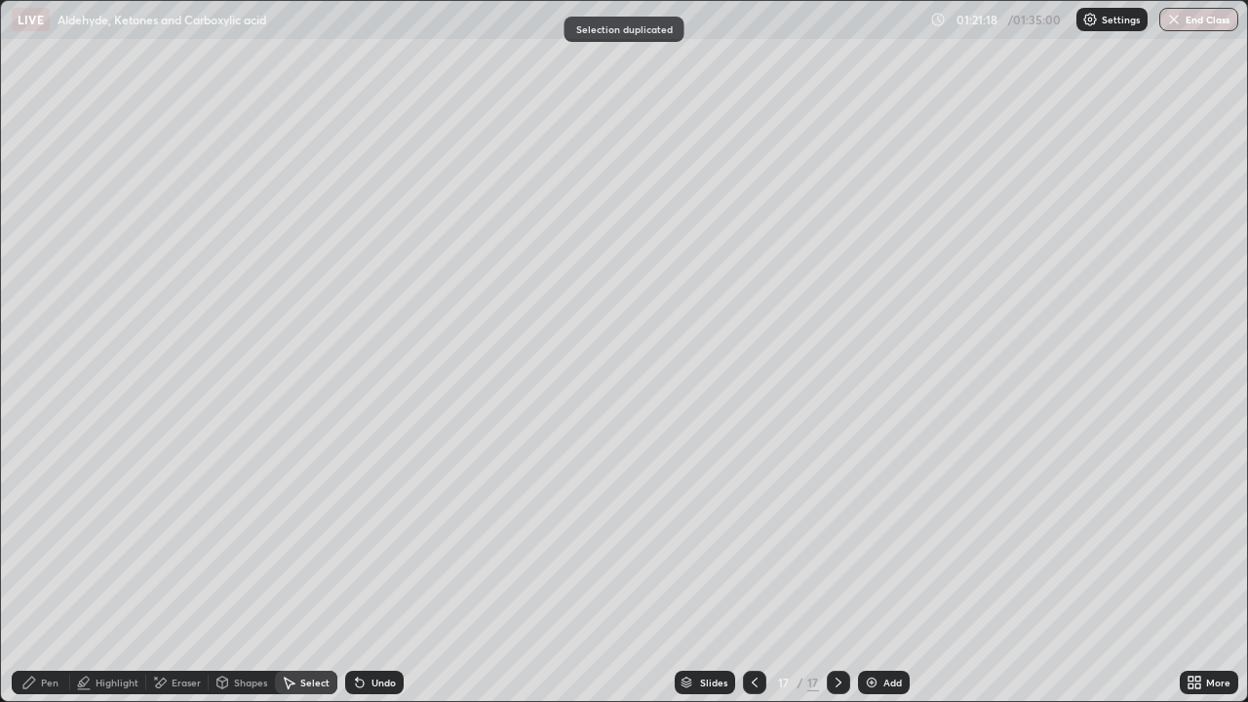
click at [169, 569] on div "Eraser" at bounding box center [177, 682] width 62 height 23
click at [172, 569] on div "Eraser" at bounding box center [186, 682] width 29 height 10
click at [42, 569] on icon at bounding box center [35, 585] width 16 height 16
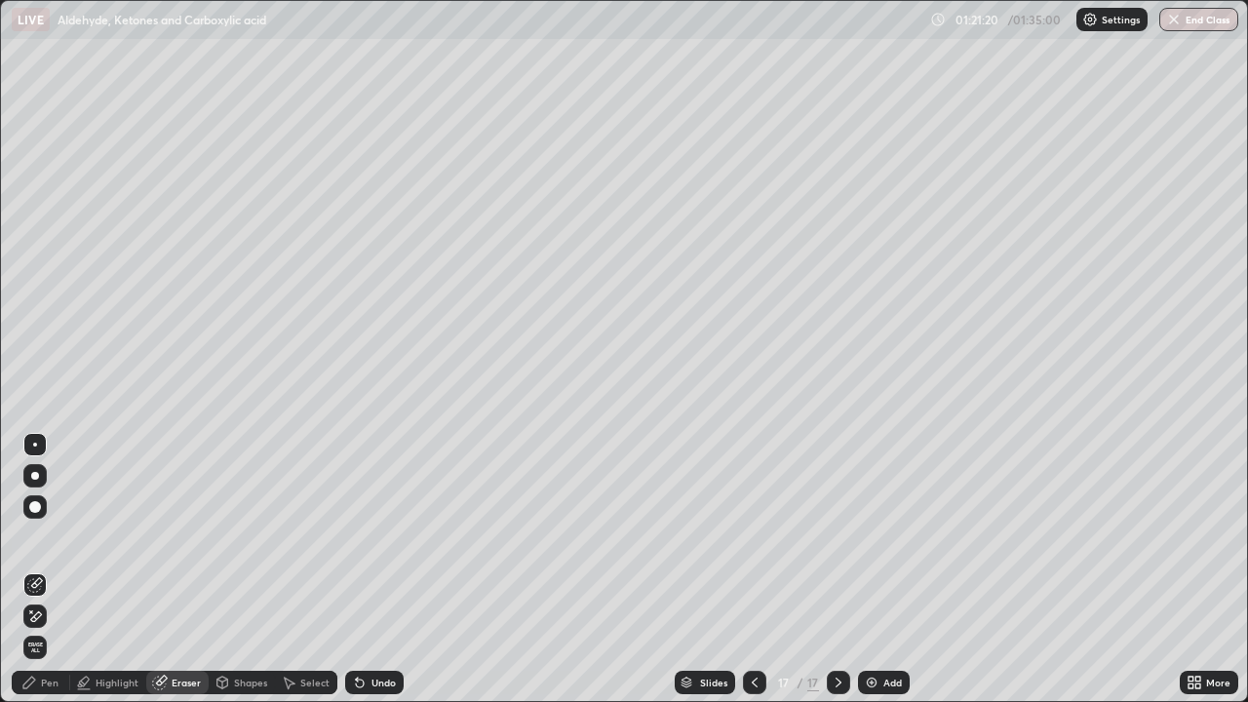
click at [53, 569] on div "Pen" at bounding box center [50, 682] width 18 height 10
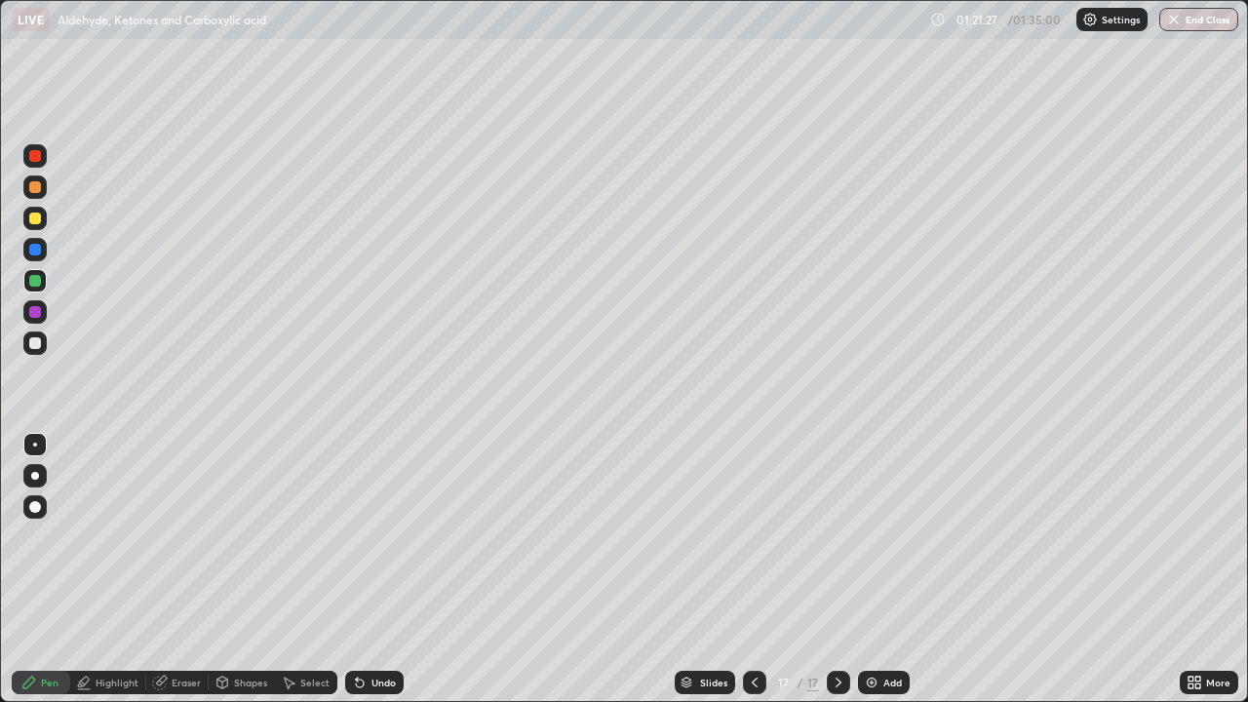
click at [37, 220] on div at bounding box center [35, 219] width 12 height 12
click at [319, 569] on div "Select" at bounding box center [306, 682] width 62 height 23
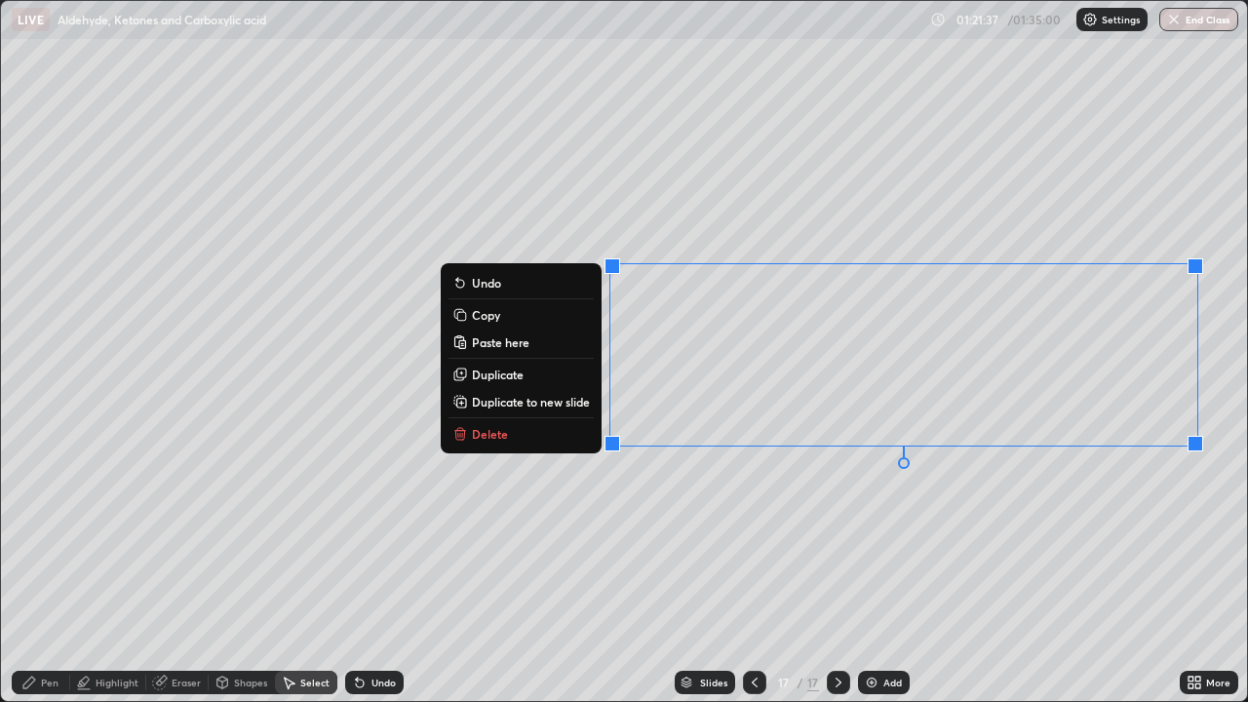
click at [518, 367] on p "Duplicate" at bounding box center [498, 375] width 52 height 16
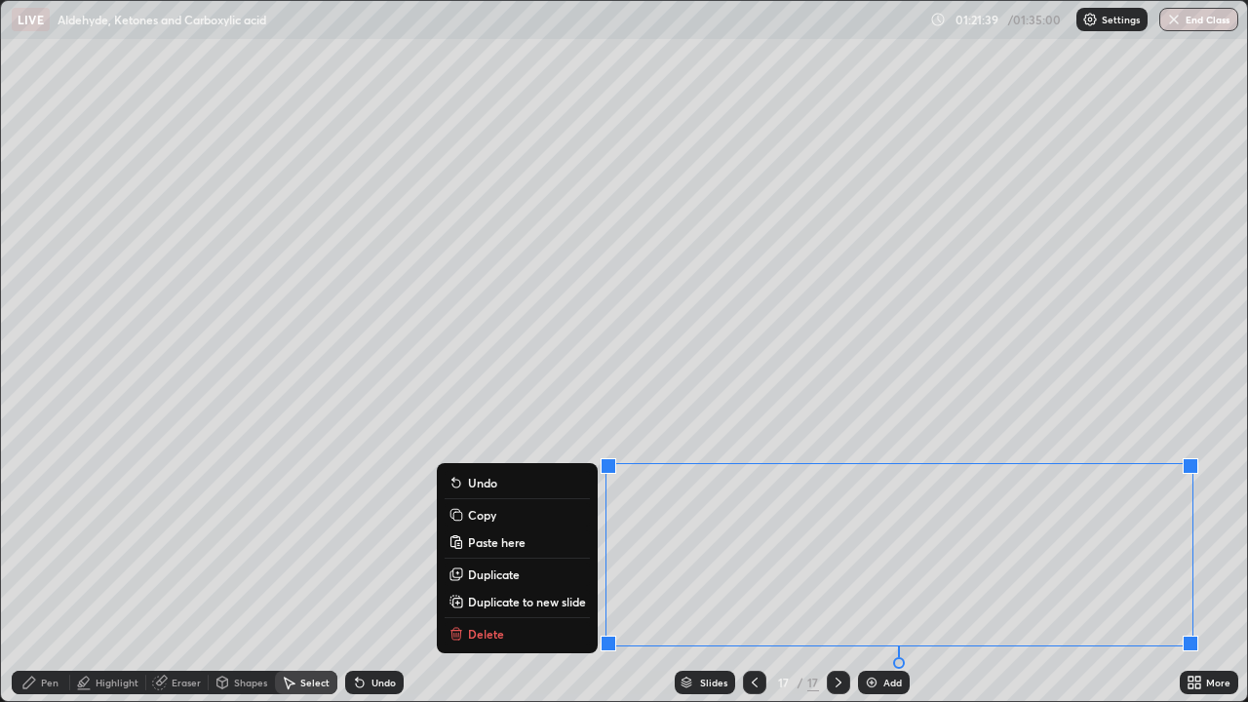
click at [46, 569] on div "Pen" at bounding box center [41, 682] width 58 height 23
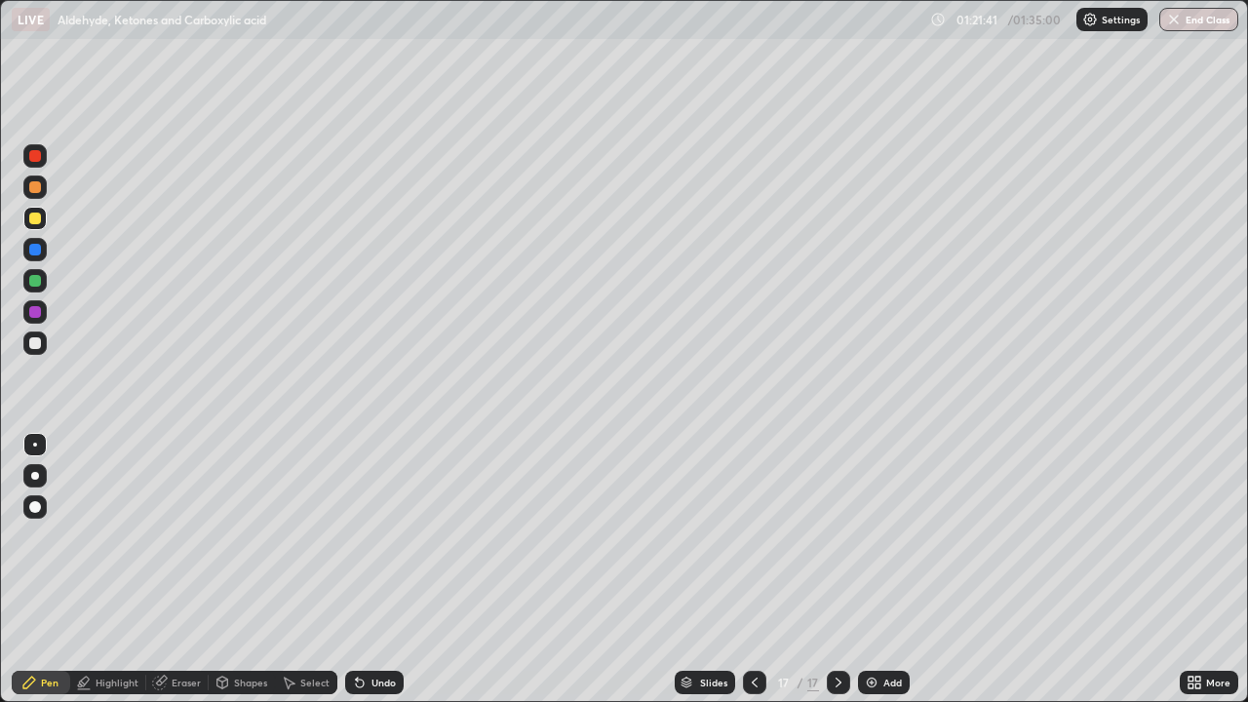
click at [35, 240] on div at bounding box center [34, 249] width 23 height 23
click at [44, 188] on div at bounding box center [34, 186] width 23 height 23
click at [379, 569] on div "Undo" at bounding box center [383, 682] width 24 height 10
click at [356, 569] on icon at bounding box center [357, 678] width 2 height 2
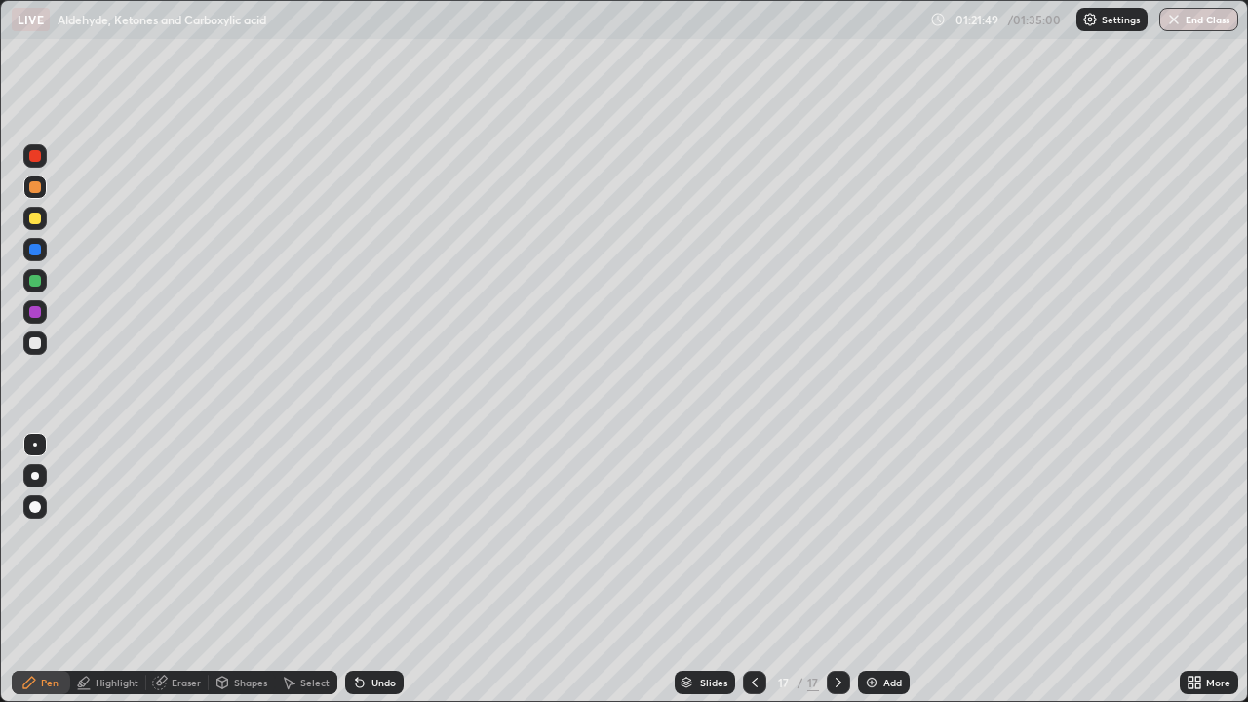
click at [309, 569] on div "Select" at bounding box center [306, 682] width 62 height 23
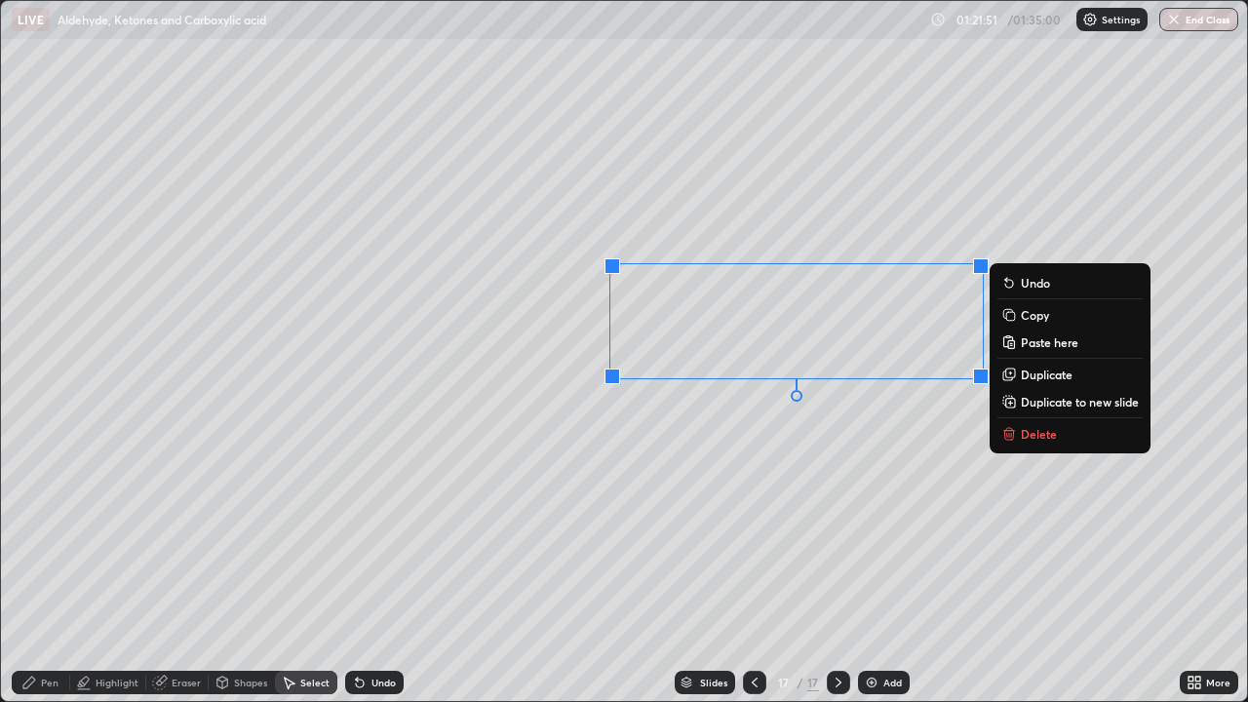
click at [1033, 379] on p "Duplicate" at bounding box center [1047, 375] width 52 height 16
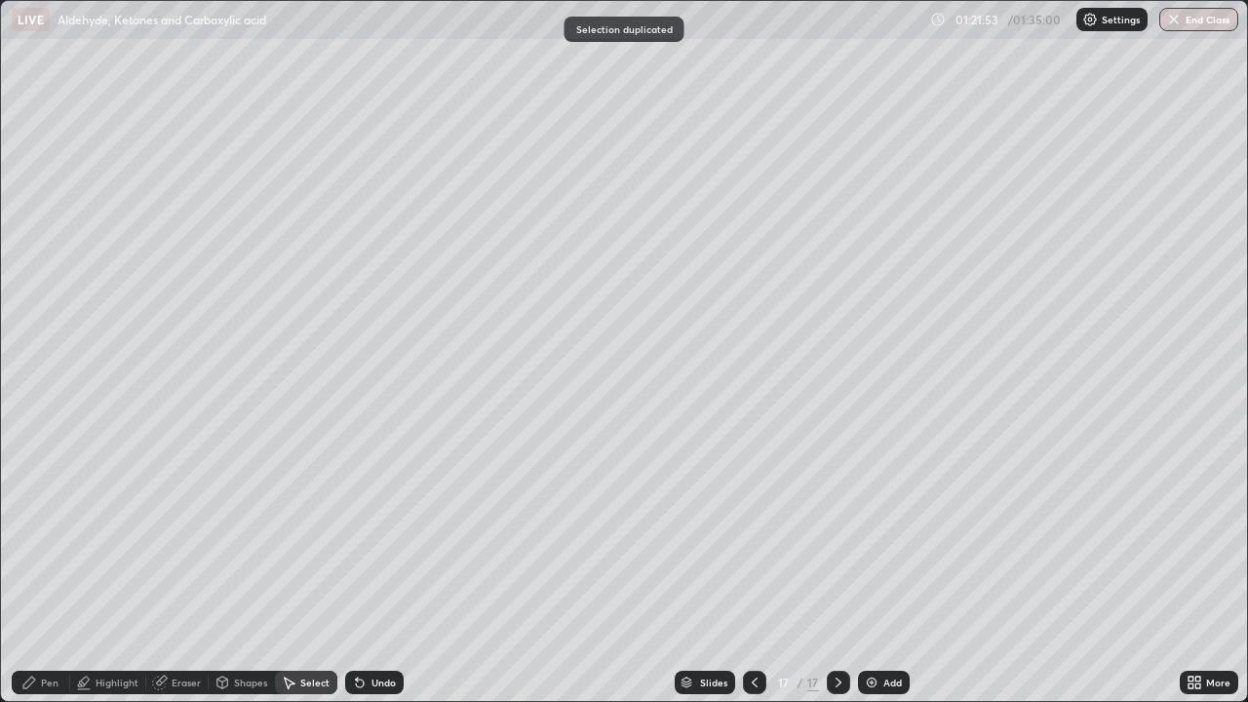
click at [356, 569] on icon at bounding box center [357, 678] width 2 height 2
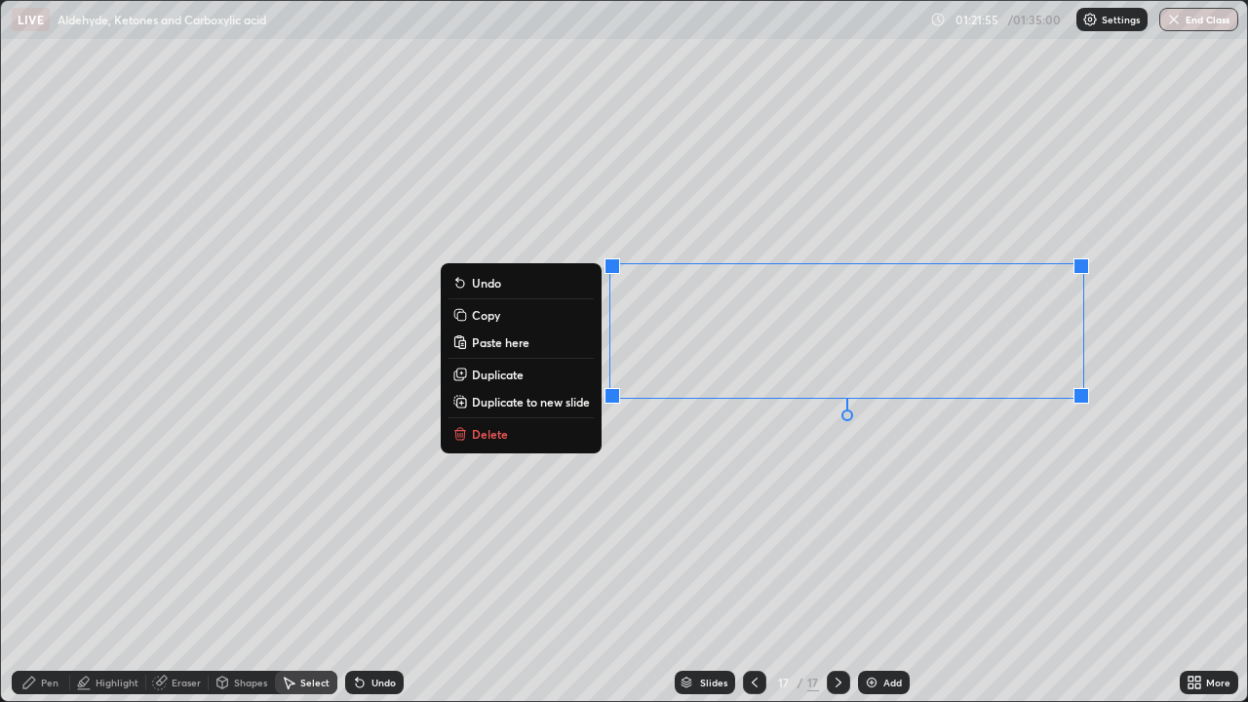
click at [511, 404] on p "Duplicate to new slide" at bounding box center [531, 402] width 118 height 16
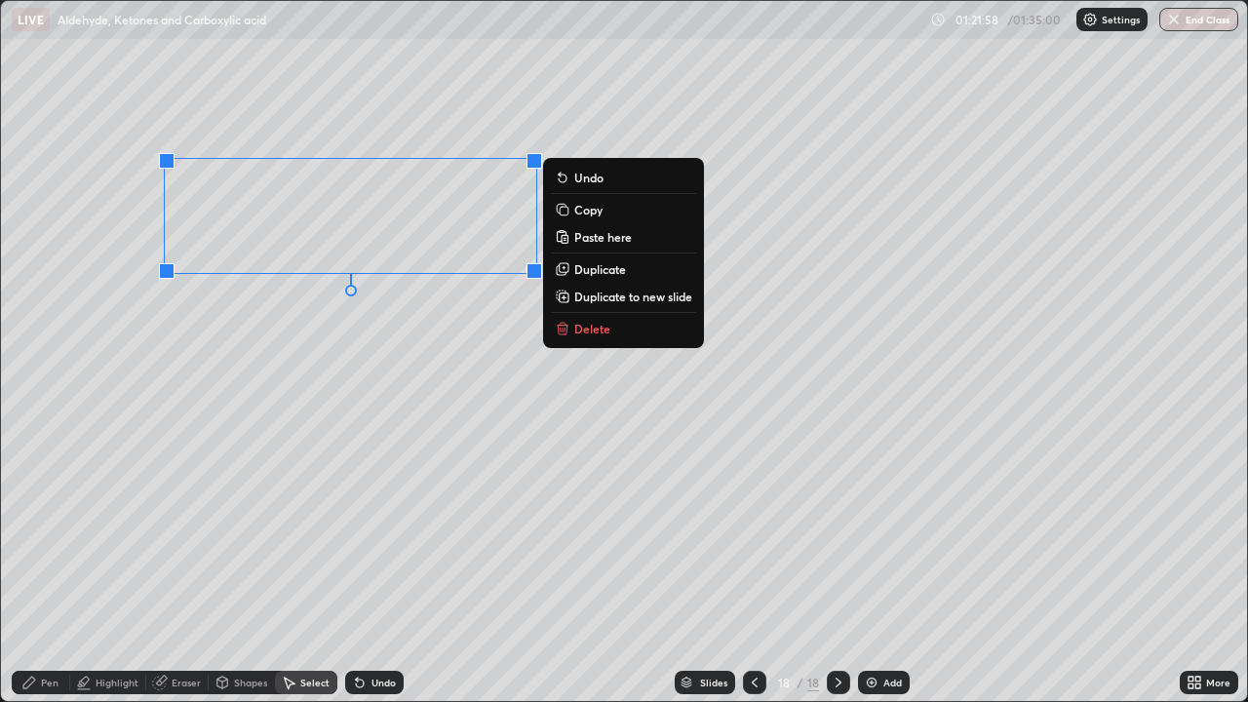
click at [176, 569] on div "Eraser" at bounding box center [177, 682] width 62 height 23
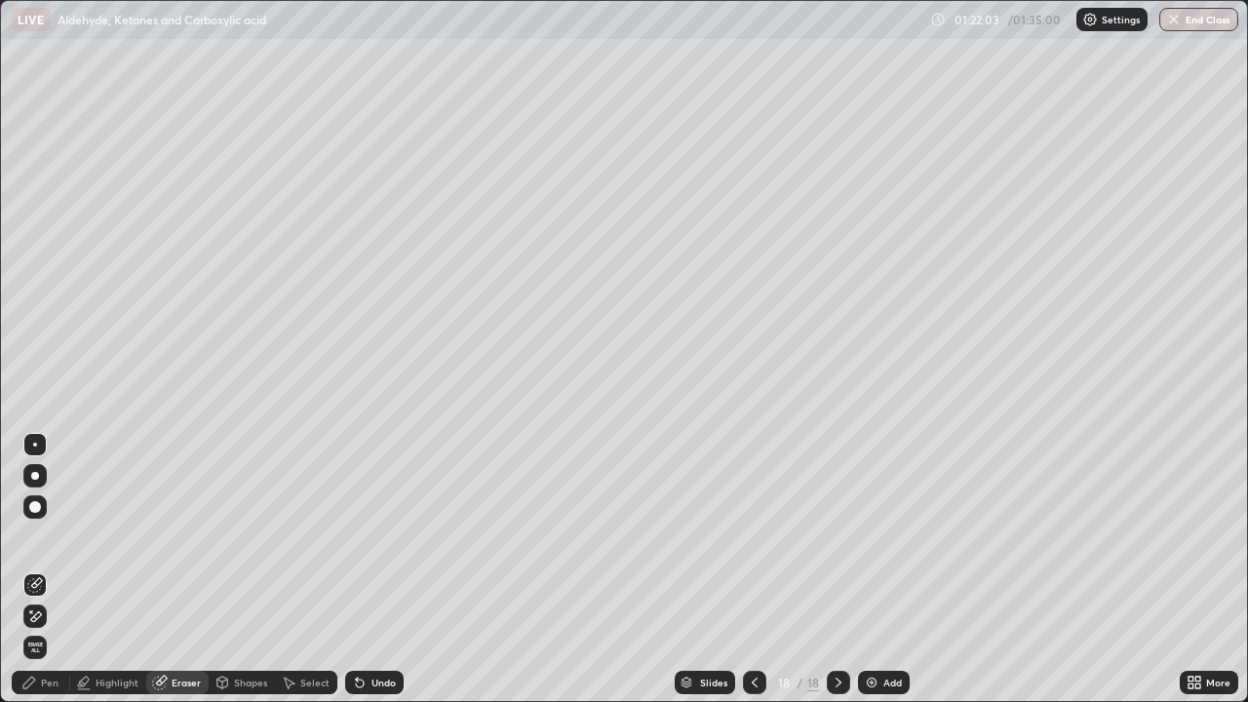
click at [49, 569] on div "Erase all" at bounding box center [34, 647] width 31 height 31
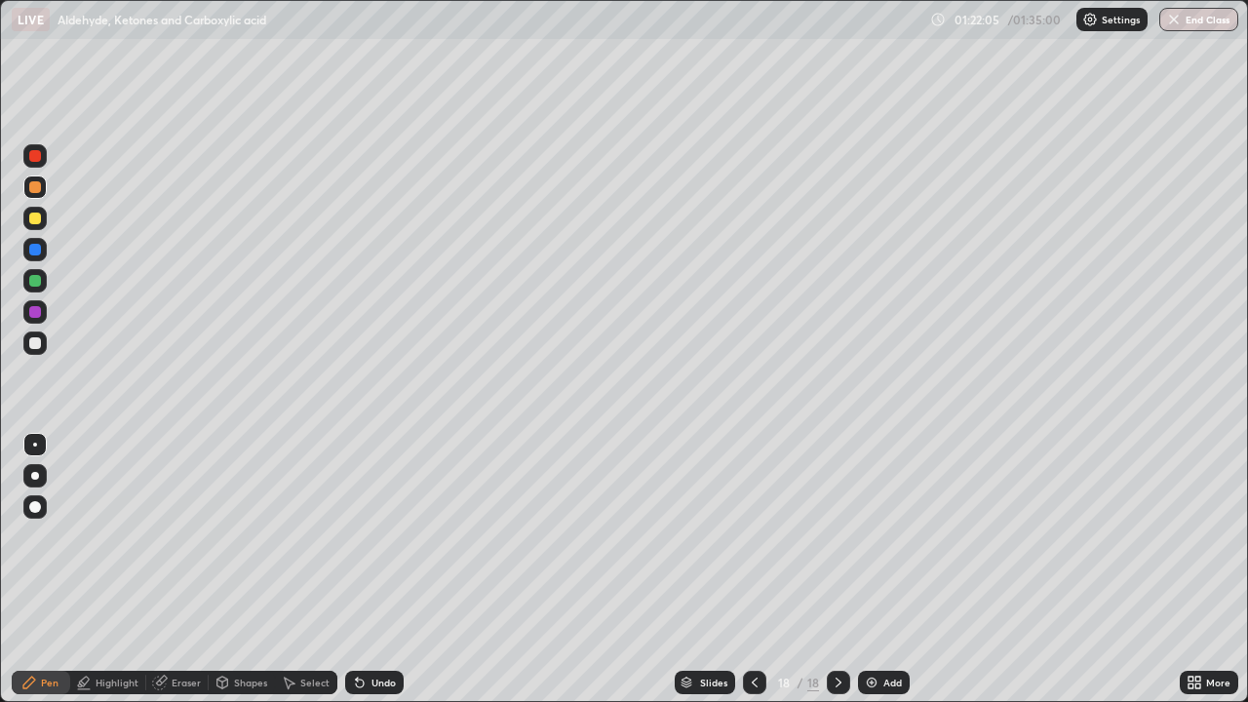
click at [743, 569] on div at bounding box center [754, 682] width 23 height 23
click at [835, 569] on icon at bounding box center [839, 683] width 16 height 16
click at [35, 219] on div at bounding box center [35, 219] width 12 height 12
click at [38, 188] on div at bounding box center [35, 187] width 12 height 12
click at [310, 569] on div "Select" at bounding box center [314, 682] width 29 height 10
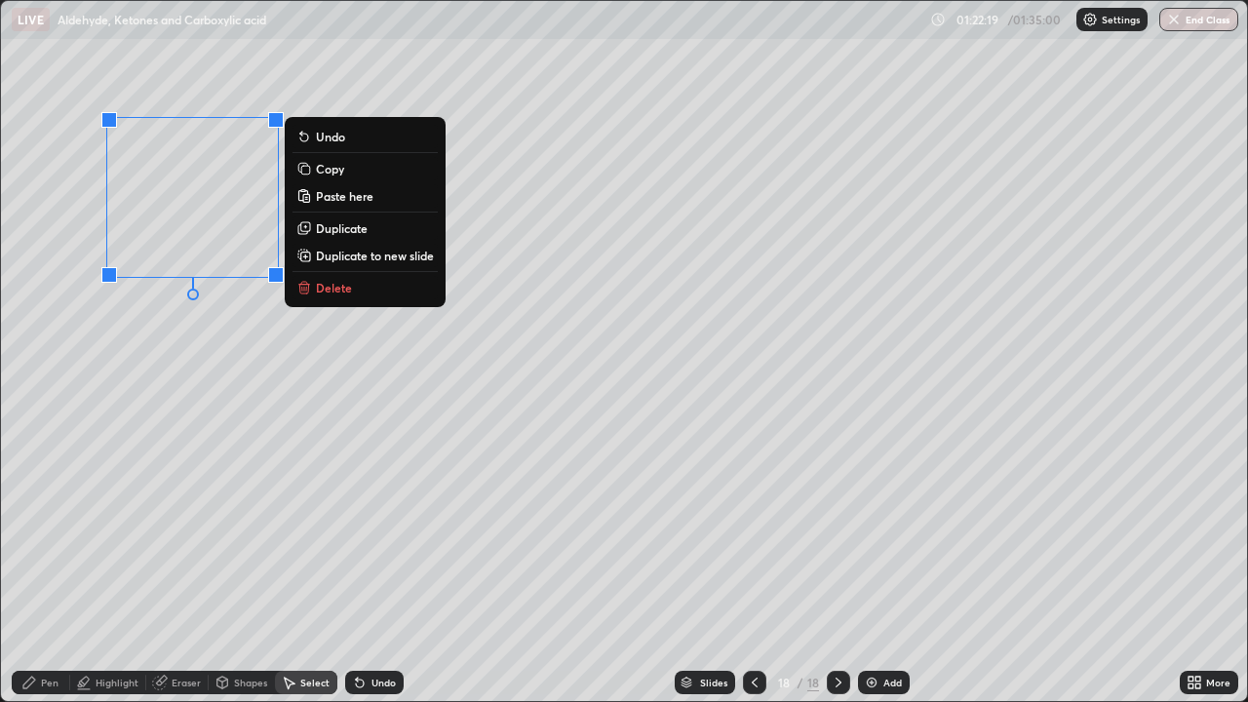
click at [334, 233] on p "Duplicate" at bounding box center [342, 228] width 52 height 16
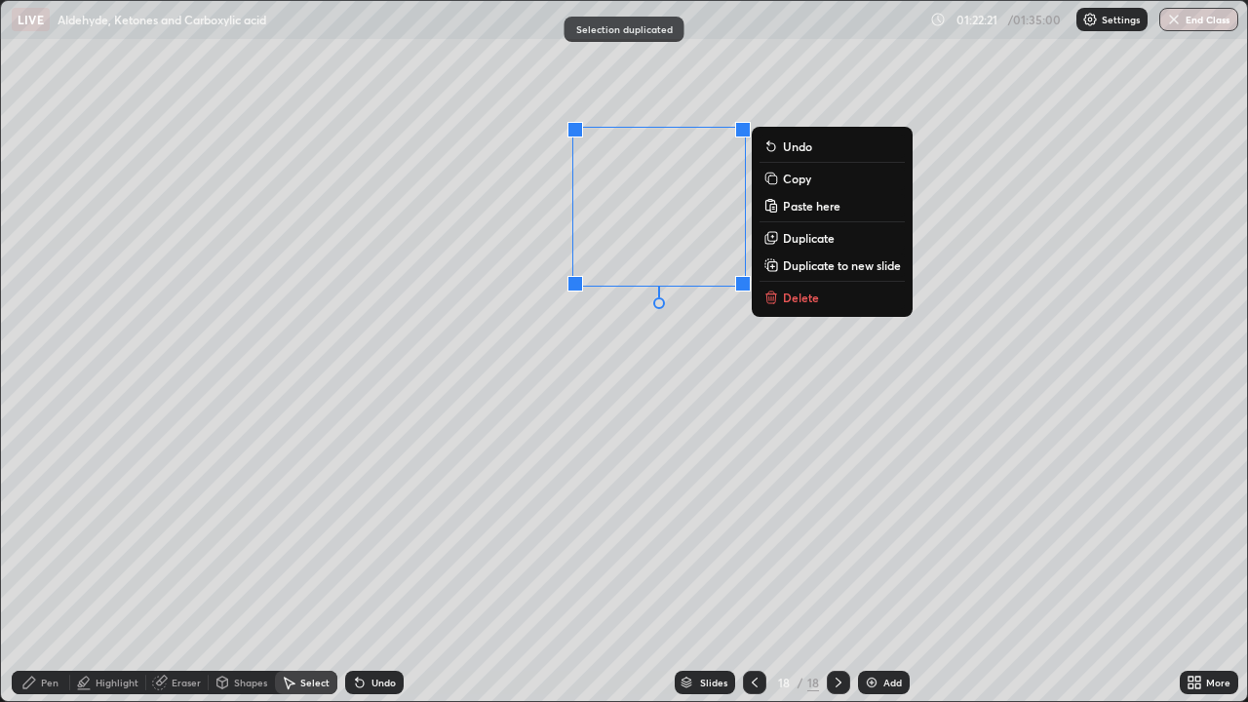
click at [798, 239] on p "Duplicate" at bounding box center [809, 238] width 52 height 16
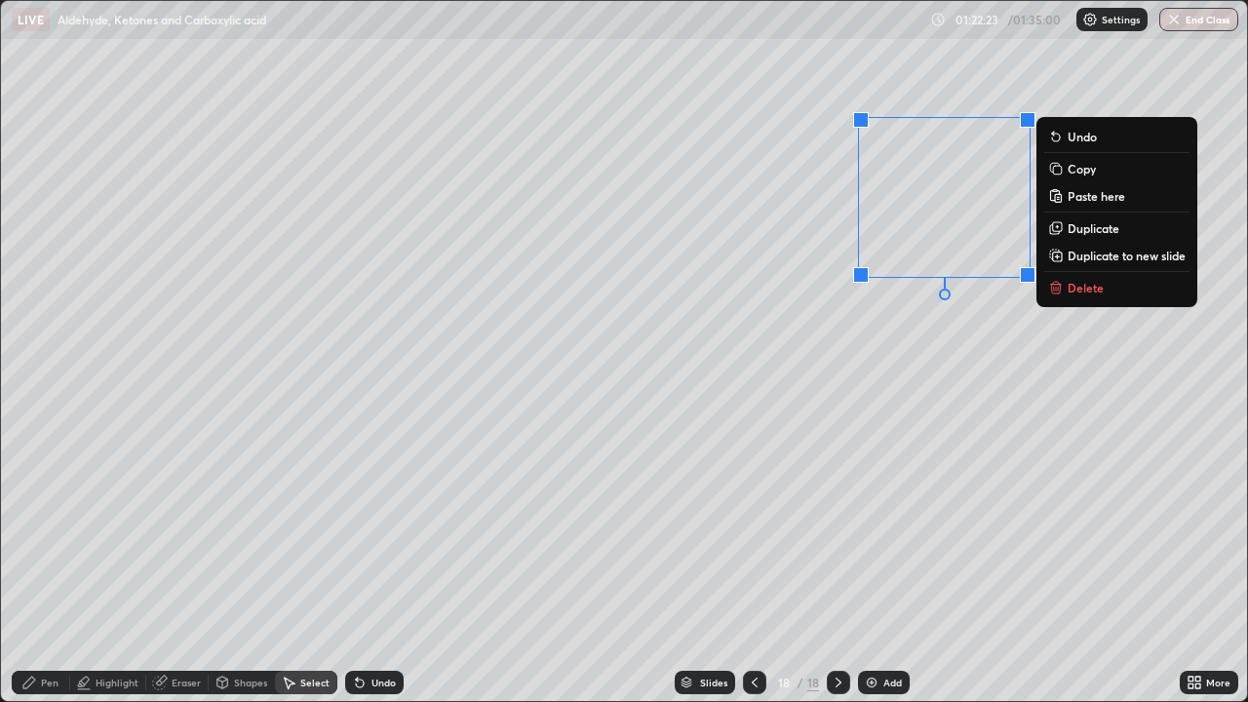
click at [50, 569] on div "Pen" at bounding box center [50, 682] width 18 height 10
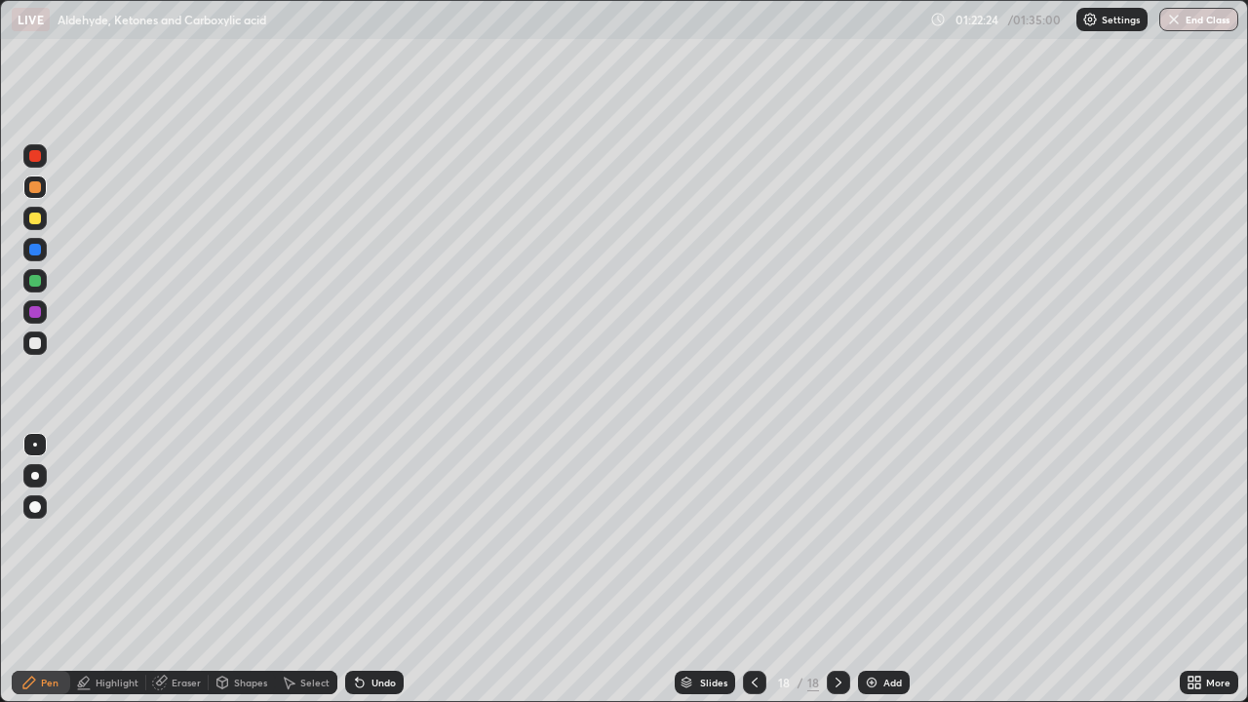
click at [170, 569] on div "Eraser" at bounding box center [177, 682] width 62 height 23
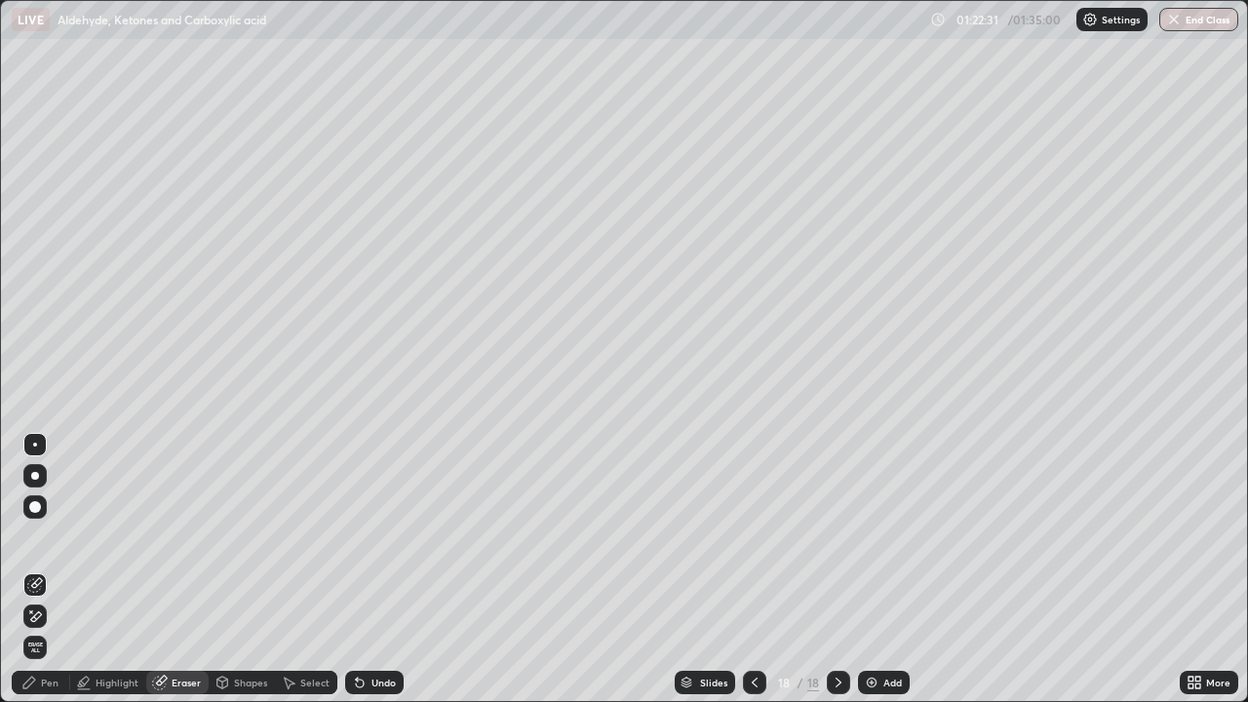
click at [63, 569] on div "Pen" at bounding box center [41, 682] width 58 height 23
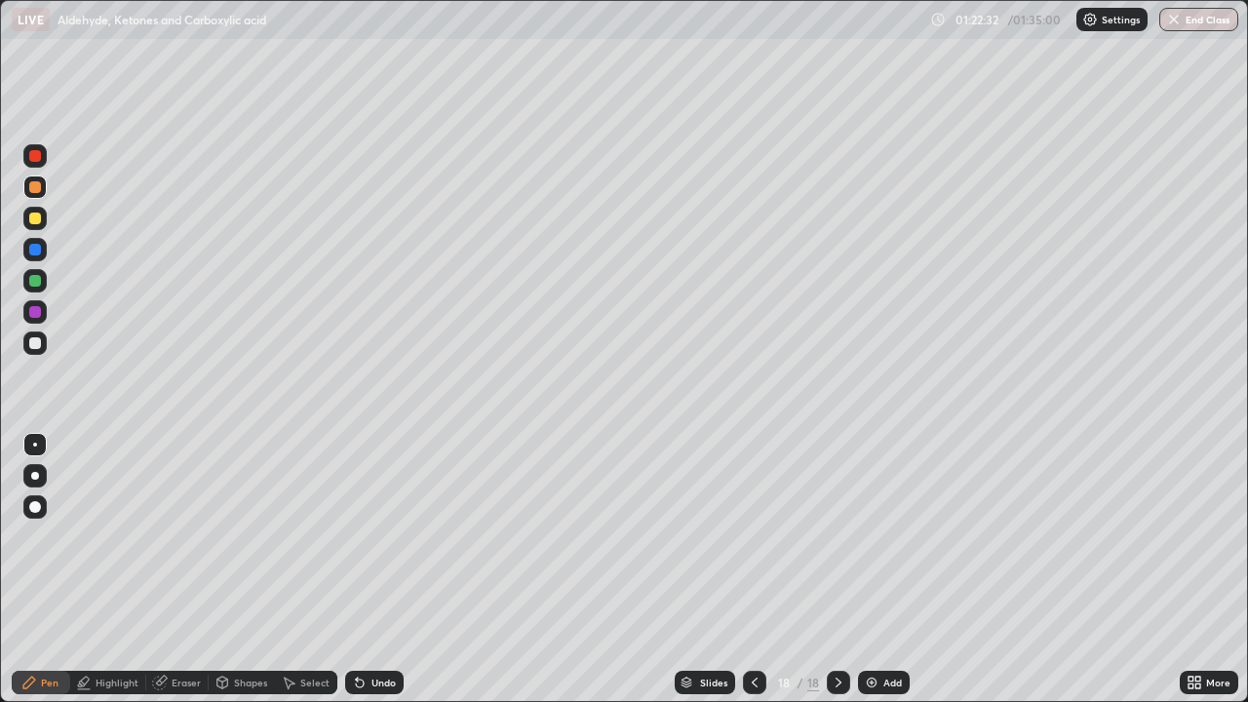
click at [41, 289] on div at bounding box center [34, 280] width 23 height 23
click at [373, 569] on div "Undo" at bounding box center [383, 682] width 24 height 10
click at [40, 277] on div at bounding box center [35, 281] width 12 height 12
click at [42, 226] on div at bounding box center [34, 218] width 23 height 23
click at [42, 312] on div at bounding box center [34, 311] width 23 height 23
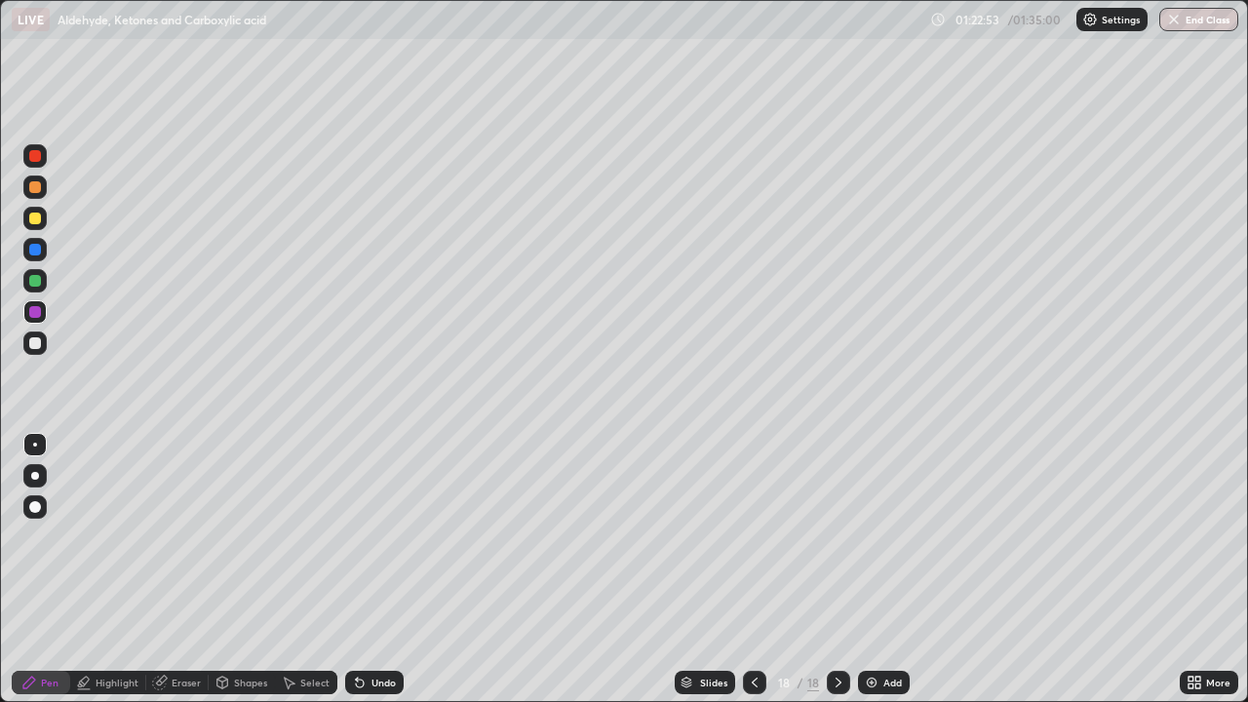
click at [33, 161] on div at bounding box center [35, 156] width 12 height 12
click at [39, 347] on div at bounding box center [35, 343] width 12 height 12
click at [37, 346] on div at bounding box center [35, 343] width 12 height 12
click at [26, 242] on div at bounding box center [34, 249] width 23 height 23
click at [27, 194] on div at bounding box center [34, 186] width 23 height 23
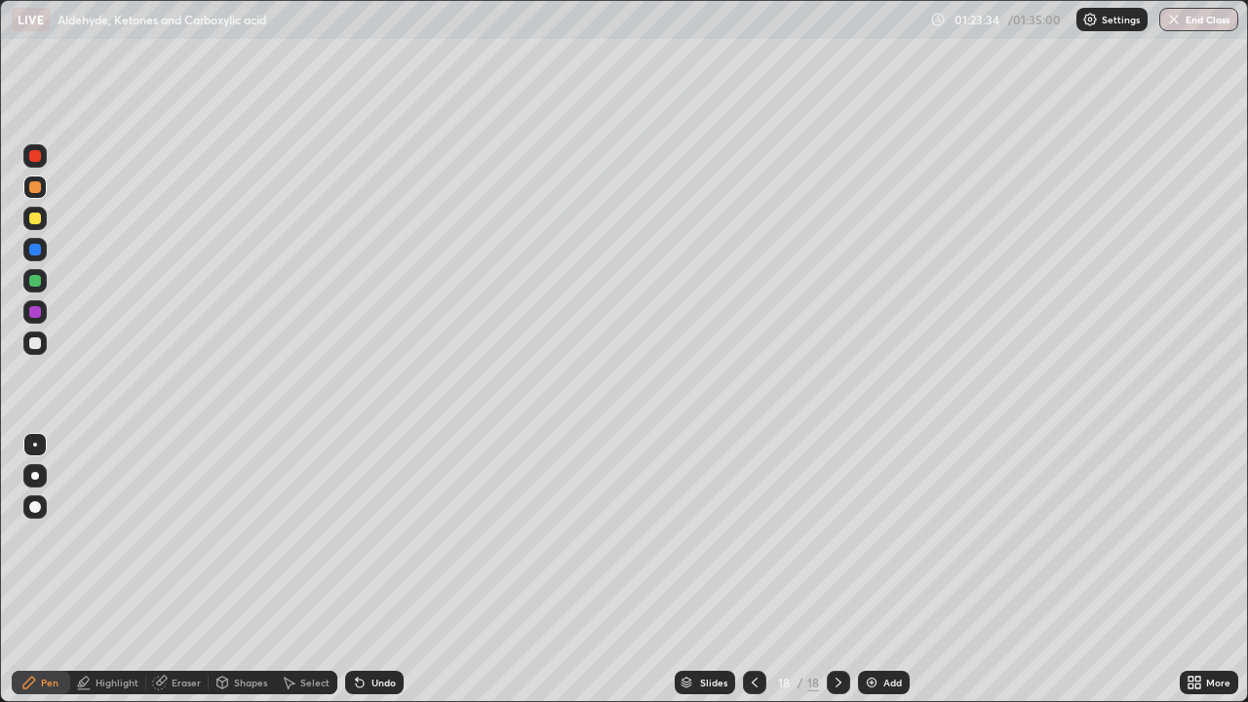
click at [26, 214] on div at bounding box center [34, 218] width 23 height 23
click at [883, 569] on div "Add" at bounding box center [892, 682] width 19 height 10
click at [753, 569] on icon at bounding box center [755, 683] width 16 height 16
click at [759, 569] on div at bounding box center [754, 682] width 23 height 39
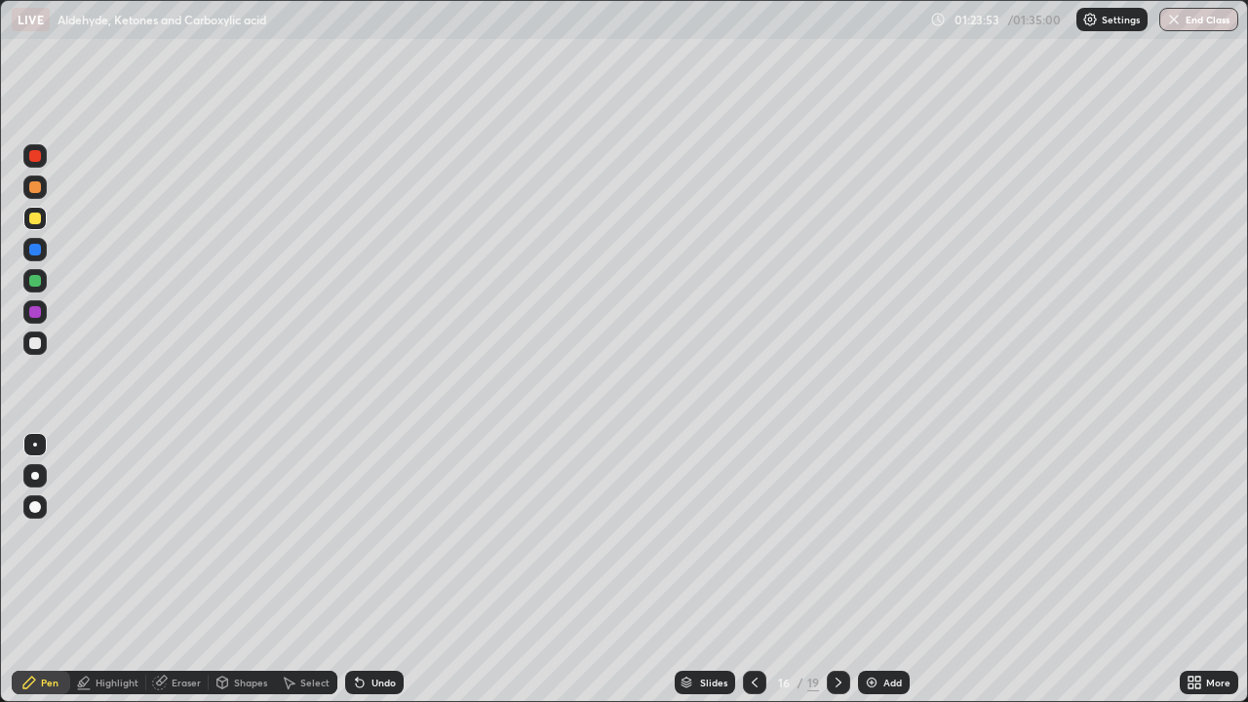
click at [755, 569] on div at bounding box center [754, 682] width 23 height 23
click at [185, 569] on div "Eraser" at bounding box center [186, 682] width 29 height 10
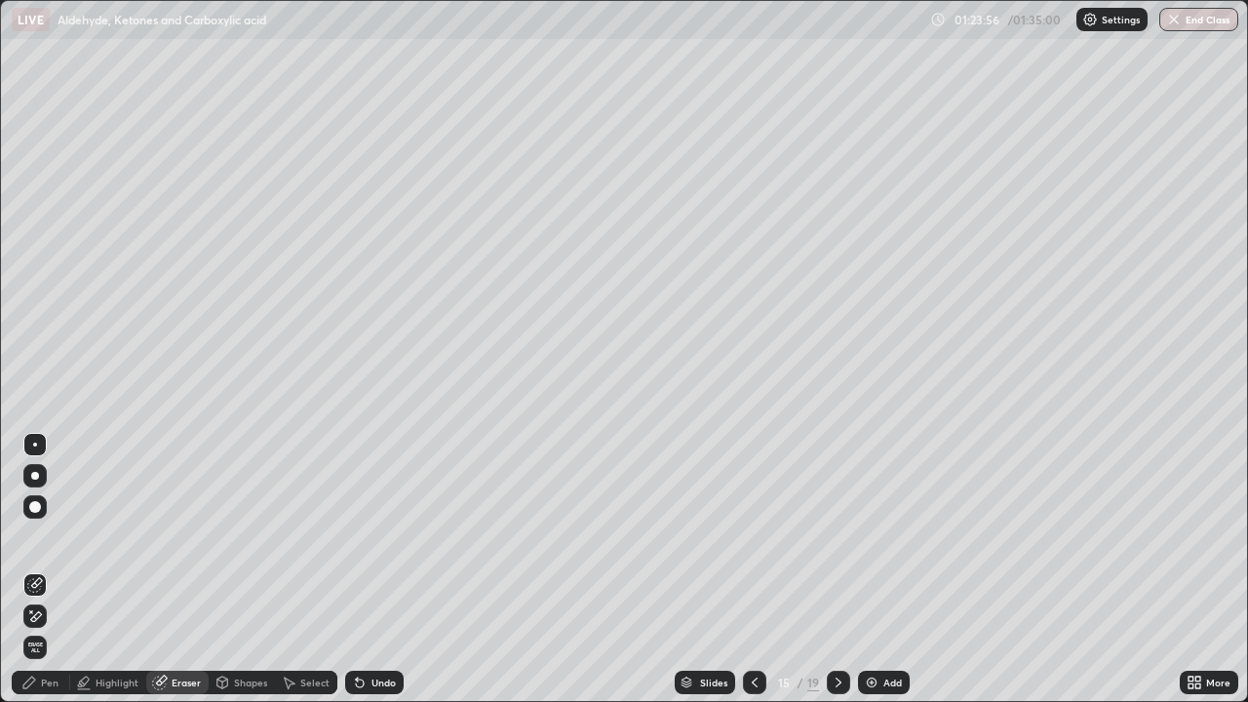
click at [31, 569] on icon at bounding box center [31, 611] width 2 height 2
click at [53, 569] on div "Pen" at bounding box center [50, 682] width 18 height 10
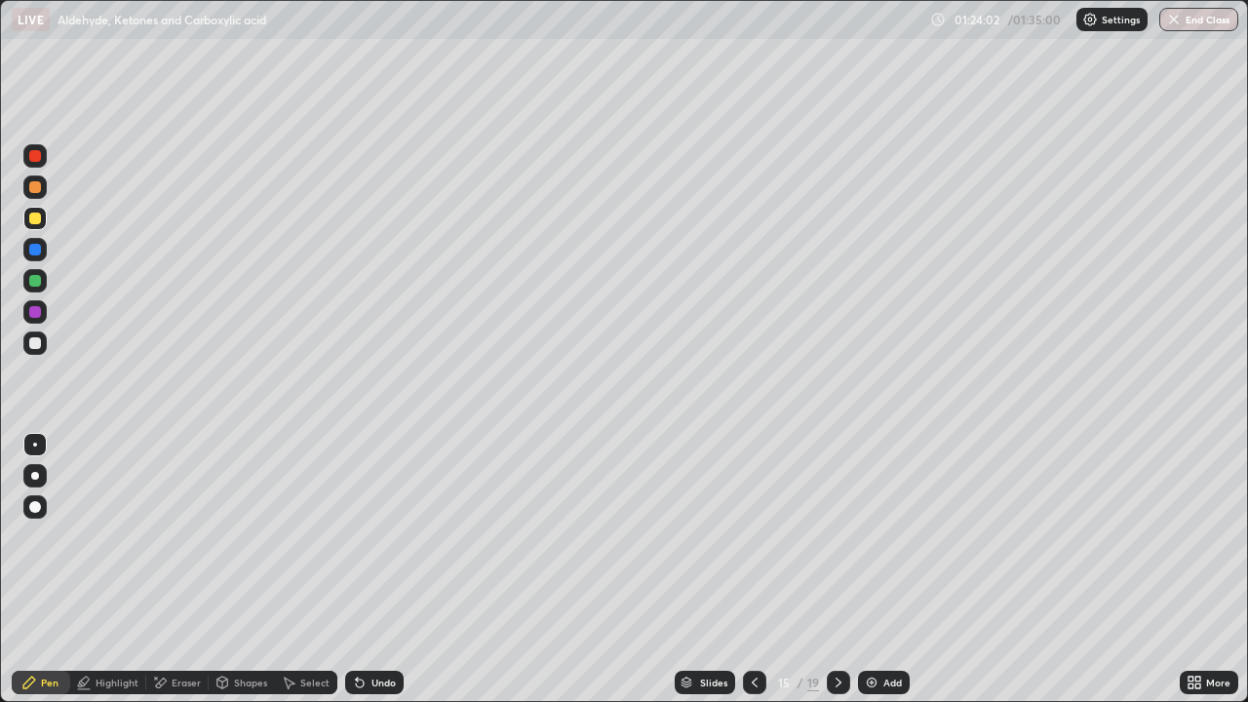
click at [35, 280] on div at bounding box center [35, 281] width 12 height 12
click at [33, 218] on div at bounding box center [35, 219] width 12 height 12
click at [835, 569] on icon at bounding box center [839, 683] width 16 height 16
click at [846, 569] on div at bounding box center [838, 682] width 23 height 23
click at [838, 569] on div at bounding box center [838, 682] width 23 height 39
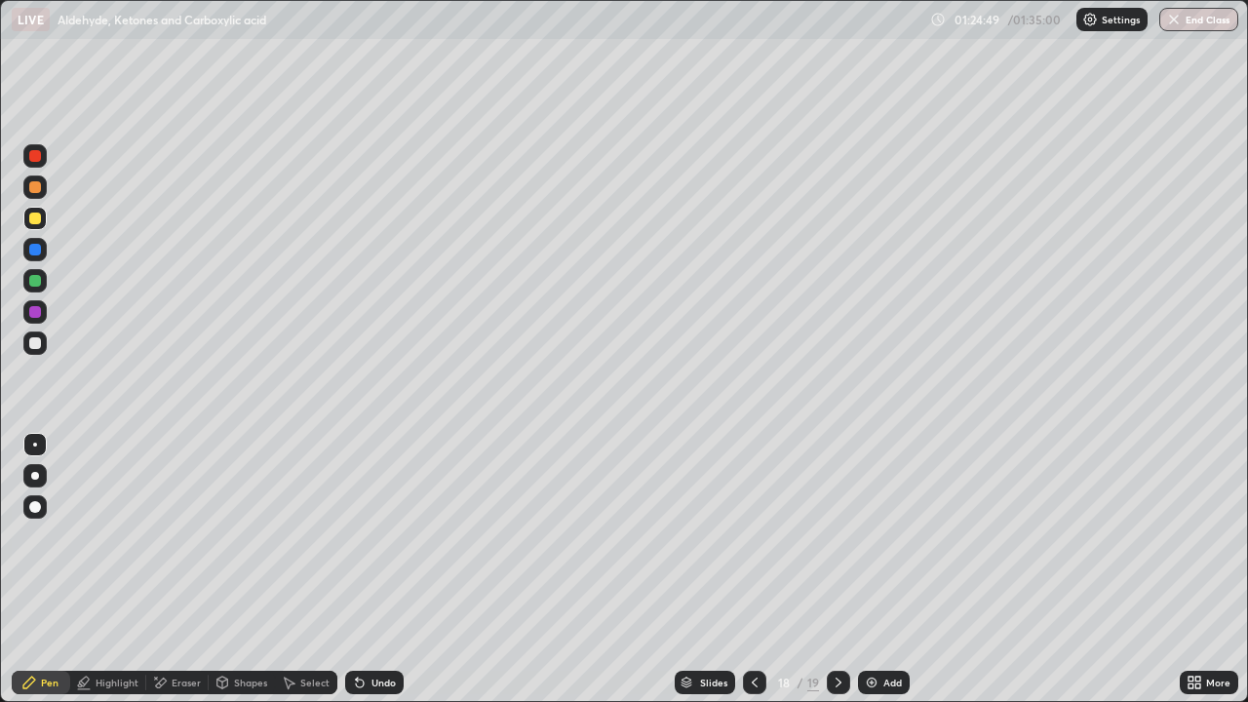
click at [835, 569] on div at bounding box center [838, 682] width 23 height 23
click at [752, 569] on icon at bounding box center [755, 682] width 6 height 10
click at [754, 569] on icon at bounding box center [755, 682] width 6 height 10
click at [753, 569] on icon at bounding box center [755, 683] width 16 height 16
click at [836, 569] on icon at bounding box center [839, 683] width 16 height 16
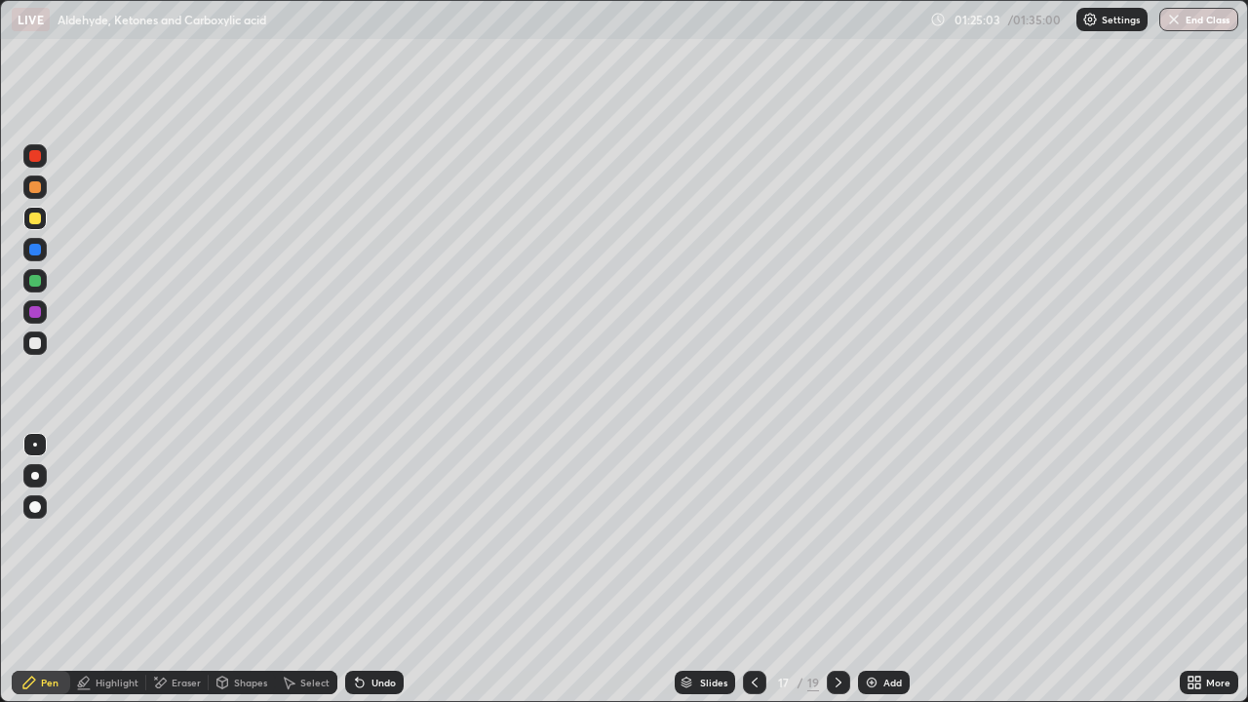
click at [836, 569] on icon at bounding box center [839, 683] width 16 height 16
click at [753, 569] on icon at bounding box center [755, 683] width 16 height 16
click at [755, 569] on icon at bounding box center [755, 683] width 16 height 16
click at [840, 569] on div at bounding box center [838, 682] width 23 height 23
click at [840, 569] on icon at bounding box center [839, 683] width 16 height 16
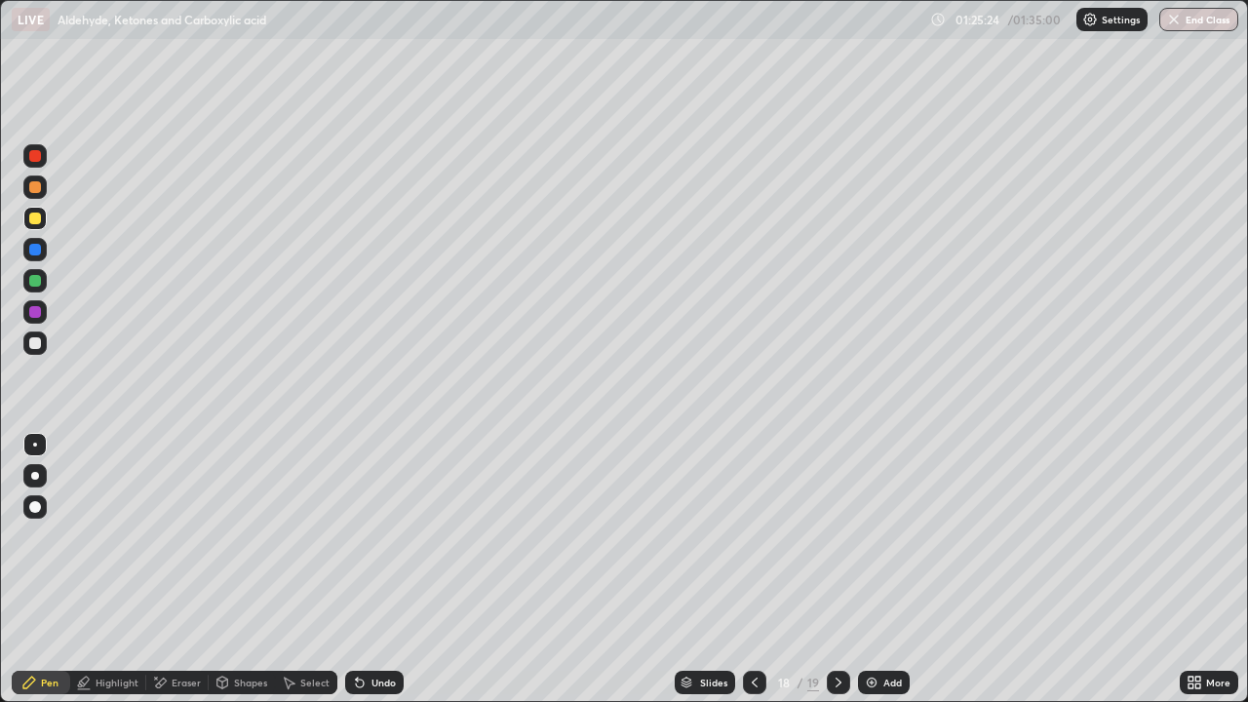
click at [836, 569] on icon at bounding box center [839, 683] width 16 height 16
click at [752, 569] on icon at bounding box center [755, 683] width 16 height 16
click at [755, 569] on icon at bounding box center [755, 683] width 16 height 16
click at [754, 569] on icon at bounding box center [755, 682] width 6 height 10
click at [754, 569] on icon at bounding box center [755, 683] width 16 height 16
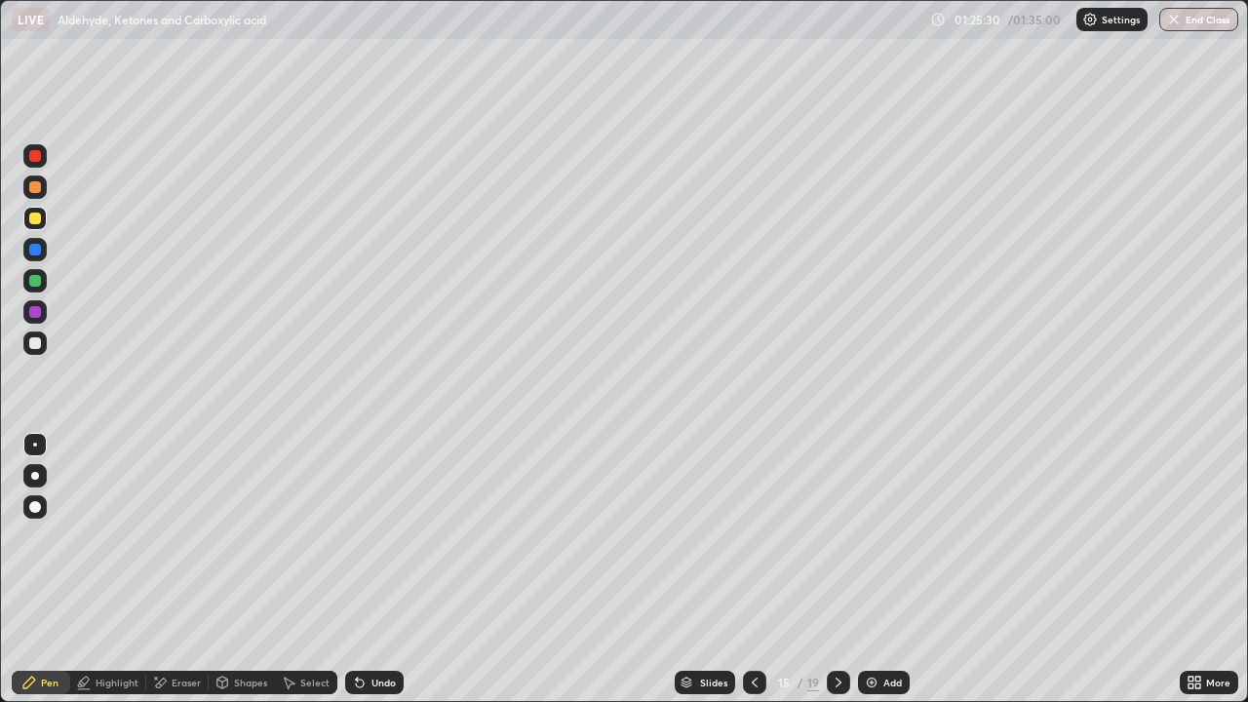
click at [836, 569] on icon at bounding box center [839, 683] width 16 height 16
click at [834, 569] on div at bounding box center [838, 682] width 23 height 39
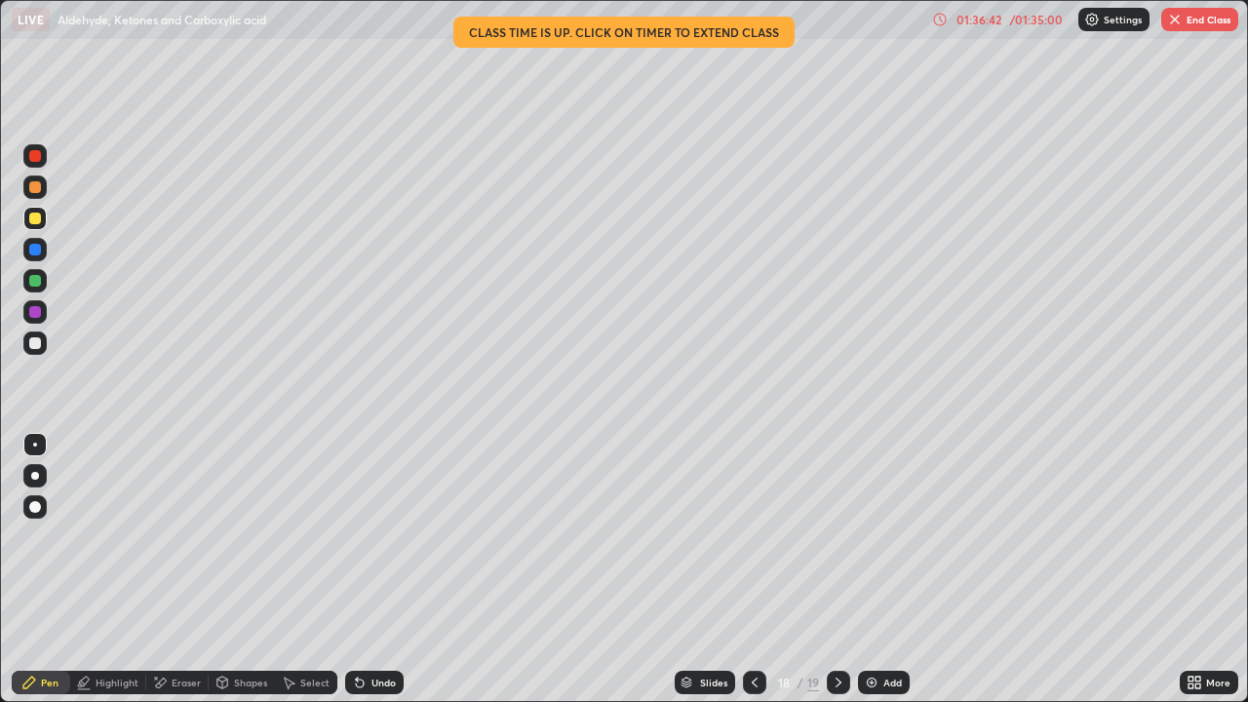
click at [1200, 20] on button "End Class" at bounding box center [1199, 19] width 77 height 23
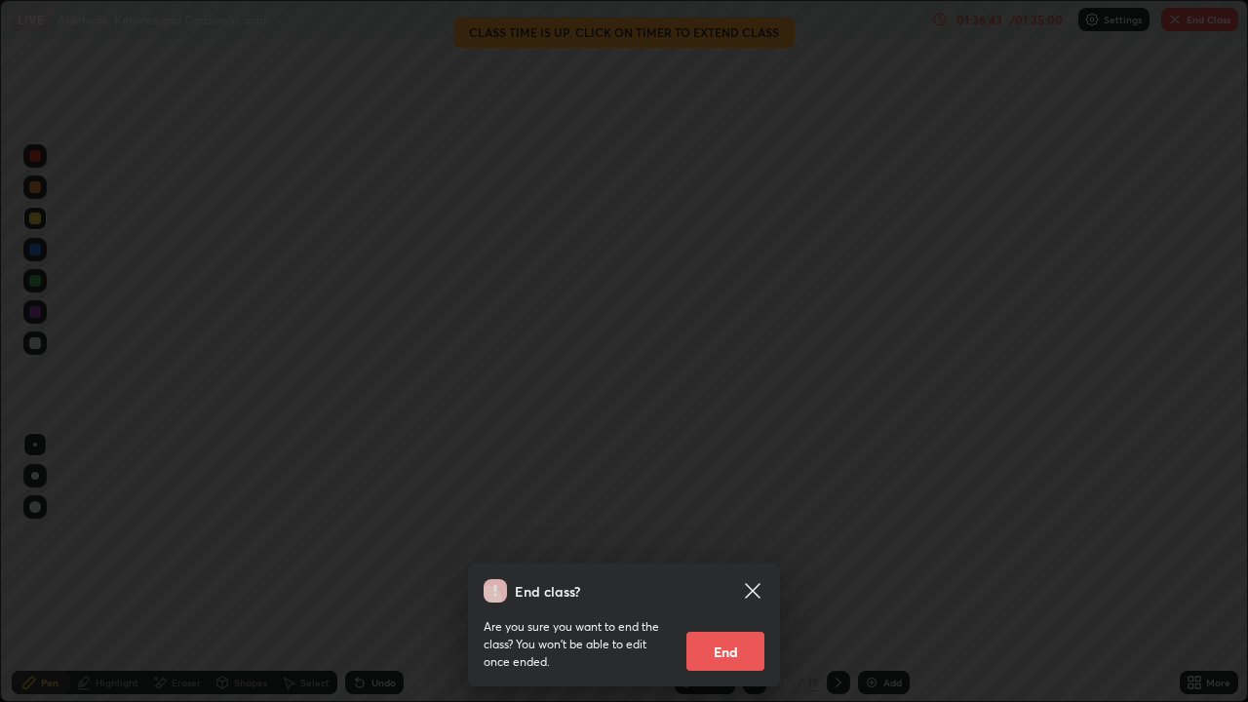
click at [727, 569] on button "End" at bounding box center [725, 651] width 78 height 39
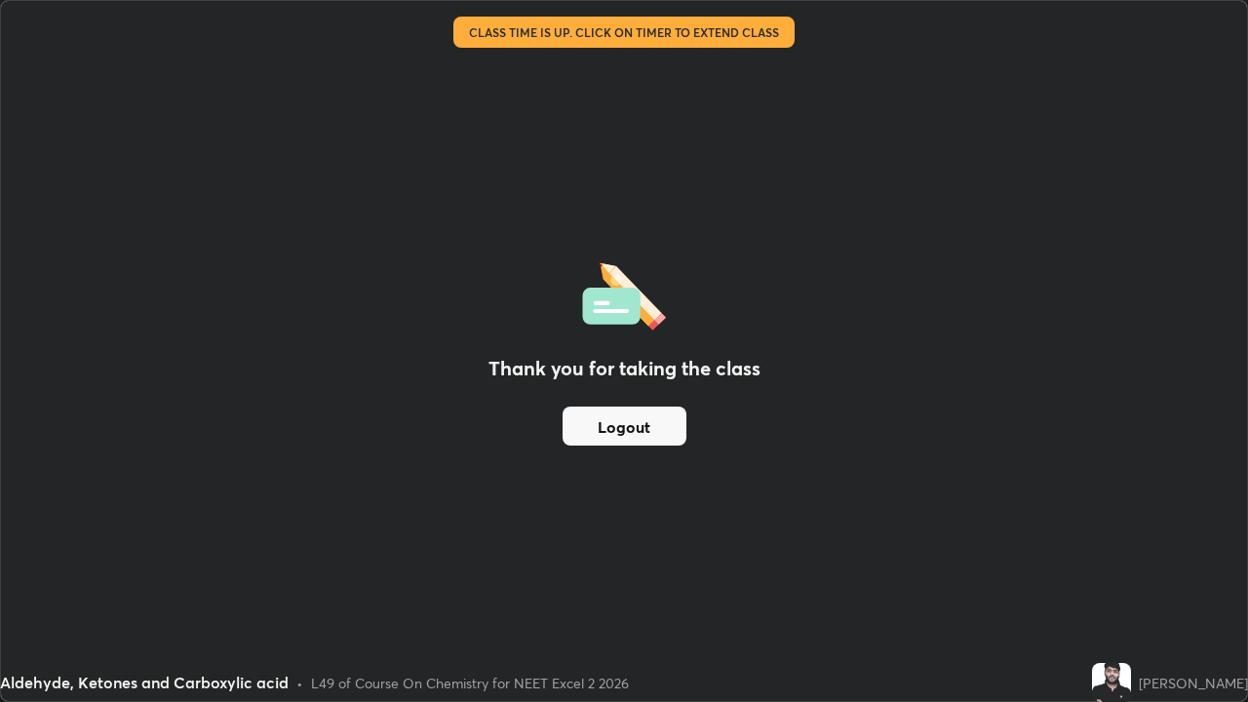
click at [658, 413] on button "Logout" at bounding box center [624, 425] width 124 height 39
